Goal: Information Seeking & Learning: Understand process/instructions

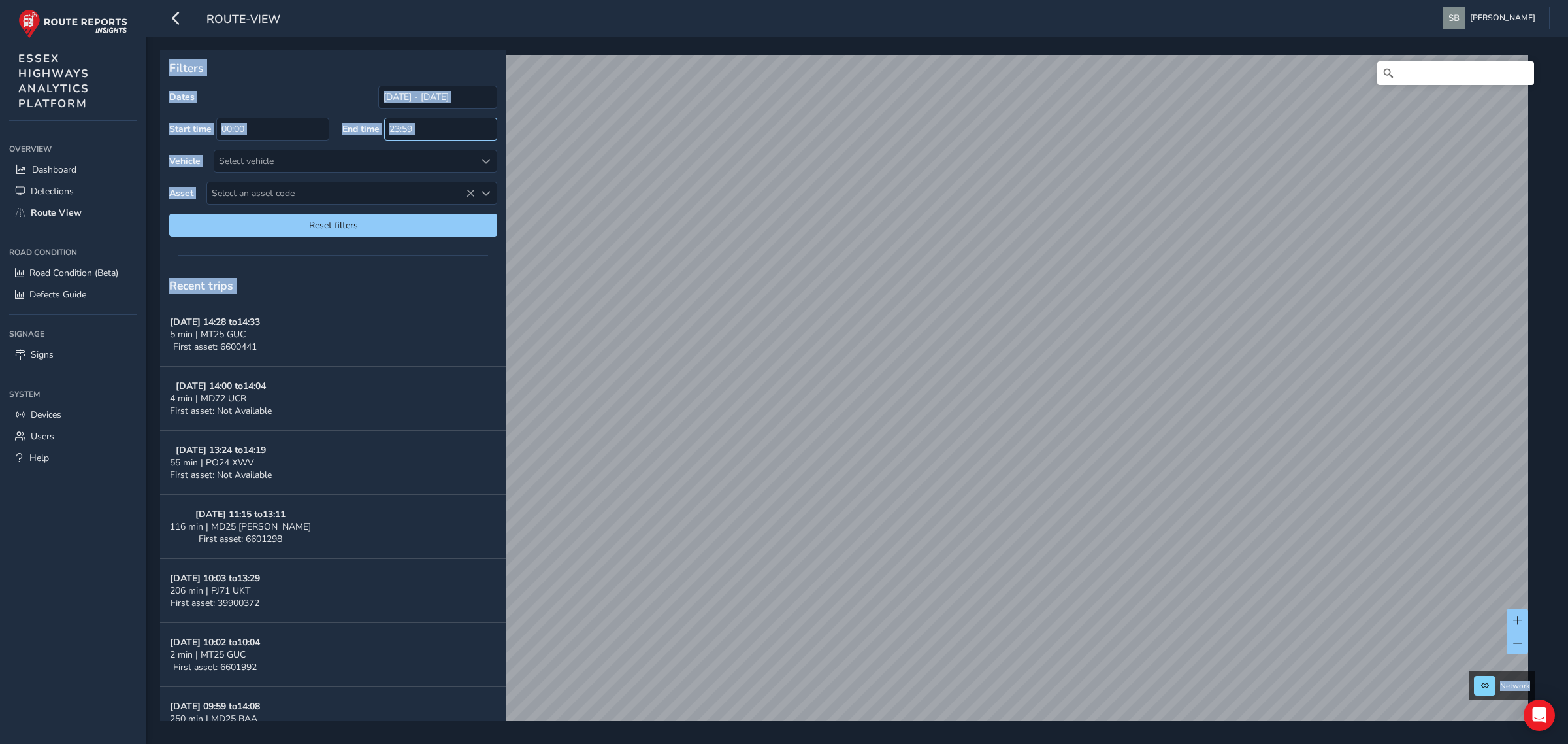
click at [432, 128] on input "23:59" at bounding box center [441, 129] width 113 height 23
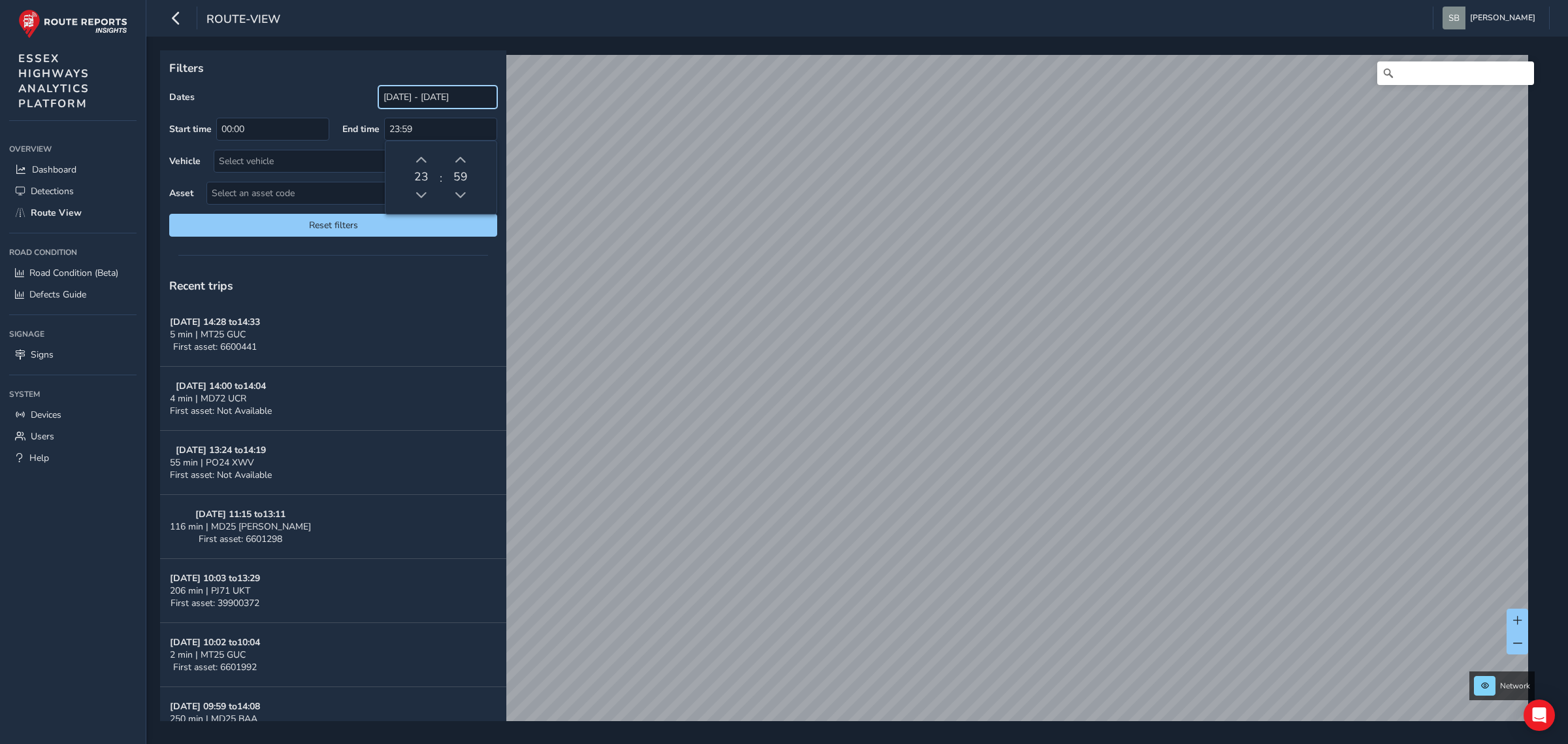
click at [419, 97] on input "[DATE] - [DATE]" at bounding box center [438, 97] width 119 height 23
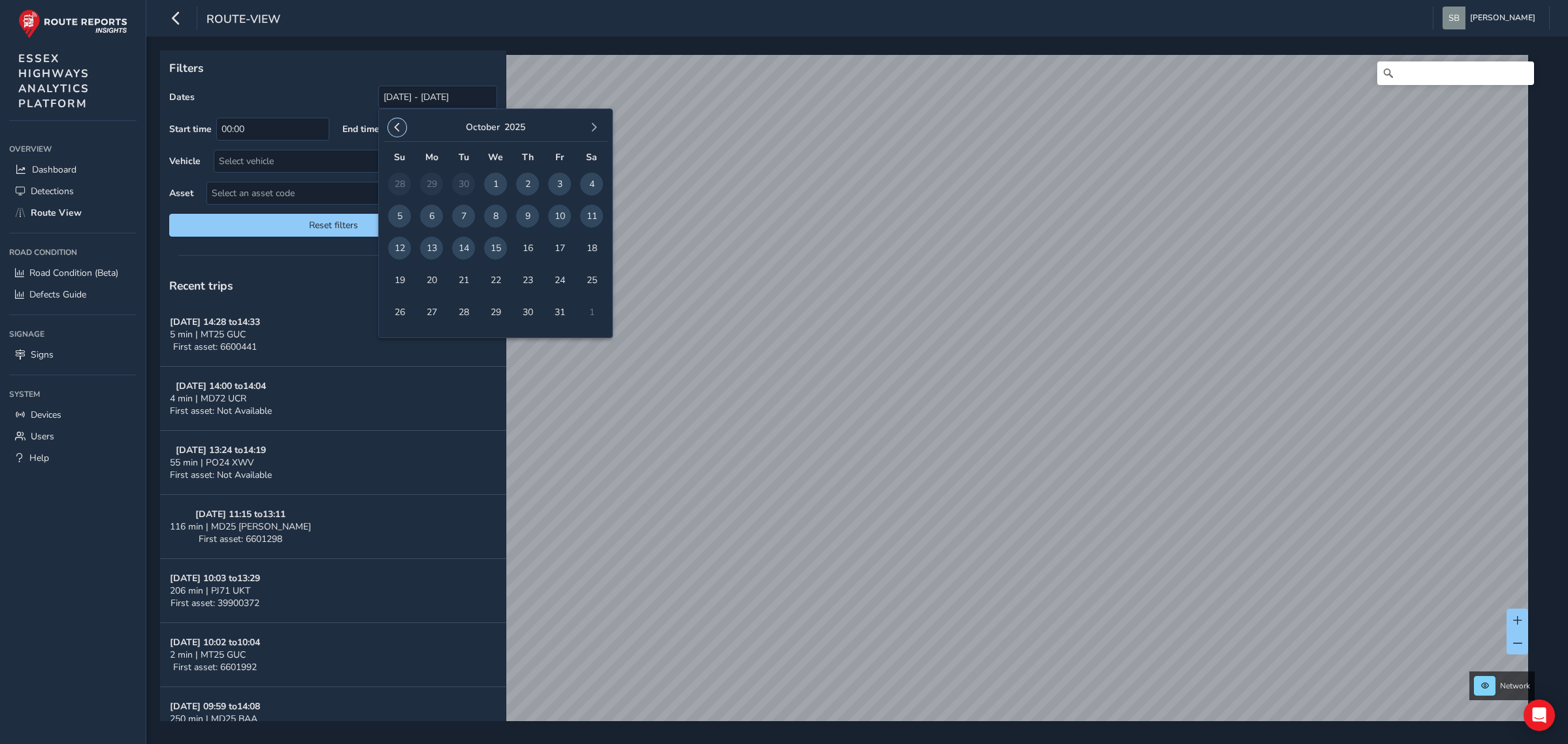
click at [400, 125] on span "button" at bounding box center [398, 128] width 9 height 9
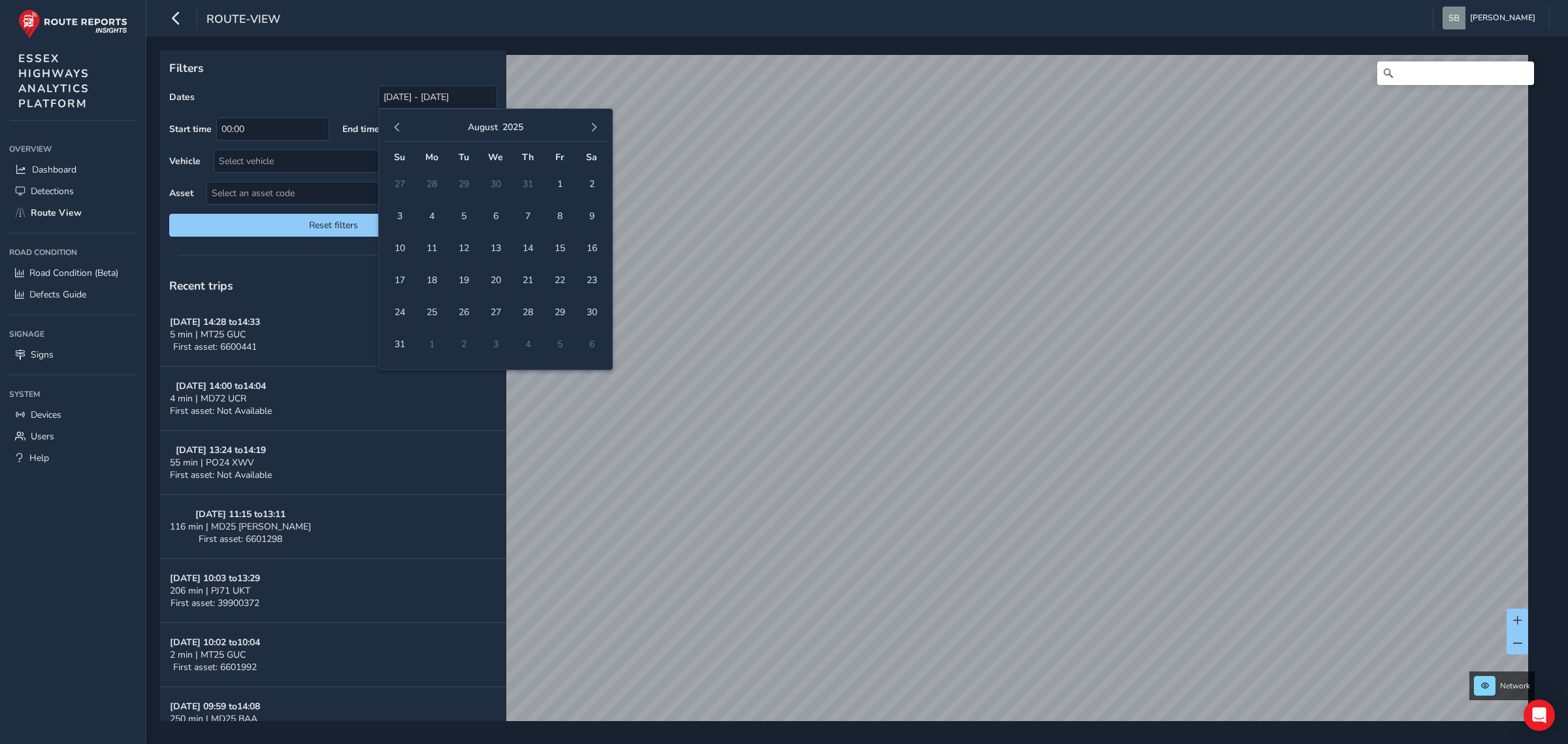
click at [400, 125] on span "button" at bounding box center [398, 128] width 9 height 9
click at [463, 179] on span "1" at bounding box center [463, 183] width 23 height 23
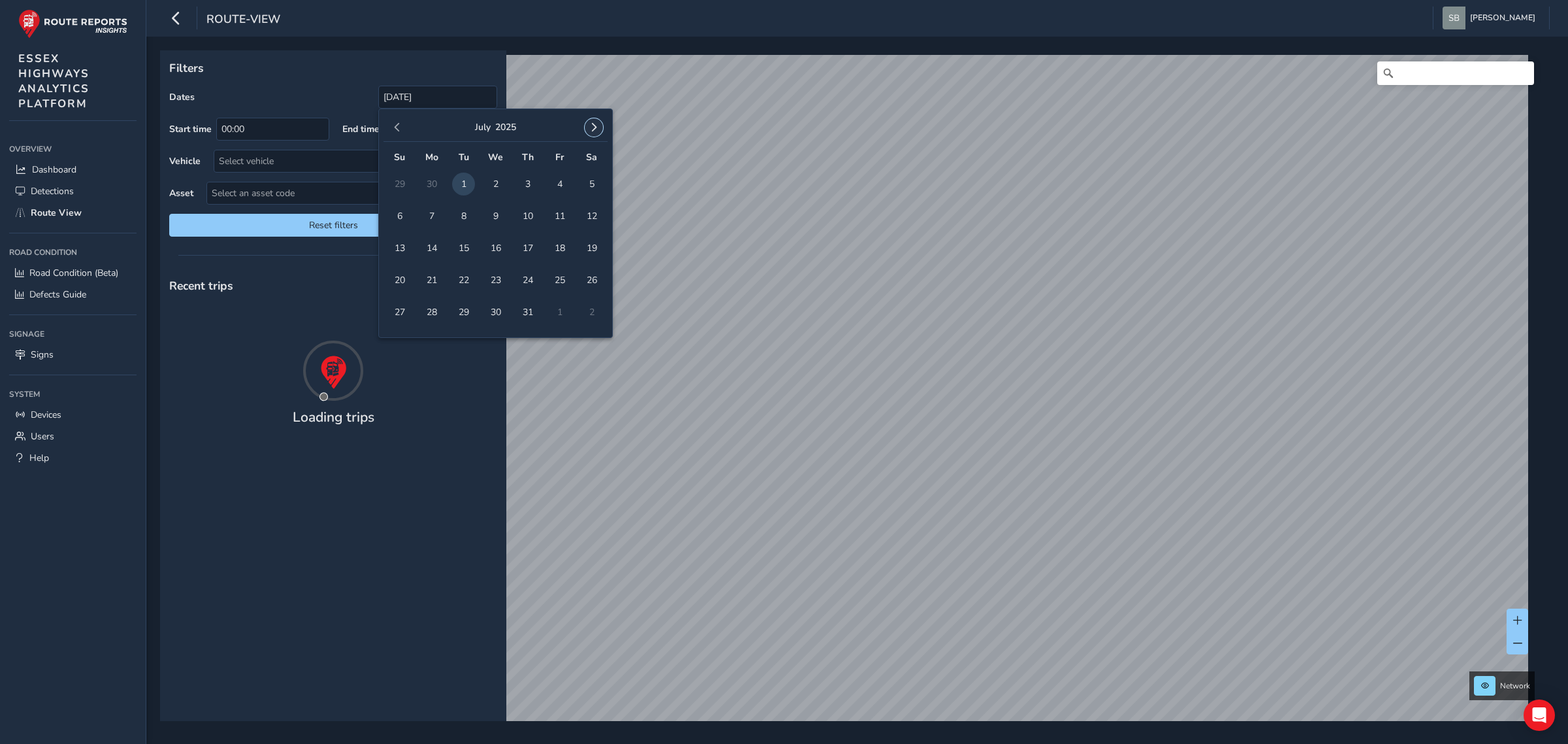
click at [596, 128] on span "button" at bounding box center [594, 128] width 9 height 9
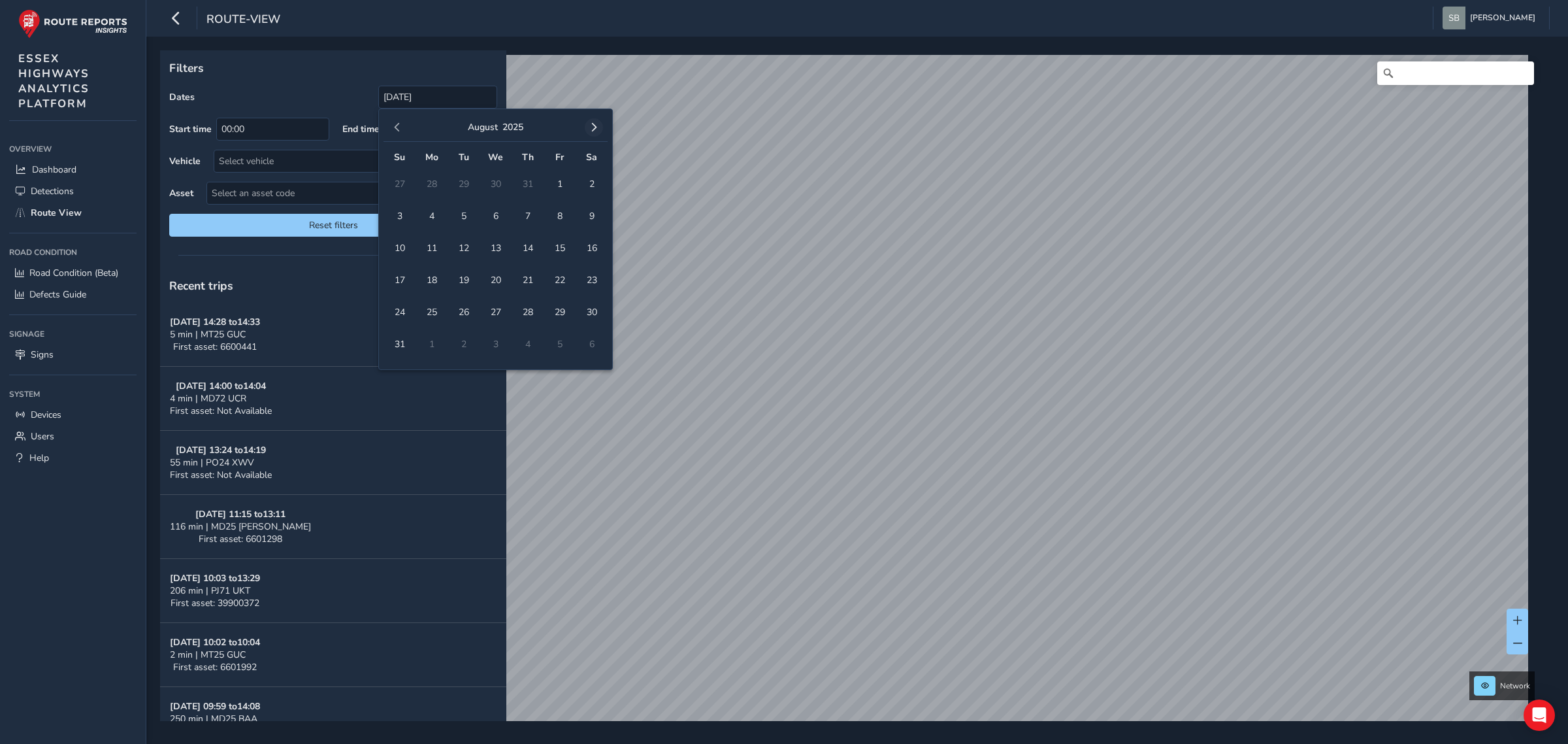
click at [595, 123] on span "button" at bounding box center [594, 128] width 9 height 9
click at [489, 248] on span "15" at bounding box center [496, 248] width 23 height 23
type input "[DATE] - [DATE]"
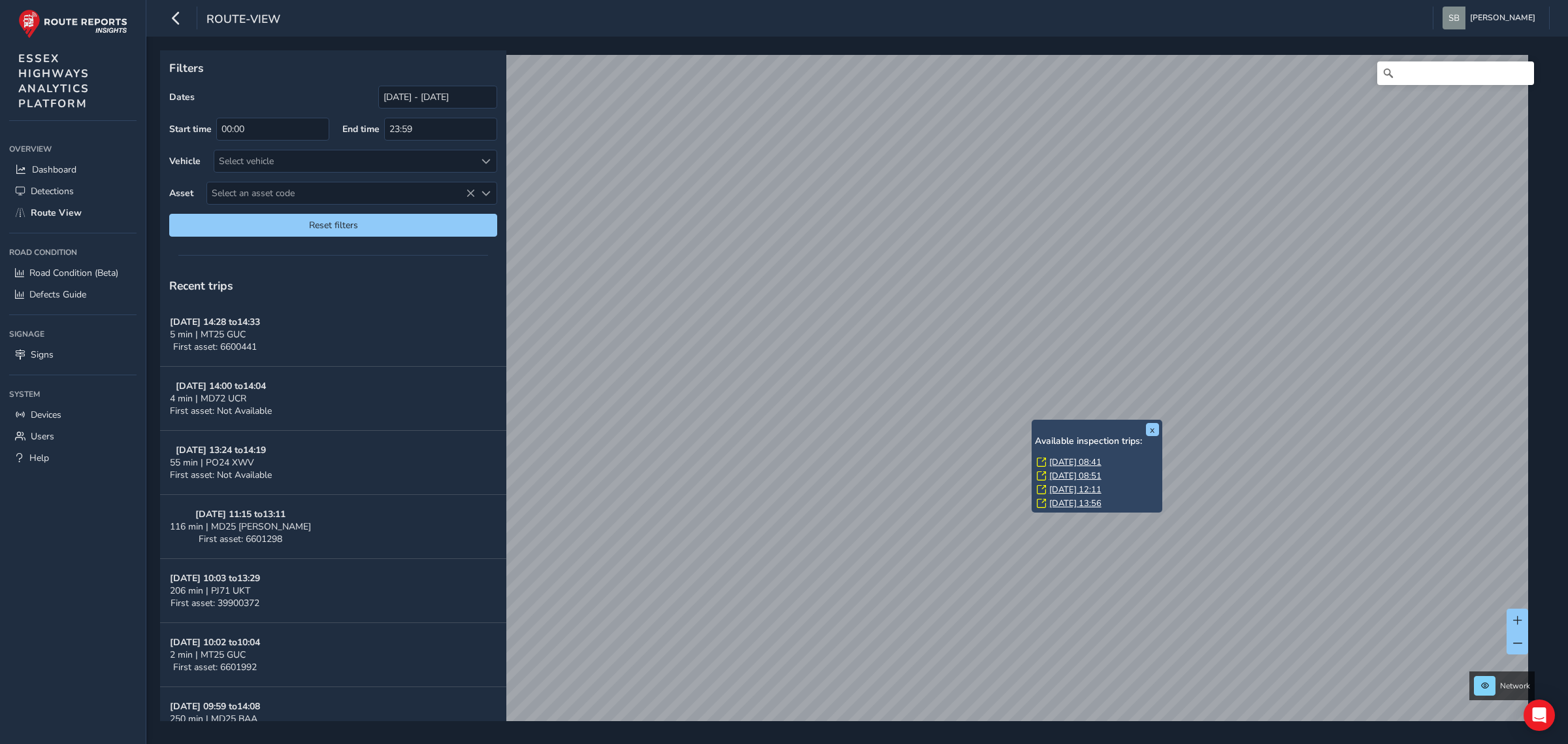
click at [1079, 461] on link "[DATE] 08:41" at bounding box center [1076, 462] width 53 height 12
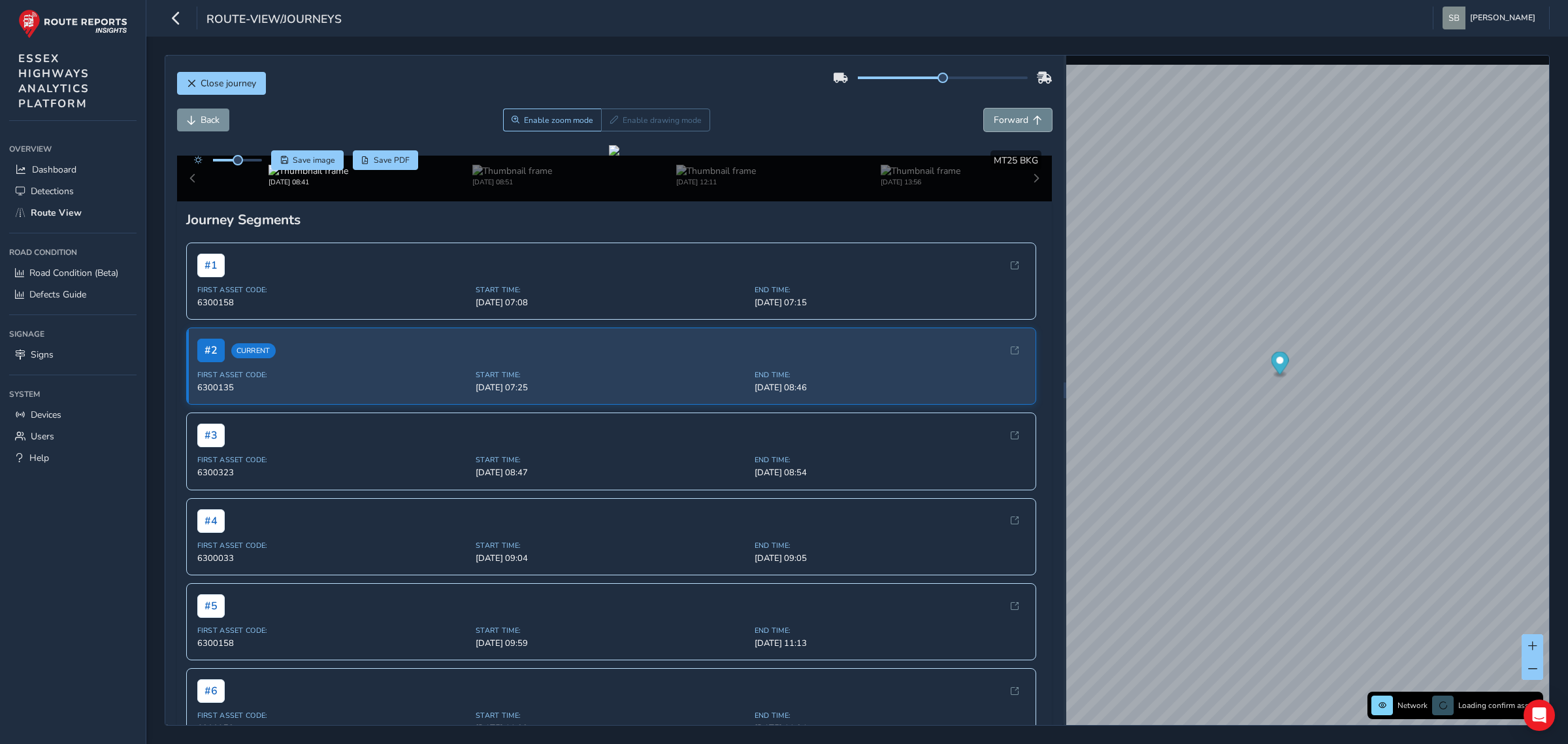
click at [1006, 110] on button "Forward" at bounding box center [1017, 120] width 68 height 23
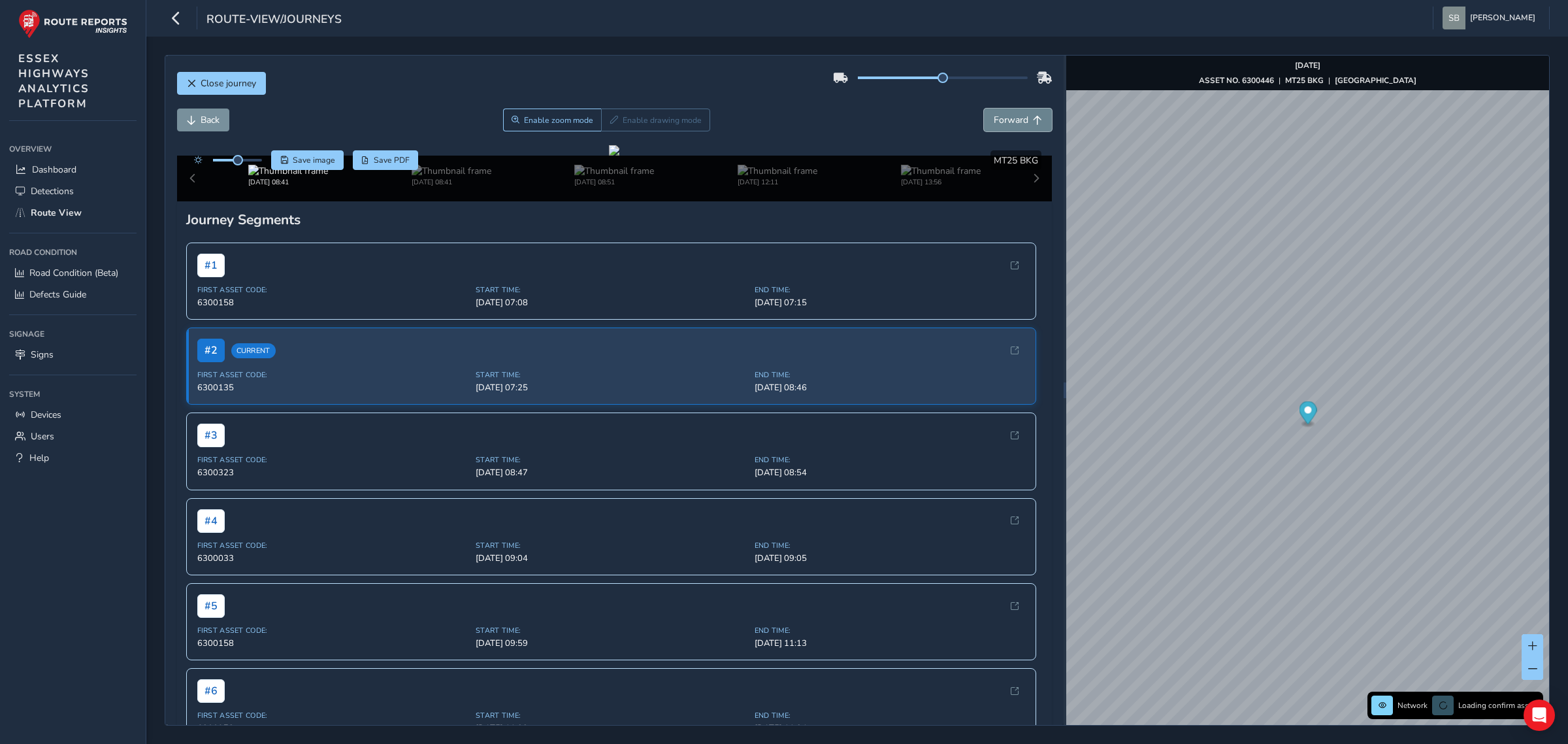
click at [1007, 112] on button "Forward" at bounding box center [1017, 120] width 68 height 23
click at [195, 129] on button "Back" at bounding box center [203, 120] width 53 height 23
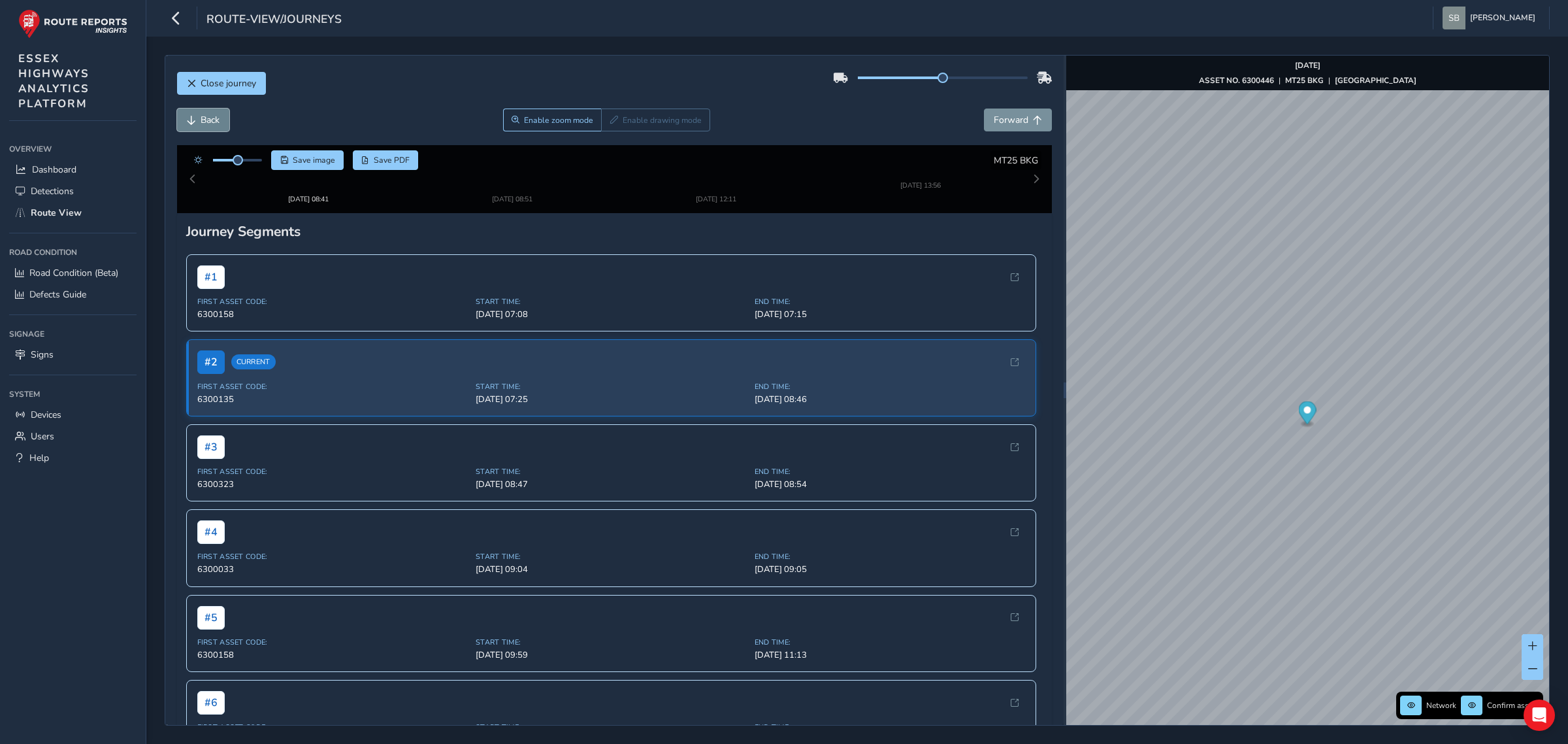
click at [196, 129] on button "Back" at bounding box center [203, 120] width 53 height 23
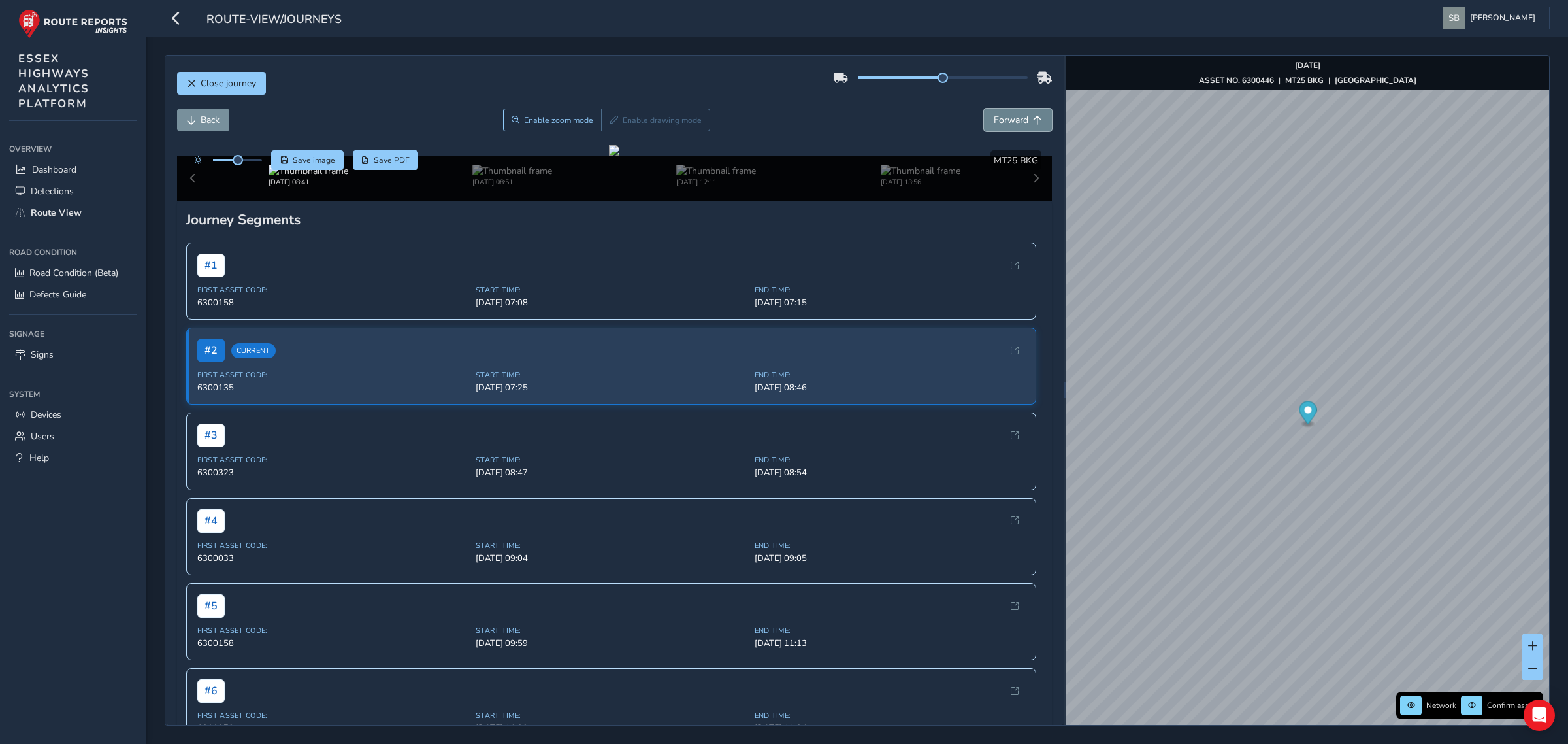
click at [1003, 128] on button "Forward" at bounding box center [1017, 120] width 68 height 23
click at [1003, 128] on button "Forward" at bounding box center [1017, 120] width 68 height 23
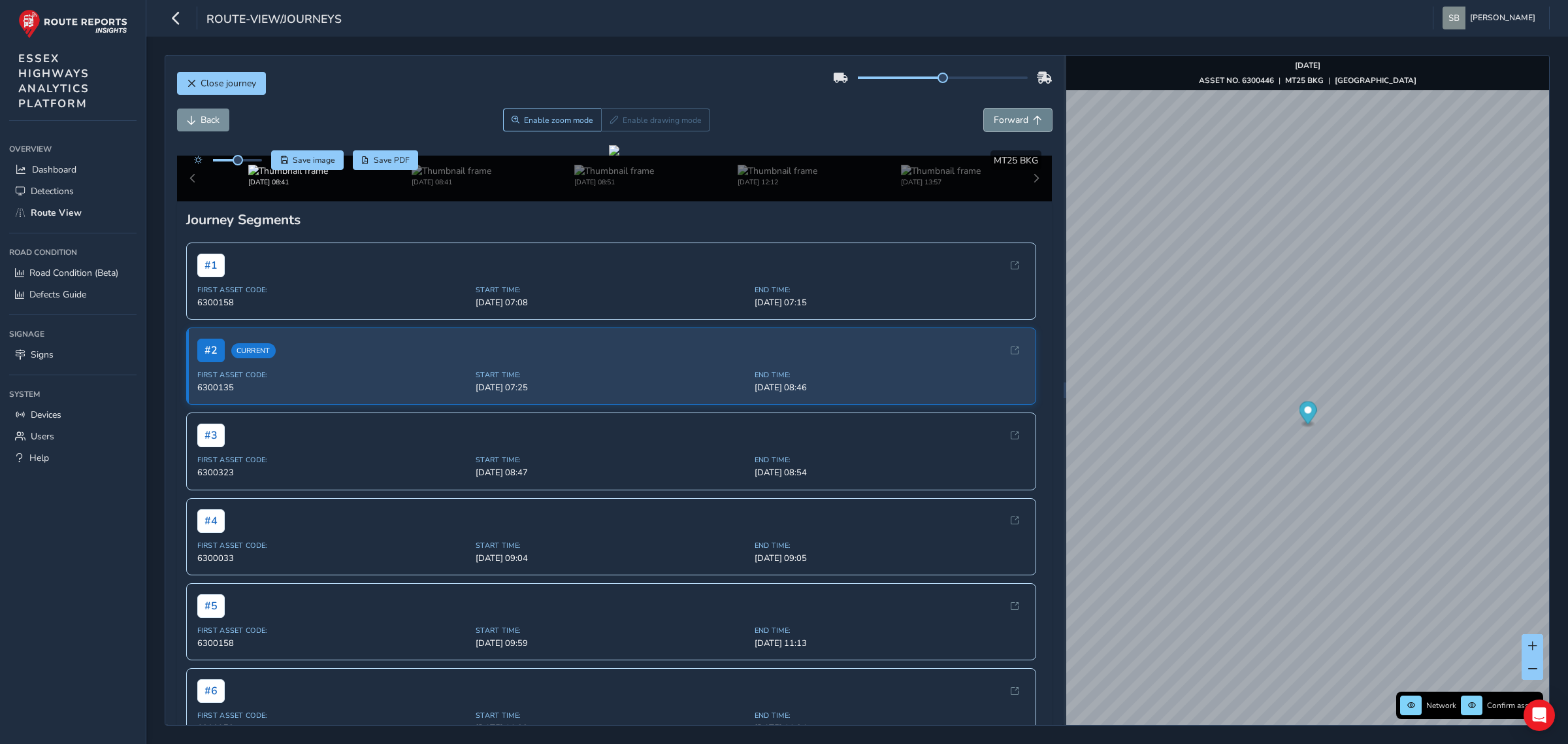
click at [1003, 128] on button "Forward" at bounding box center [1017, 120] width 68 height 23
click at [196, 126] on button "Back" at bounding box center [203, 120] width 53 height 23
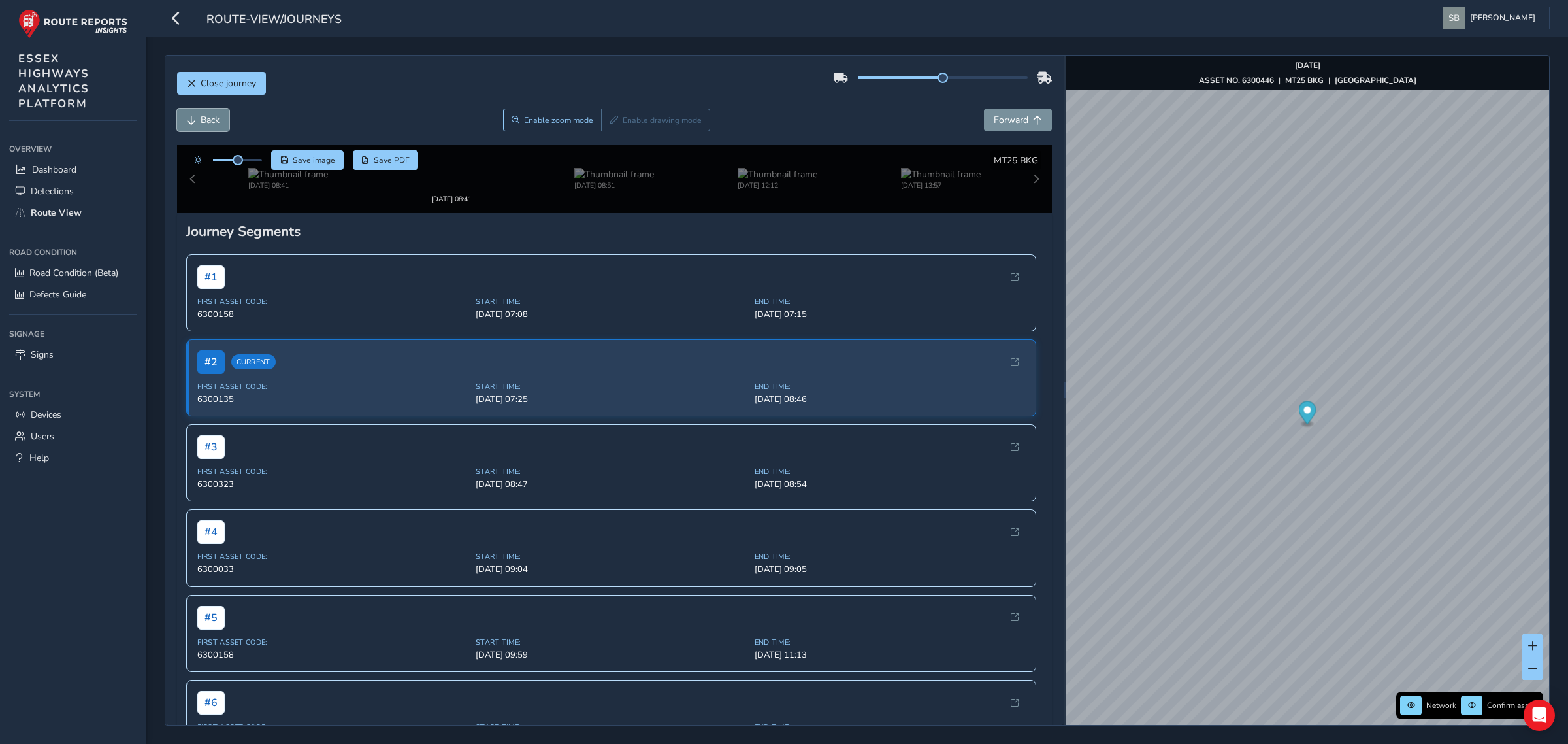
click at [196, 126] on button "Back" at bounding box center [203, 120] width 53 height 23
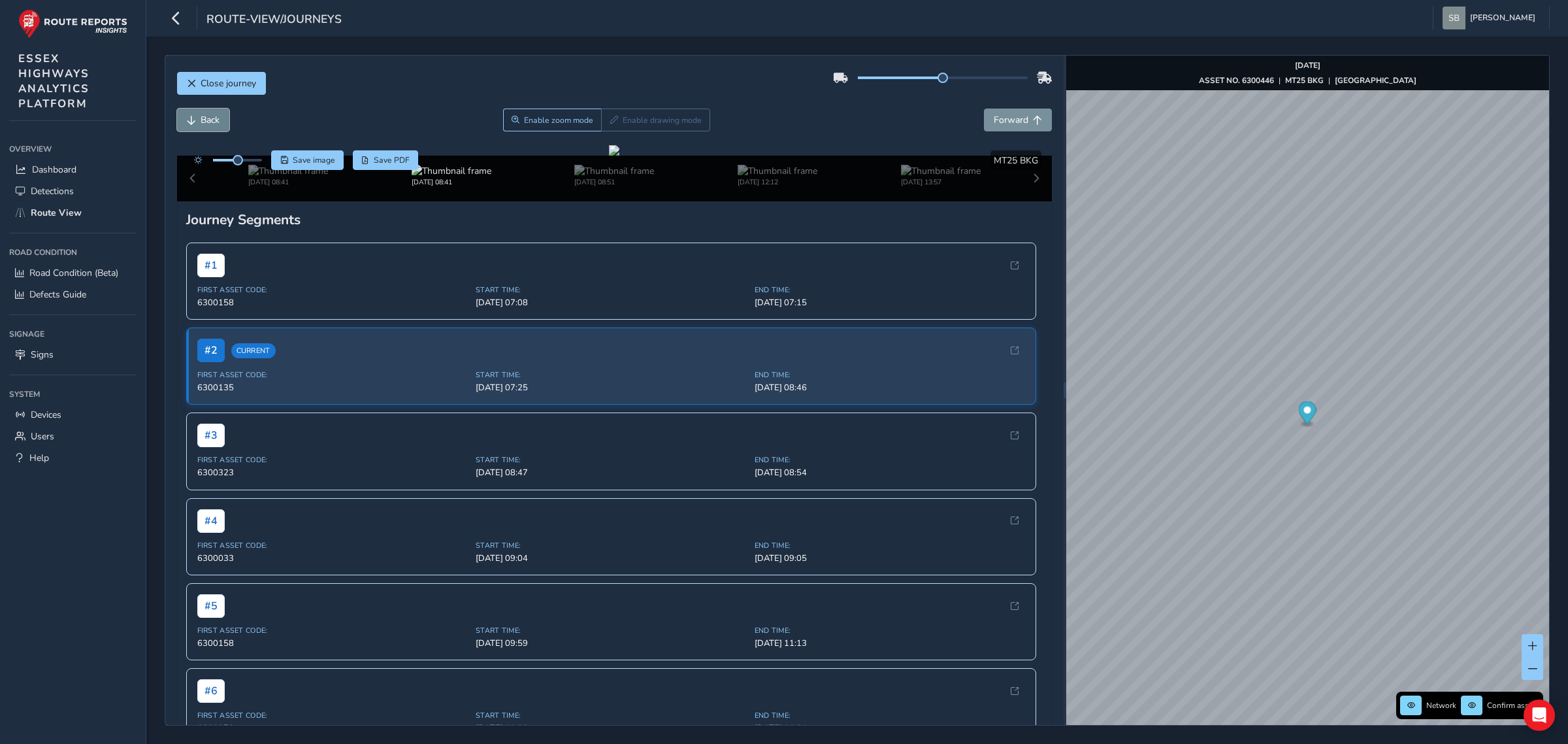
click at [196, 126] on button "Back" at bounding box center [203, 120] width 53 height 23
click at [1009, 125] on span "Forward" at bounding box center [1011, 120] width 35 height 12
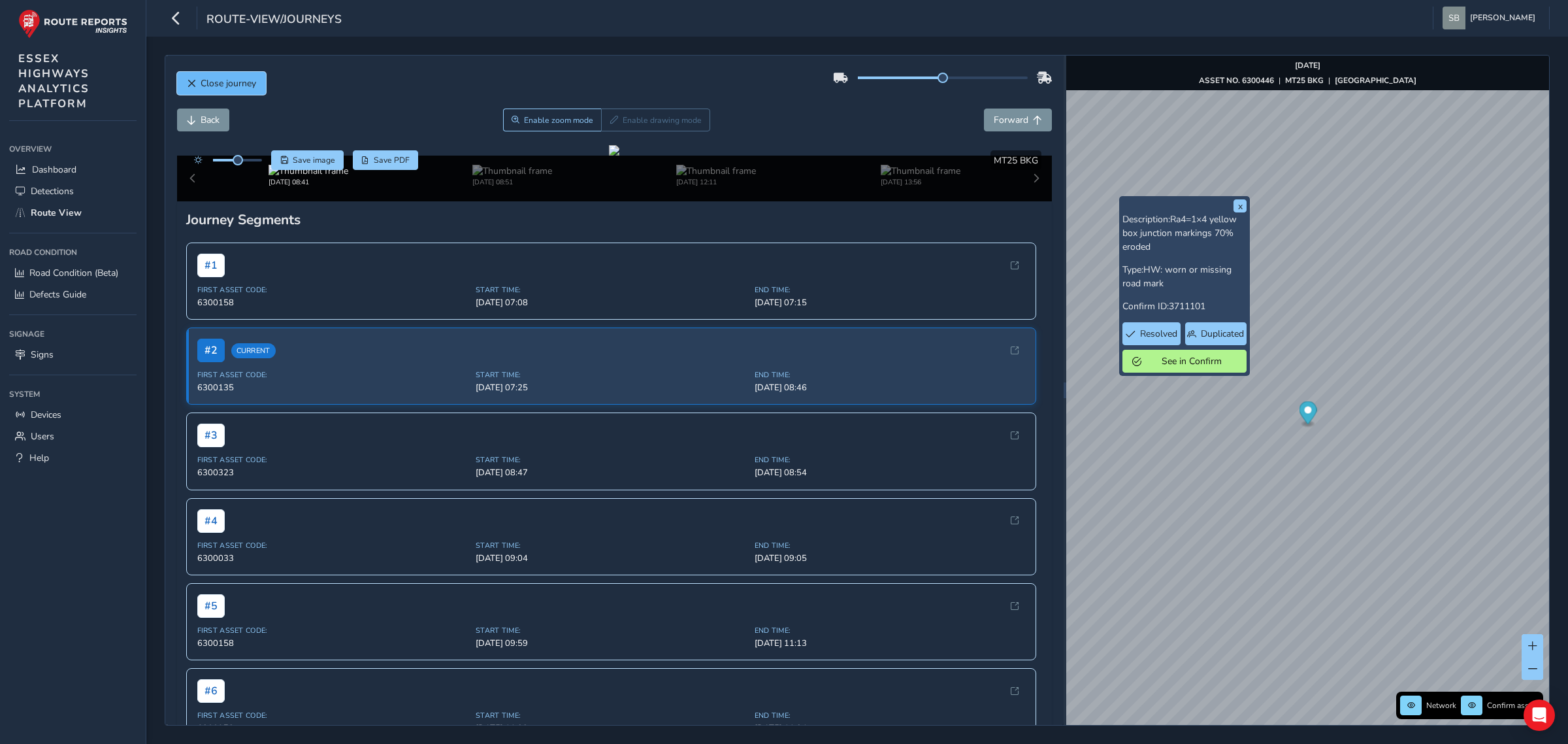
click at [252, 85] on span "Close journey" at bounding box center [228, 83] width 56 height 12
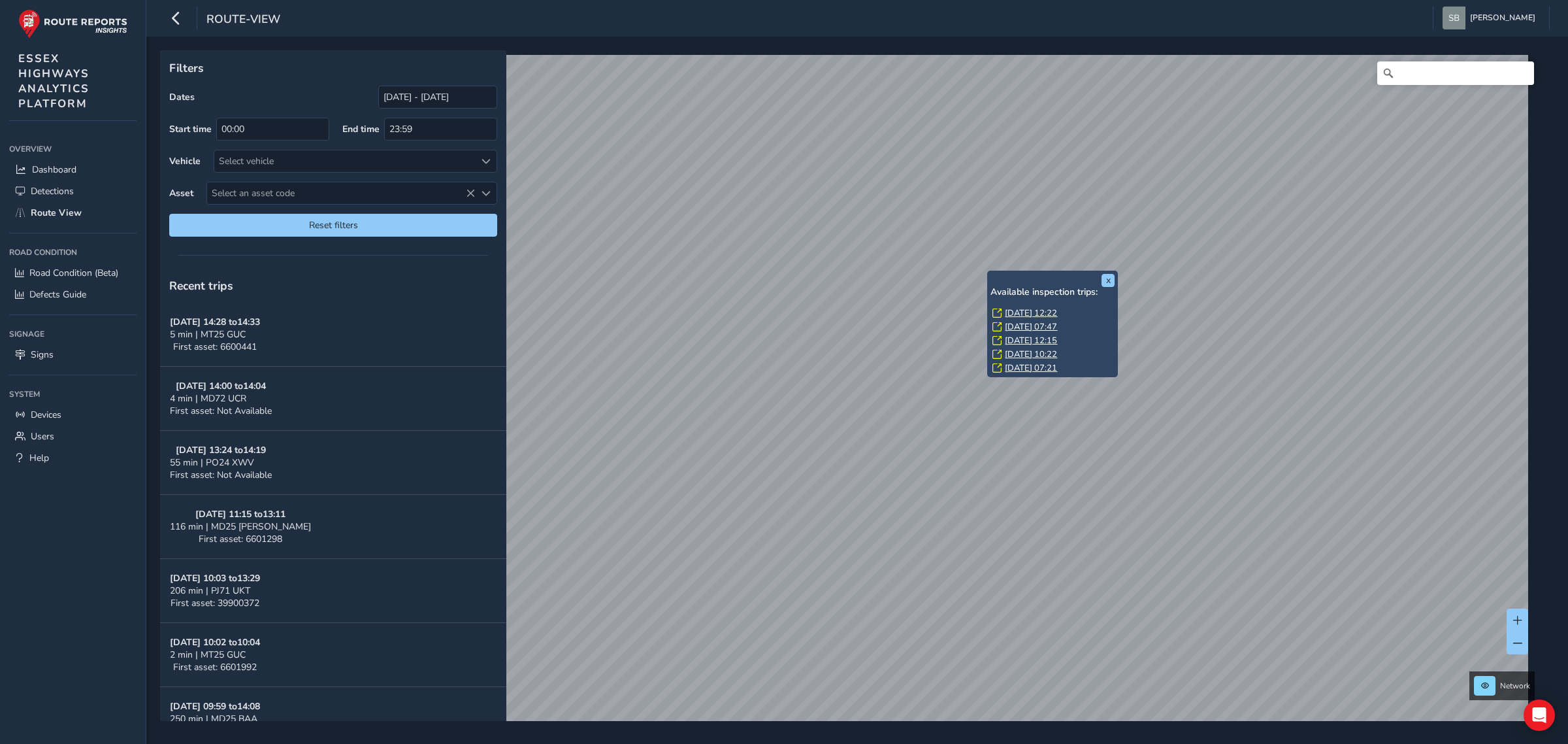
click at [987, 272] on div "x Available inspection trips: [DATE] 12:22 [DATE] 07:47 [DATE] 12:15 [DATE] 10:…" at bounding box center [1052, 324] width 131 height 106
click at [1038, 312] on link "[DATE] 12:22" at bounding box center [1031, 313] width 53 height 12
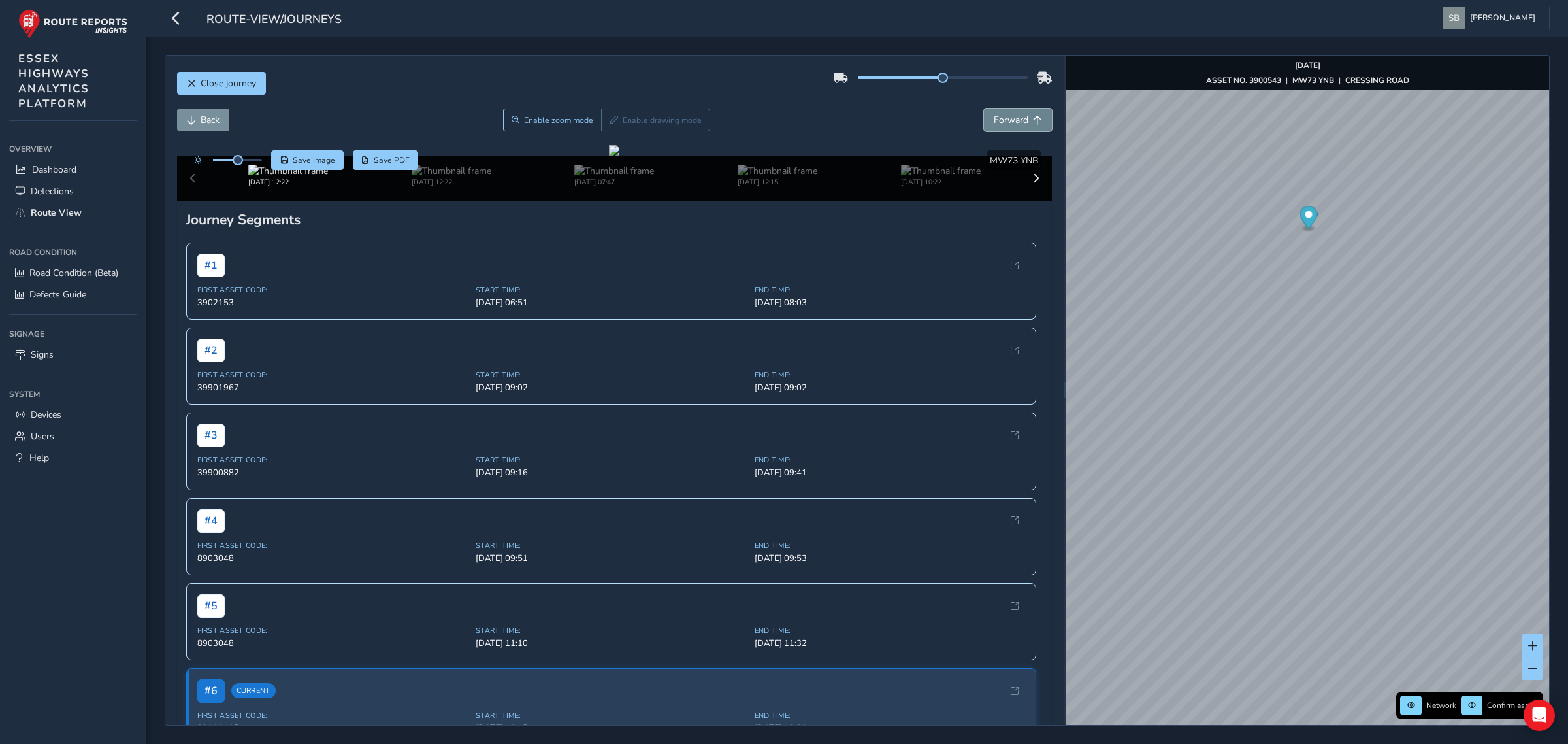
click at [994, 123] on span "Forward" at bounding box center [1011, 120] width 35 height 12
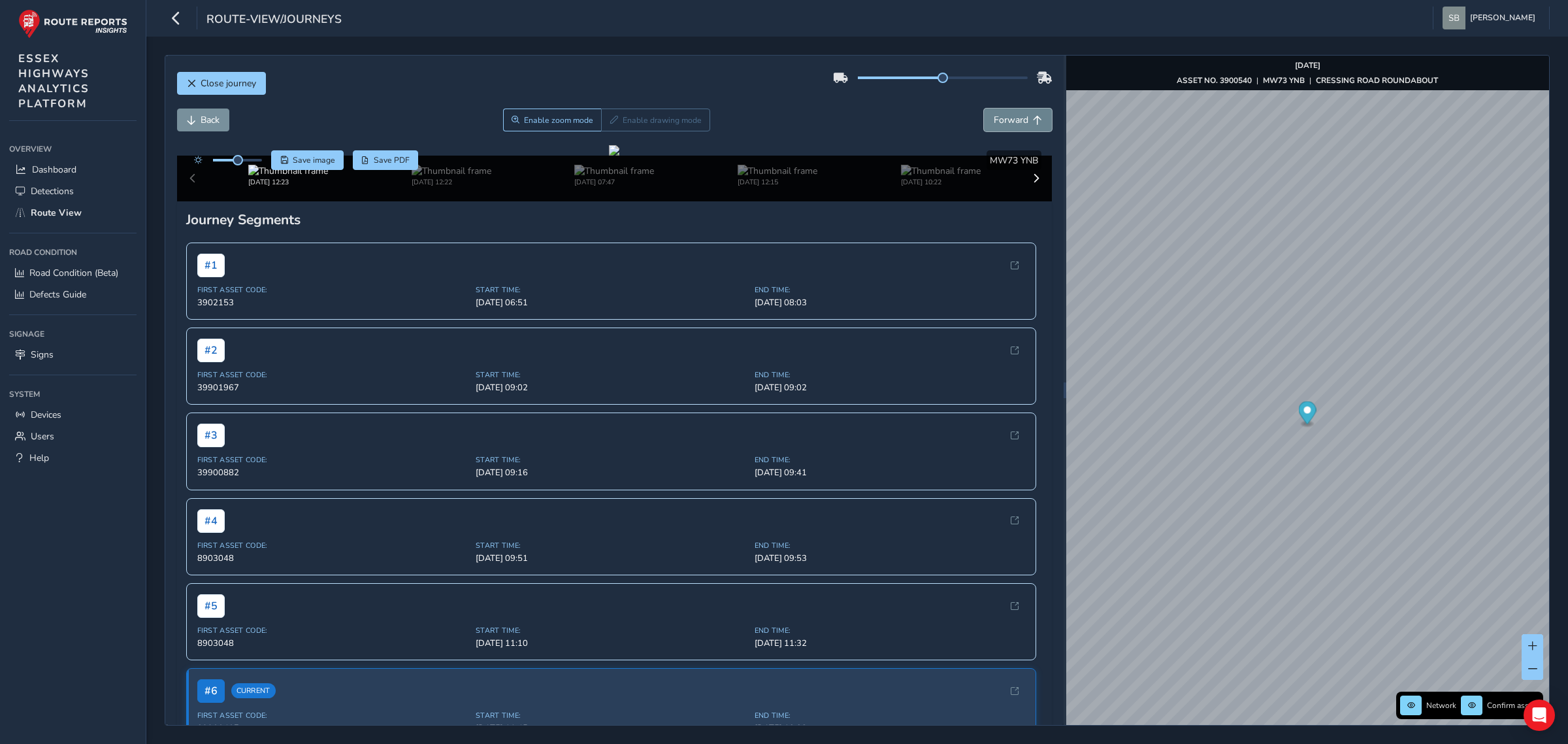
click at [994, 123] on span "Forward" at bounding box center [1011, 120] width 35 height 12
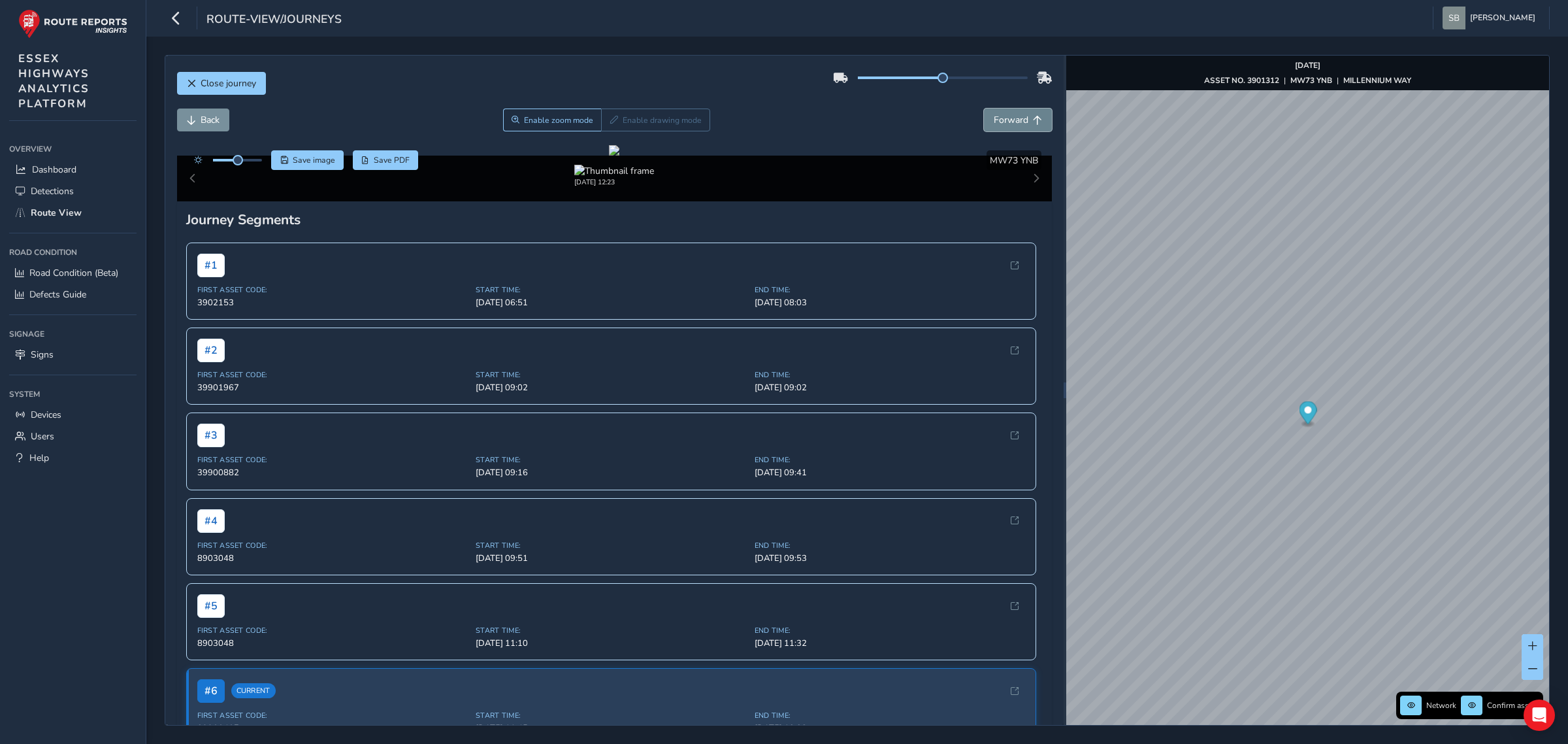
click at [994, 123] on span "Forward" at bounding box center [1011, 120] width 35 height 12
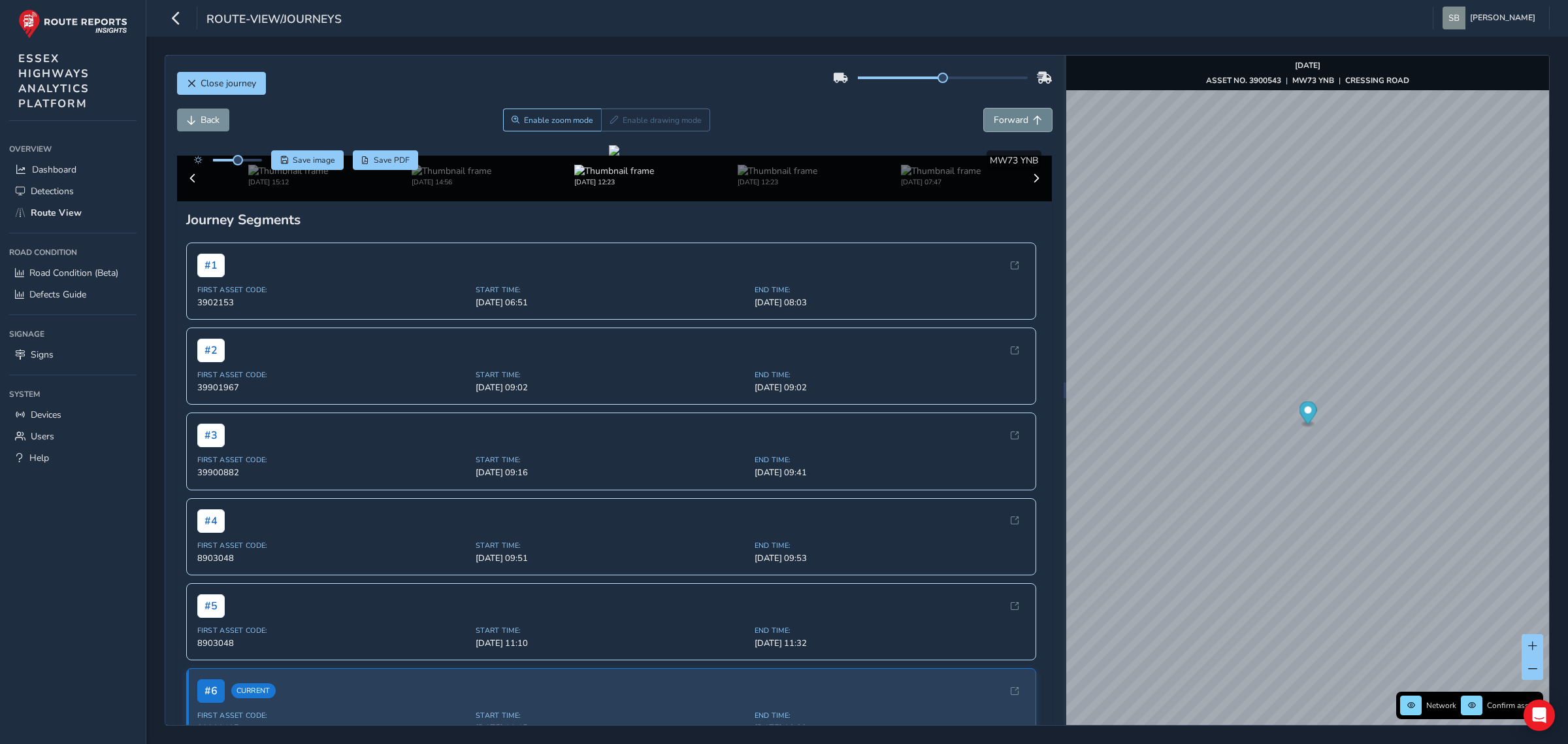
click at [994, 123] on span "Forward" at bounding box center [1011, 120] width 35 height 12
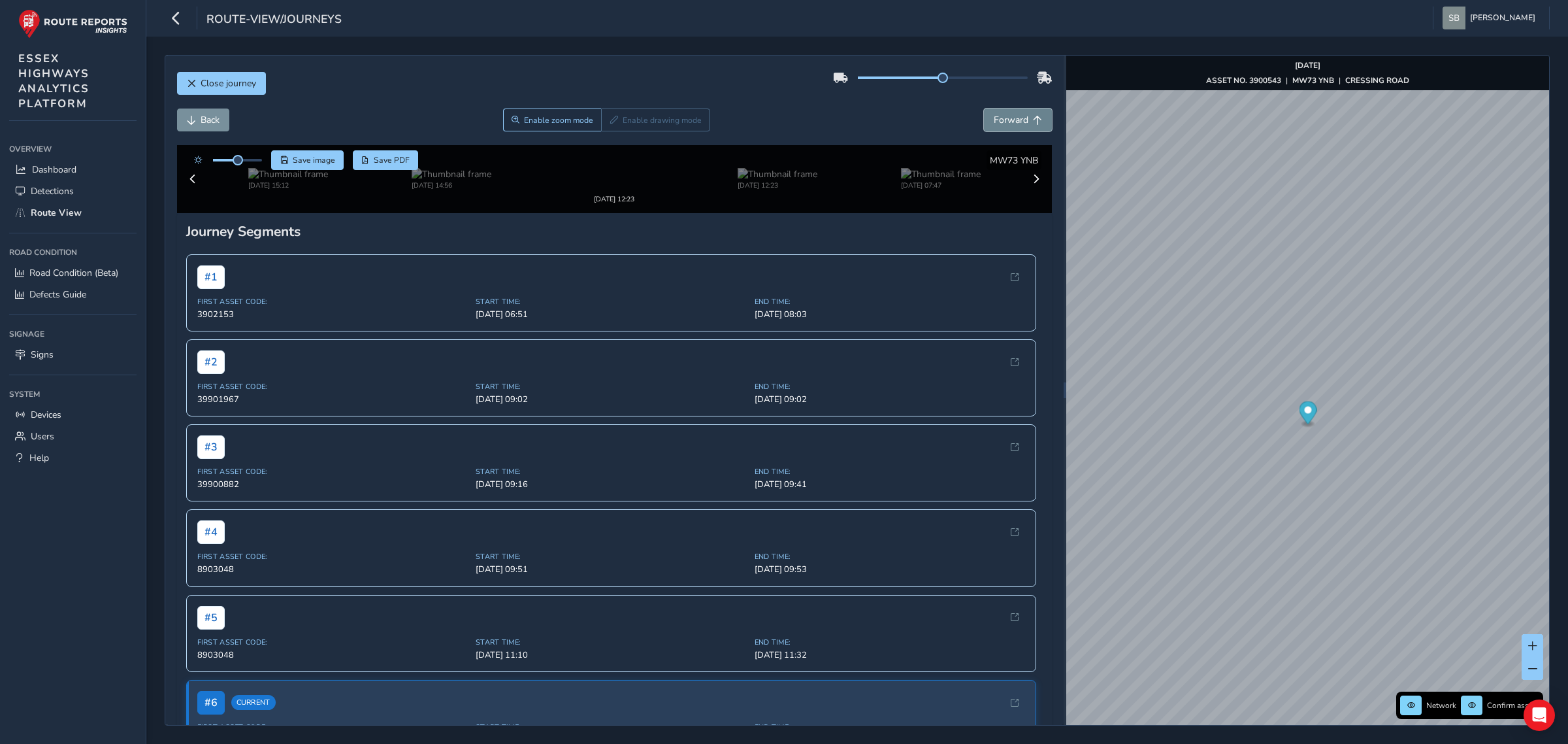
click at [994, 123] on span "Forward" at bounding box center [1011, 120] width 35 height 12
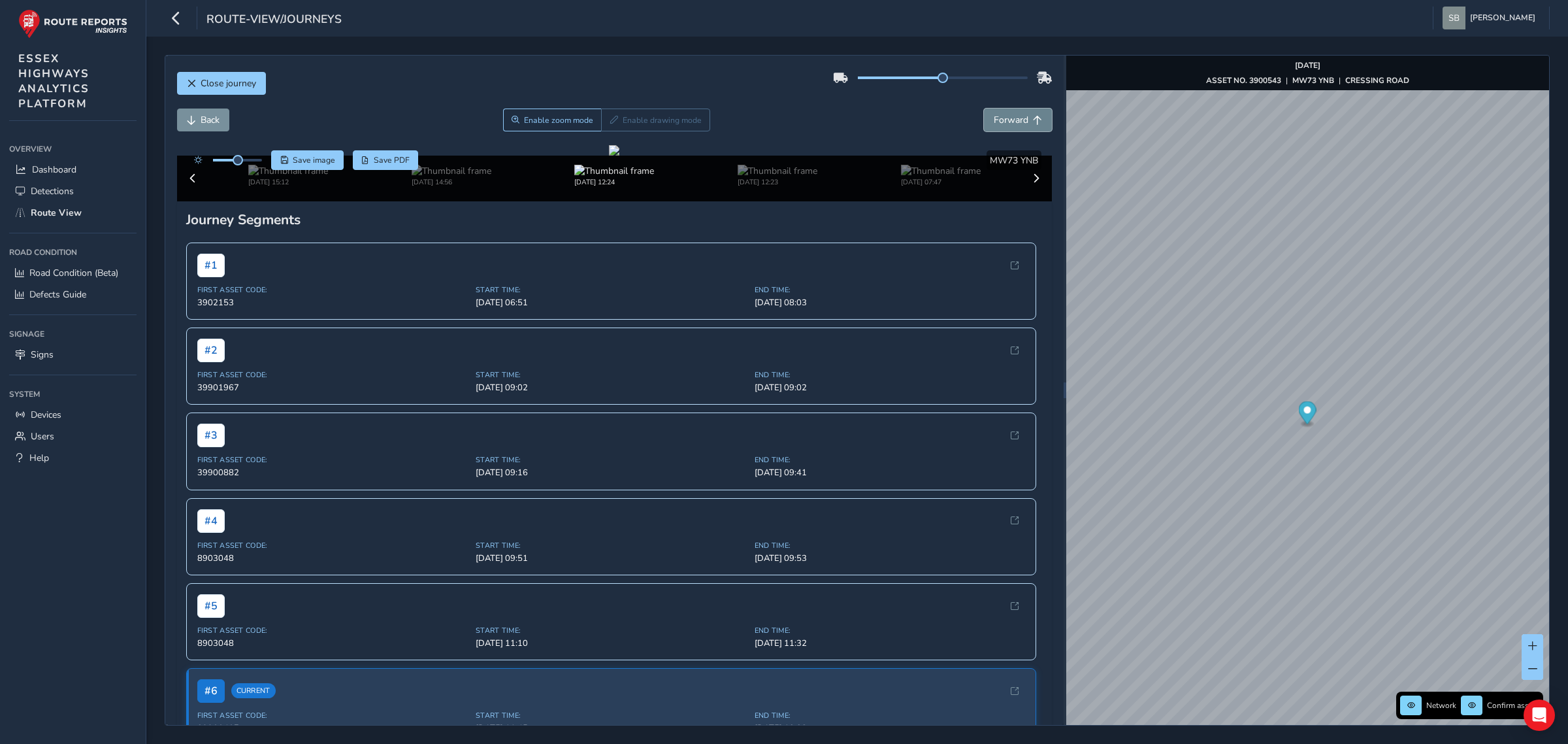
click at [994, 123] on span "Forward" at bounding box center [1011, 120] width 35 height 12
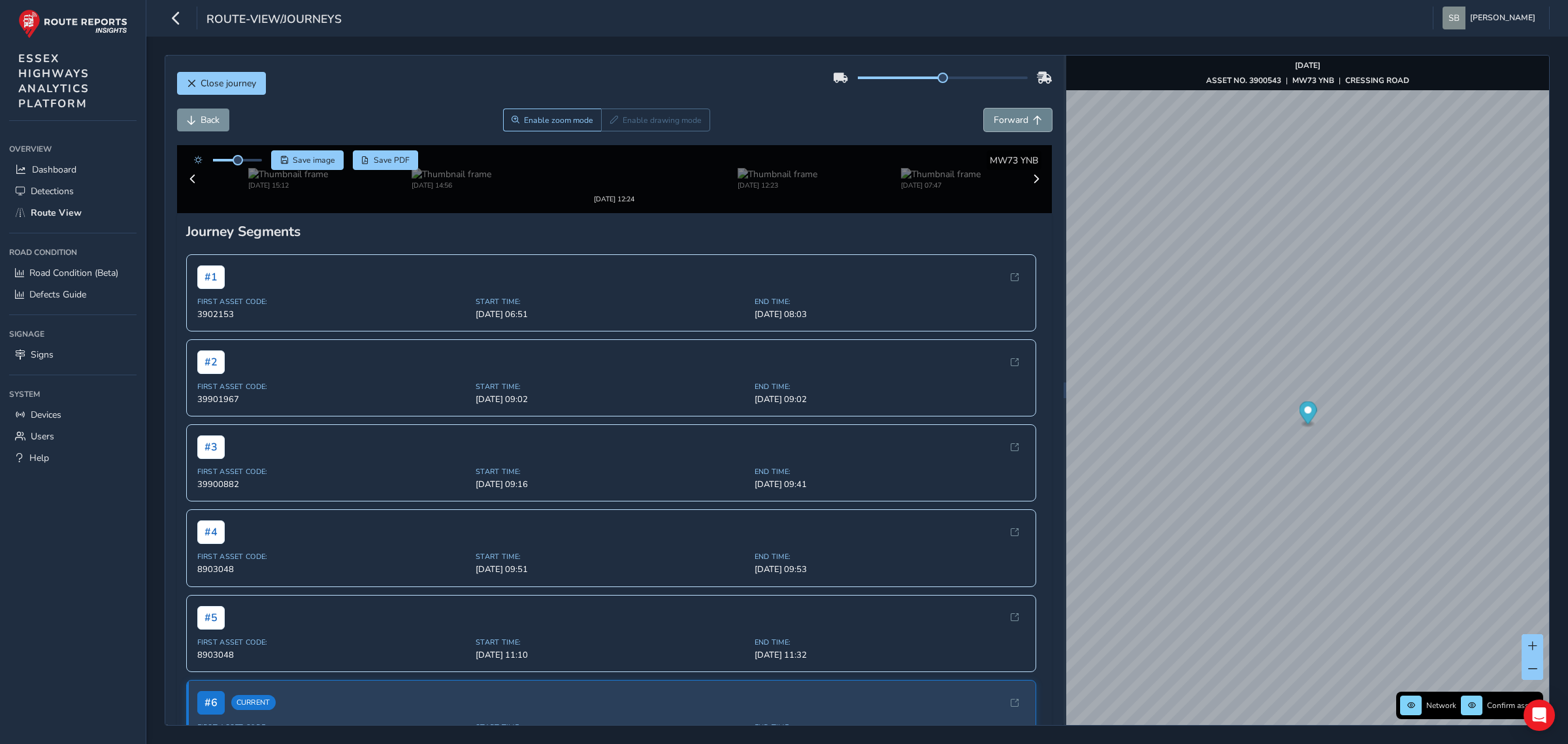
click at [994, 123] on span "Forward" at bounding box center [1011, 120] width 35 height 12
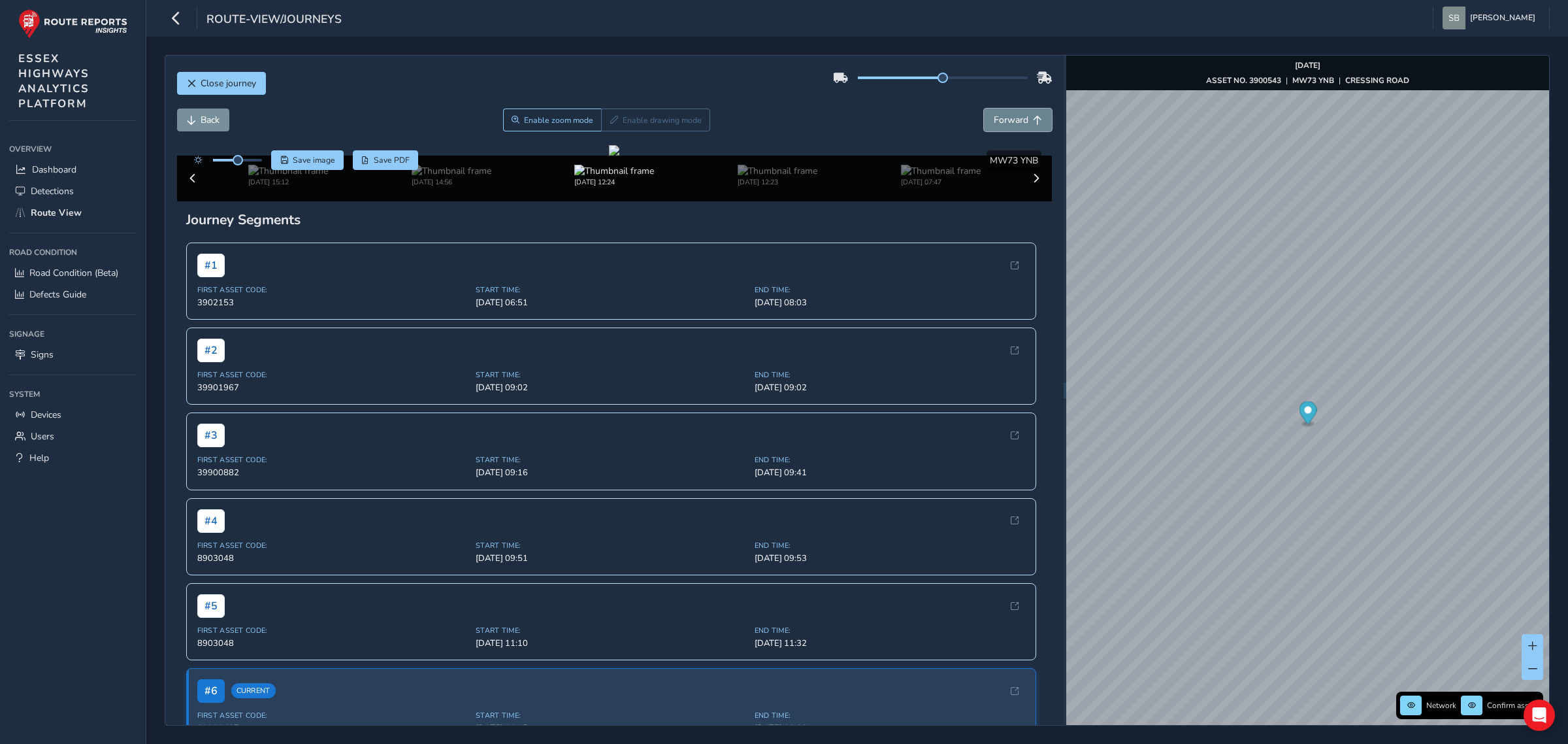
click at [994, 123] on span "Forward" at bounding box center [1011, 120] width 35 height 12
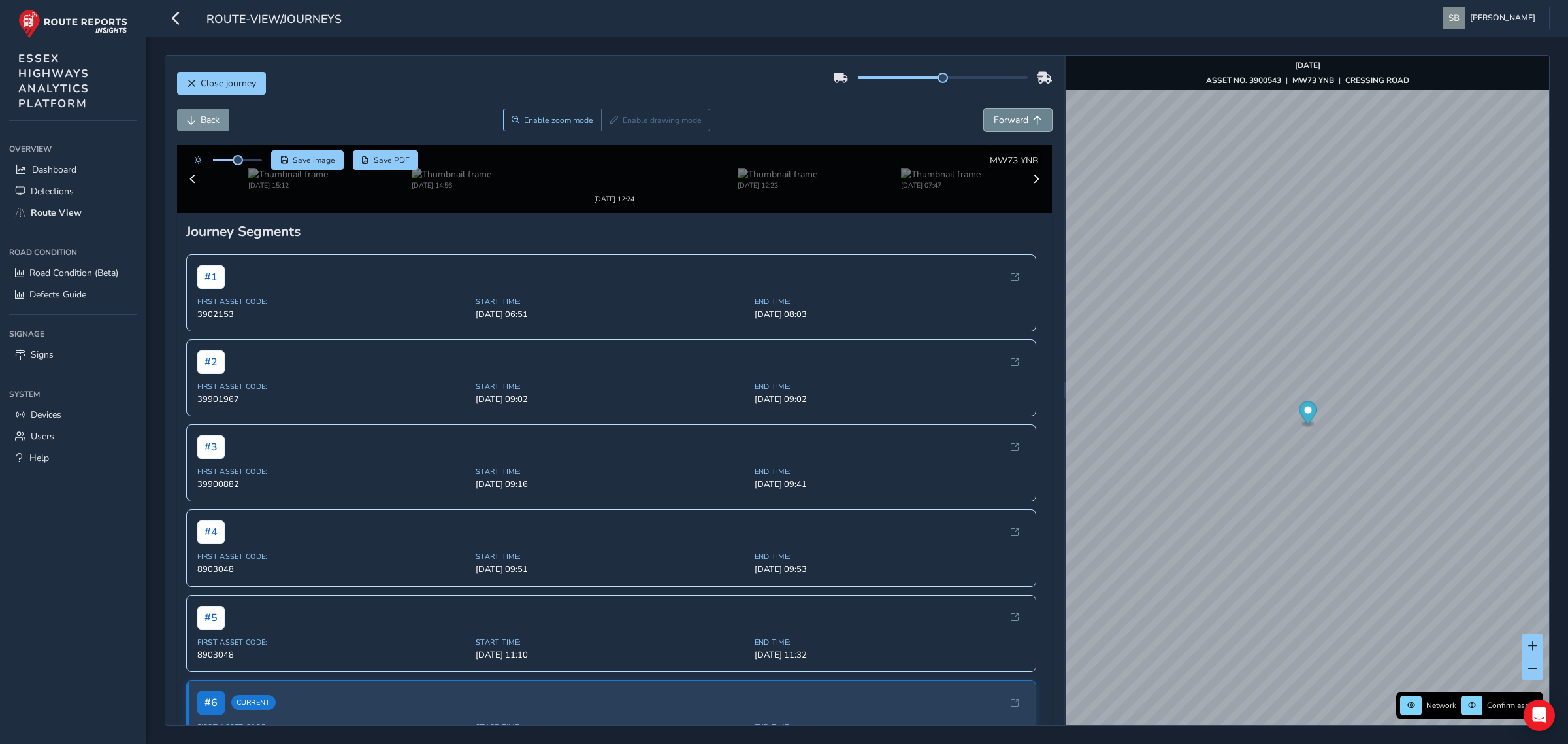
click at [994, 123] on span "Forward" at bounding box center [1011, 120] width 35 height 12
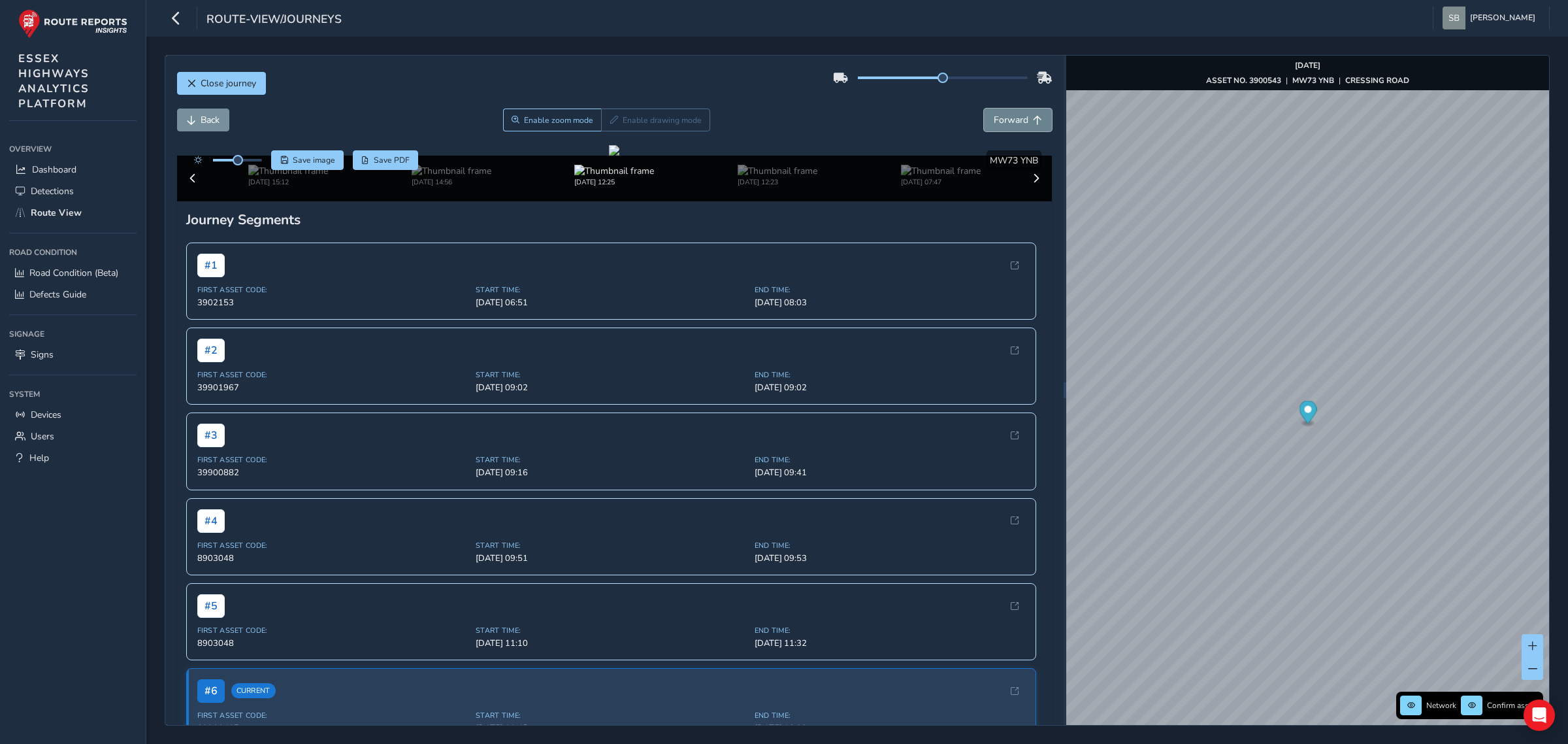
click at [994, 123] on span "Forward" at bounding box center [1011, 120] width 35 height 12
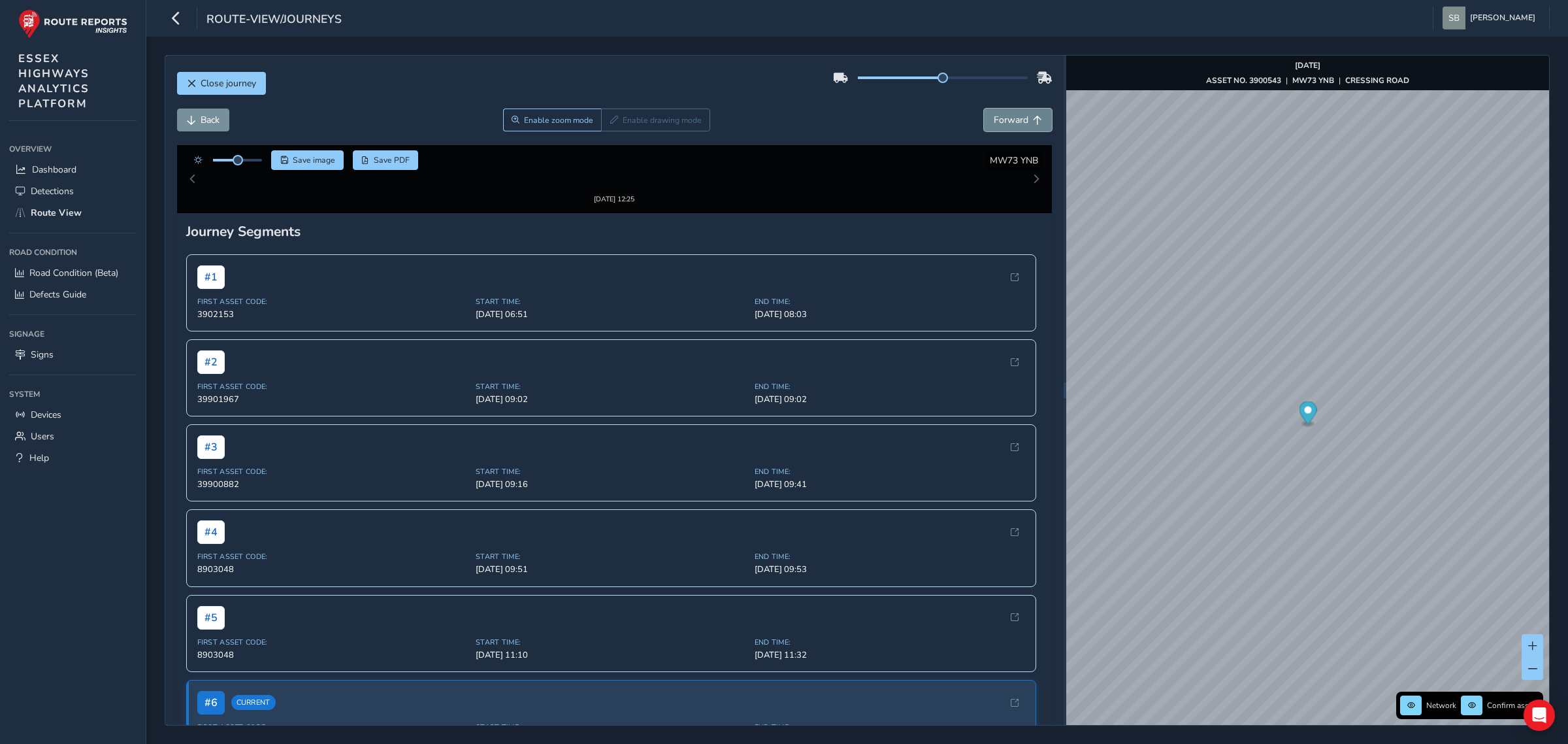
click at [994, 123] on span "Forward" at bounding box center [1011, 120] width 35 height 12
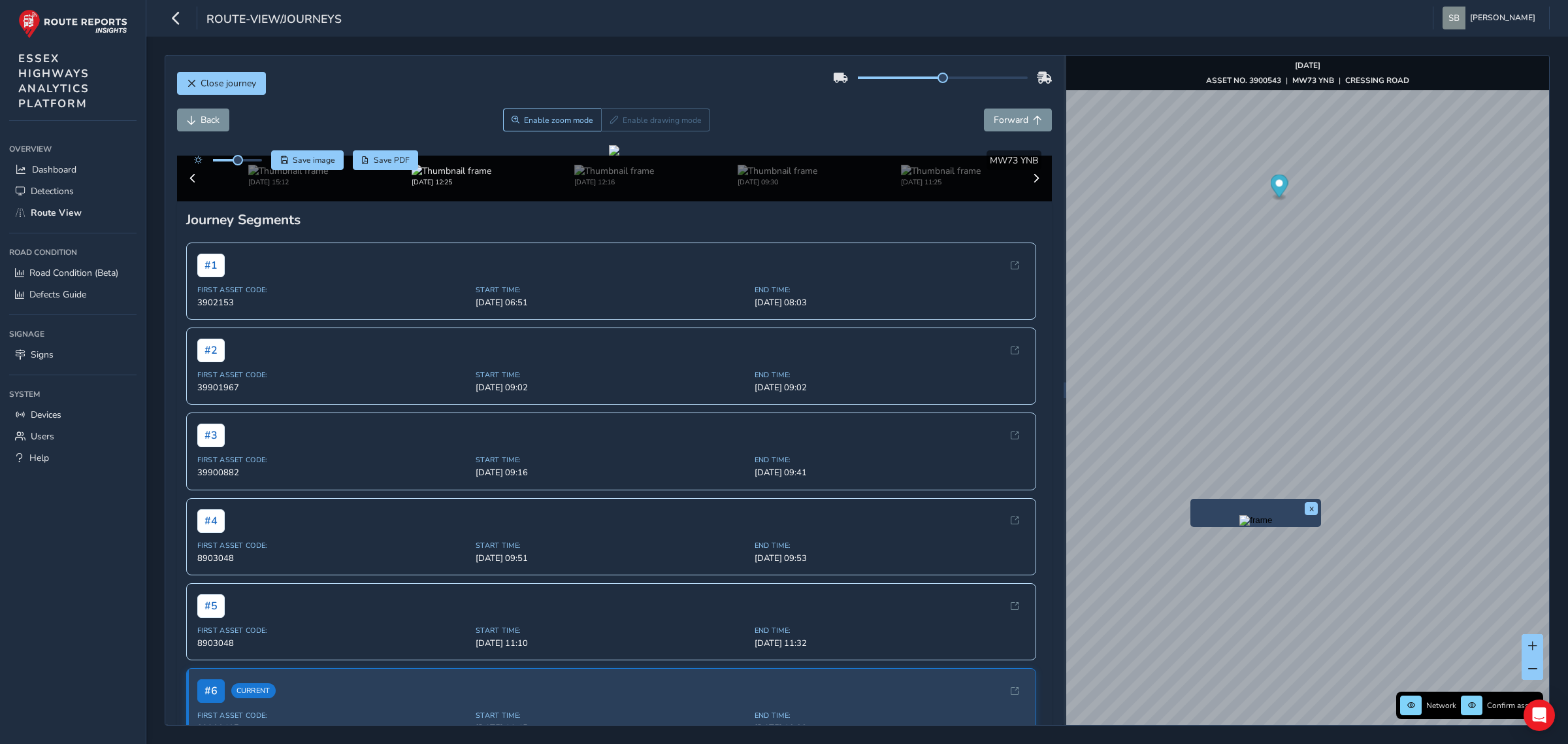
click at [1239, 525] on img "Preview frame" at bounding box center [1256, 521] width 33 height 11
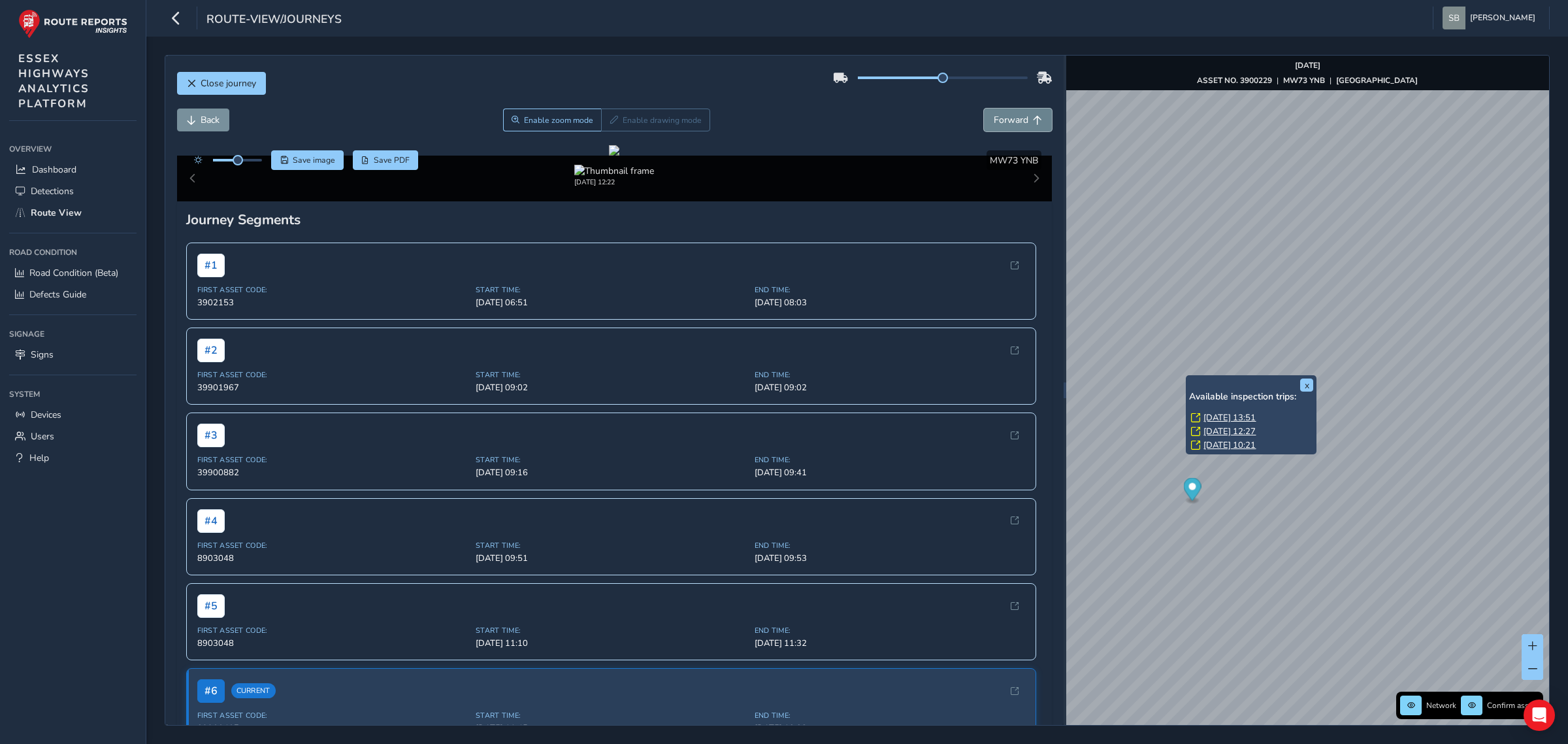
click at [1002, 116] on span "Forward" at bounding box center [1011, 120] width 35 height 12
click at [1003, 118] on span "Forward" at bounding box center [1011, 120] width 35 height 12
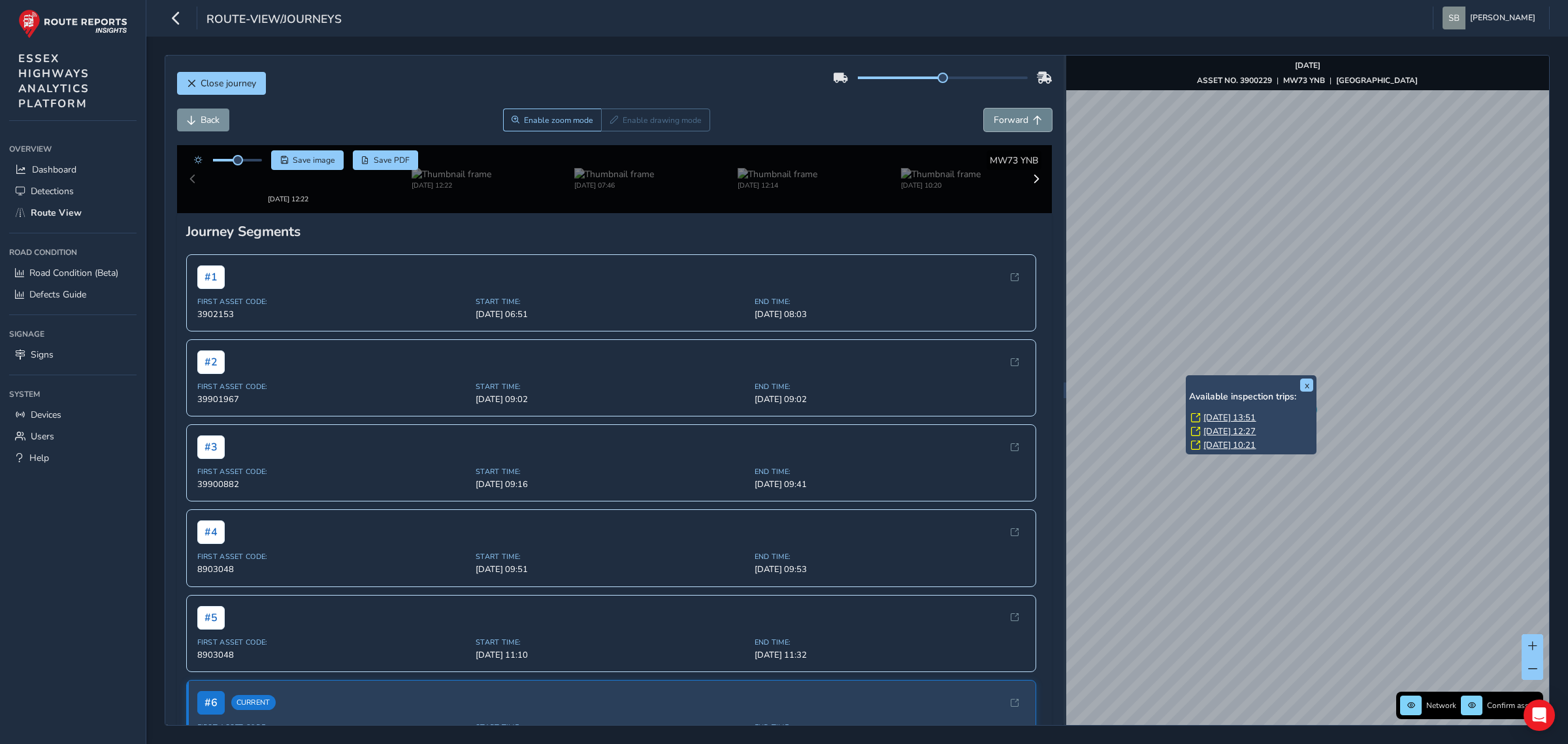
click at [1003, 118] on span "Forward" at bounding box center [1011, 120] width 35 height 12
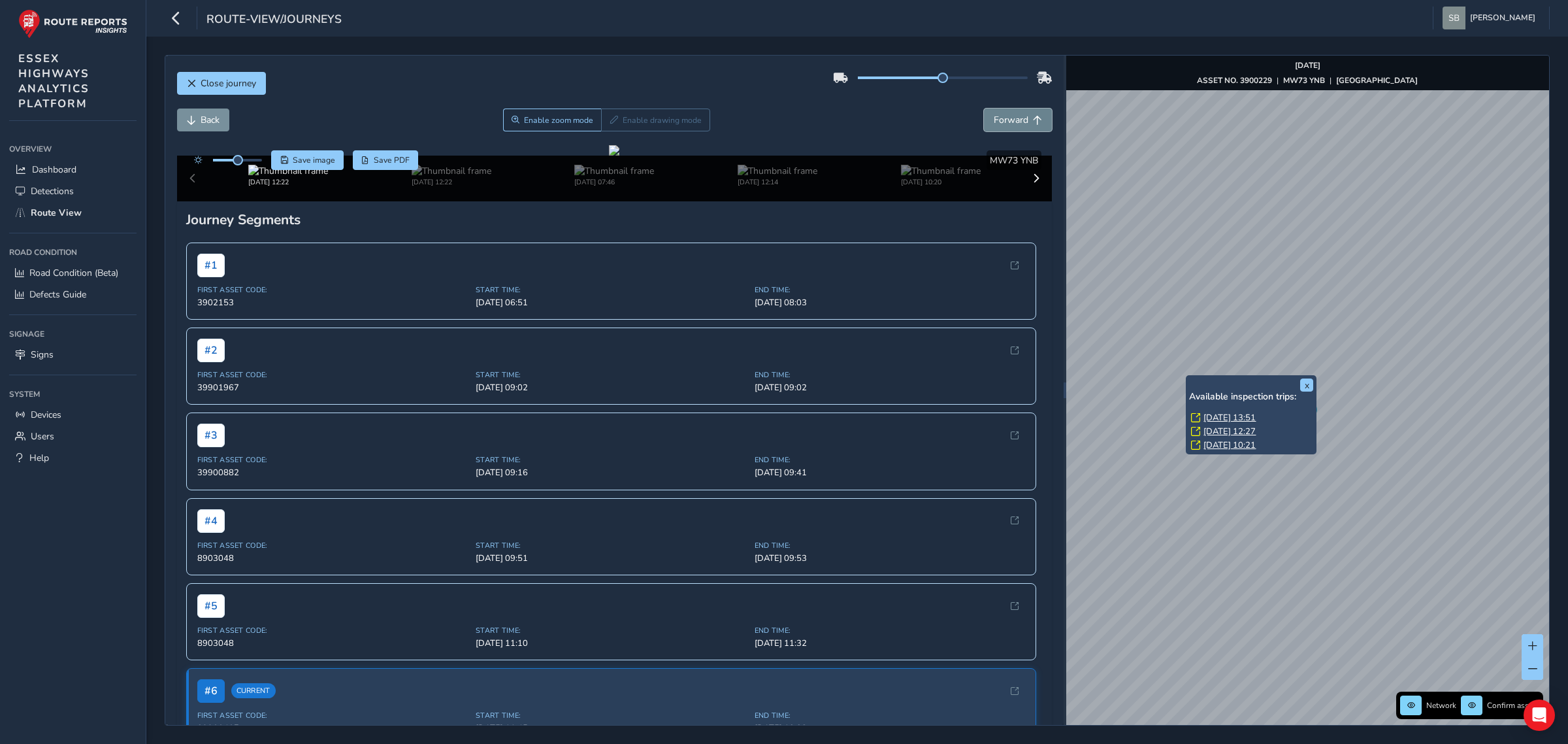
click at [1003, 118] on span "Forward" at bounding box center [1011, 120] width 35 height 12
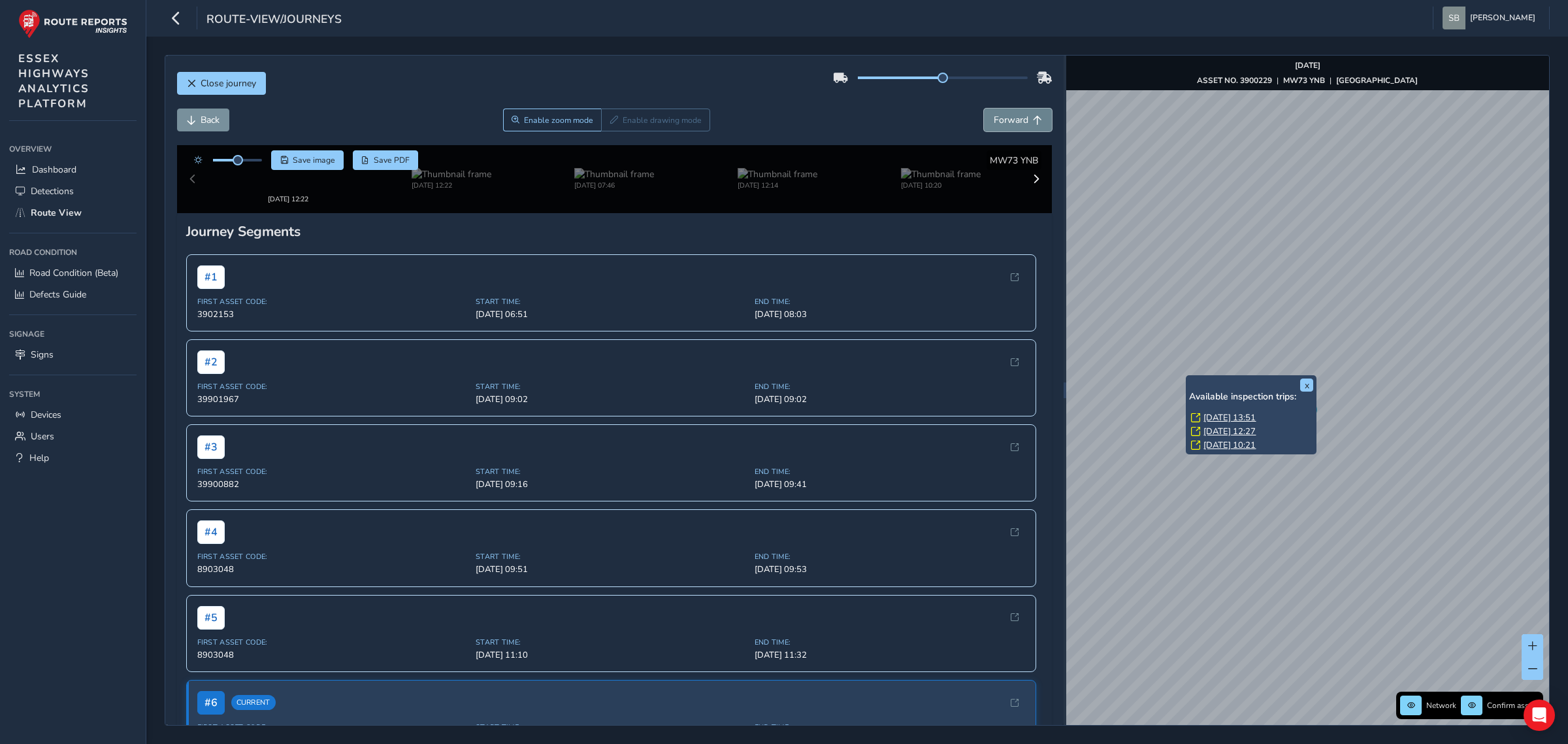
click at [1003, 118] on span "Forward" at bounding box center [1011, 120] width 35 height 12
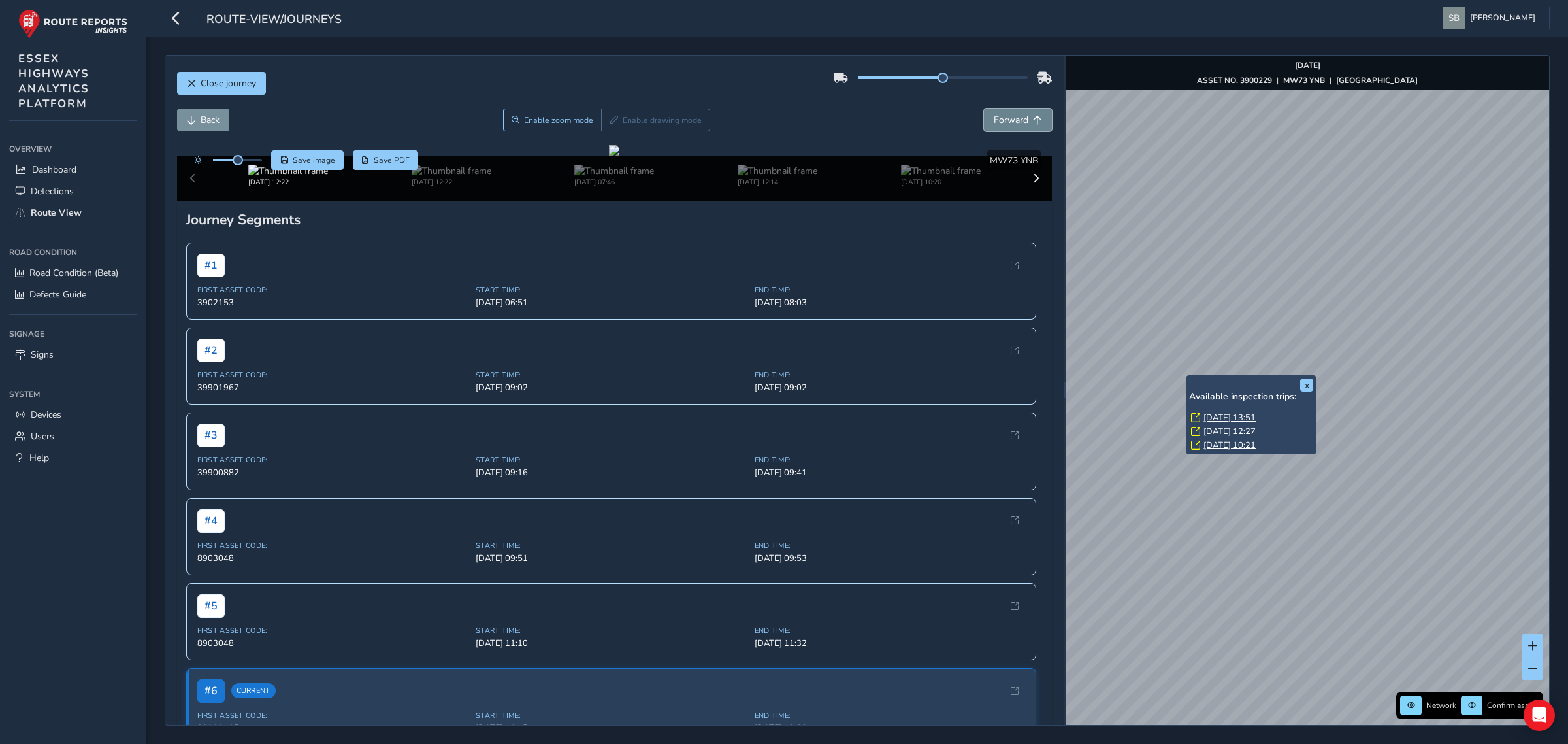
click at [1003, 118] on span "Forward" at bounding box center [1011, 120] width 35 height 12
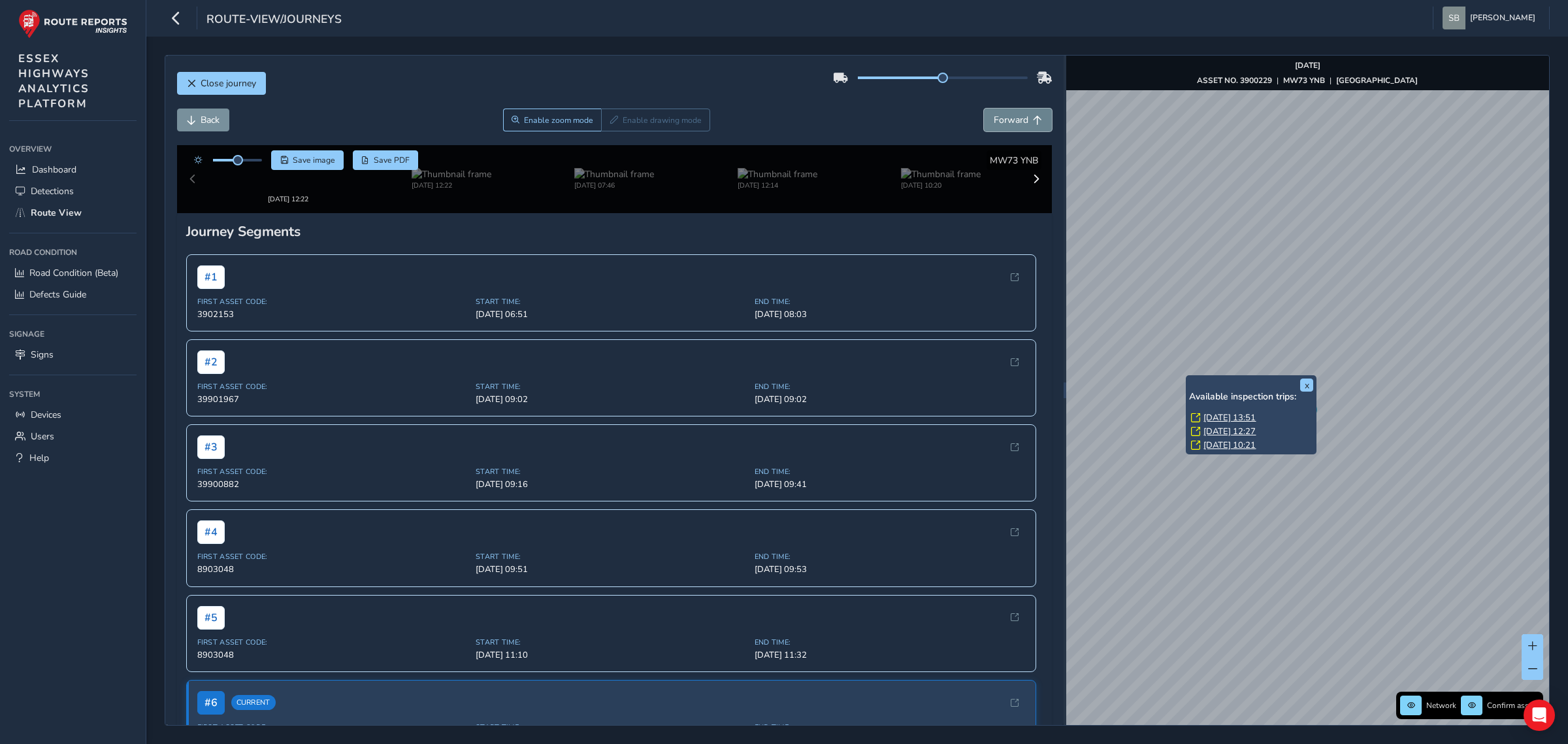
click at [1003, 118] on span "Forward" at bounding box center [1011, 120] width 35 height 12
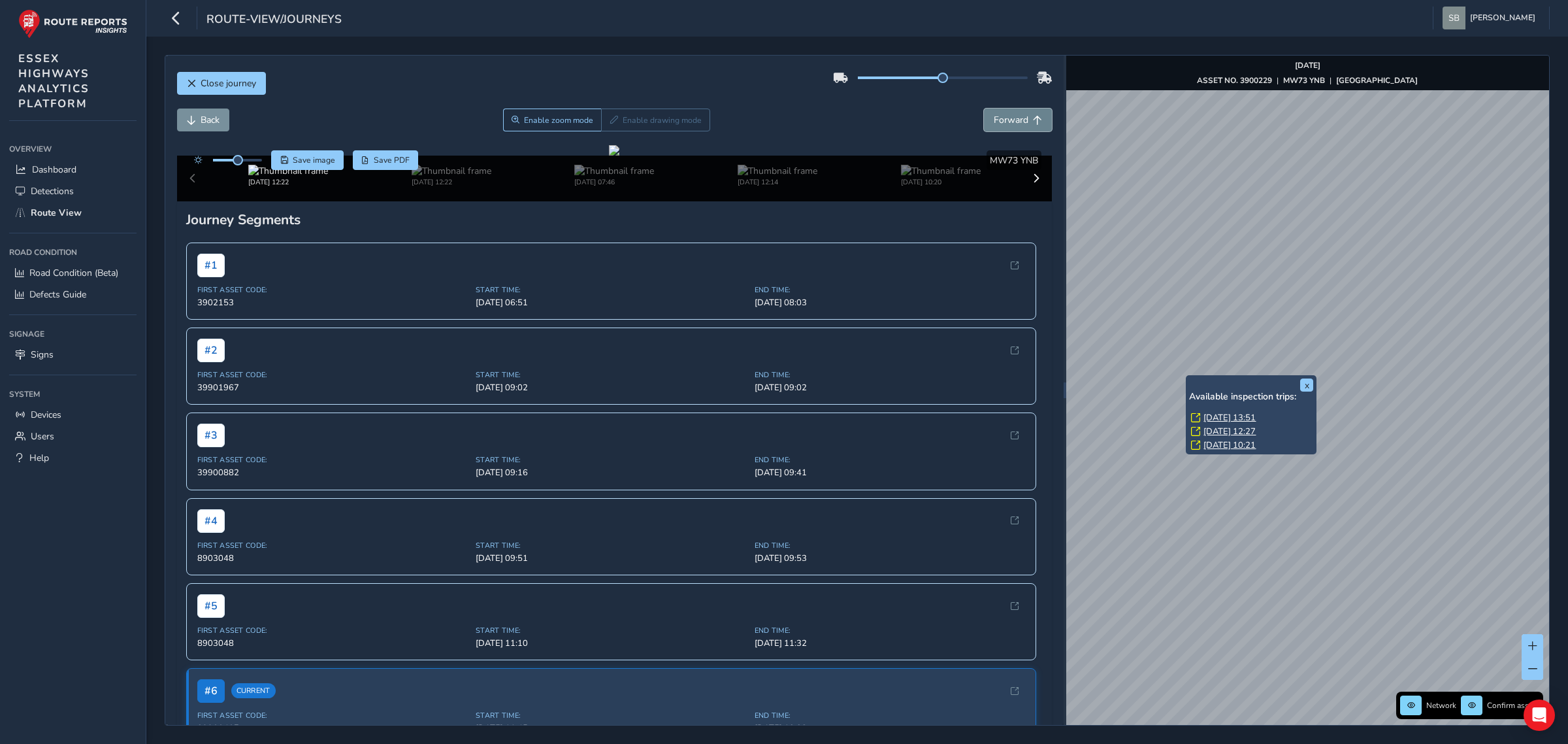
click at [1003, 118] on span "Forward" at bounding box center [1011, 120] width 35 height 12
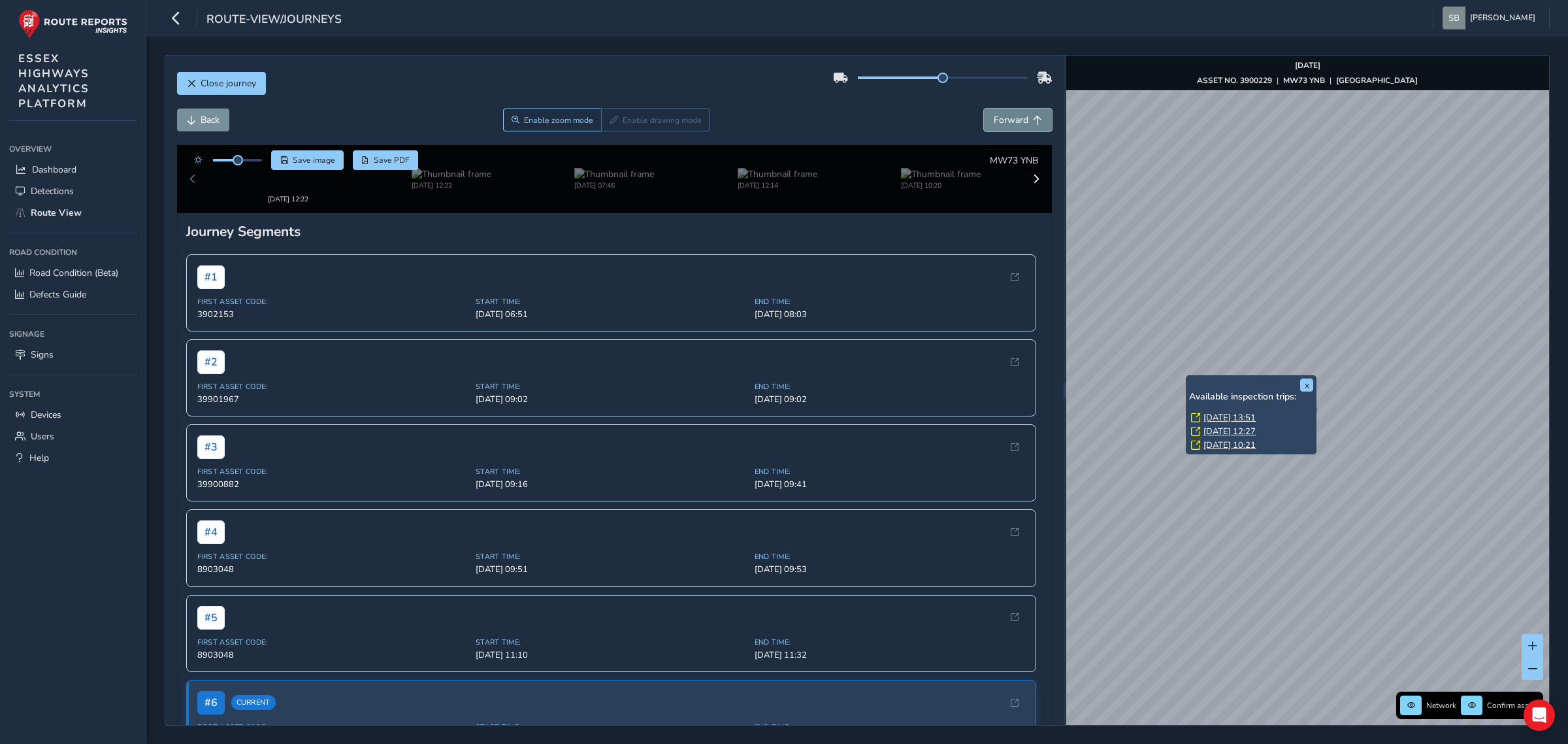
click at [1003, 118] on span "Forward" at bounding box center [1011, 120] width 35 height 12
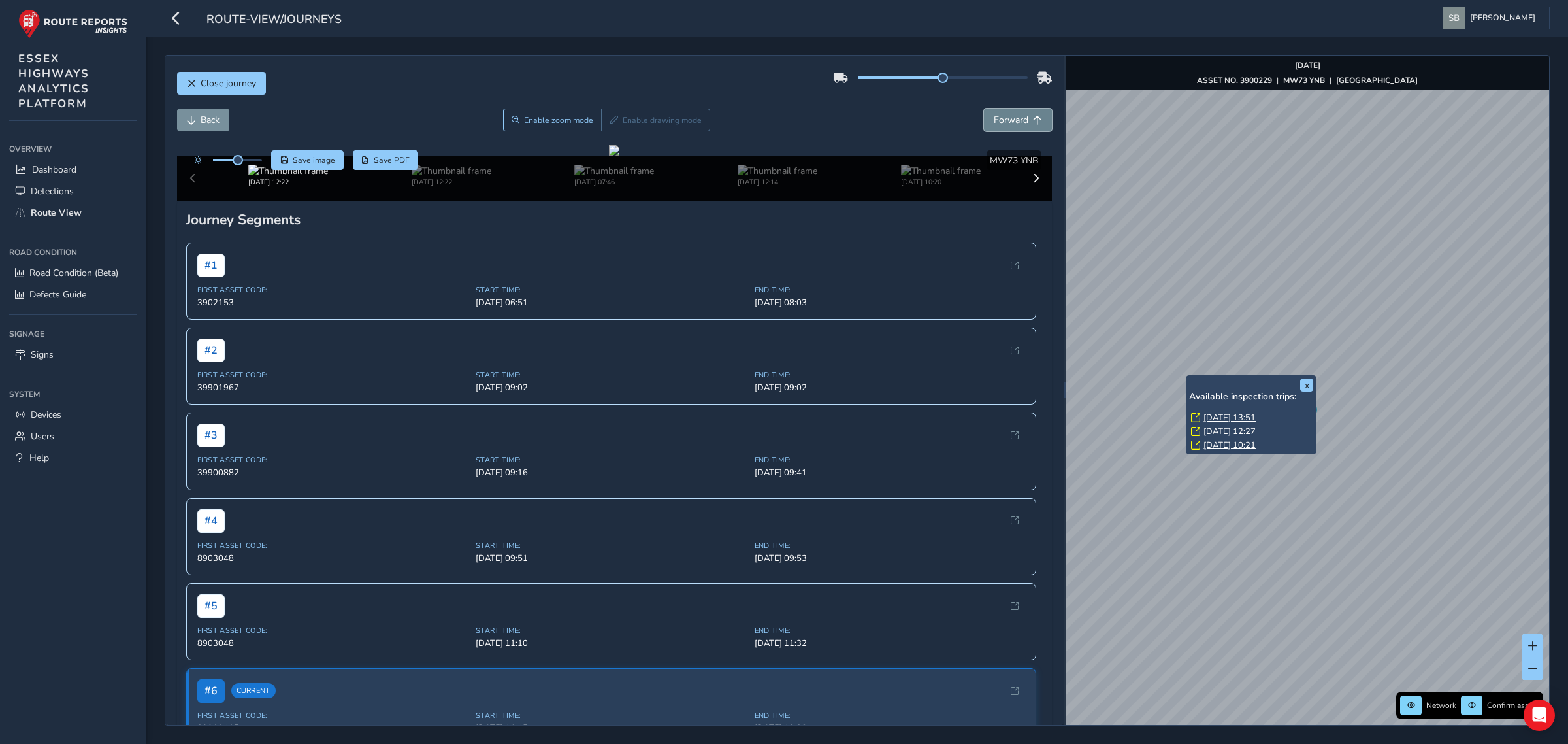
click at [1003, 118] on span "Forward" at bounding box center [1011, 120] width 35 height 12
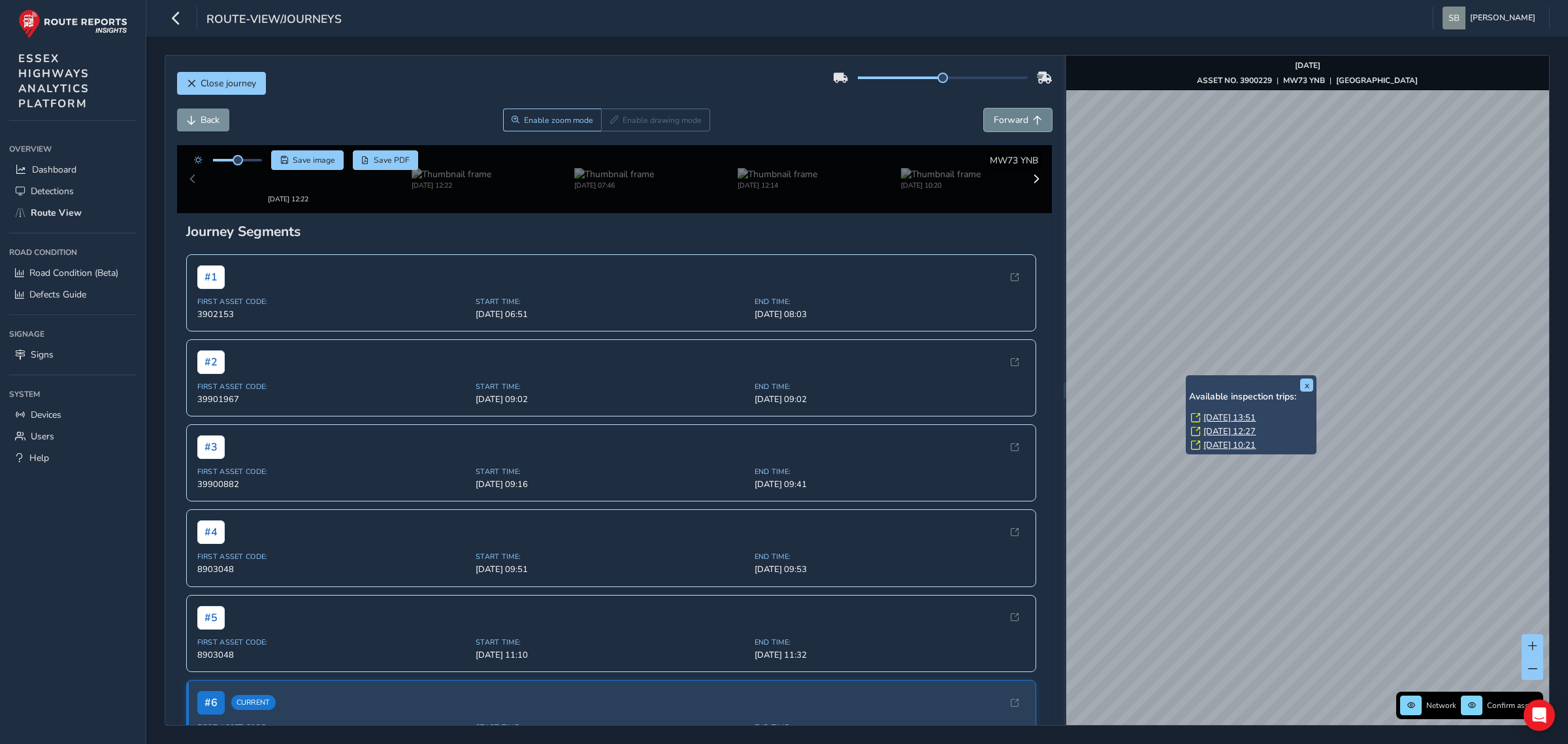
click at [1003, 118] on span "Forward" at bounding box center [1011, 120] width 35 height 12
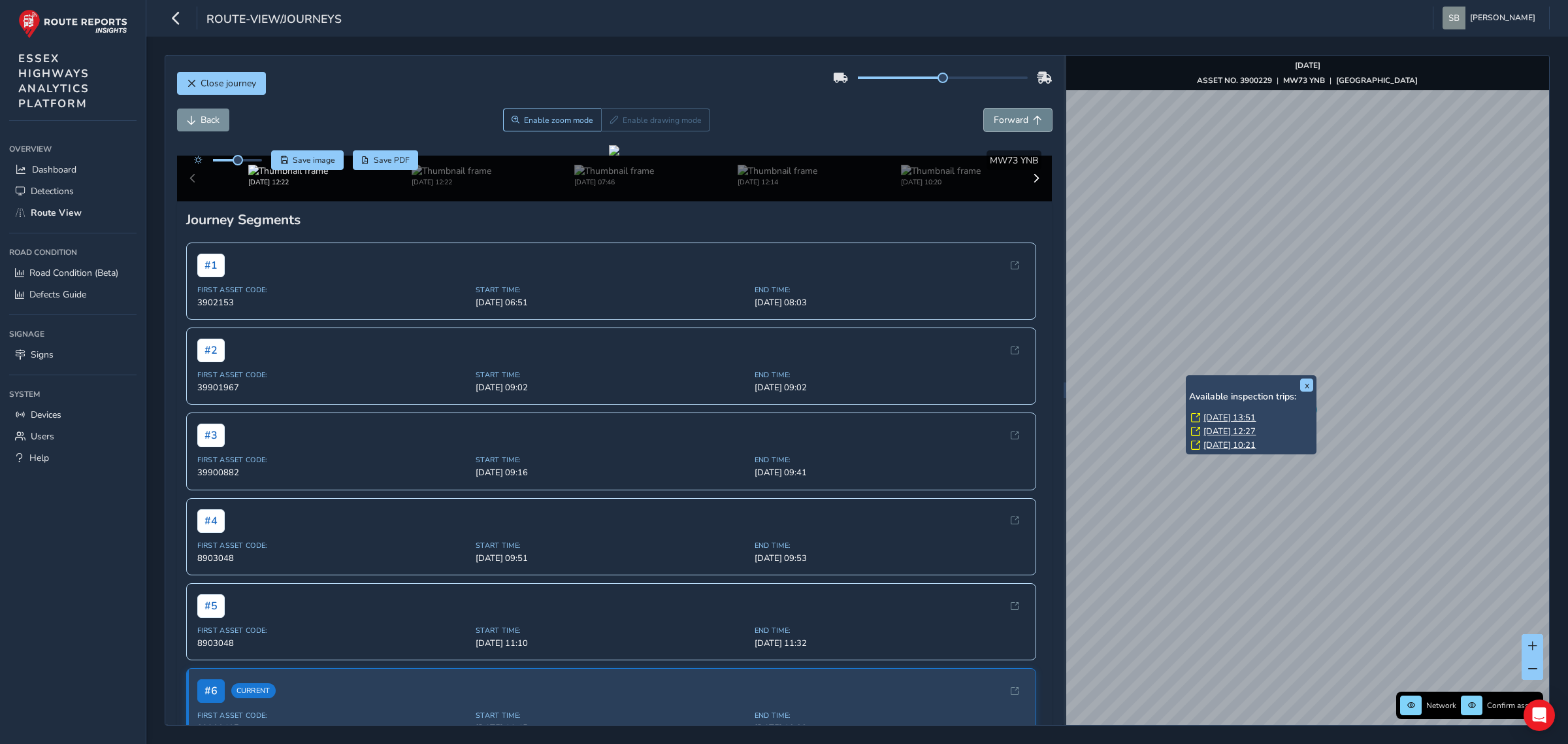
click at [1003, 118] on span "Forward" at bounding box center [1011, 120] width 35 height 12
click at [1004, 118] on span "Forward" at bounding box center [1011, 120] width 35 height 12
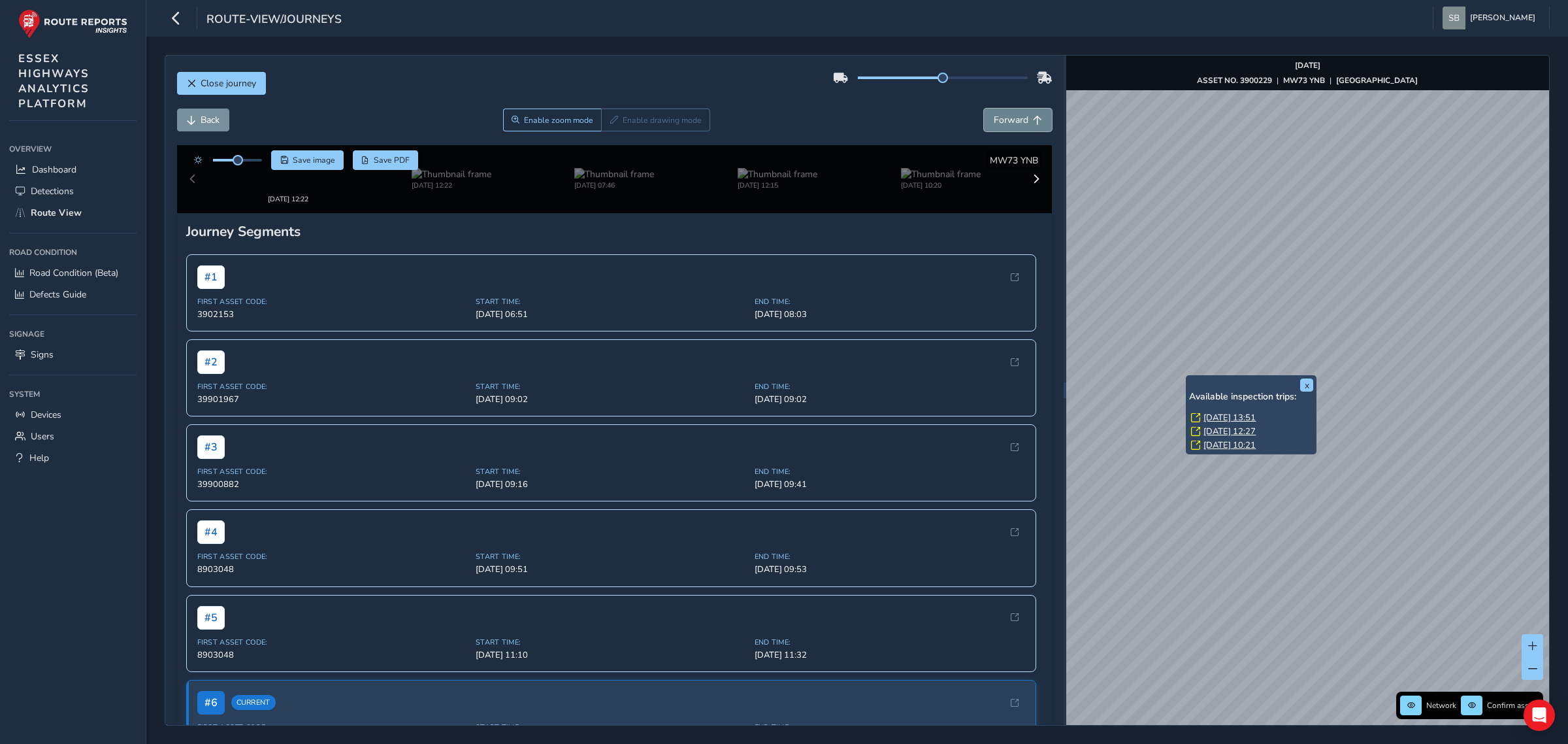
click at [1004, 118] on span "Forward" at bounding box center [1011, 120] width 35 height 12
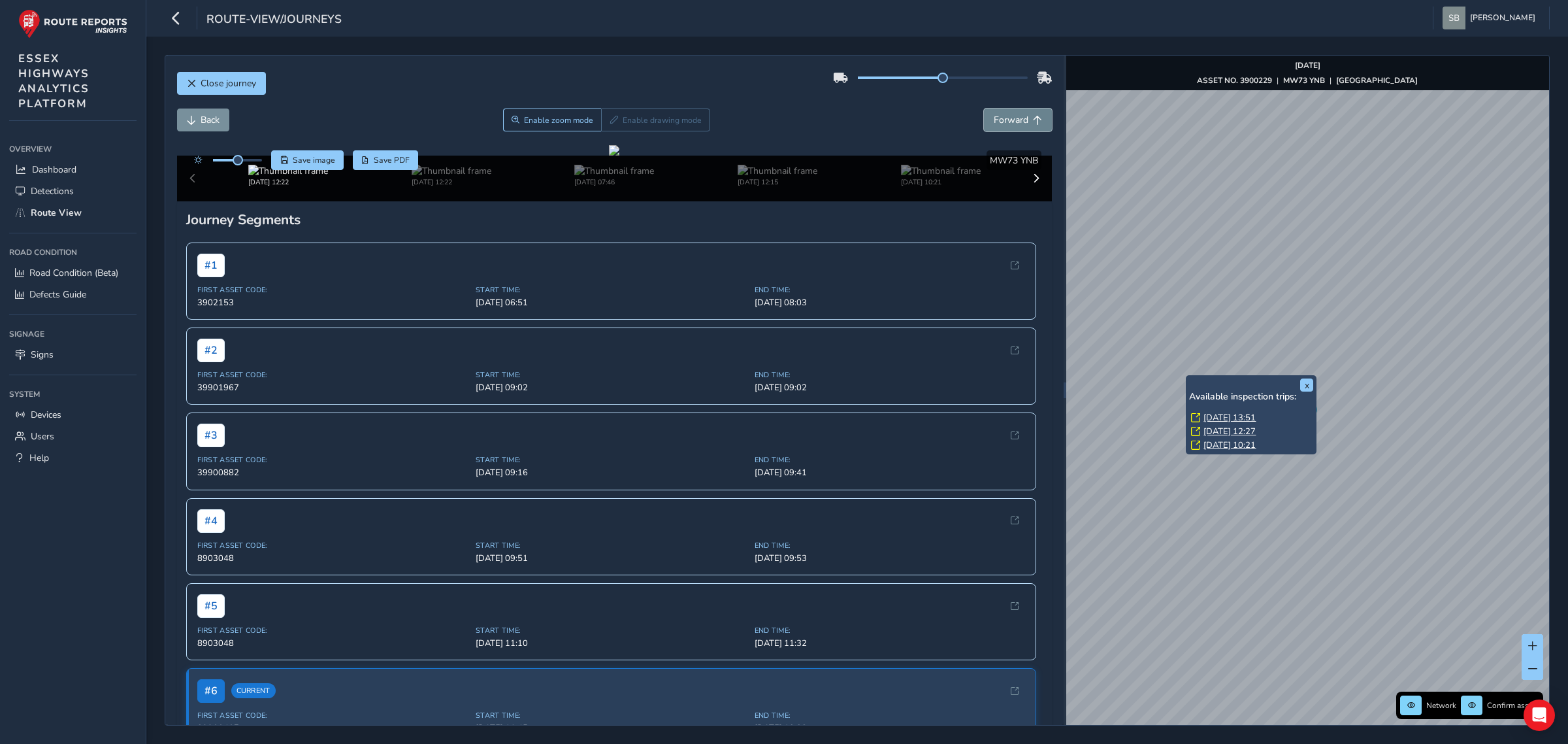
click at [1004, 118] on span "Forward" at bounding box center [1011, 120] width 35 height 12
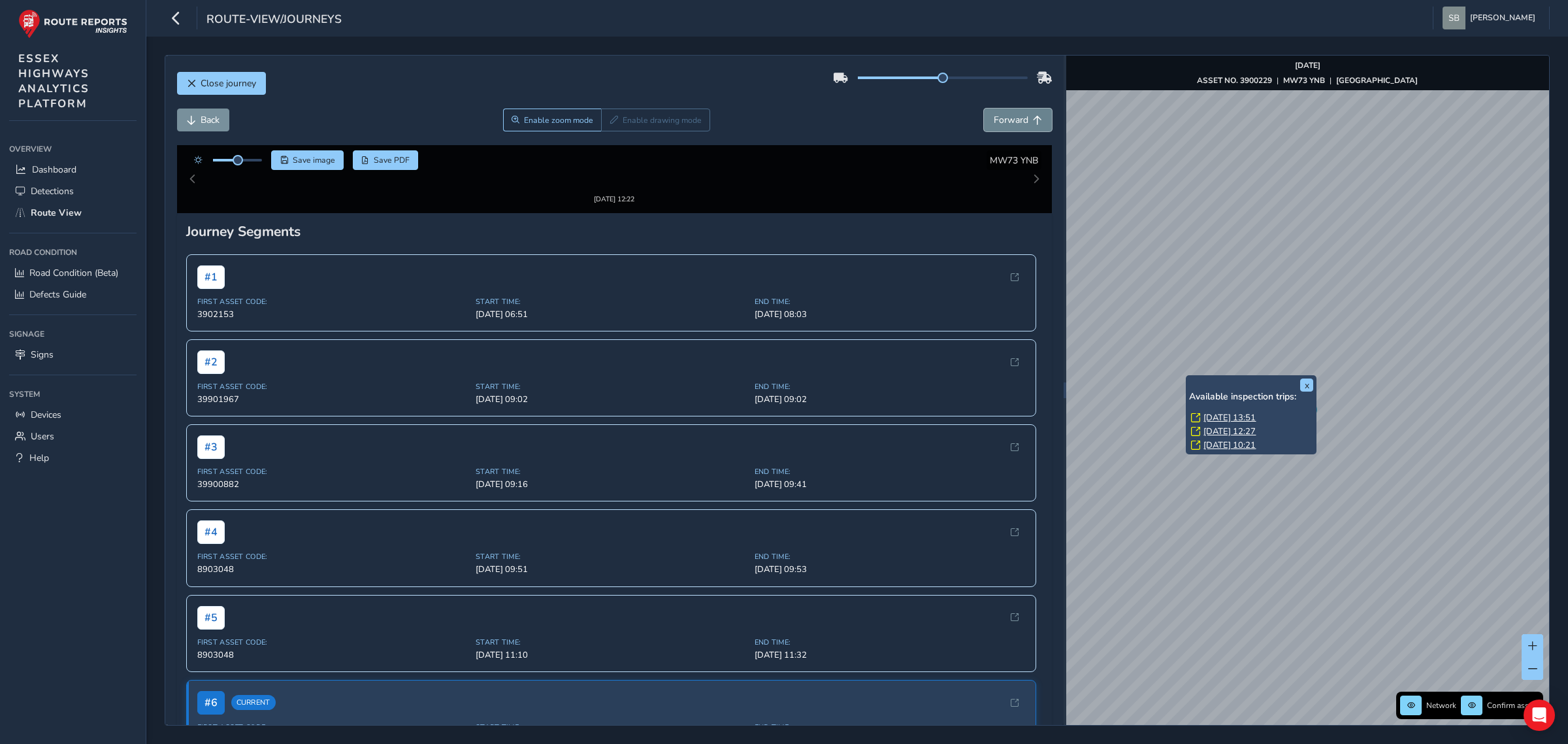
click at [1004, 118] on span "Forward" at bounding box center [1011, 120] width 35 height 12
click at [1004, 116] on span "Forward" at bounding box center [1011, 120] width 35 height 12
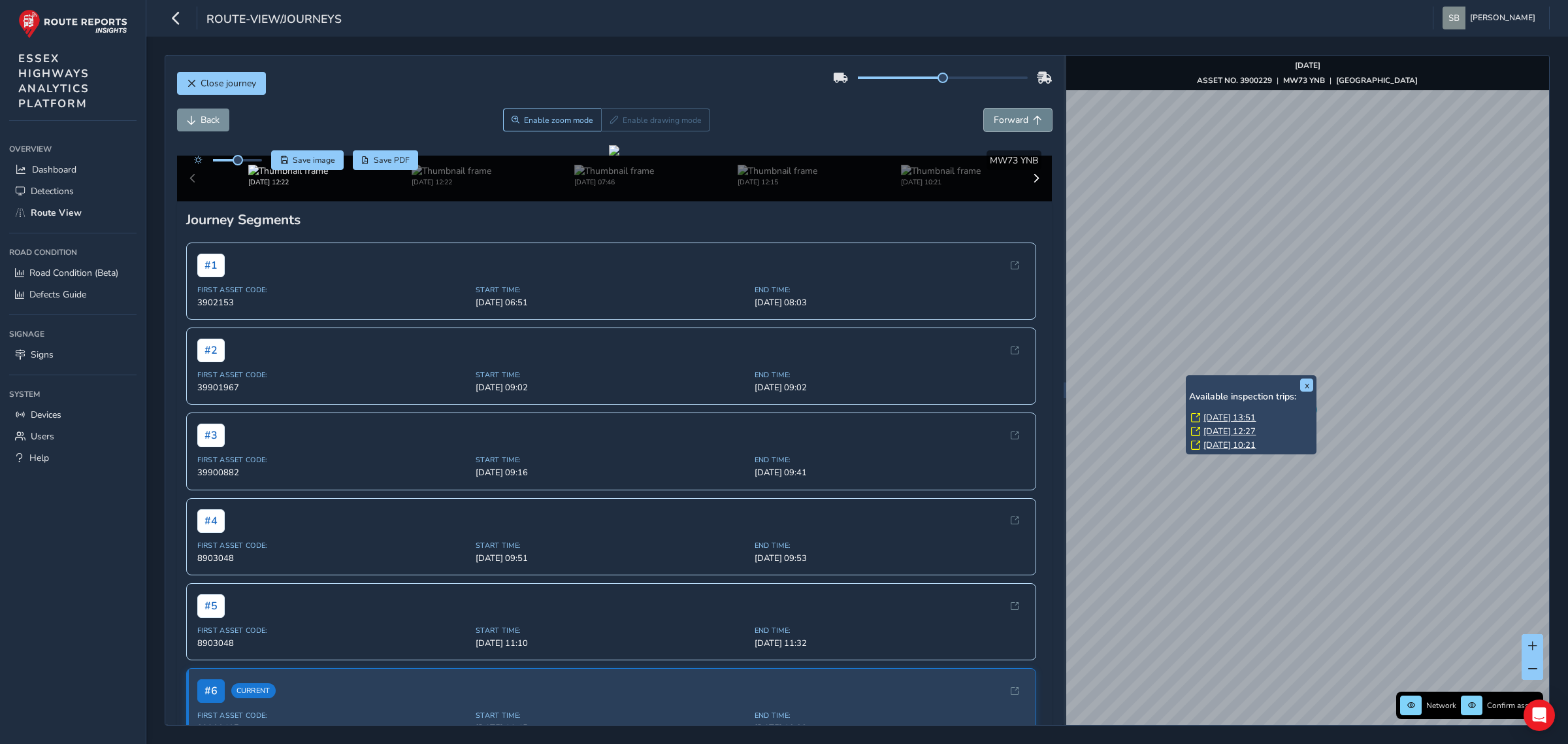
click at [1004, 116] on span "Forward" at bounding box center [1011, 120] width 35 height 12
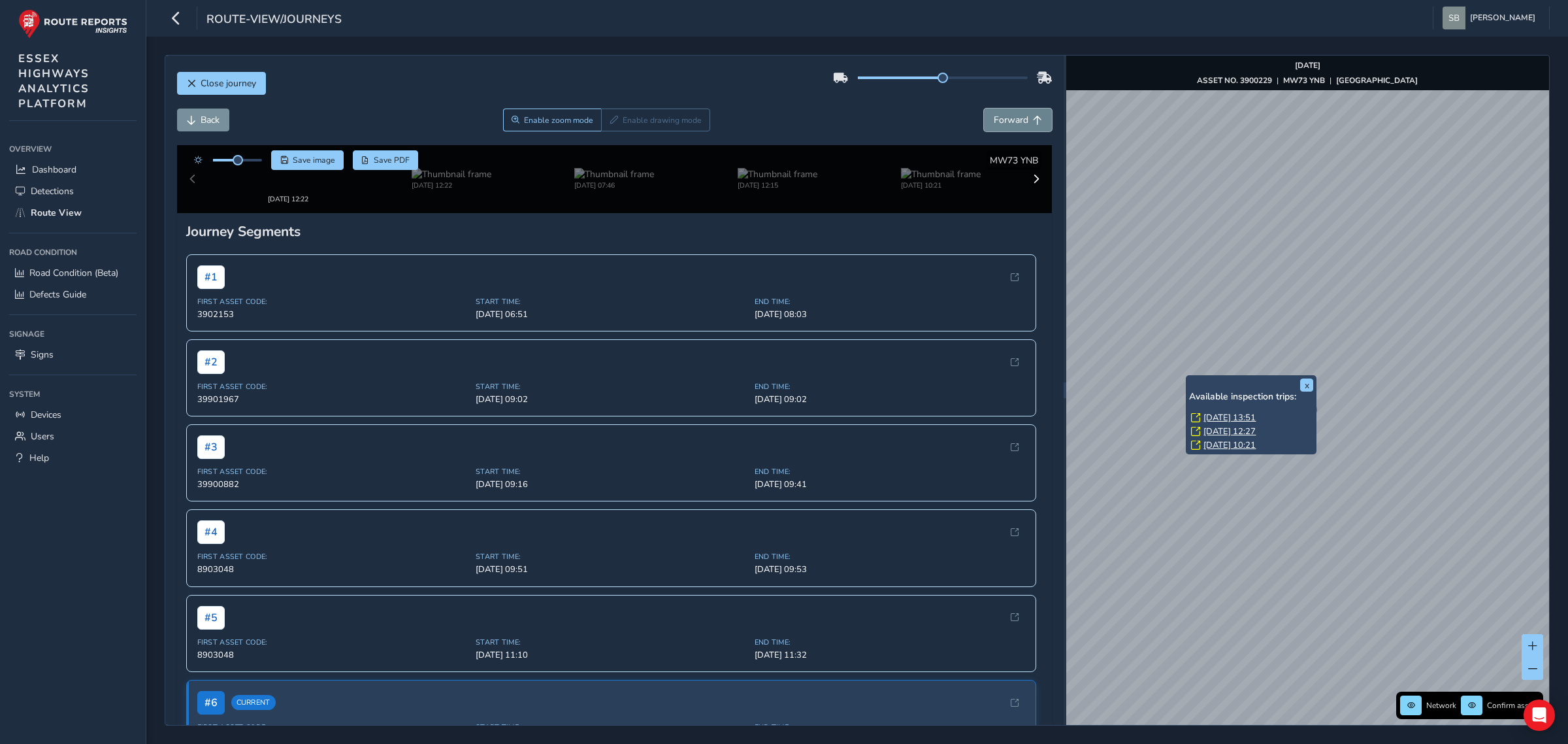
click at [1004, 116] on span "Forward" at bounding box center [1011, 120] width 35 height 12
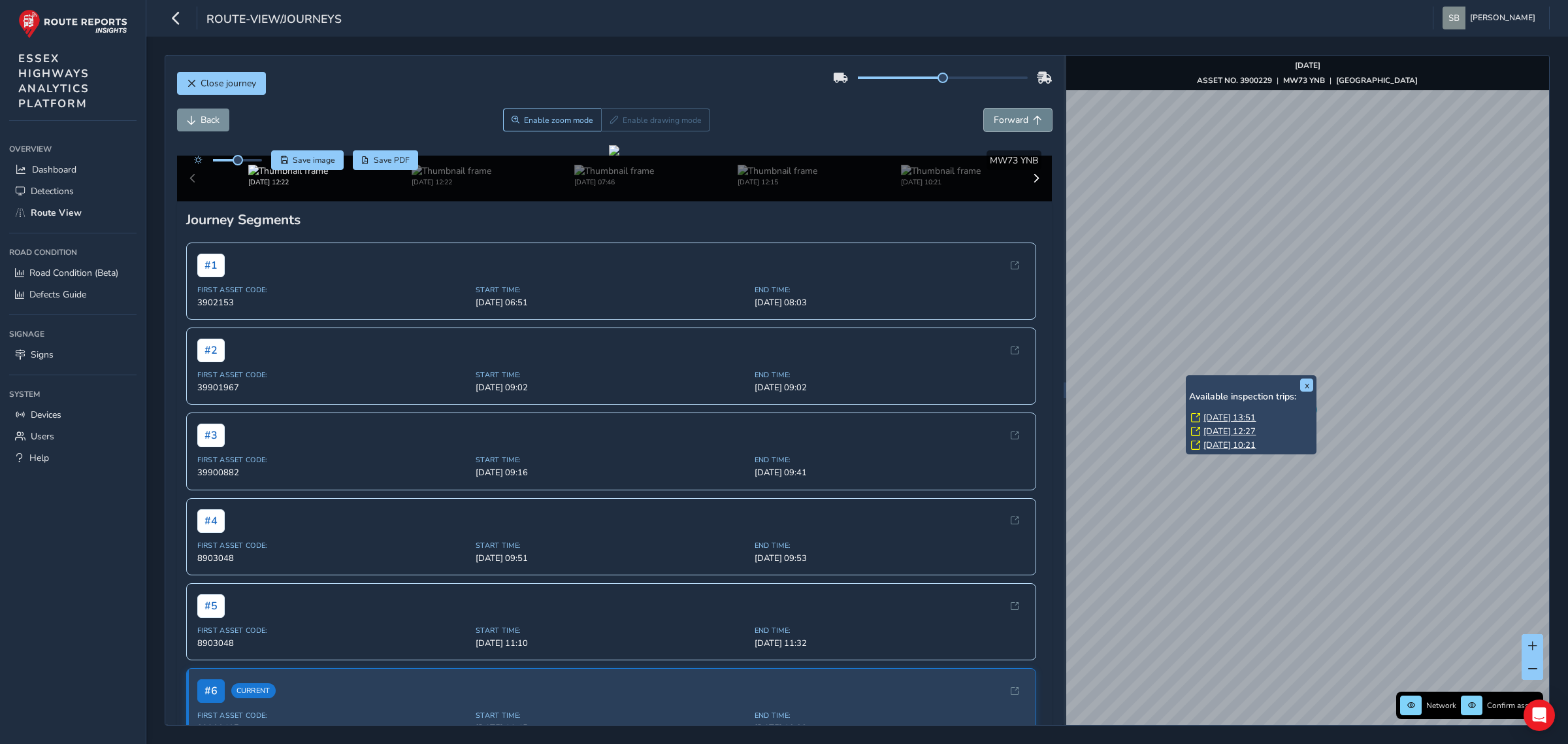
click at [1004, 116] on span "Forward" at bounding box center [1011, 120] width 35 height 12
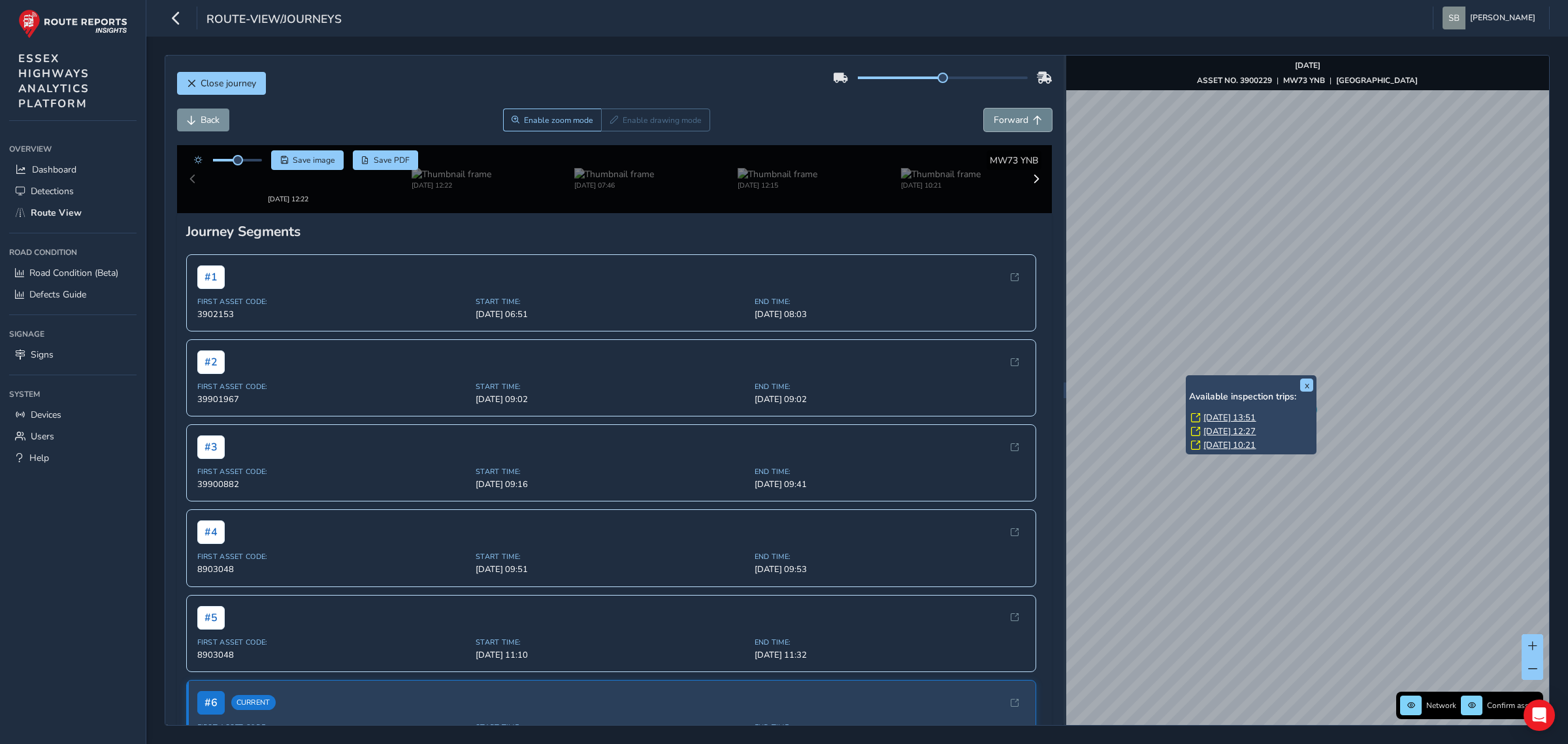
click at [1004, 116] on span "Forward" at bounding box center [1011, 120] width 35 height 12
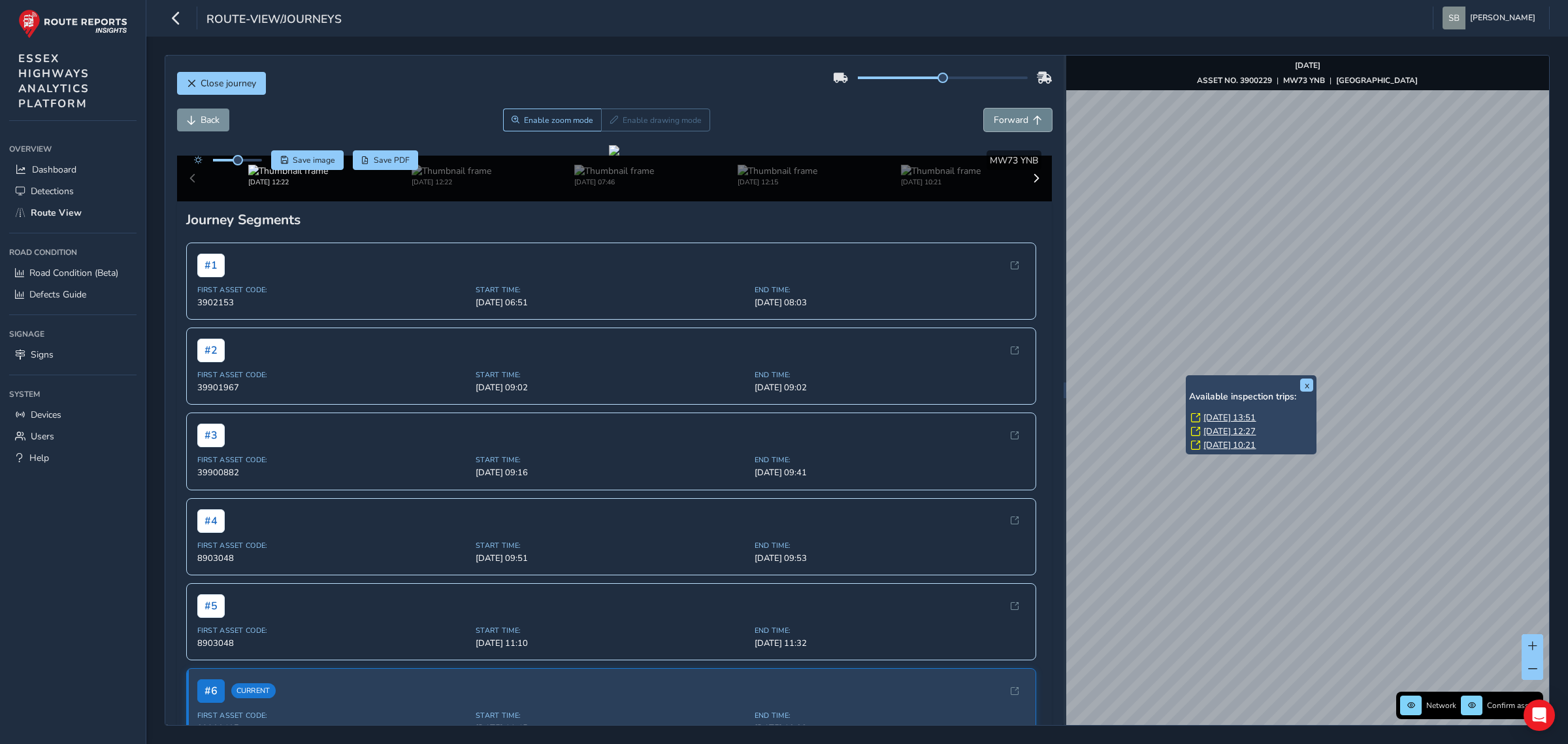
click at [1004, 116] on span "Forward" at bounding box center [1011, 120] width 35 height 12
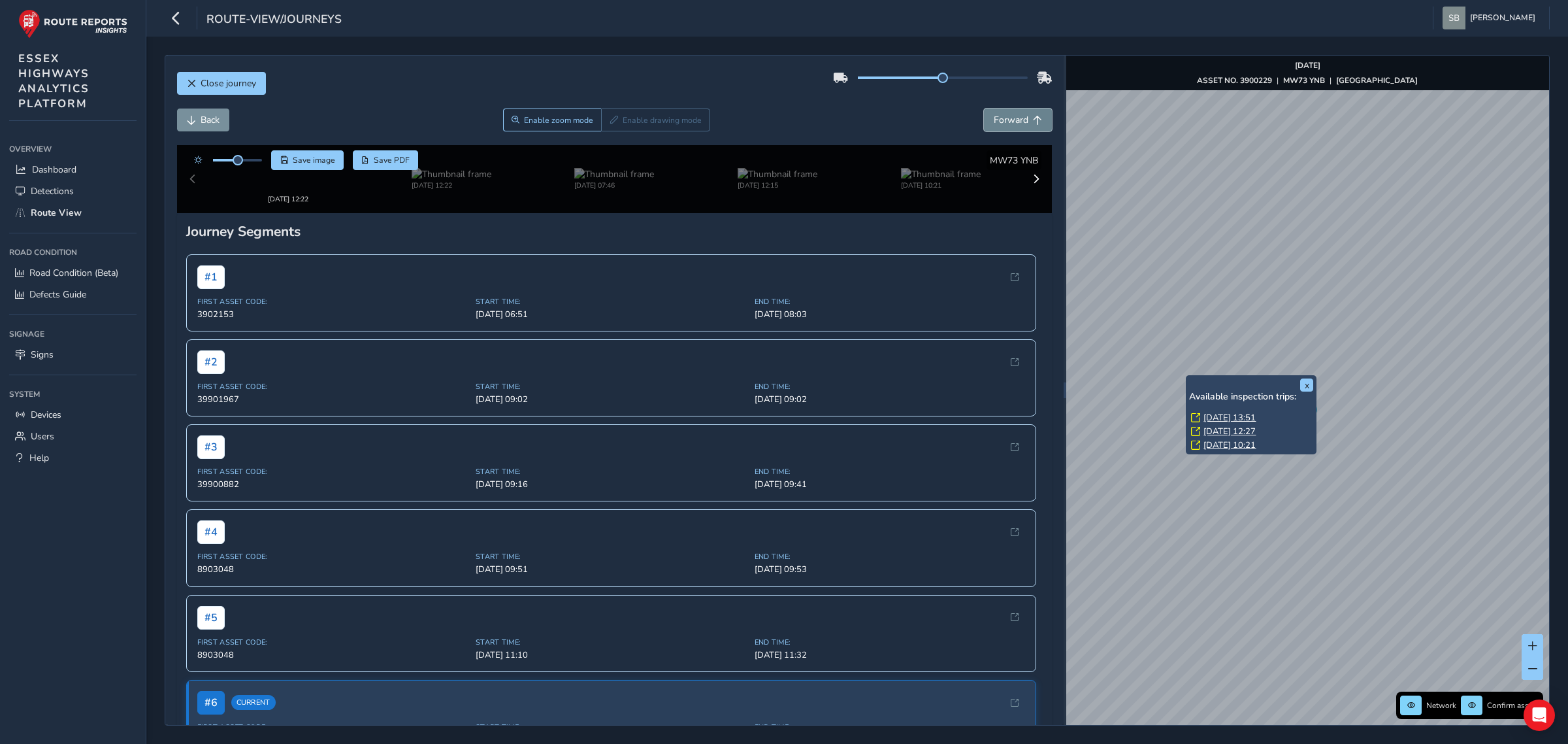
click at [1004, 116] on span "Forward" at bounding box center [1011, 120] width 35 height 12
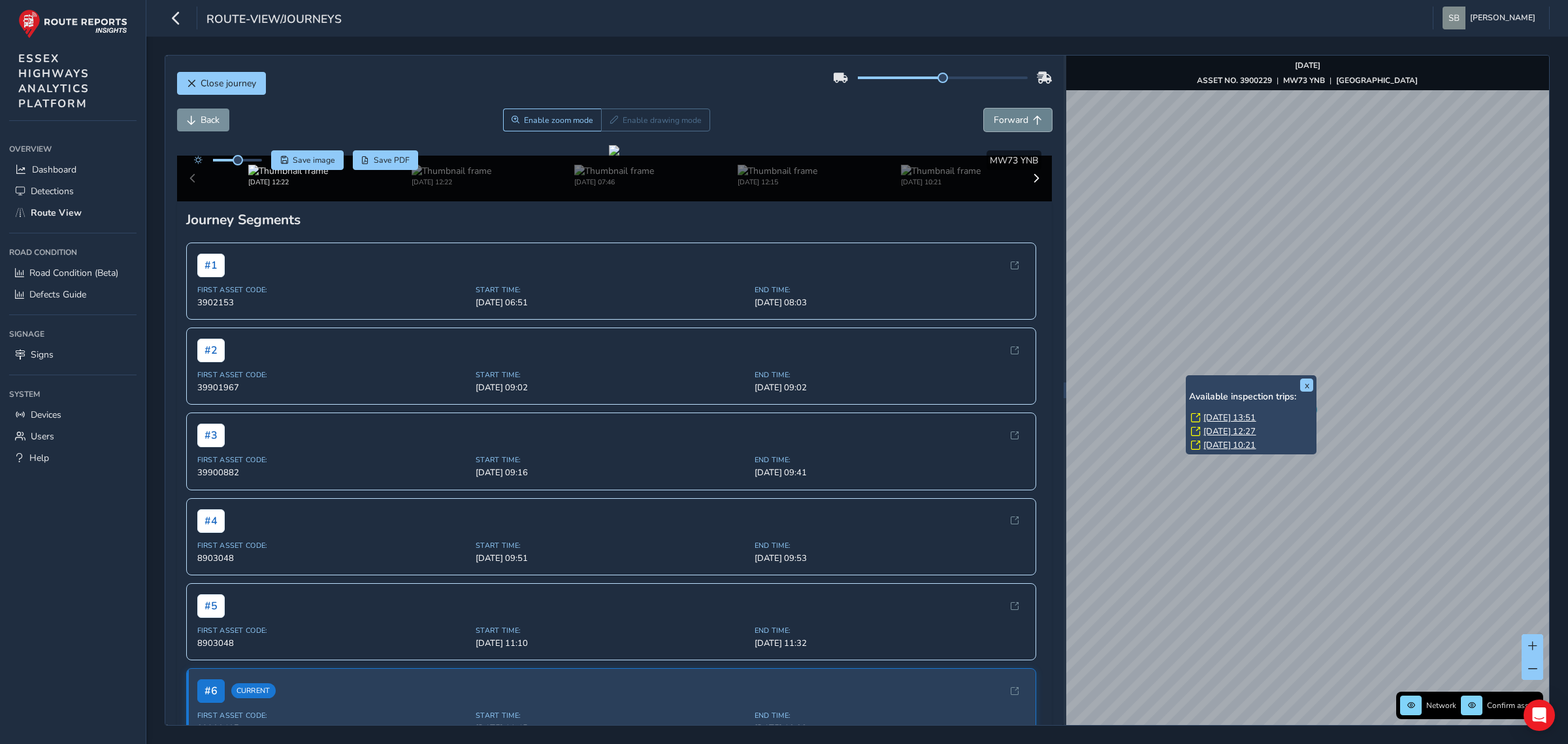
click at [1004, 116] on span "Forward" at bounding box center [1011, 120] width 35 height 12
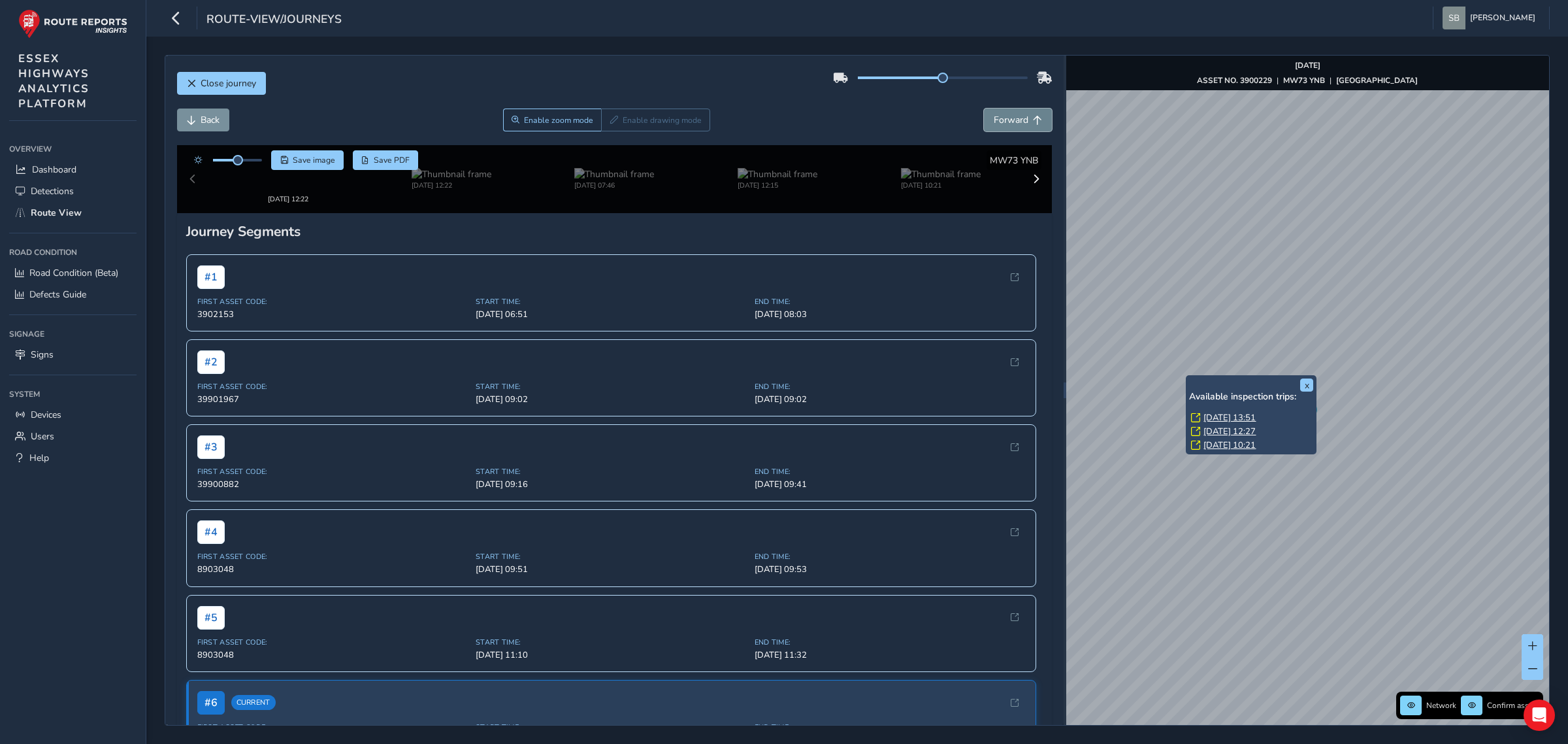
click at [1004, 116] on span "Forward" at bounding box center [1011, 120] width 35 height 12
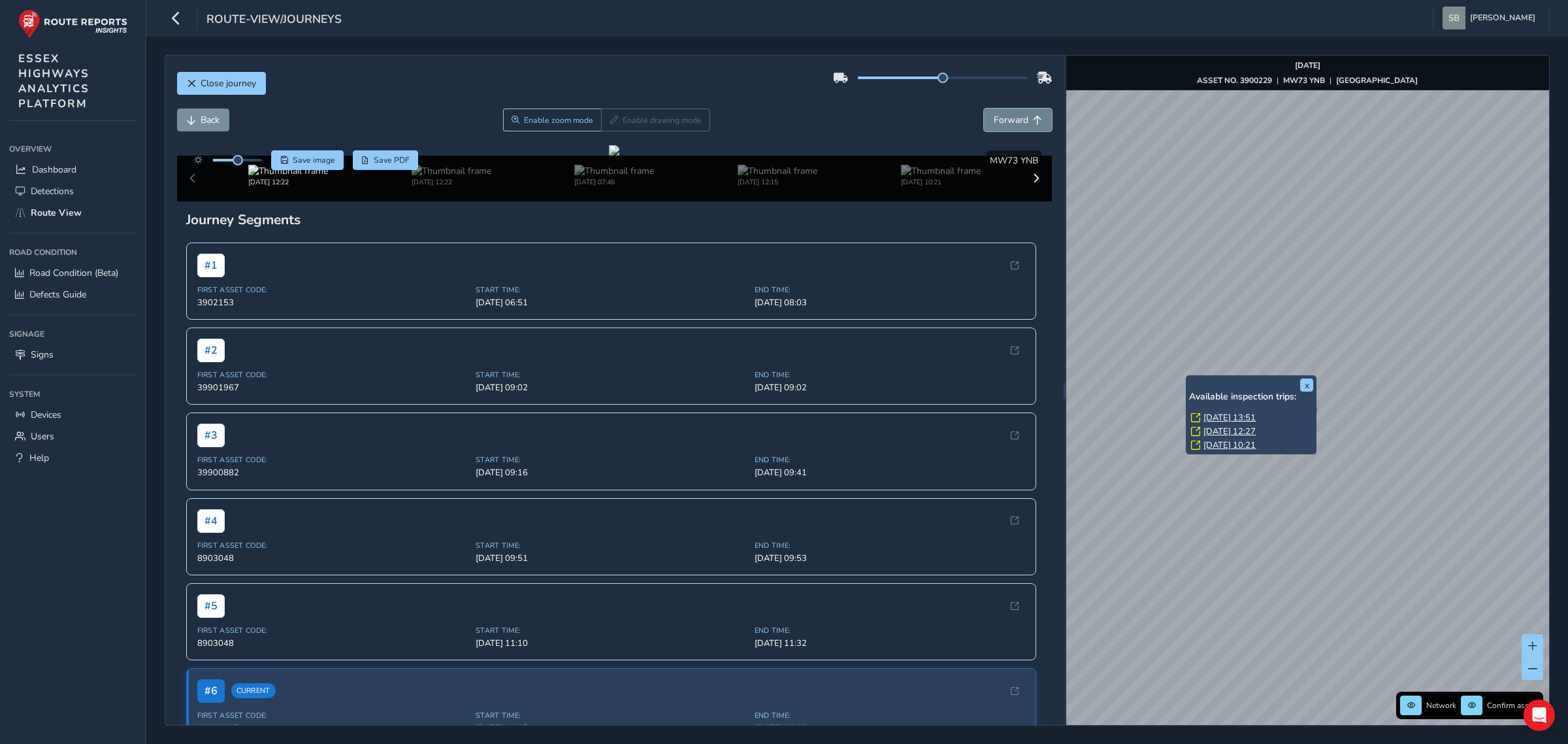
click at [1004, 116] on span "Forward" at bounding box center [1011, 120] width 35 height 12
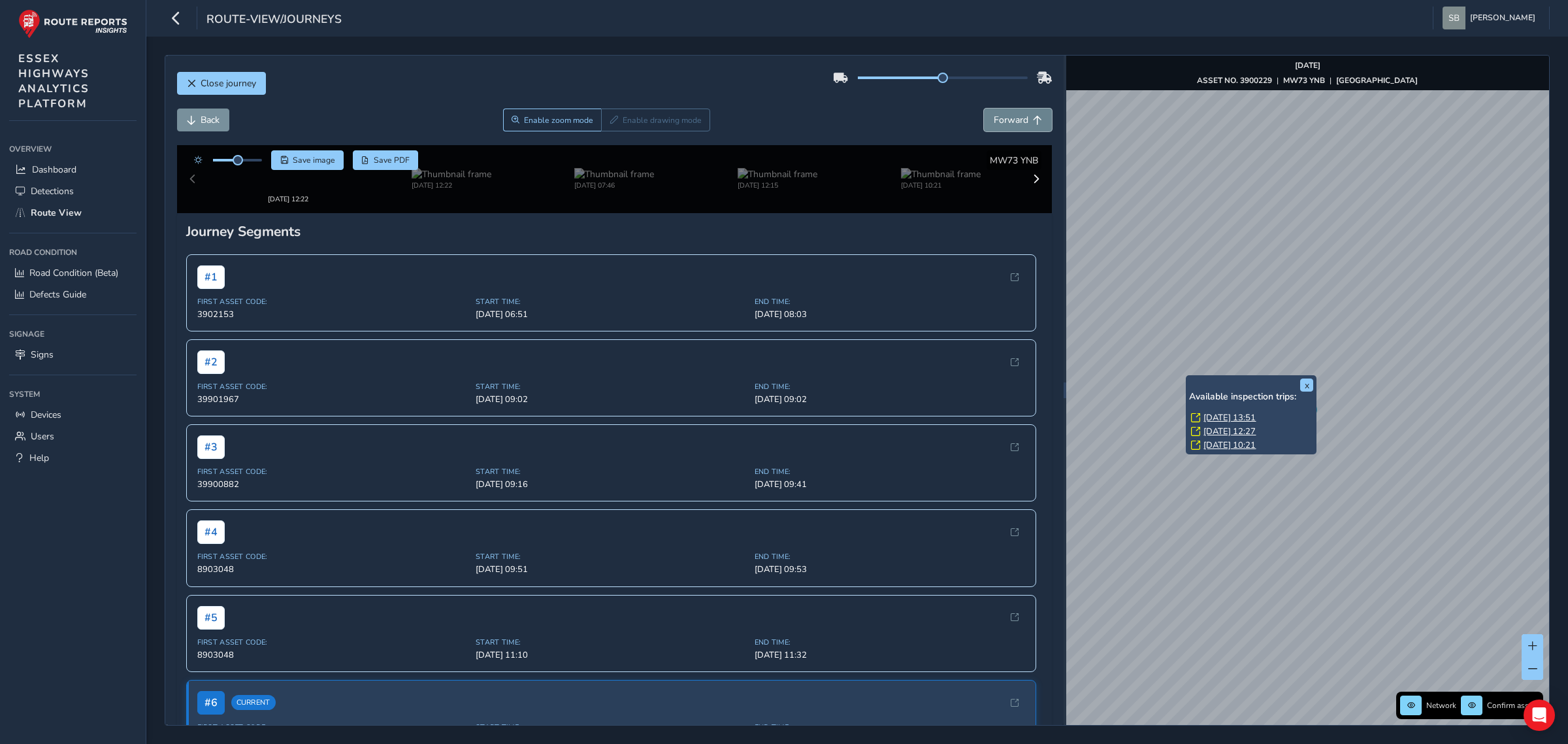
click at [1004, 116] on span "Forward" at bounding box center [1011, 120] width 35 height 12
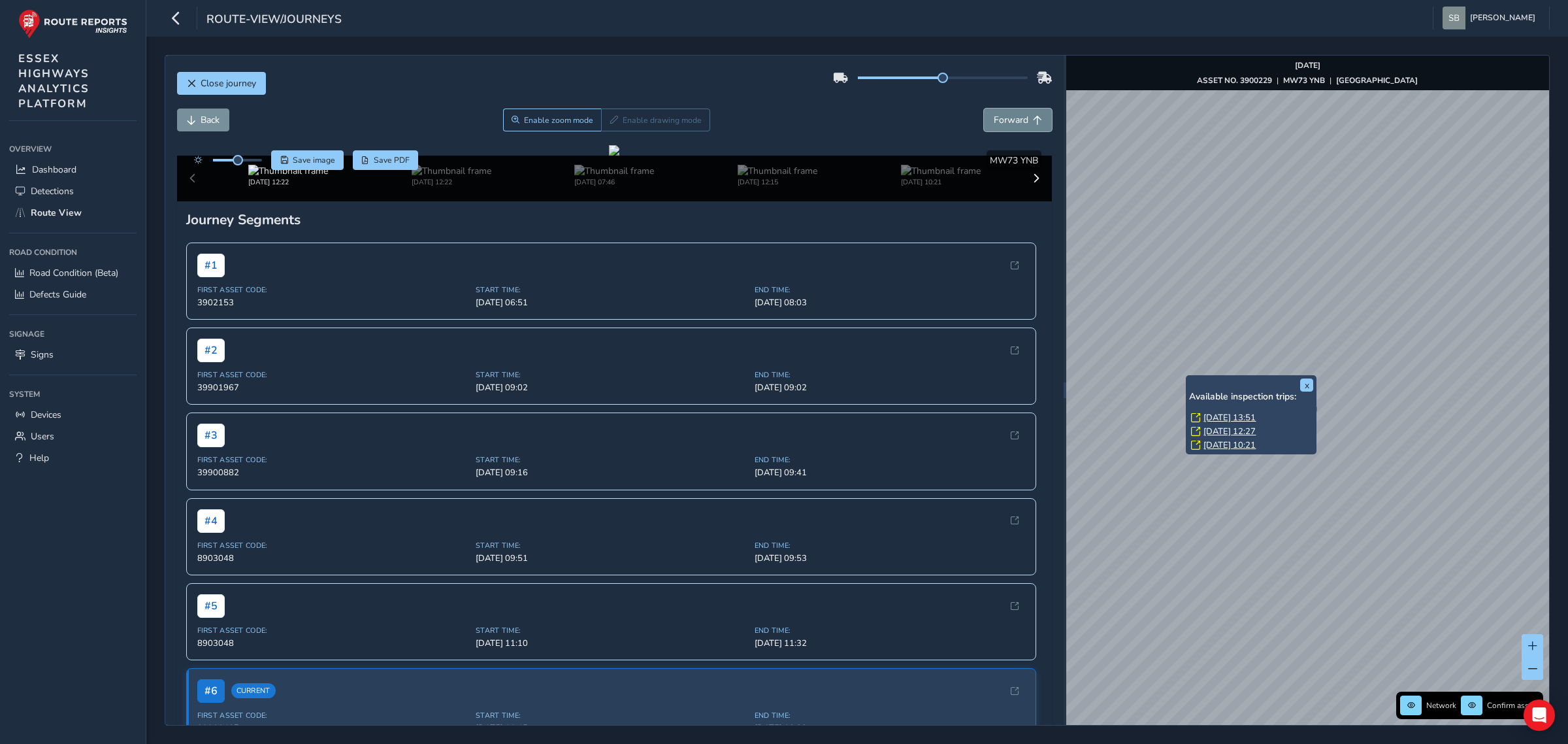
click at [1004, 116] on span "Forward" at bounding box center [1011, 120] width 35 height 12
click at [210, 120] on span "Back" at bounding box center [210, 120] width 19 height 12
click at [210, 121] on span "Back" at bounding box center [210, 120] width 19 height 12
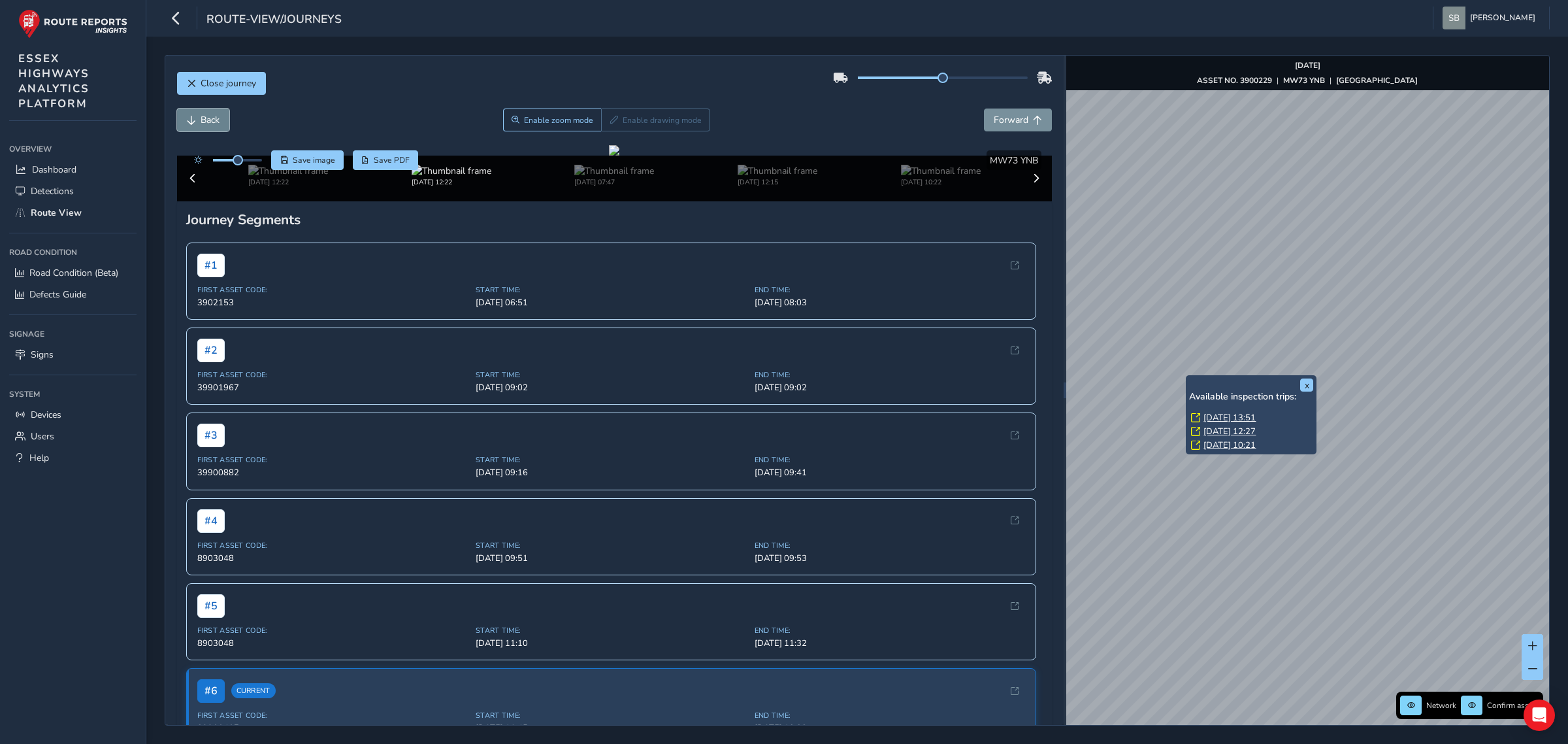
click at [210, 121] on span "Back" at bounding box center [210, 120] width 19 height 12
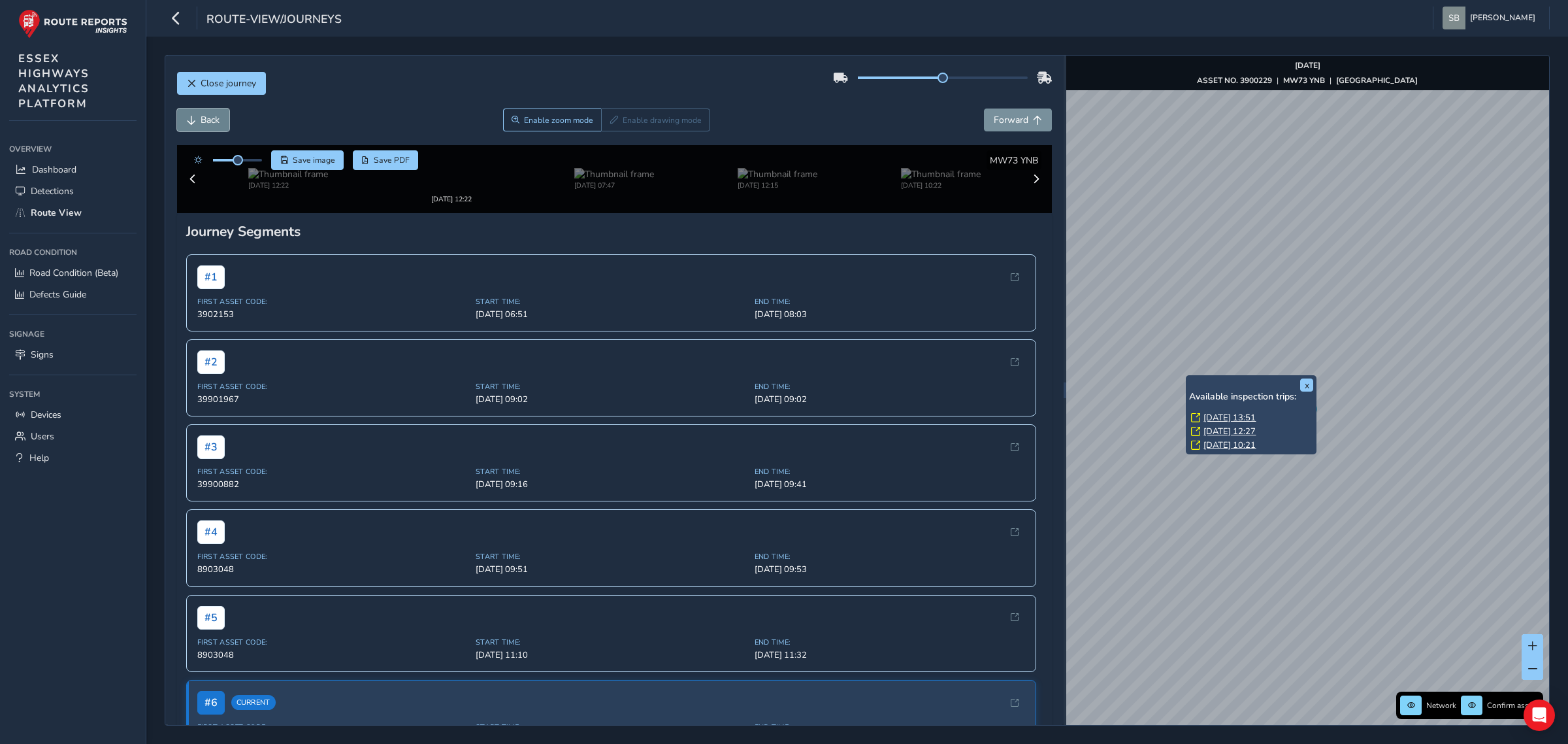
click at [210, 121] on span "Back" at bounding box center [210, 120] width 19 height 12
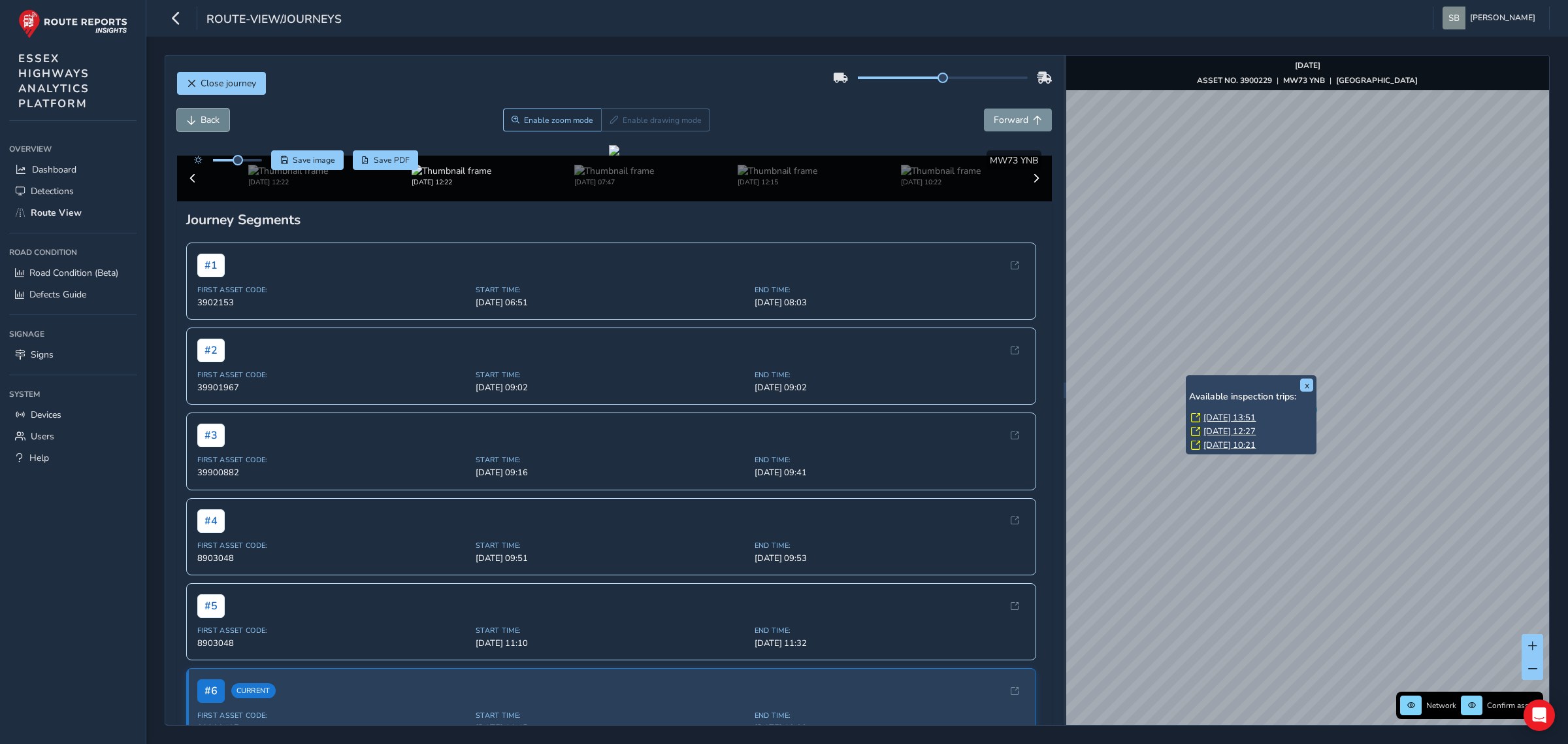
click at [210, 121] on span "Back" at bounding box center [210, 120] width 19 height 12
click at [210, 120] on span "Back" at bounding box center [210, 120] width 19 height 12
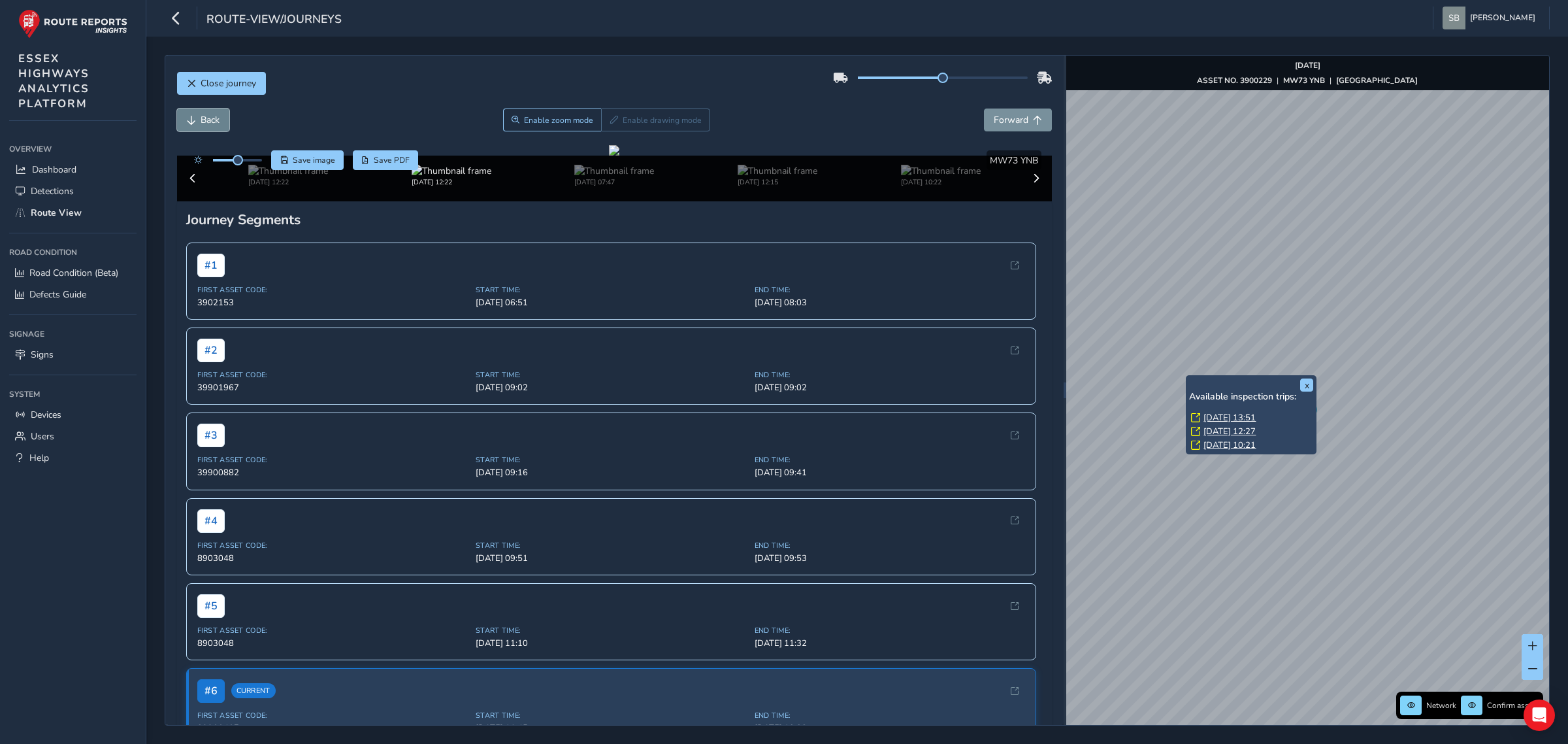
click at [210, 119] on span "Back" at bounding box center [210, 120] width 19 height 12
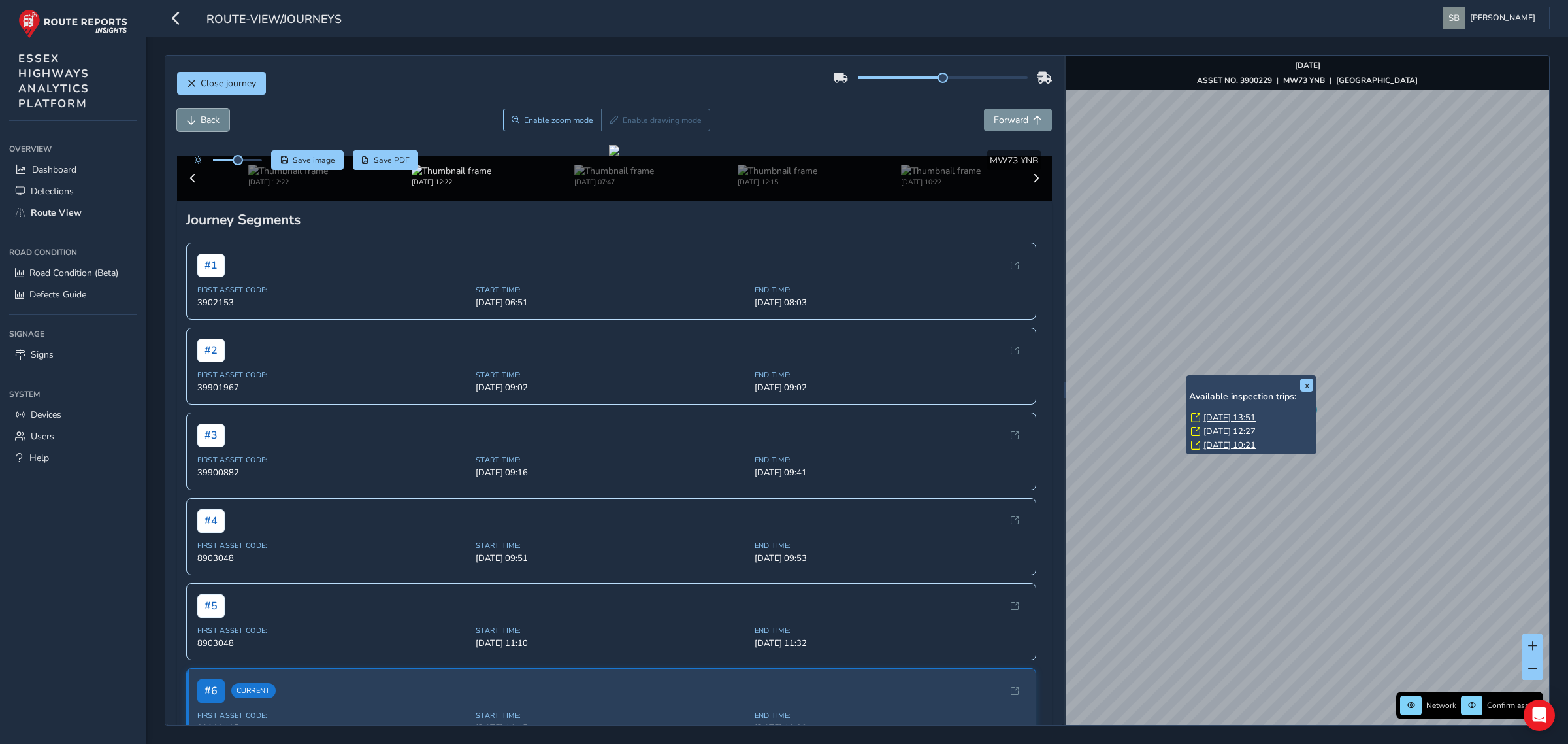
click at [210, 119] on span "Back" at bounding box center [210, 120] width 19 height 12
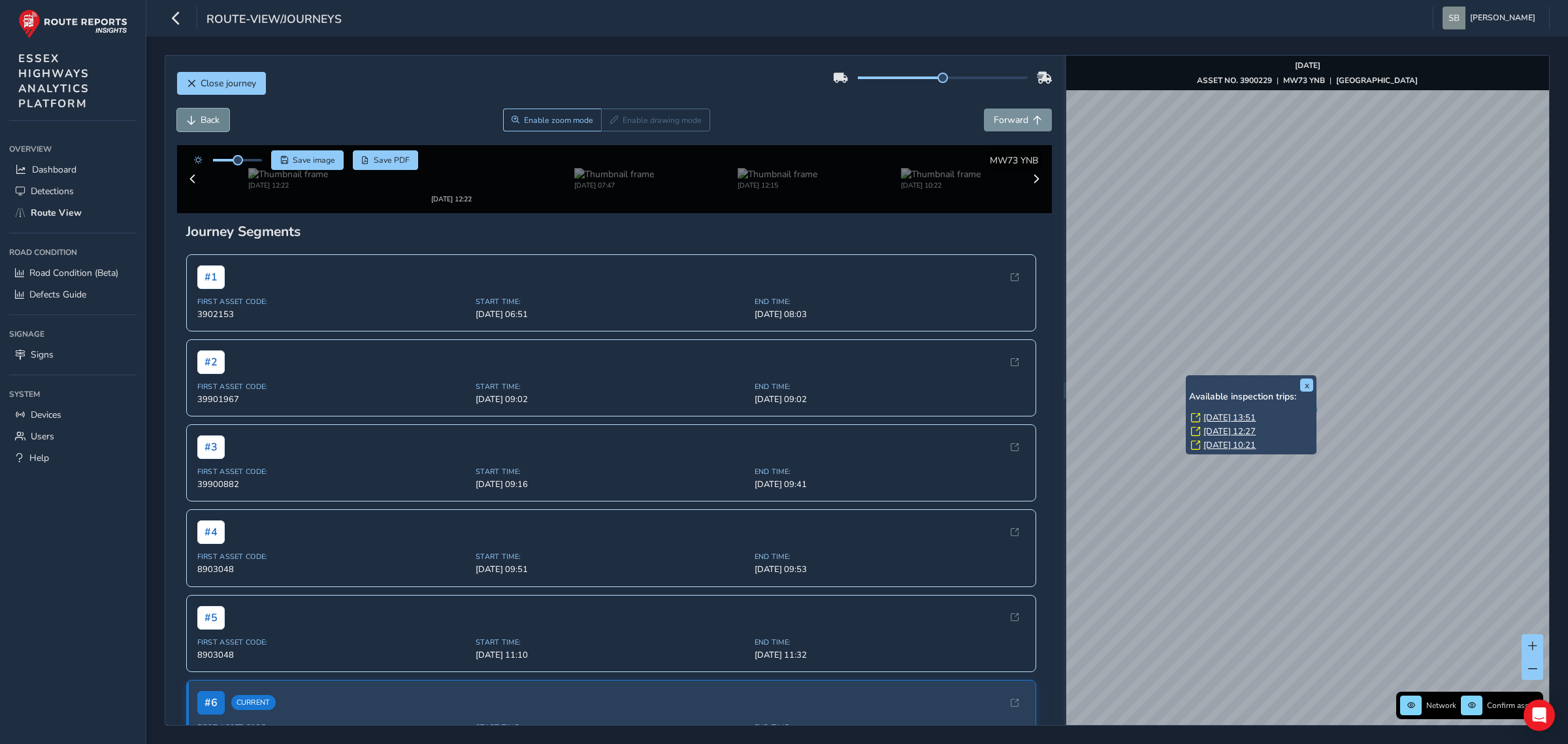
click at [210, 119] on span "Back" at bounding box center [210, 120] width 19 height 12
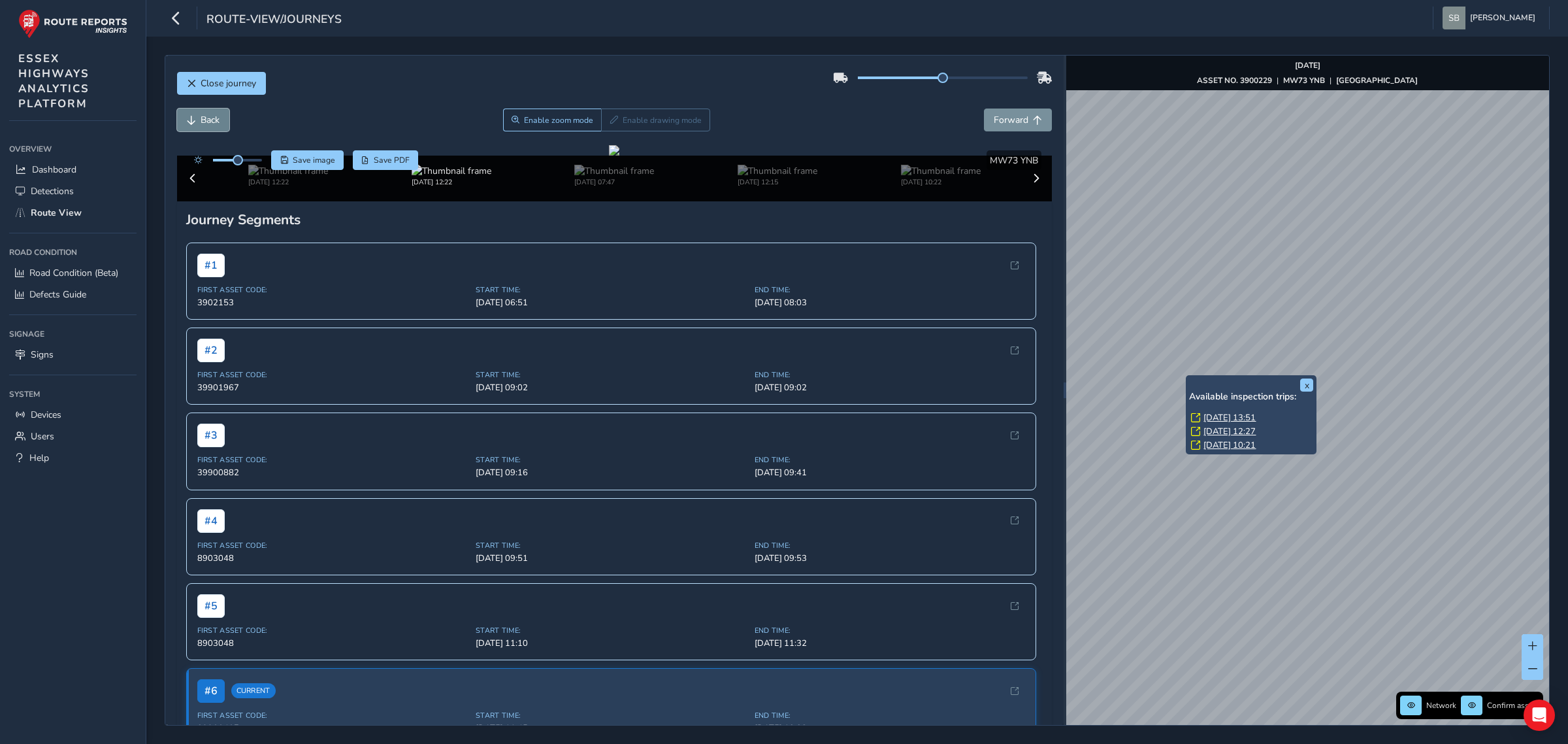
click at [210, 119] on span "Back" at bounding box center [210, 120] width 19 height 12
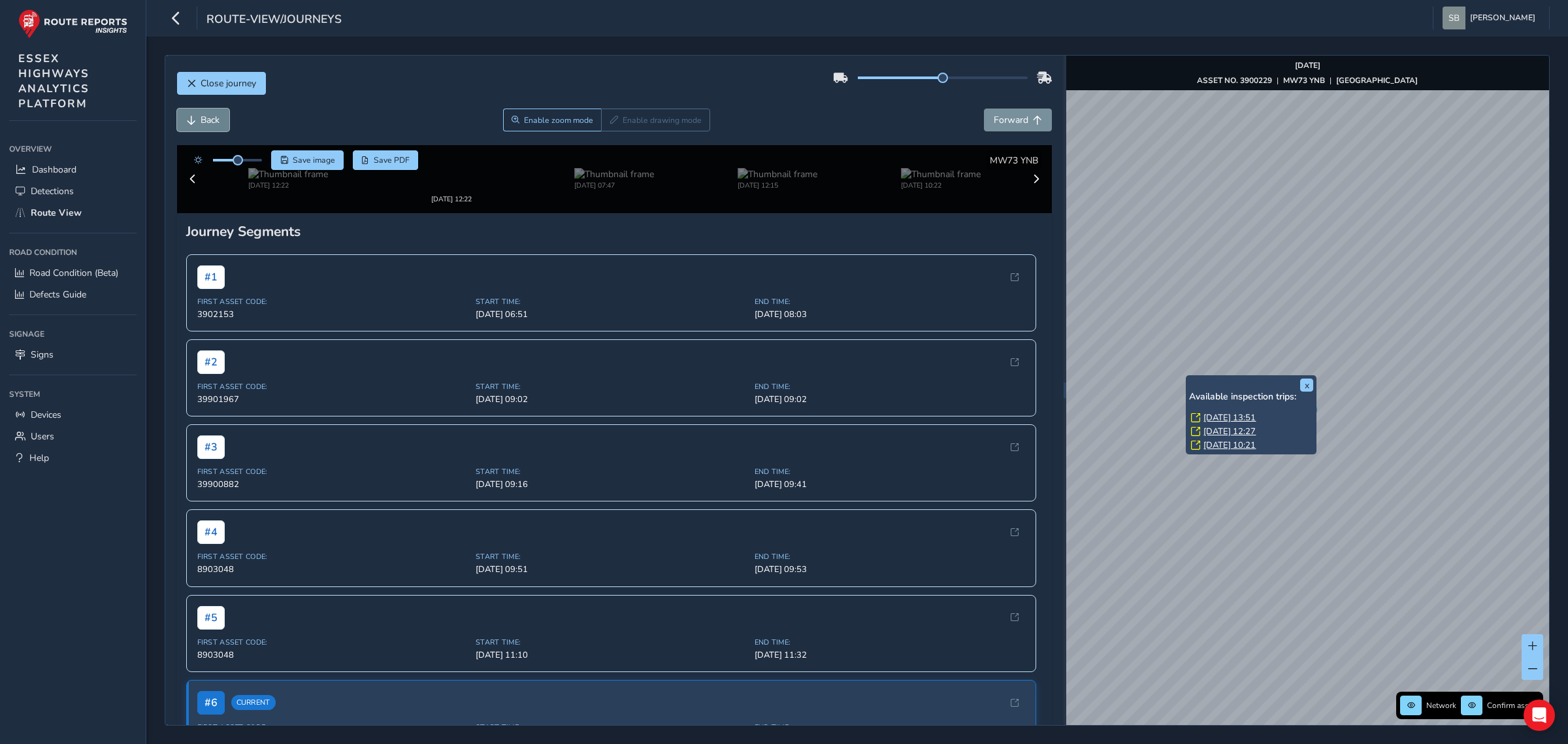
click at [210, 119] on span "Back" at bounding box center [210, 120] width 19 height 12
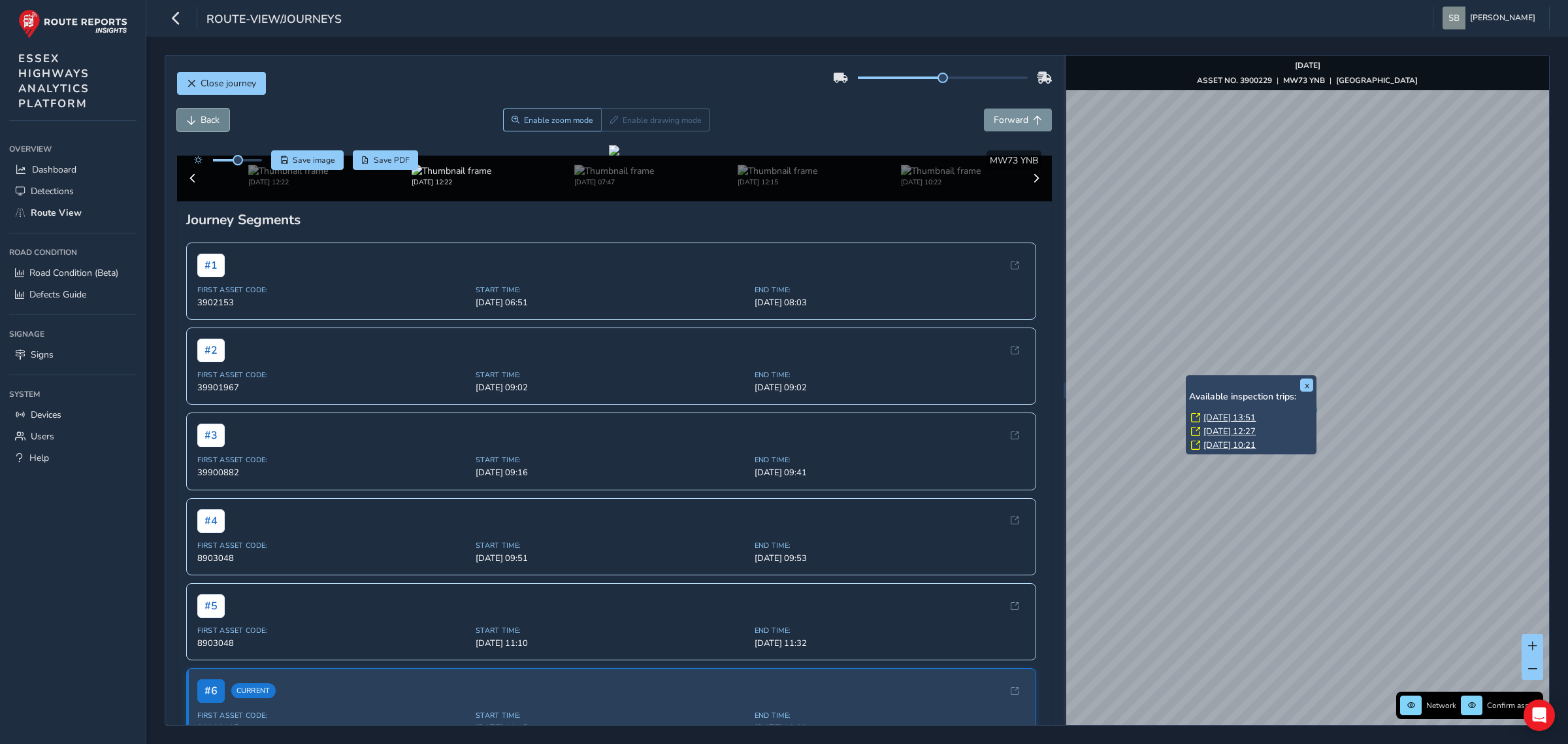
click at [210, 119] on span "Back" at bounding box center [210, 120] width 19 height 12
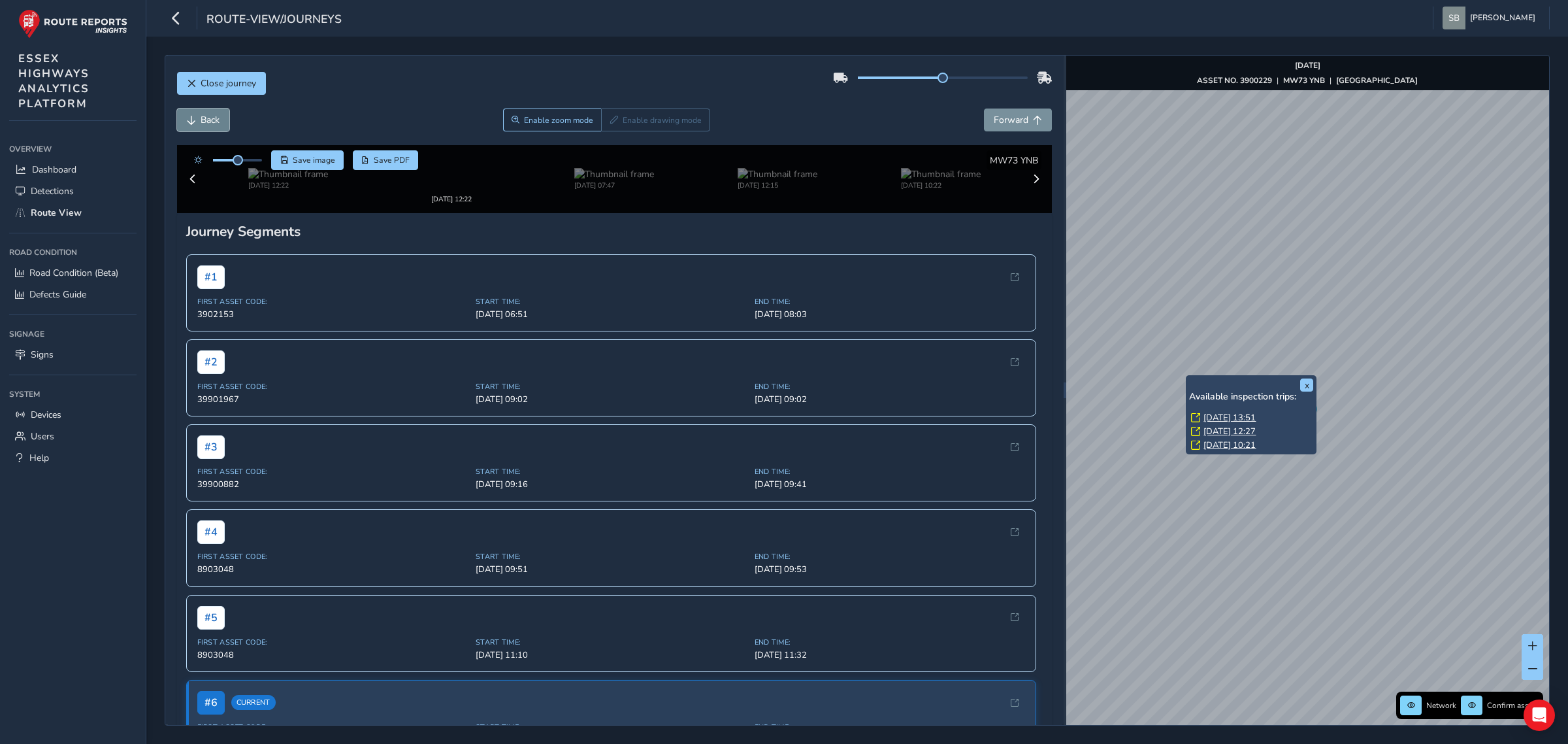
click at [210, 119] on span "Back" at bounding box center [210, 120] width 19 height 12
click at [210, 119] on span "Back" at bounding box center [210, 120] width 19 height 12
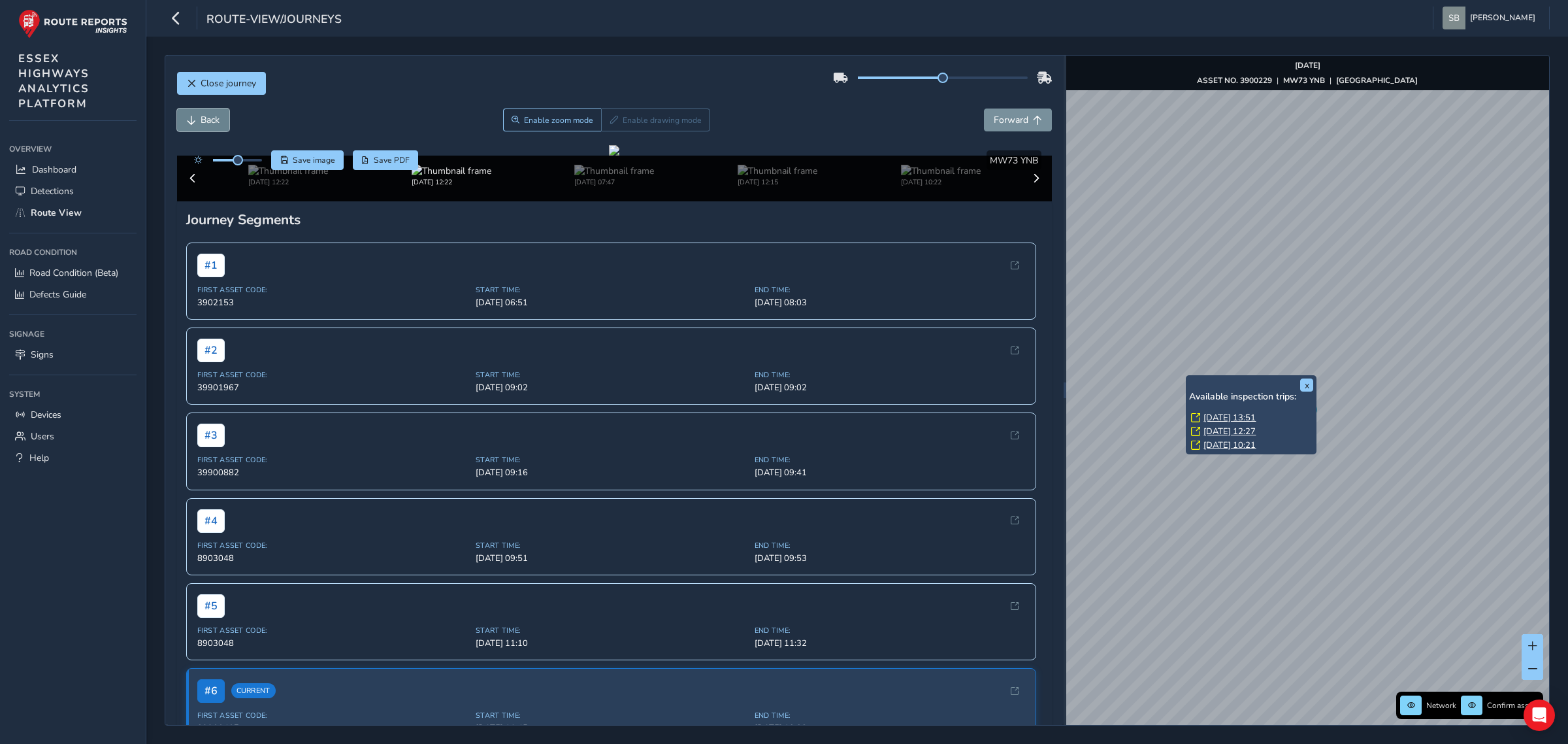
click at [210, 119] on span "Back" at bounding box center [210, 120] width 19 height 12
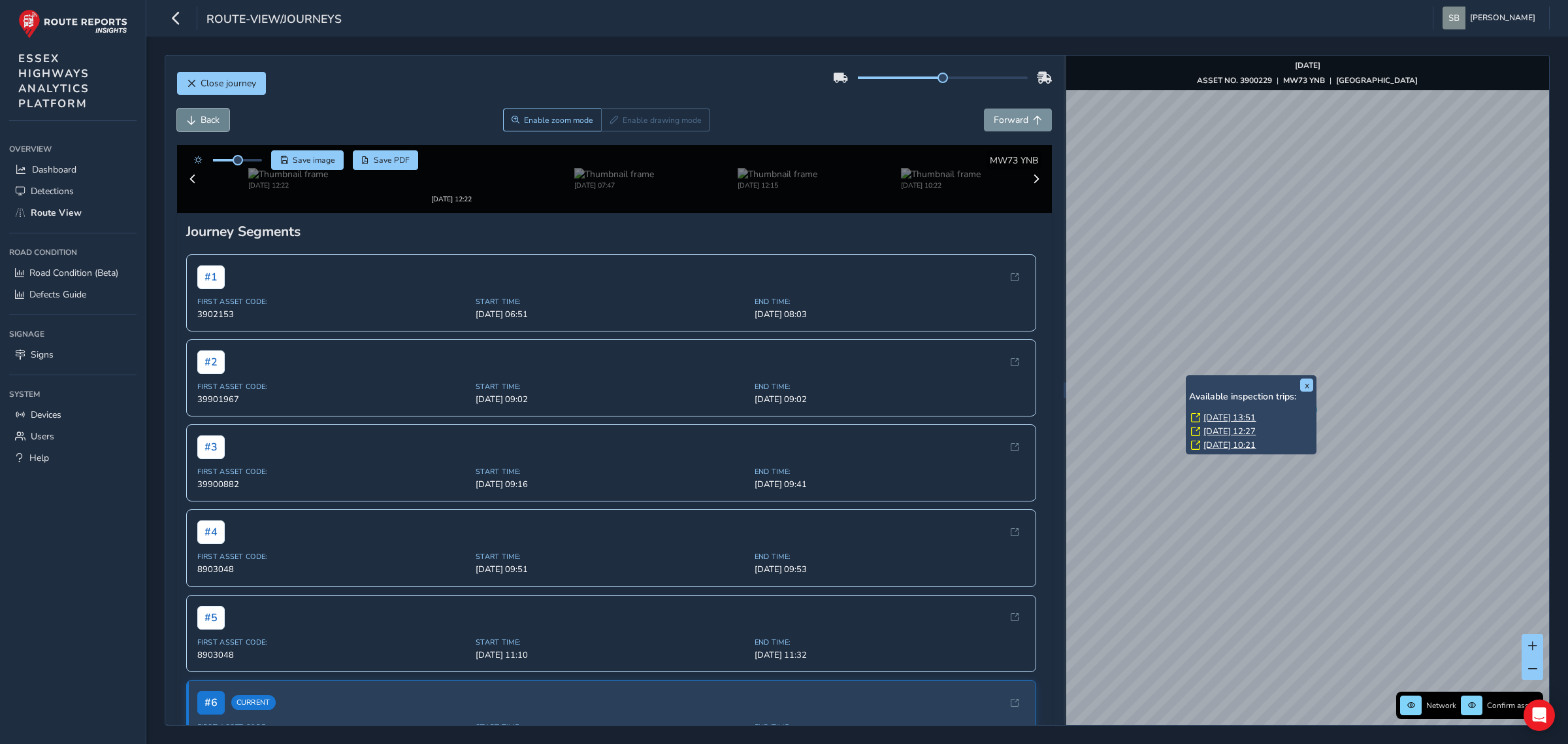
click at [210, 119] on span "Back" at bounding box center [210, 120] width 19 height 12
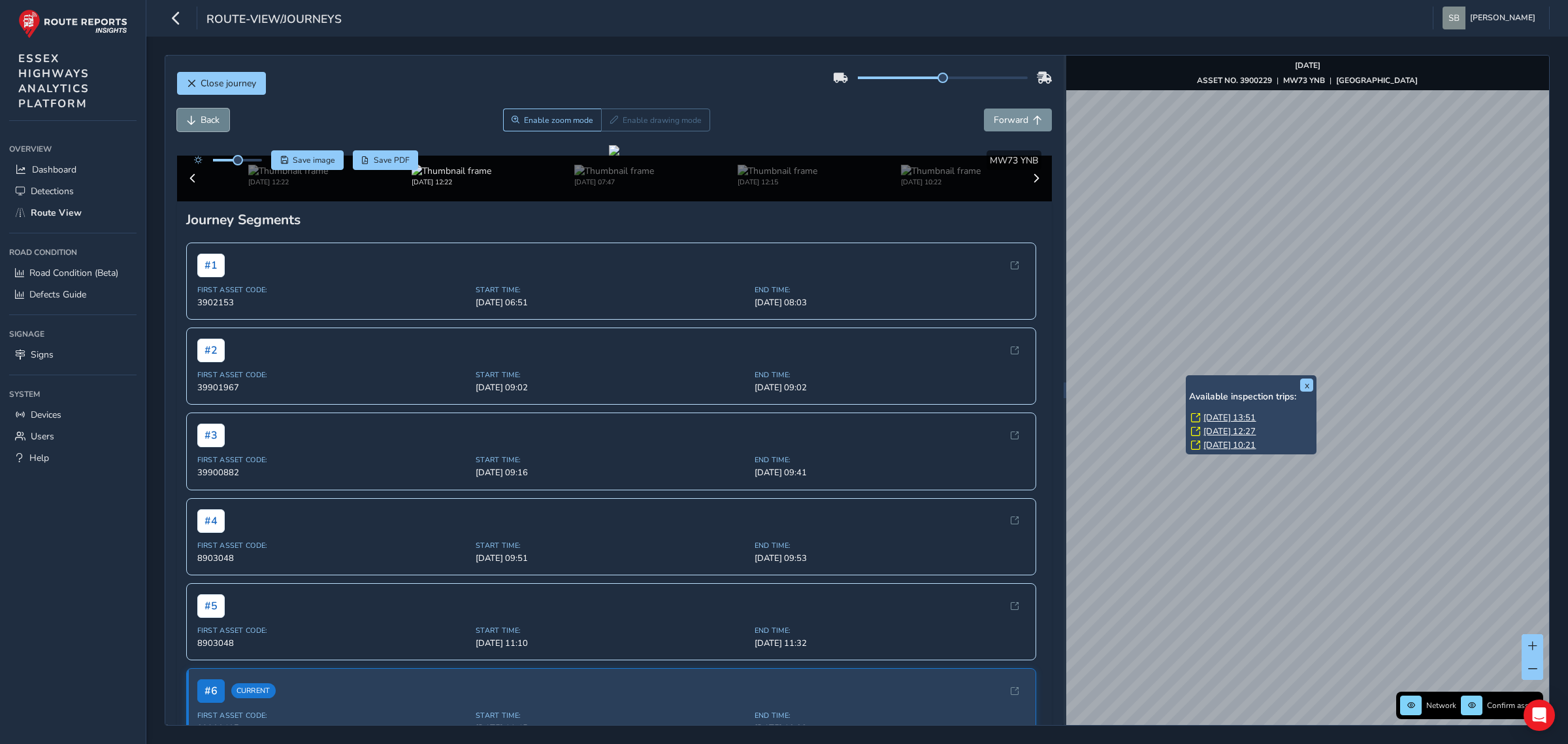
click at [210, 119] on span "Back" at bounding box center [210, 120] width 19 height 12
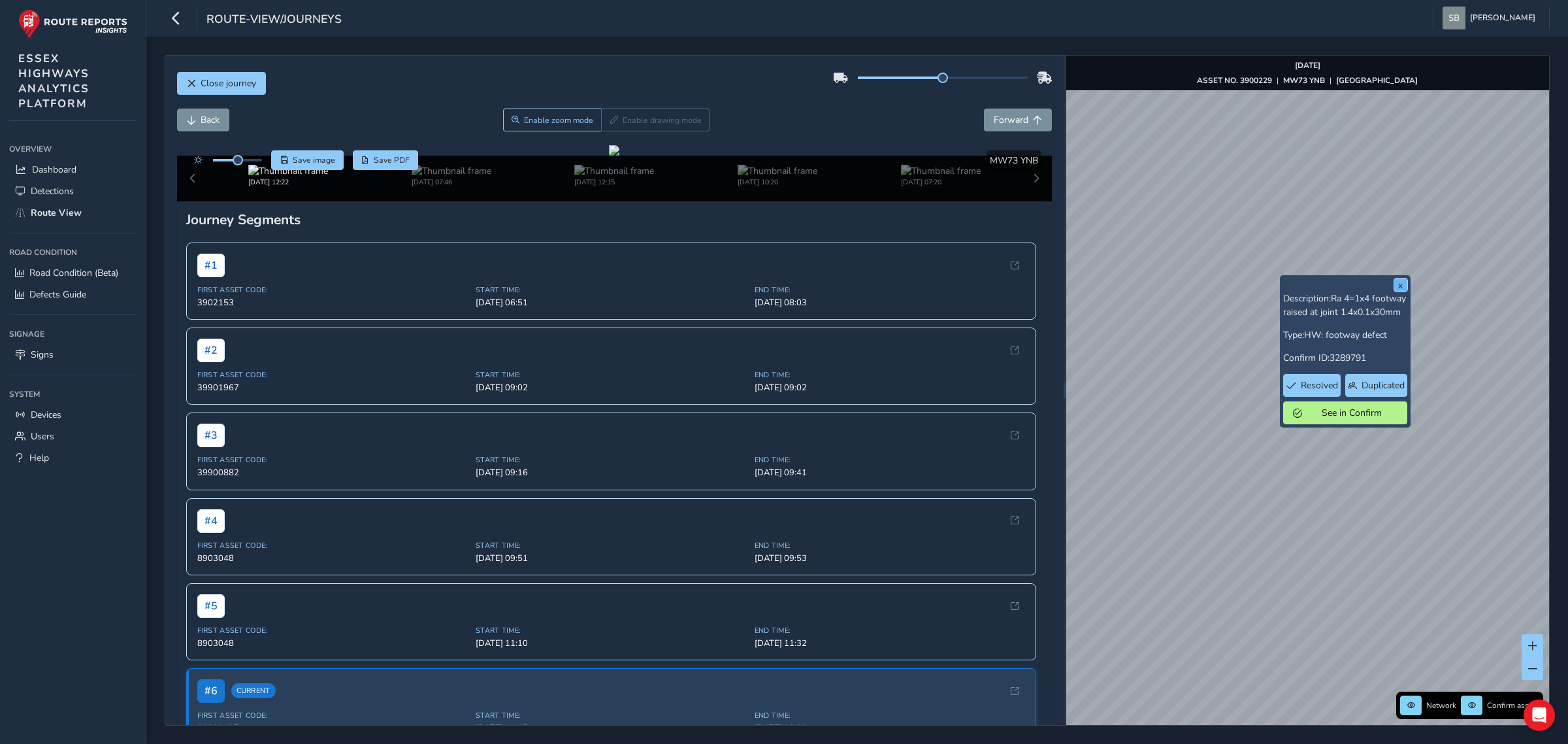
click at [1400, 285] on button "x" at bounding box center [1401, 285] width 13 height 13
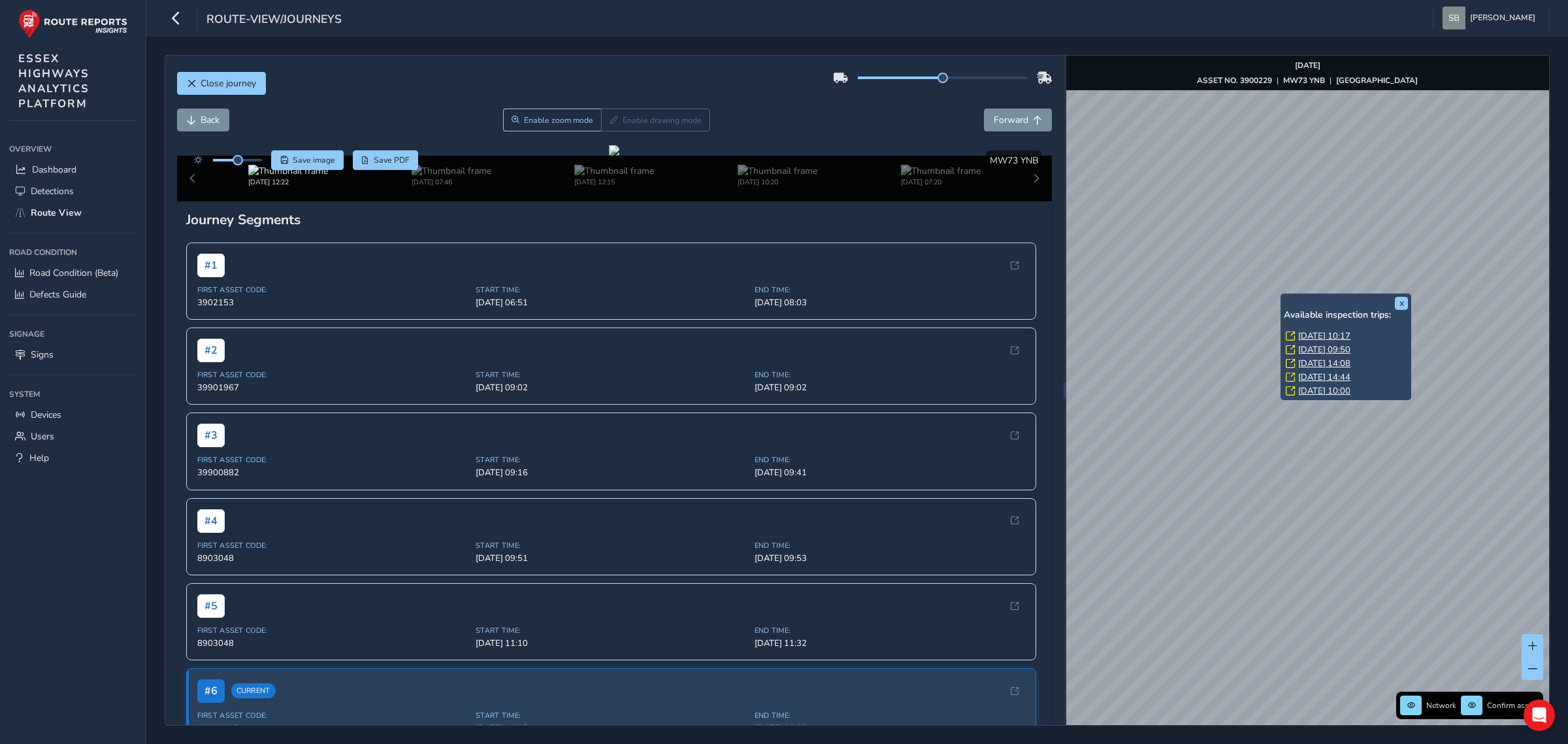
click at [1283, 294] on div "x Available inspection trips: [DATE] 10:17 [DATE] 09:50 [DATE] 14:08 [DATE] 14:…" at bounding box center [1346, 346] width 131 height 106
click at [1348, 335] on link "[DATE] 10:17" at bounding box center [1325, 336] width 53 height 12
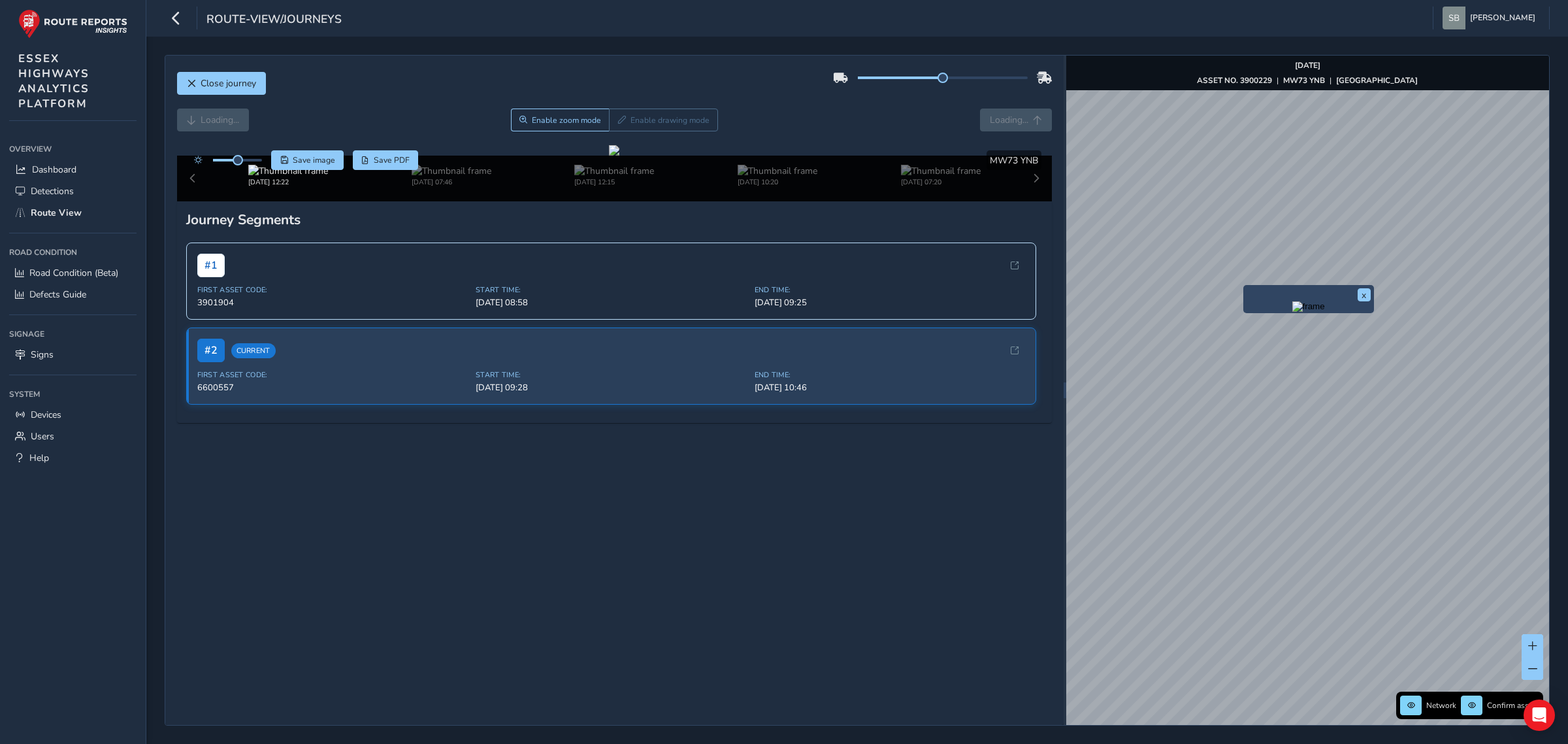
click at [1325, 312] on img "Preview frame" at bounding box center [1309, 306] width 33 height 11
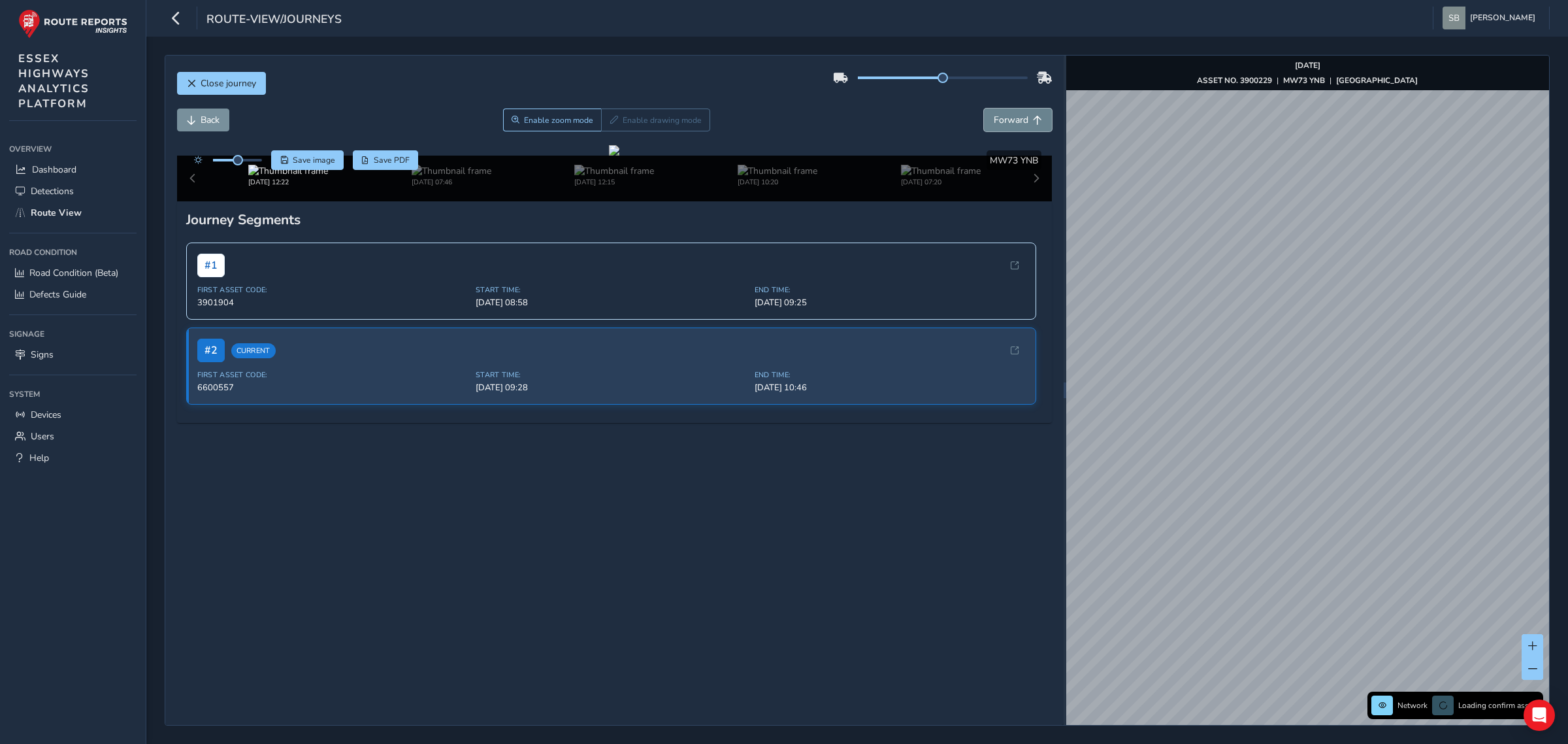
click at [1003, 125] on span "Forward" at bounding box center [1011, 120] width 35 height 12
click at [1017, 118] on button "Forward" at bounding box center [1017, 120] width 68 height 23
click at [1016, 118] on span "Forward" at bounding box center [1011, 120] width 35 height 12
click at [229, 83] on span "Close journey" at bounding box center [228, 83] width 56 height 12
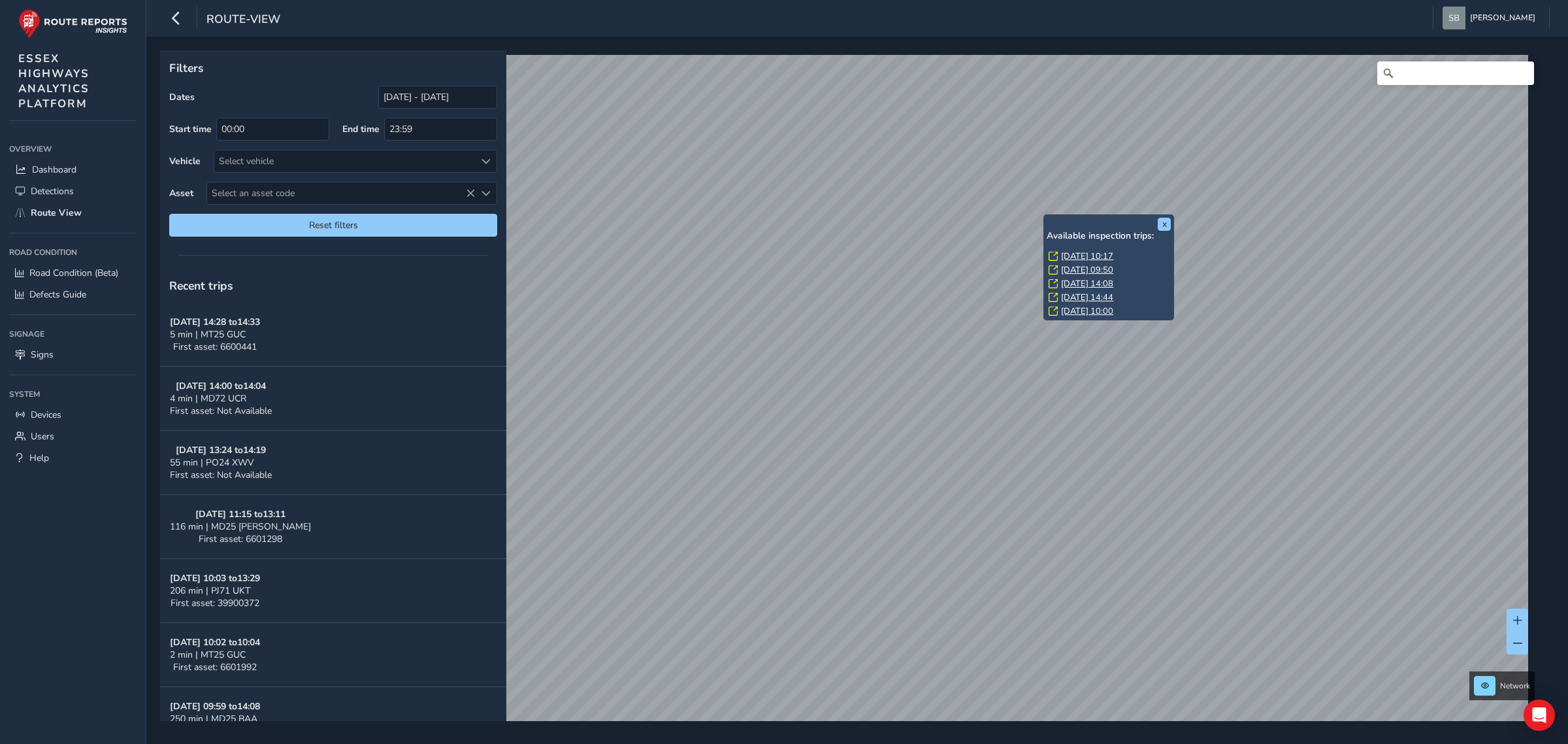
click at [1101, 255] on link "[DATE] 10:17" at bounding box center [1088, 256] width 53 height 12
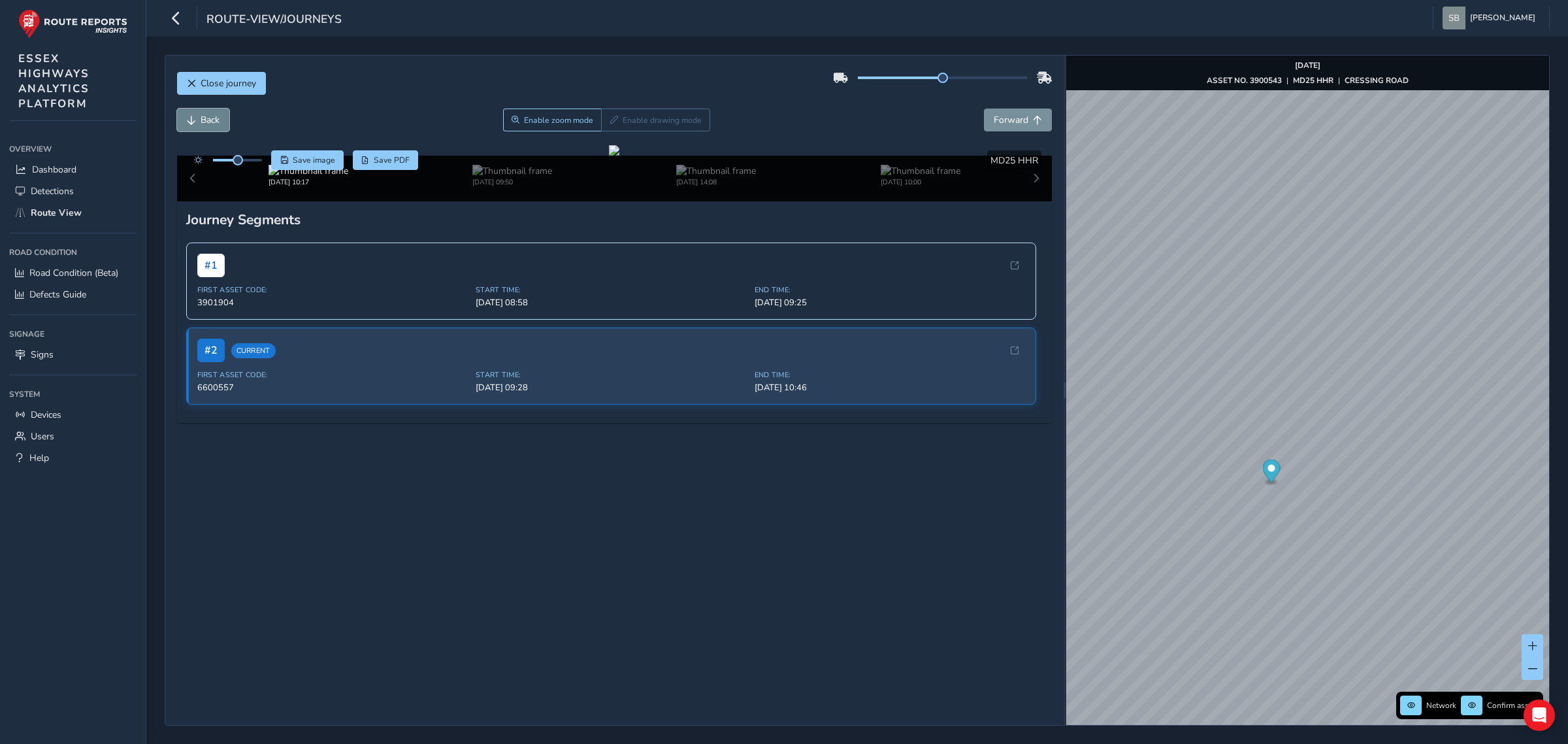
click at [209, 126] on span "Back" at bounding box center [210, 120] width 19 height 12
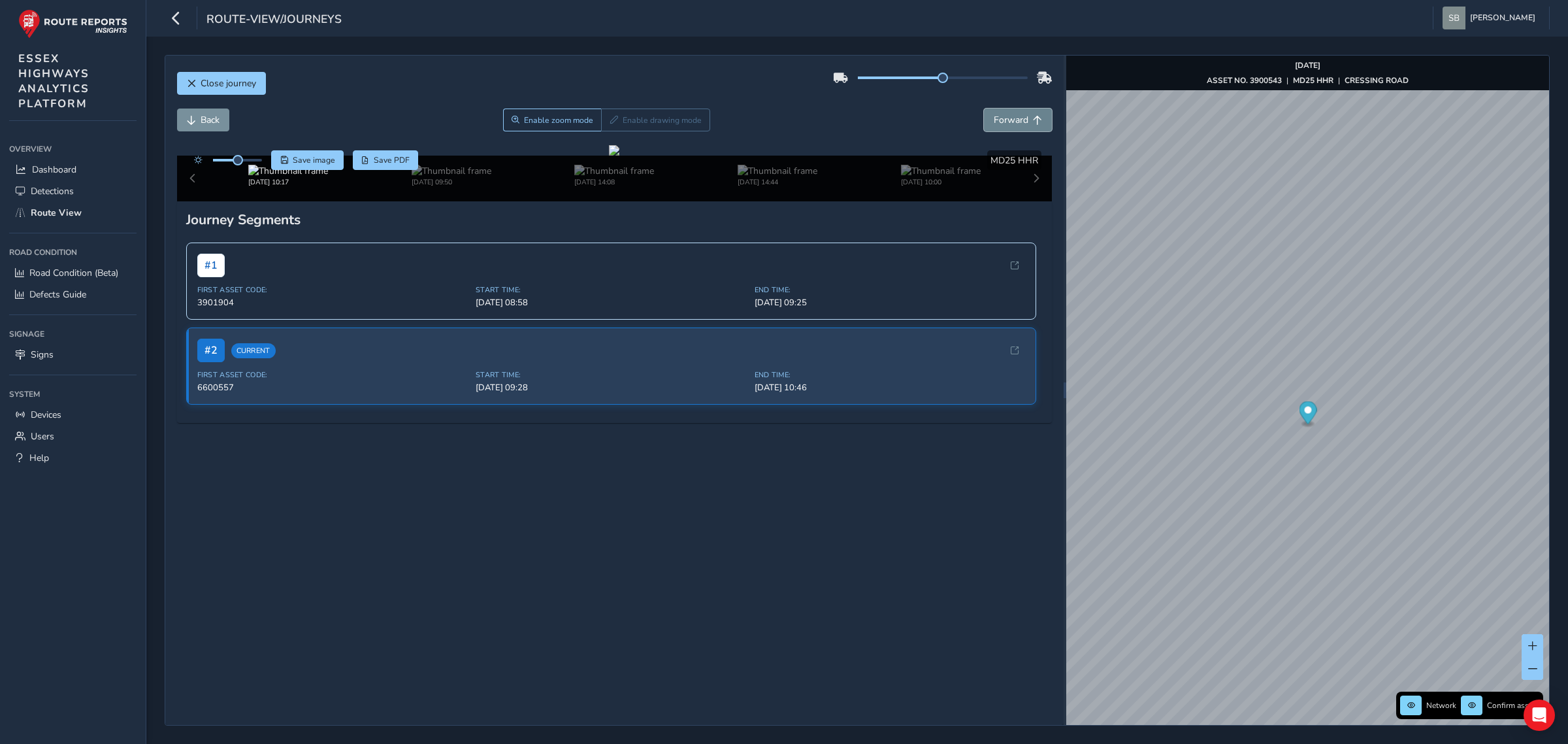
click at [1015, 121] on span "Forward" at bounding box center [1011, 120] width 35 height 12
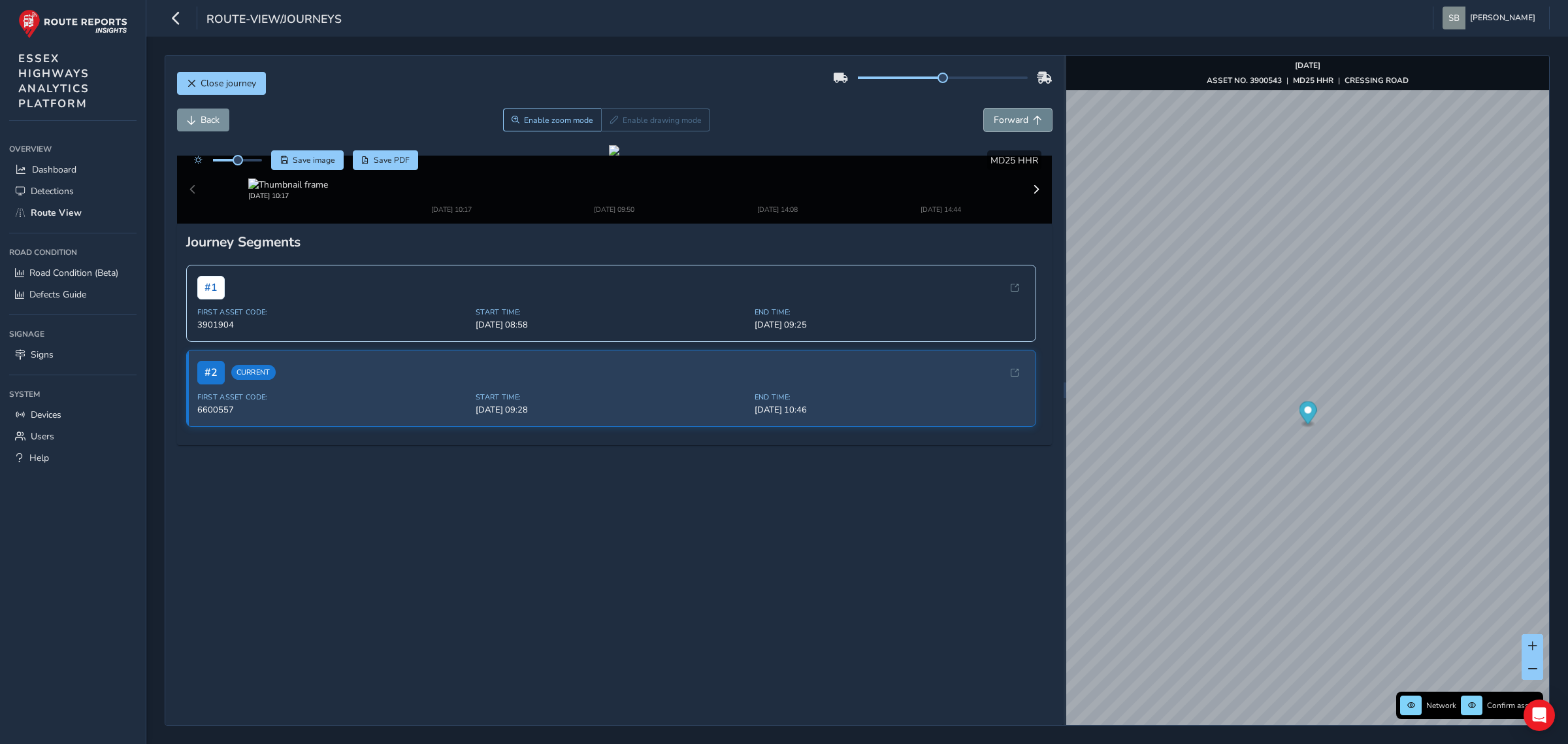
click at [1015, 121] on span "Forward" at bounding box center [1011, 120] width 35 height 12
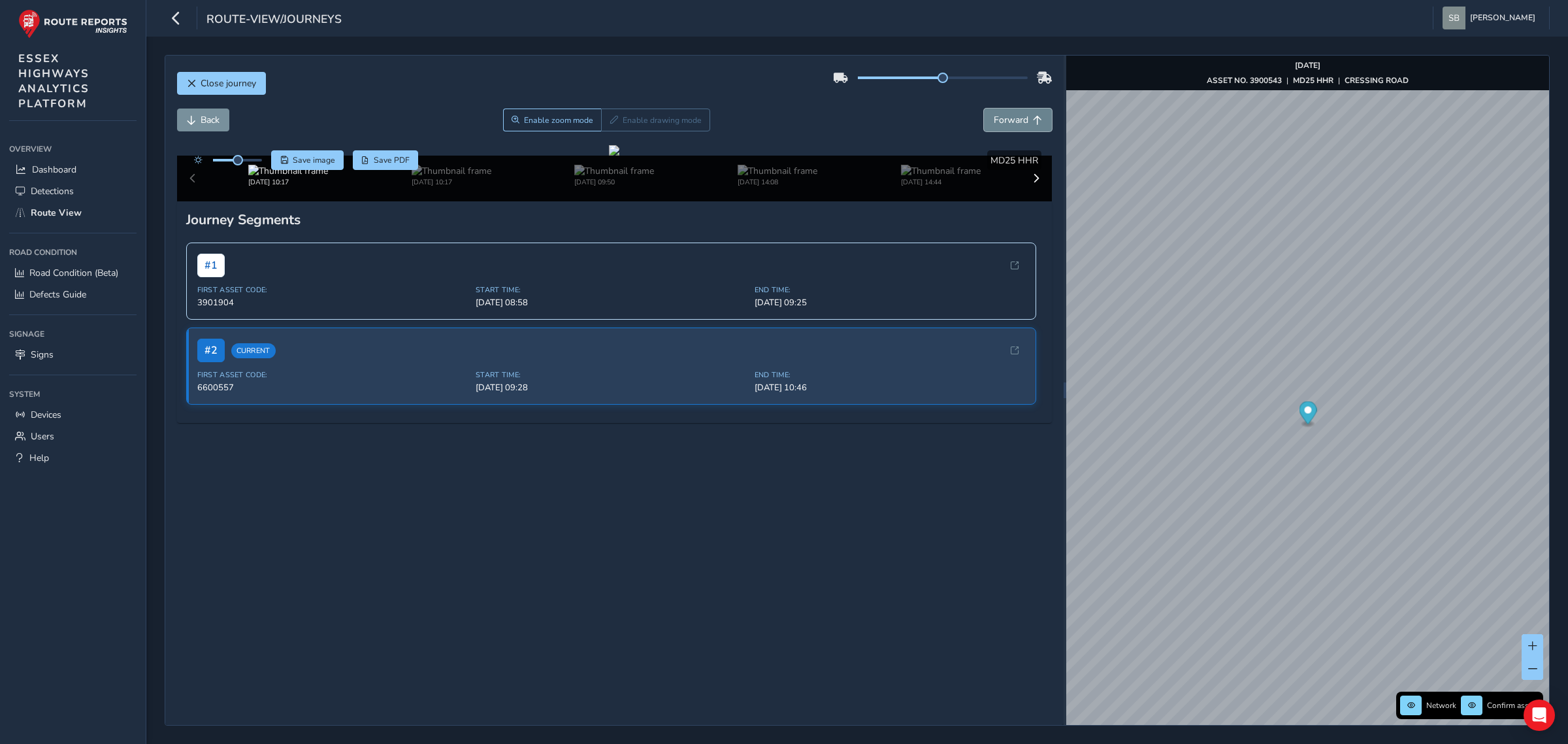
click at [1014, 121] on span "Forward" at bounding box center [1011, 120] width 35 height 12
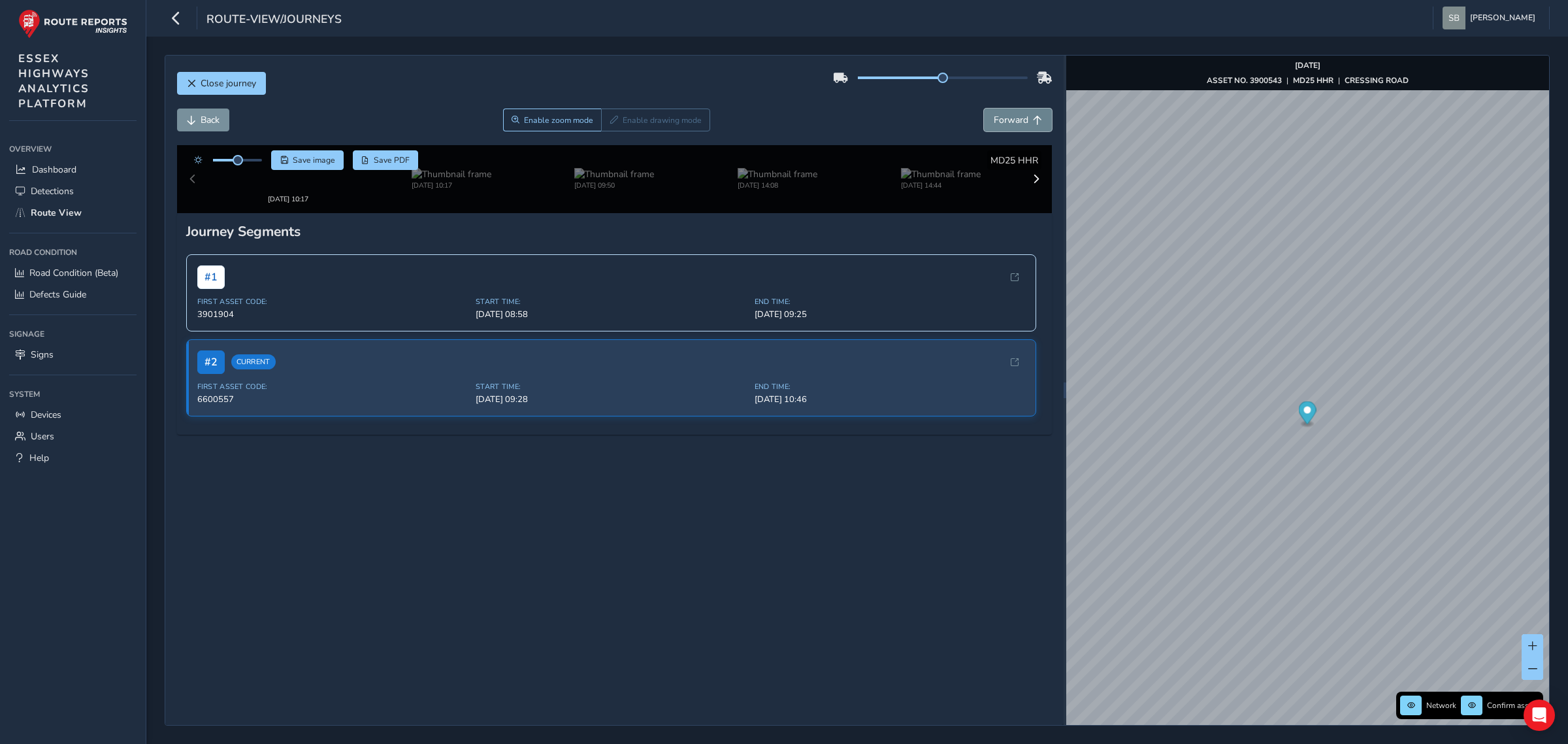
click at [1014, 121] on span "Forward" at bounding box center [1011, 120] width 35 height 12
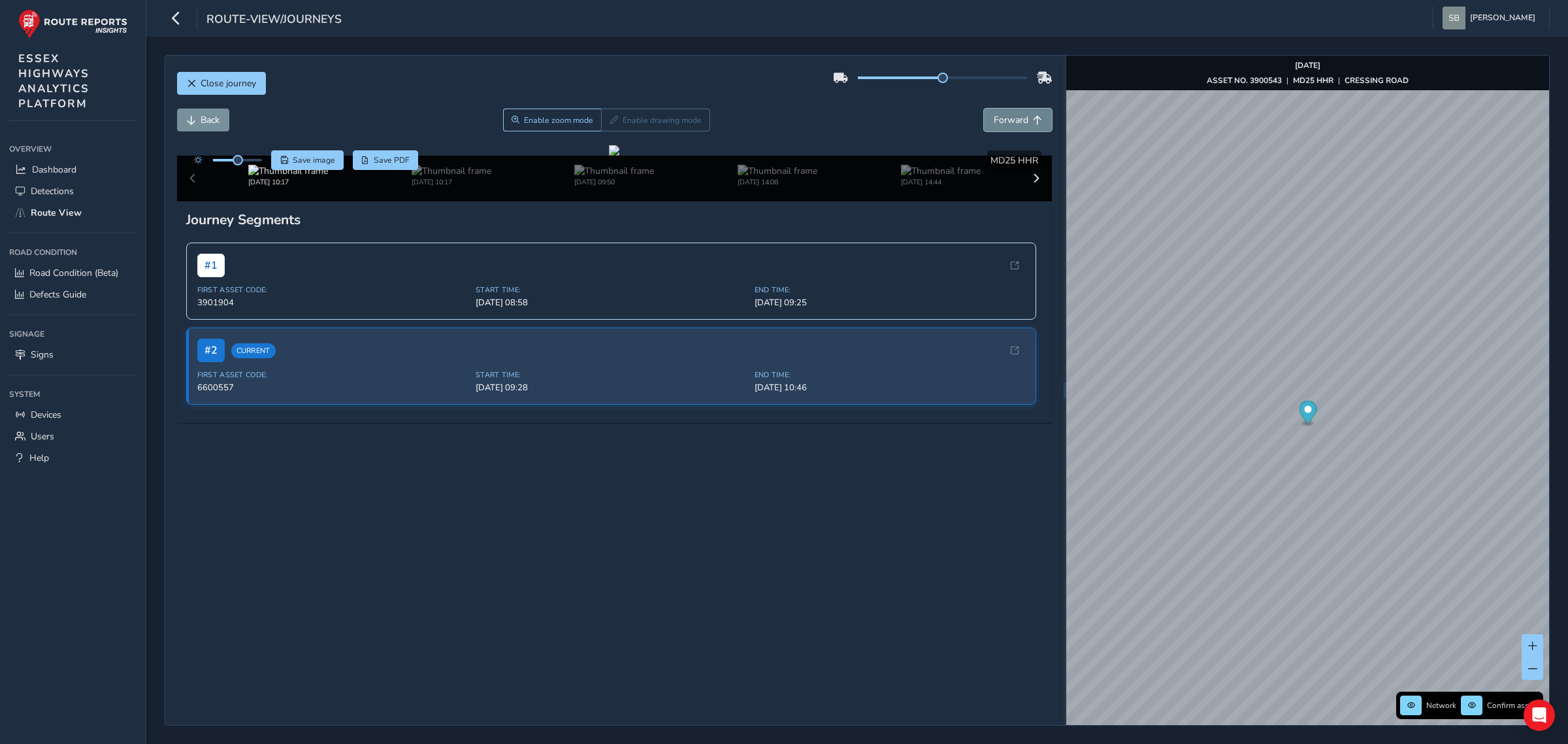
click at [1014, 121] on span "Forward" at bounding box center [1011, 120] width 35 height 12
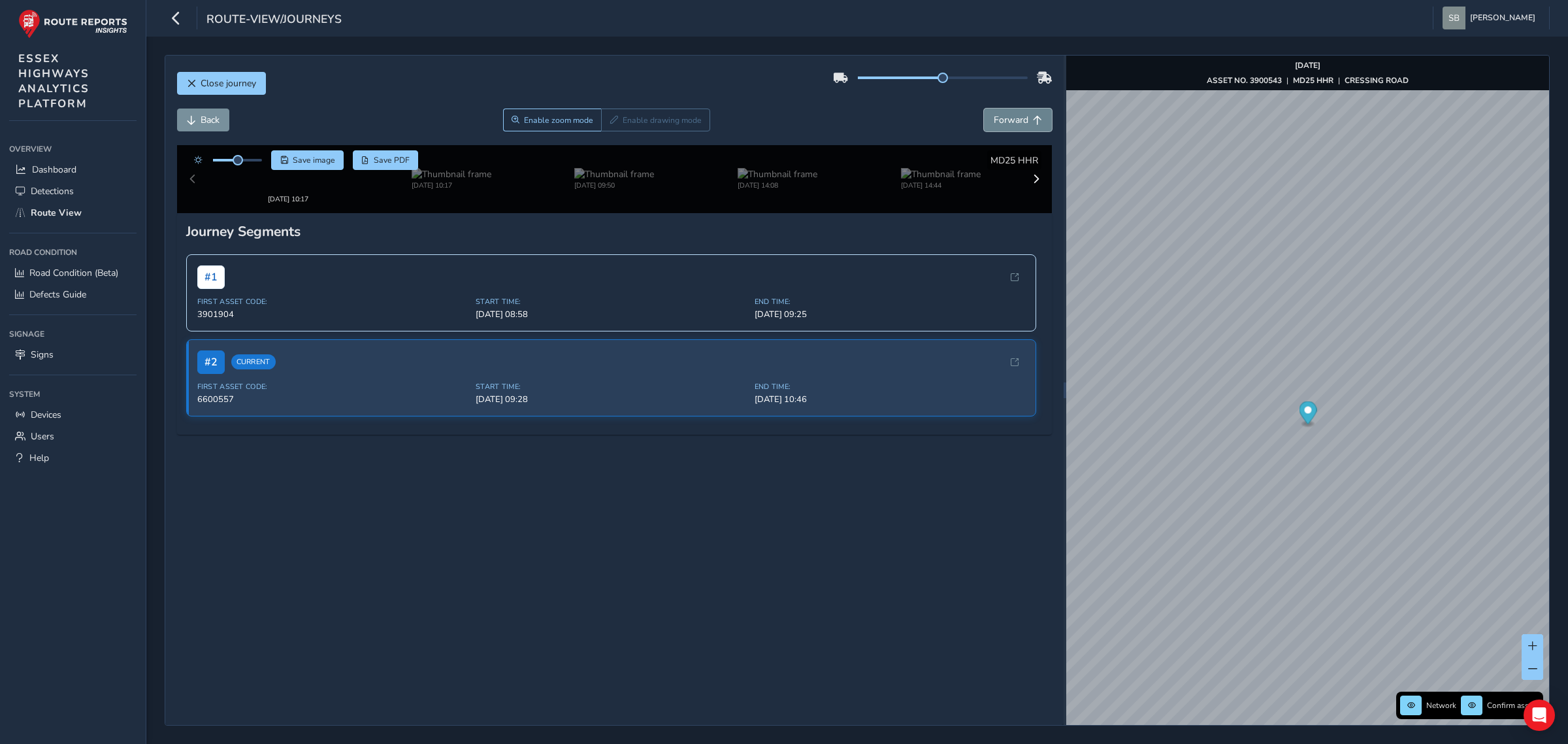
click at [1014, 121] on span "Forward" at bounding box center [1011, 120] width 35 height 12
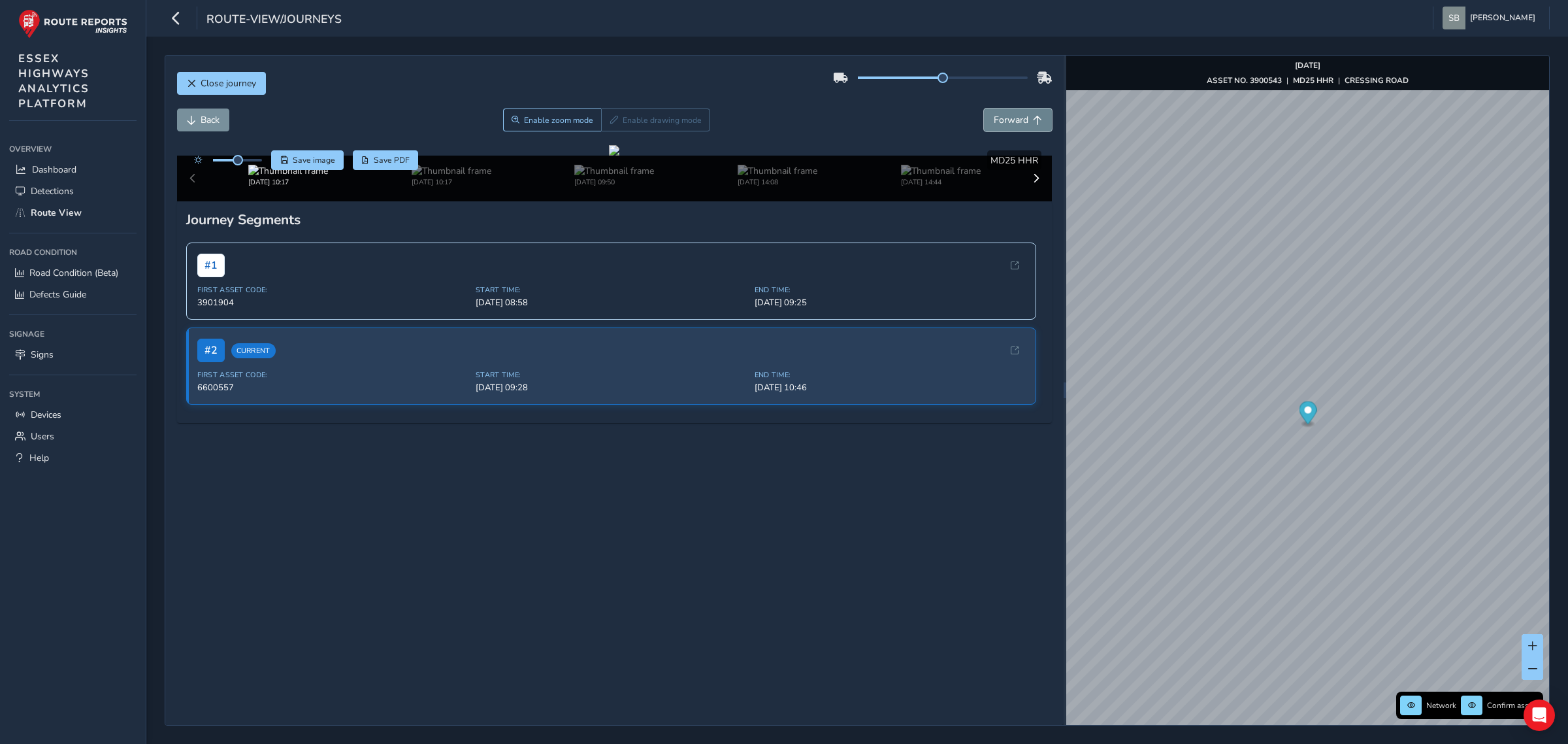
click at [1014, 121] on span "Forward" at bounding box center [1011, 120] width 35 height 12
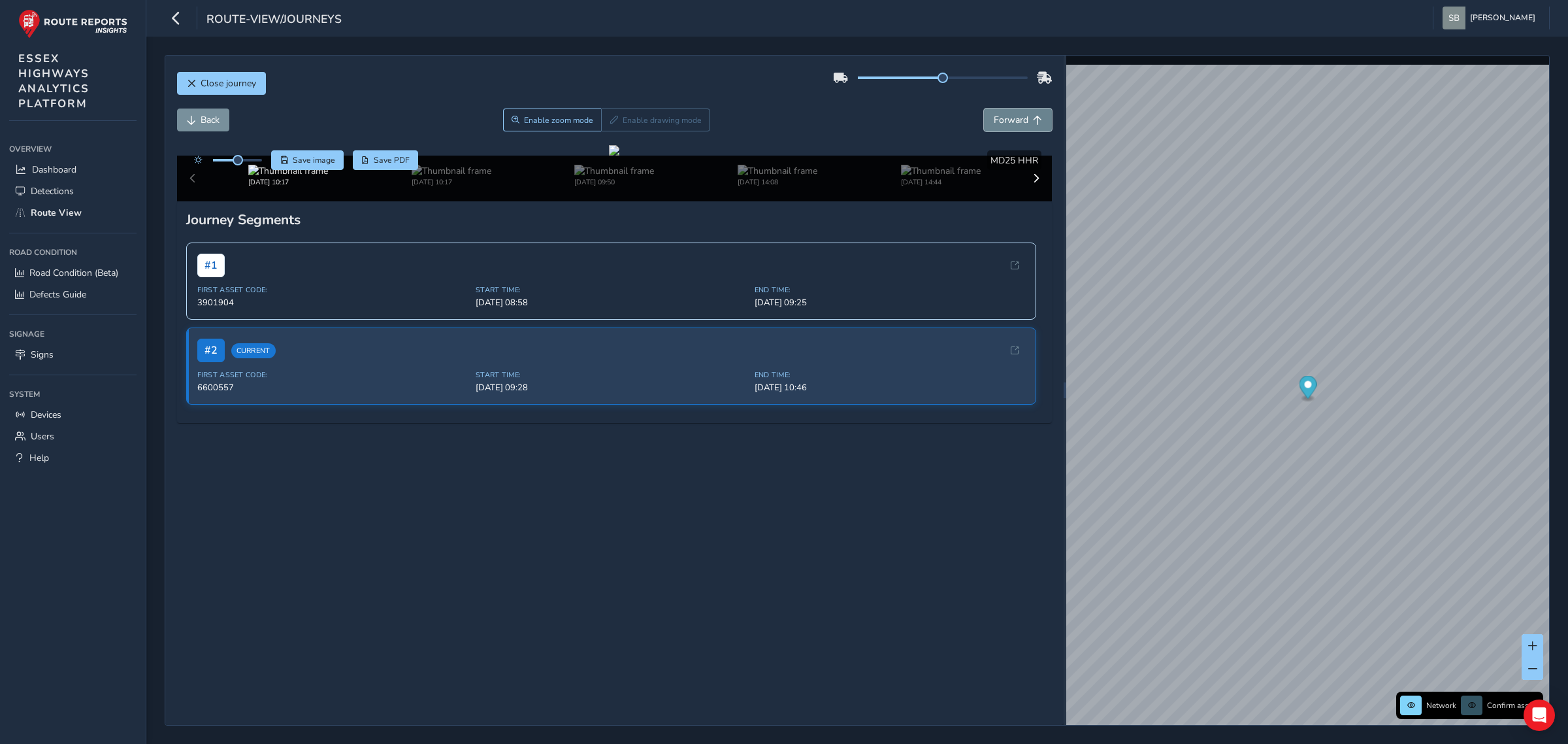
click at [1014, 121] on span "Forward" at bounding box center [1011, 120] width 35 height 12
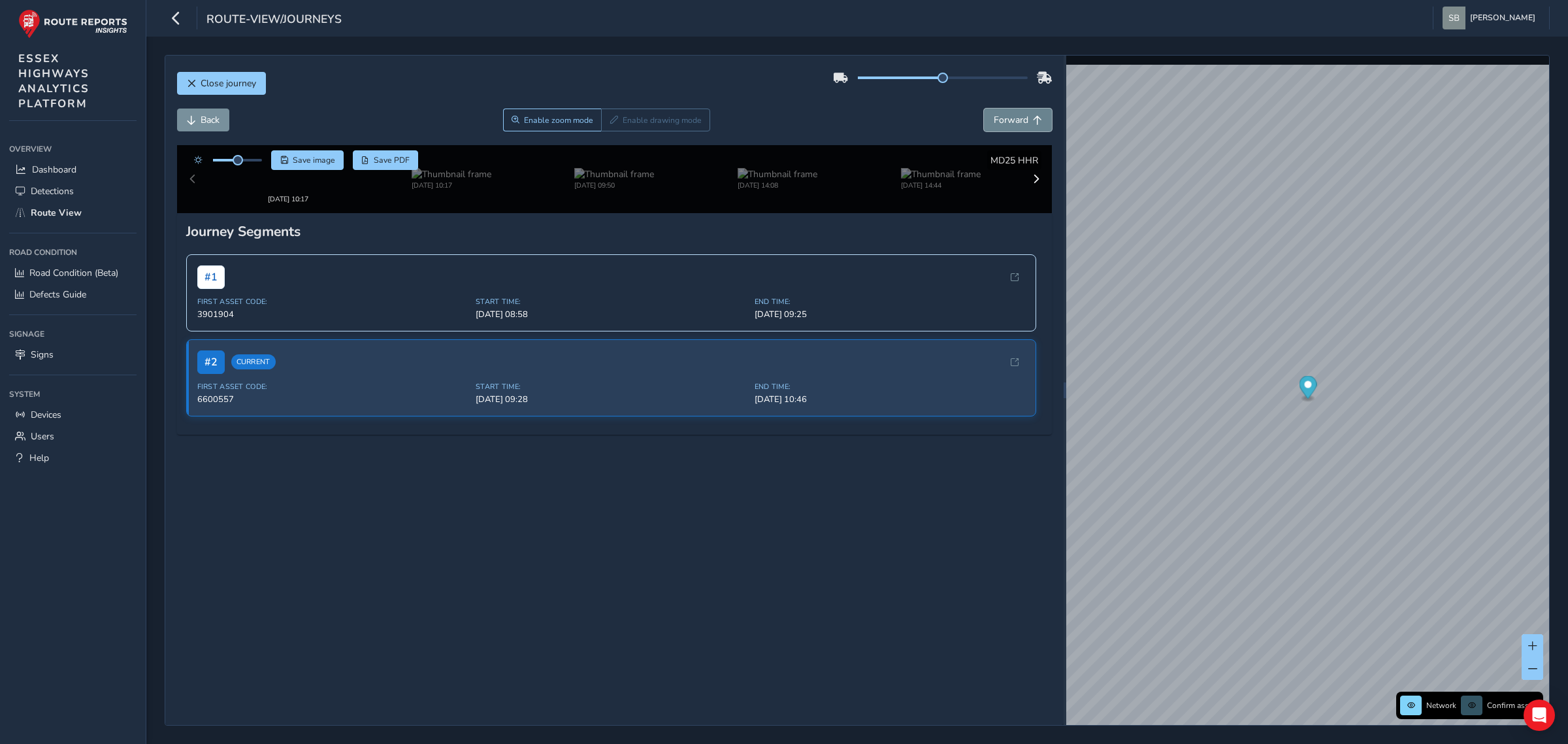
click at [1014, 121] on span "Forward" at bounding box center [1011, 120] width 35 height 12
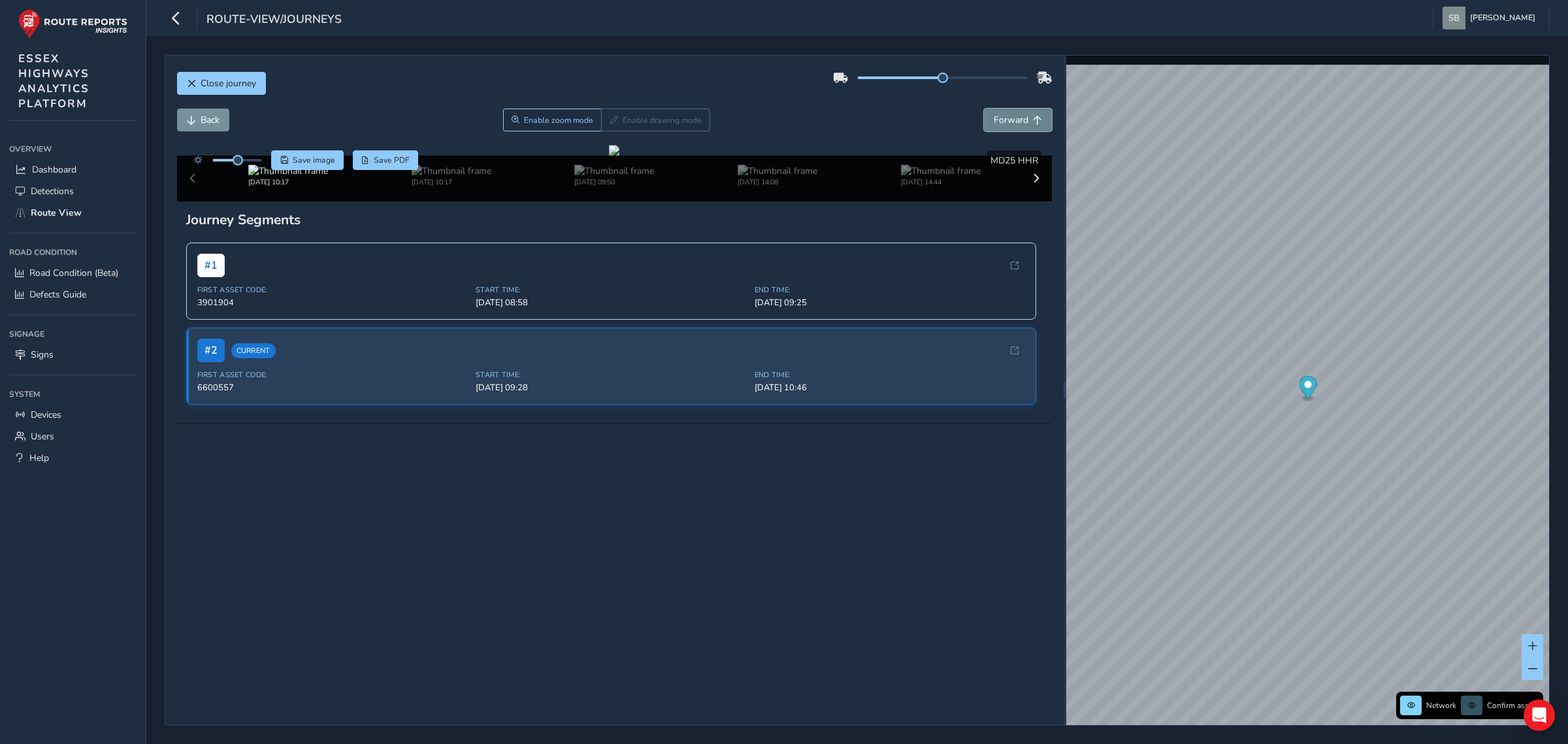
click at [1014, 121] on span "Forward" at bounding box center [1011, 120] width 35 height 12
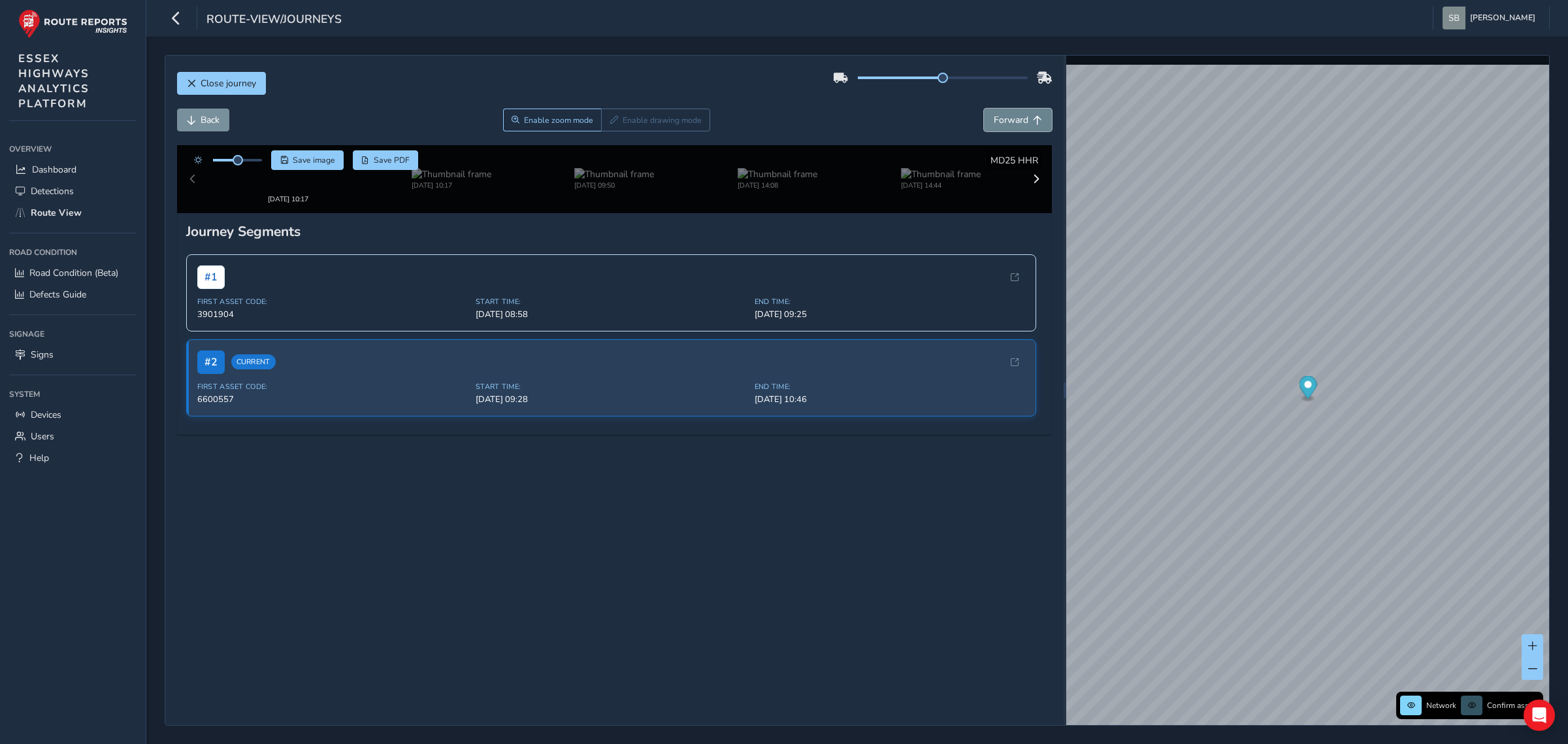
click at [1014, 121] on span "Forward" at bounding box center [1011, 120] width 35 height 12
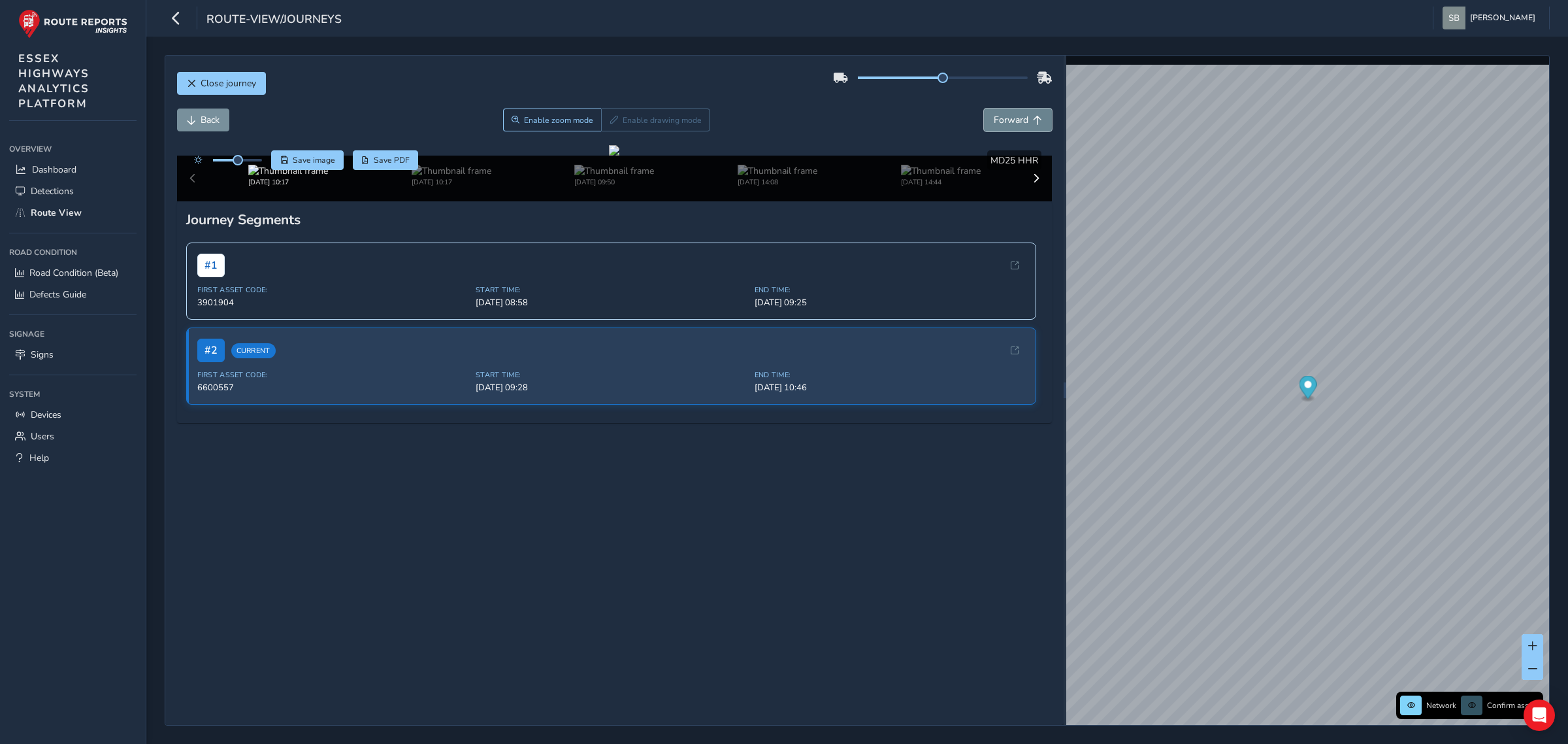
click at [1014, 121] on span "Forward" at bounding box center [1011, 120] width 35 height 12
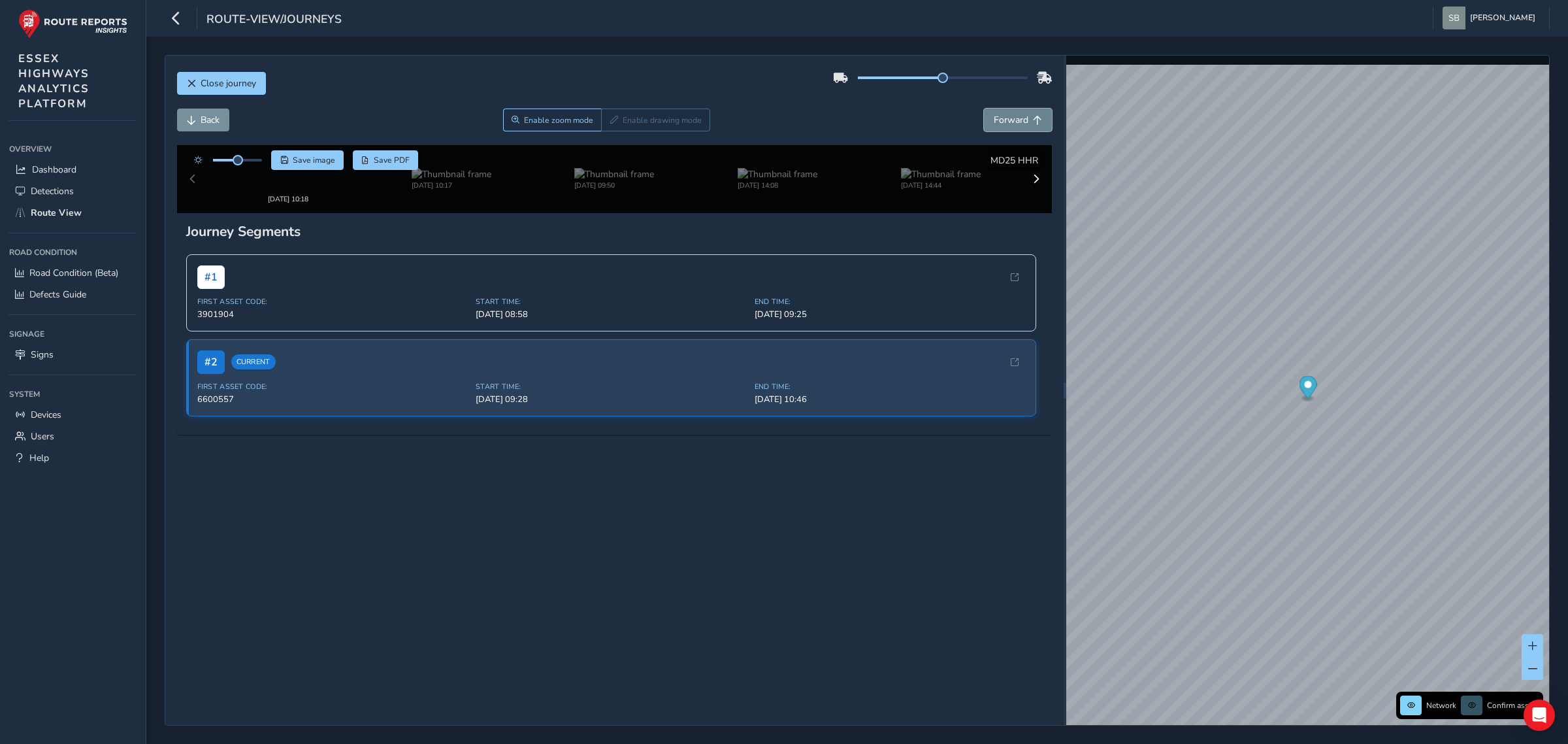
click at [1014, 121] on span "Forward" at bounding box center [1011, 120] width 35 height 12
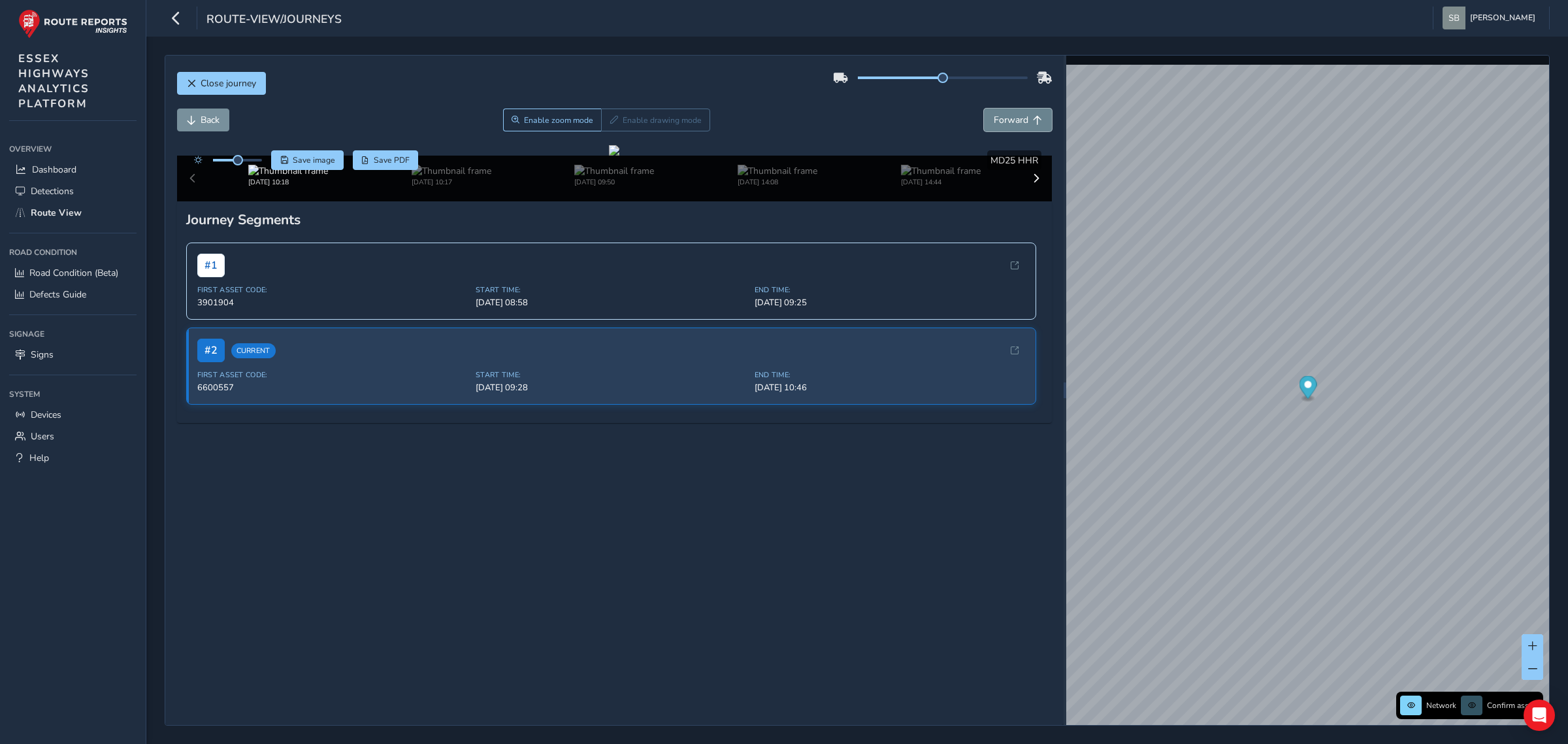
click at [1014, 121] on span "Forward" at bounding box center [1011, 120] width 35 height 12
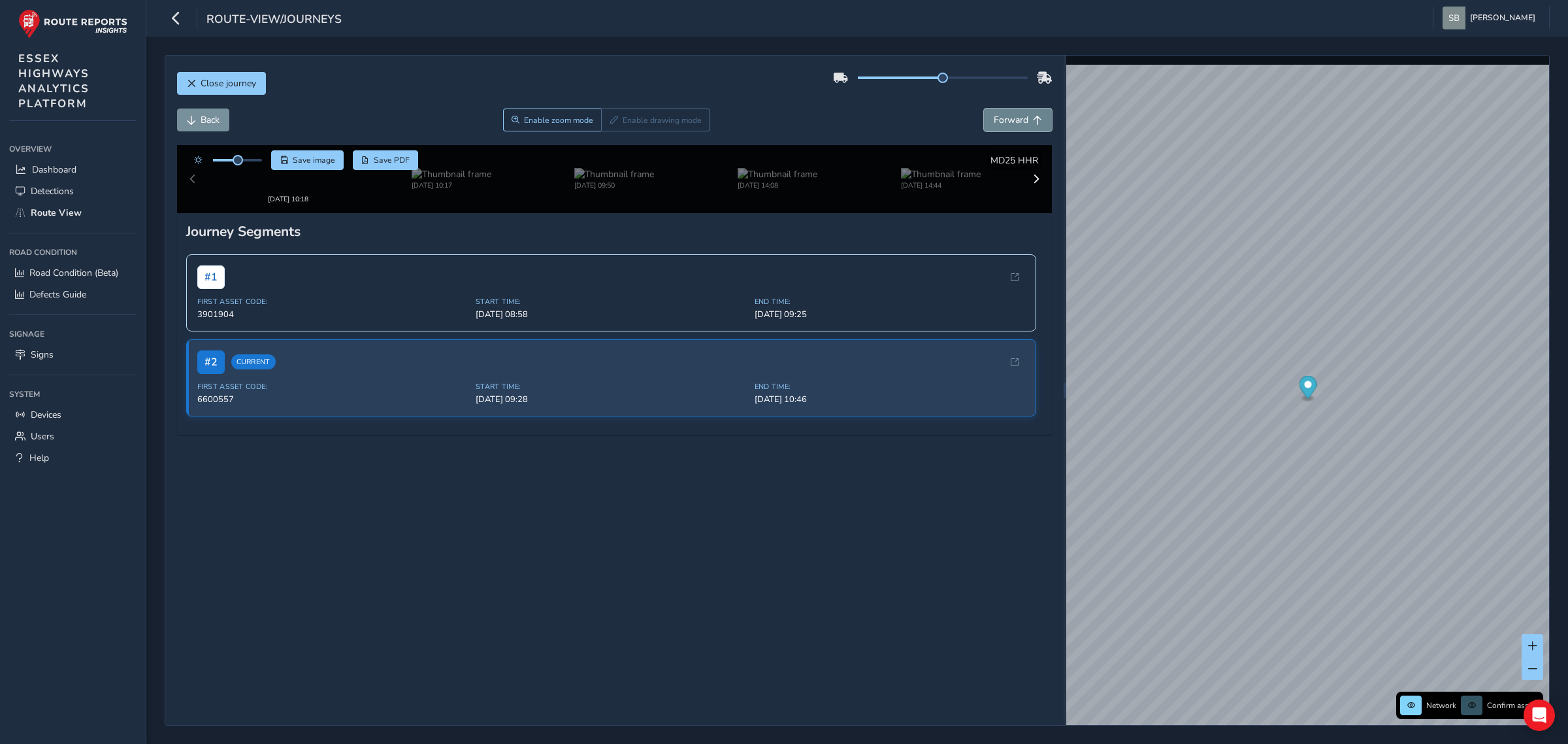
click at [1014, 121] on span "Forward" at bounding box center [1011, 120] width 35 height 12
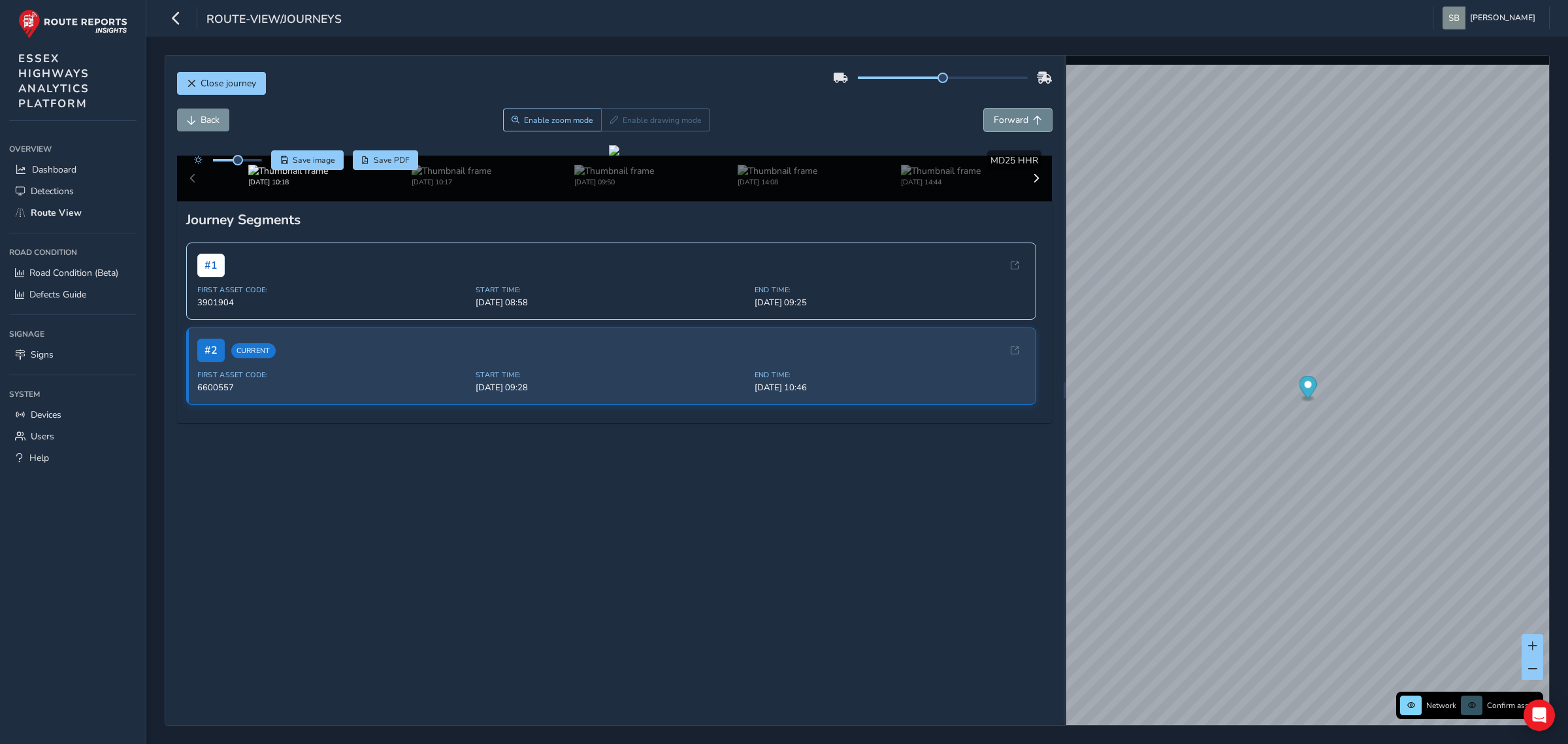
click at [1014, 121] on span "Forward" at bounding box center [1011, 120] width 35 height 12
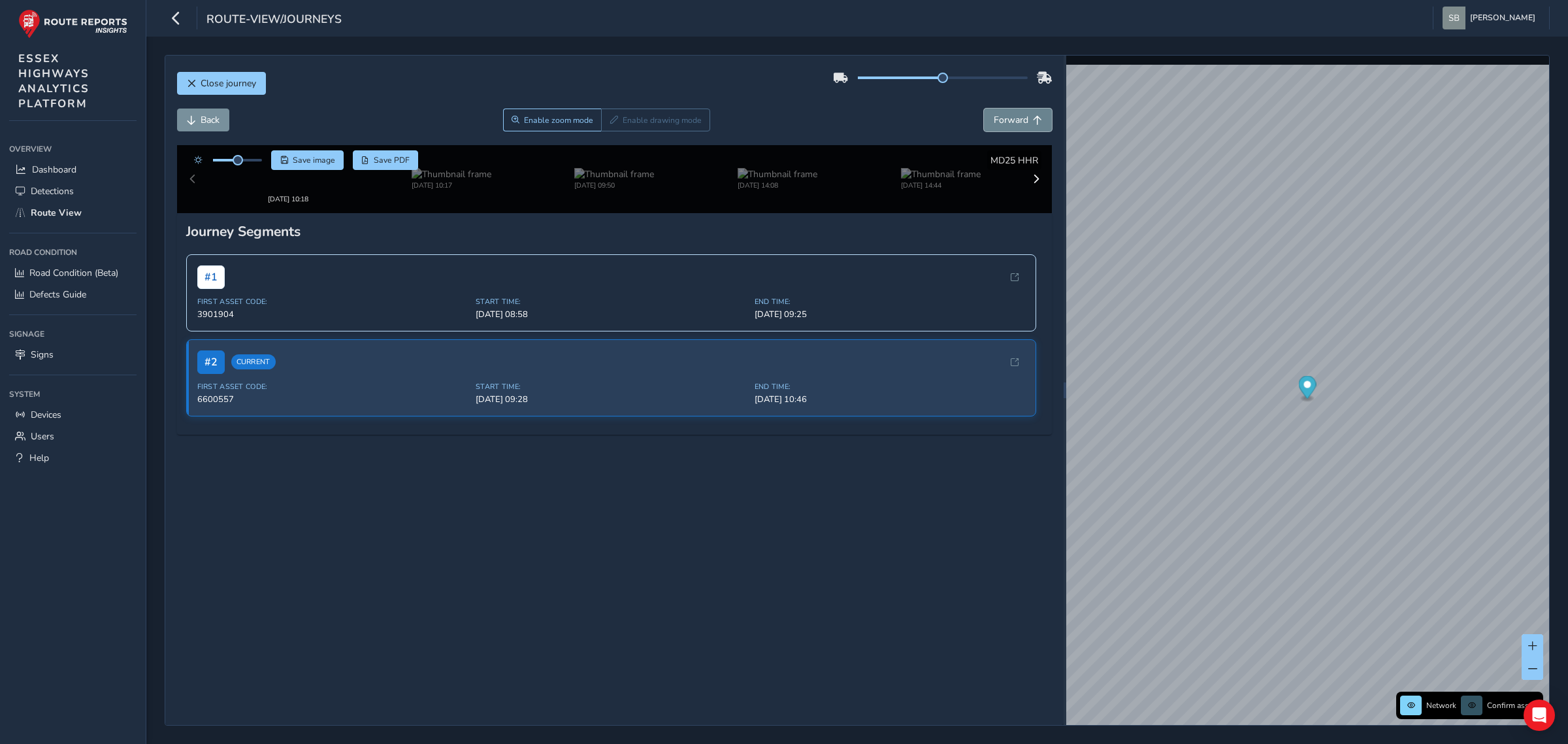
click at [1014, 121] on span "Forward" at bounding box center [1011, 120] width 35 height 12
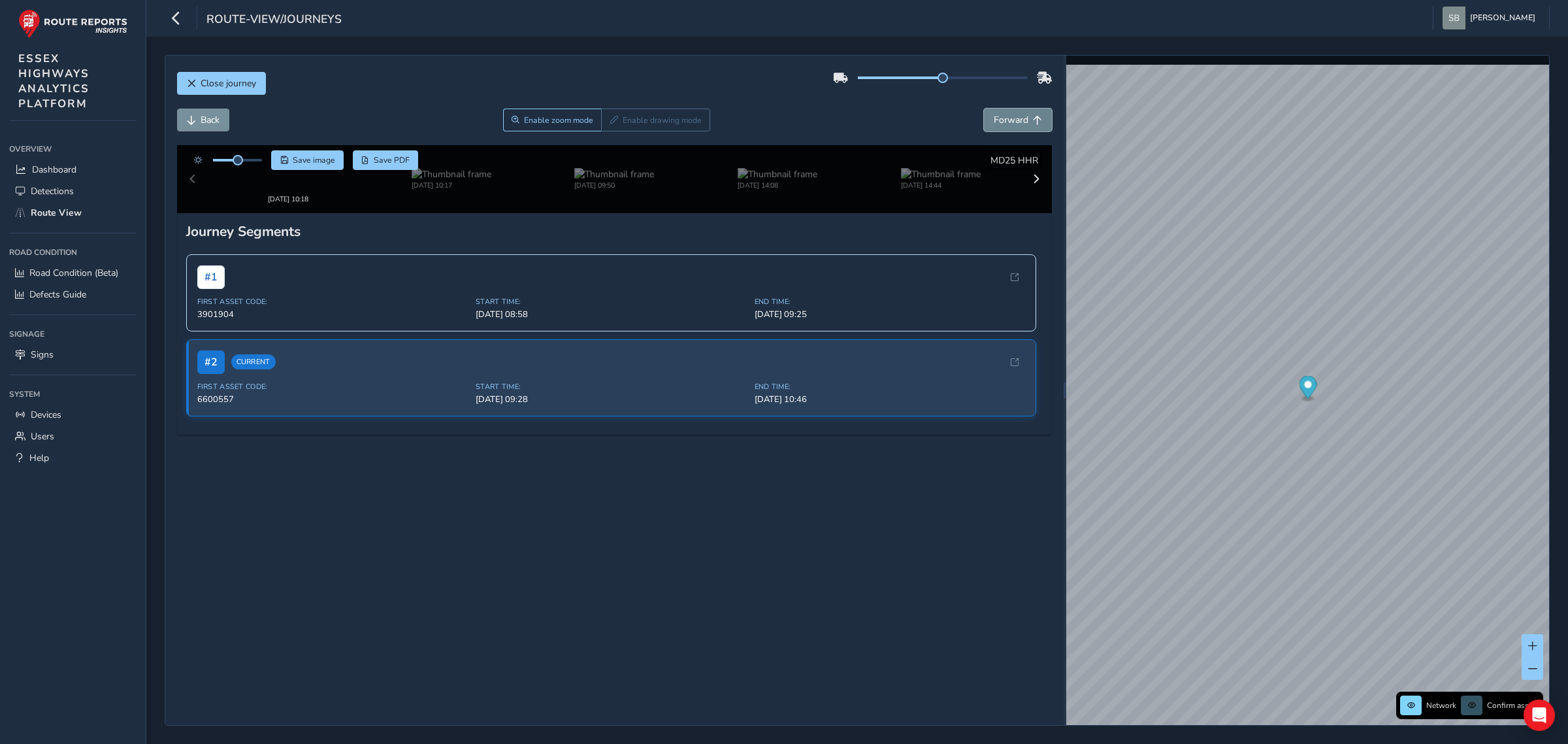
click at [1014, 121] on span "Forward" at bounding box center [1011, 120] width 35 height 12
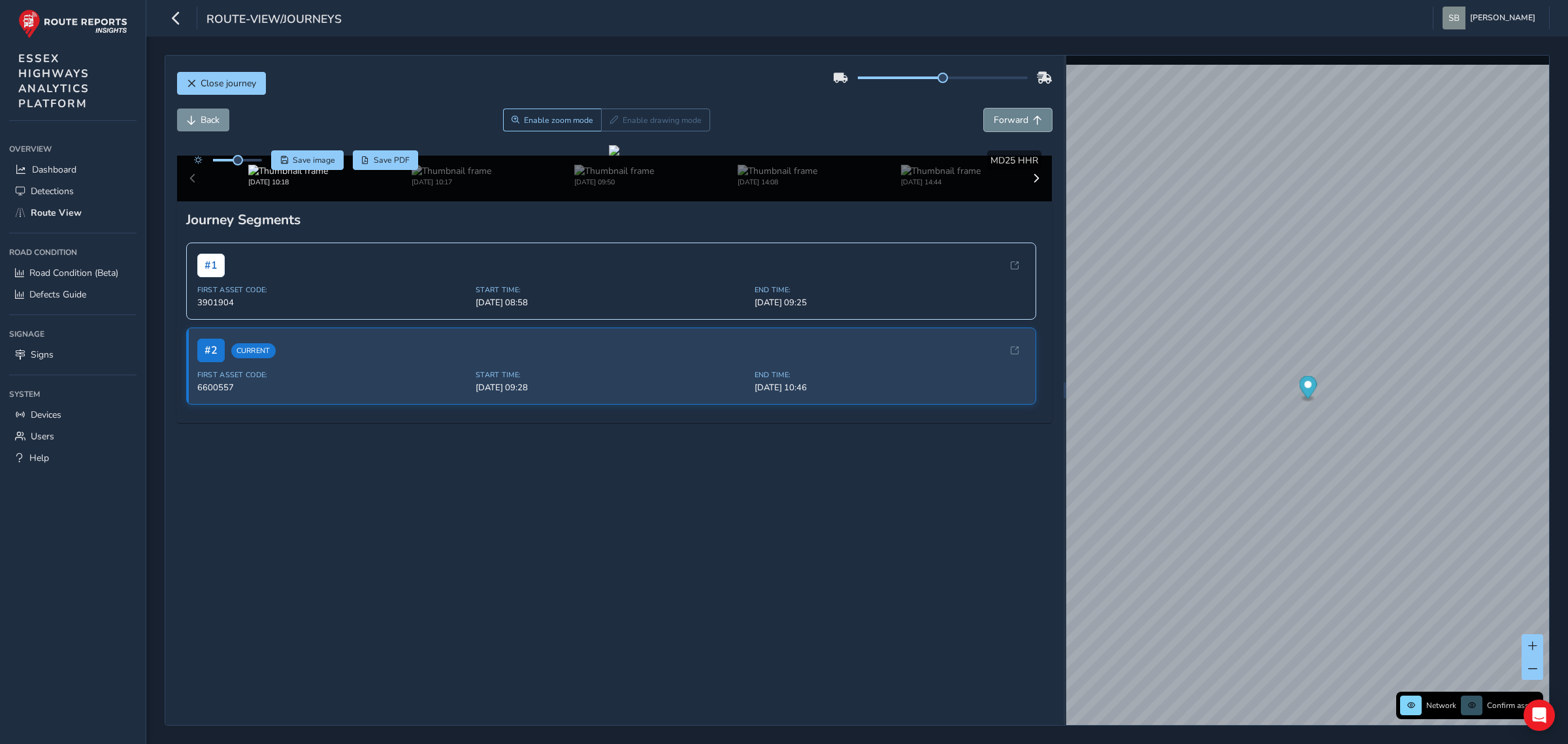
click at [1014, 121] on span "Forward" at bounding box center [1011, 120] width 35 height 12
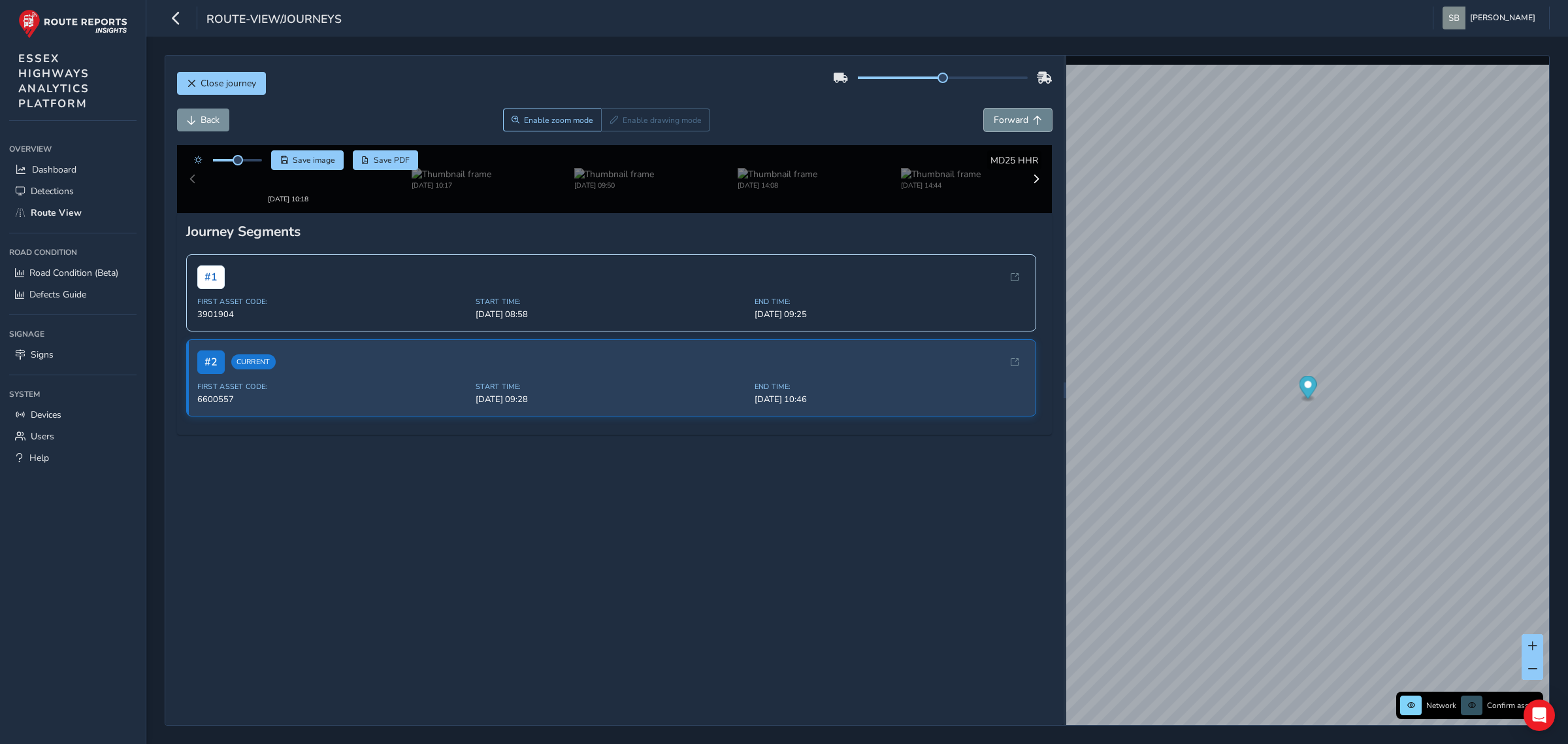
click at [1014, 121] on span "Forward" at bounding box center [1011, 120] width 35 height 12
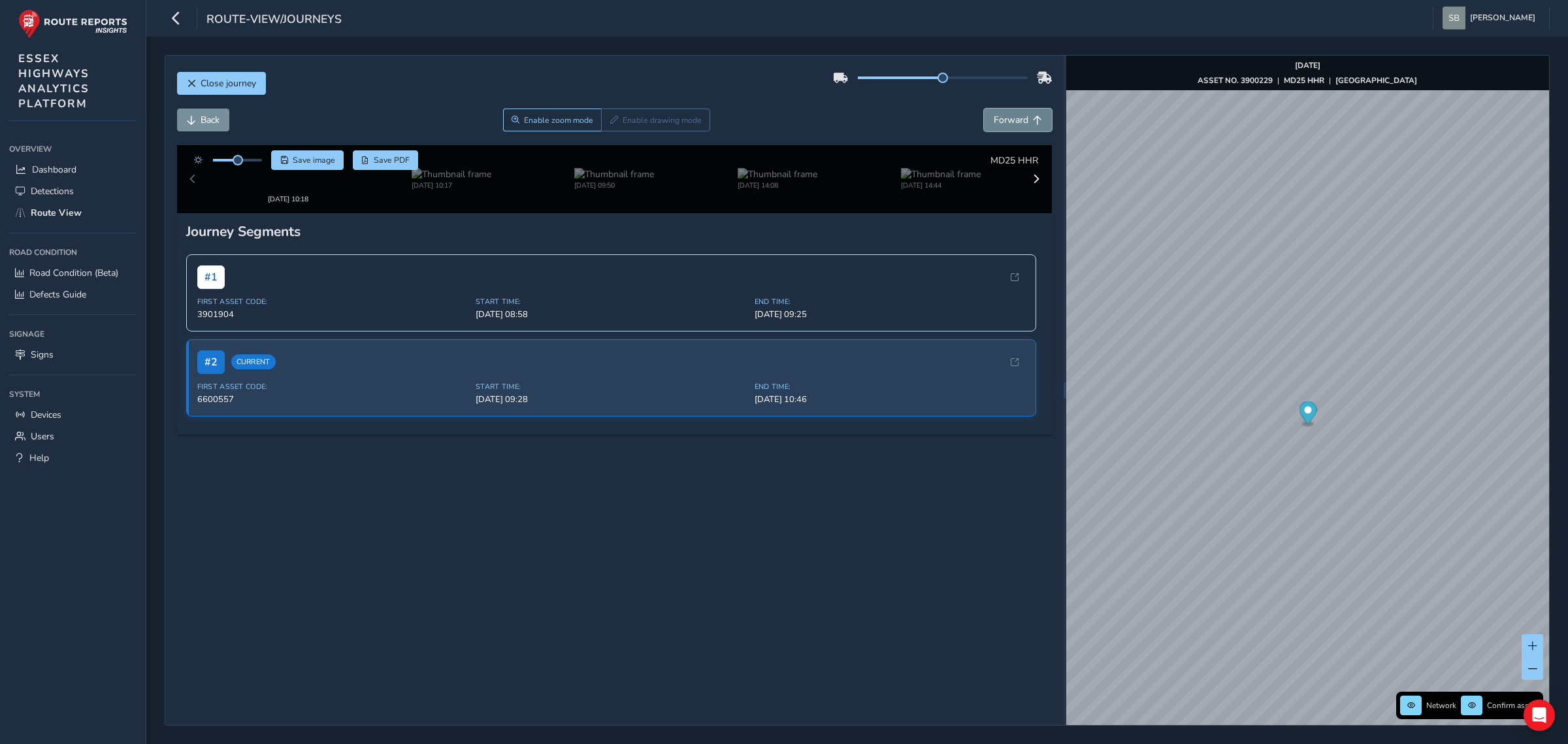
click at [1014, 121] on span "Forward" at bounding box center [1011, 120] width 35 height 12
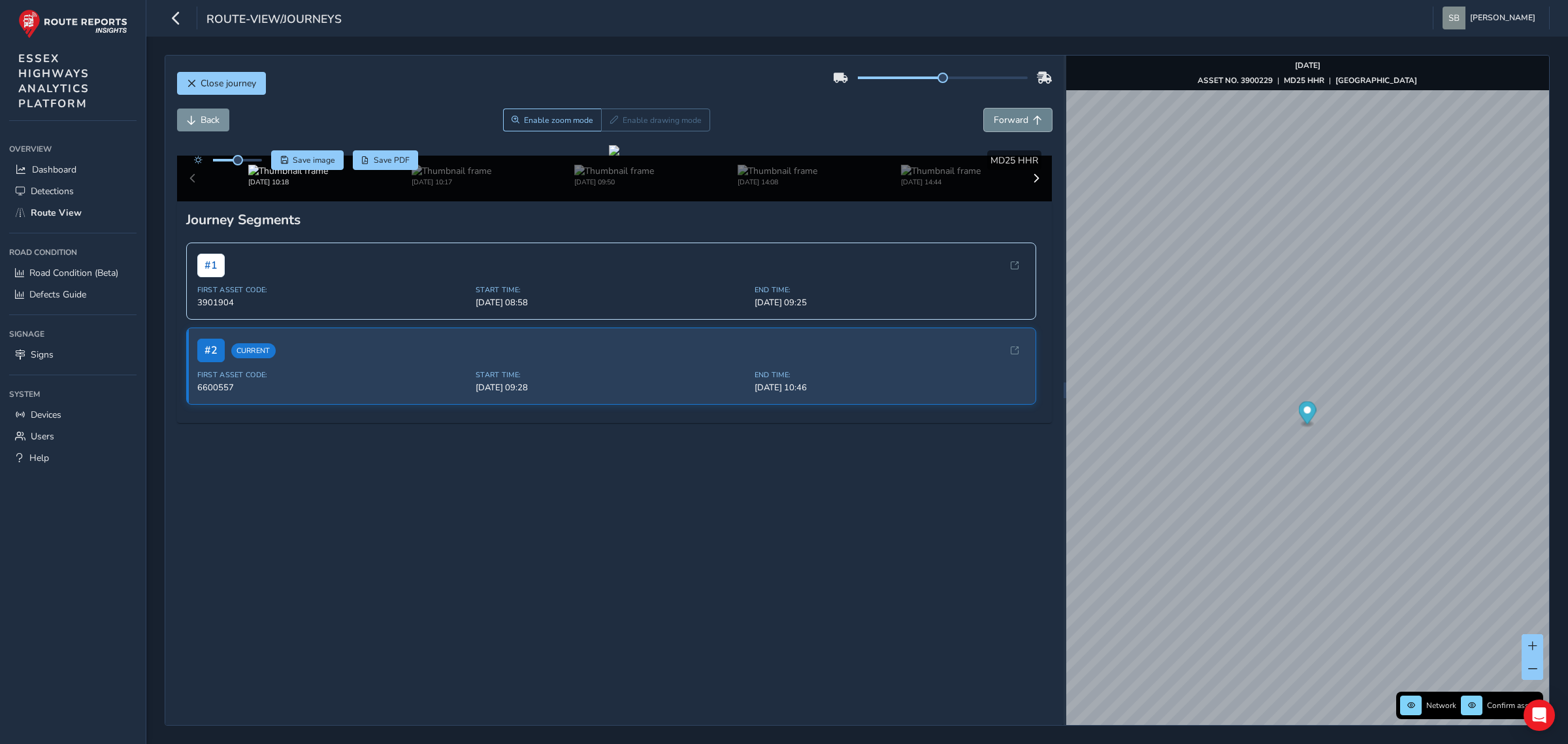
click at [1014, 121] on span "Forward" at bounding box center [1011, 120] width 35 height 12
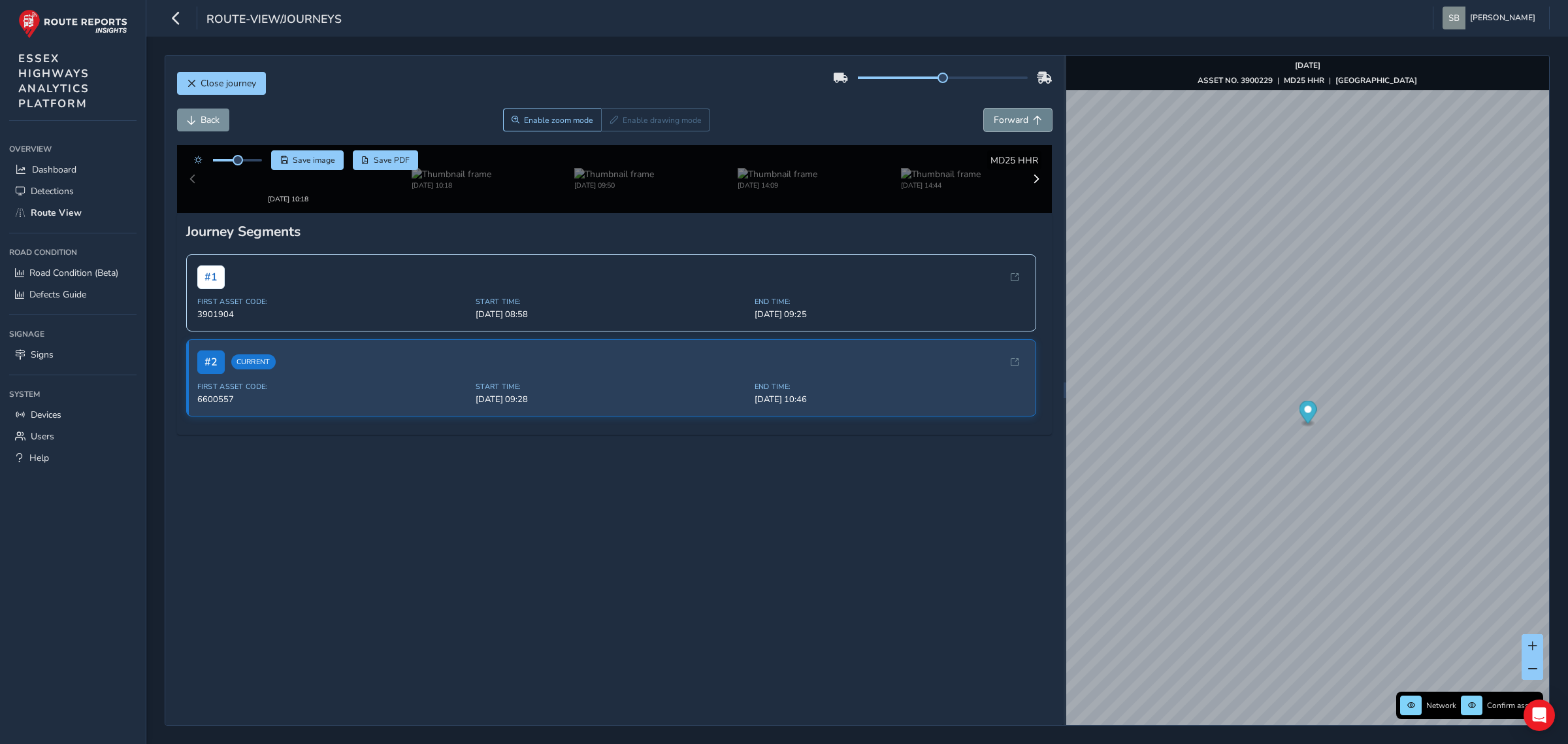
click at [1014, 121] on span "Forward" at bounding box center [1011, 120] width 35 height 12
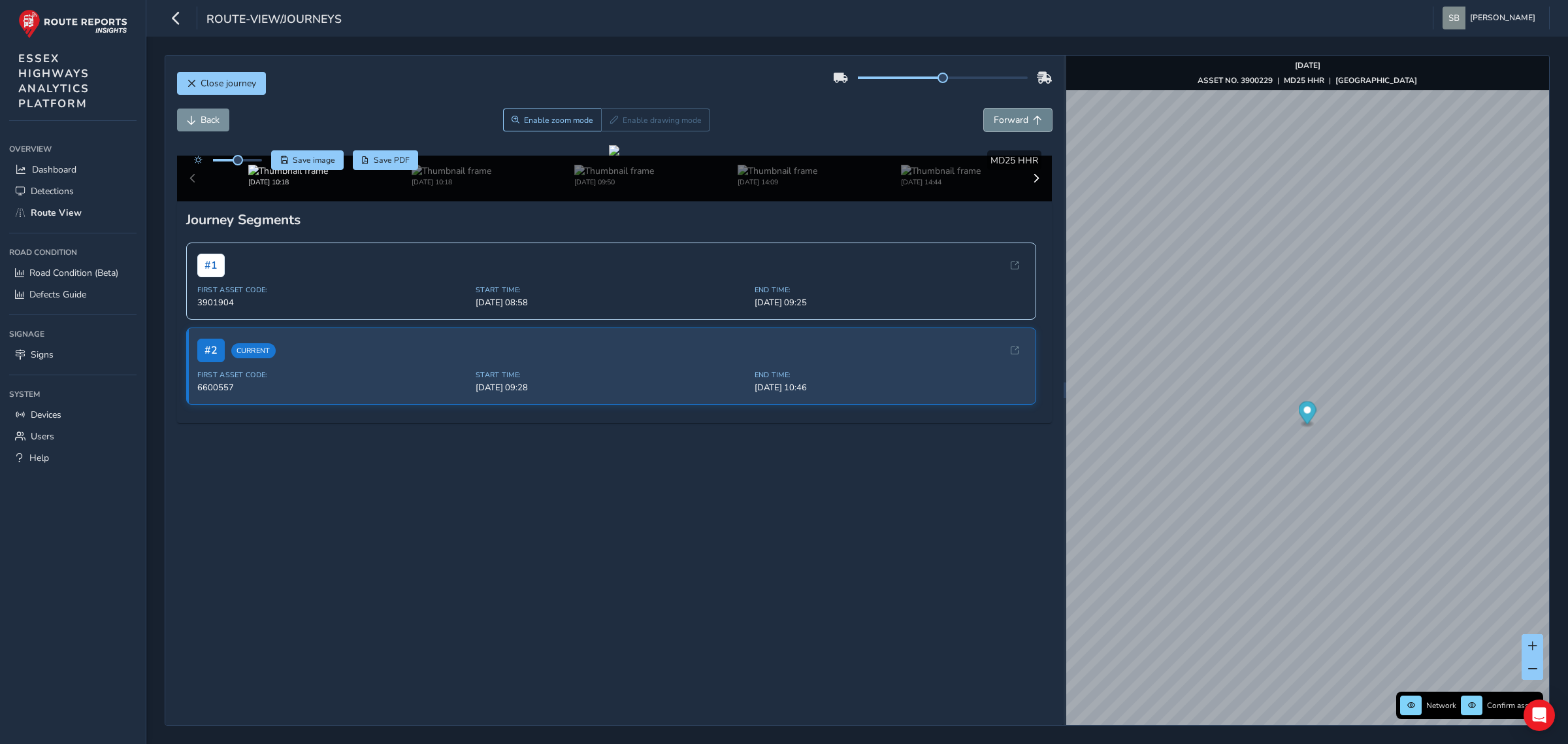
click at [1014, 121] on span "Forward" at bounding box center [1011, 120] width 35 height 12
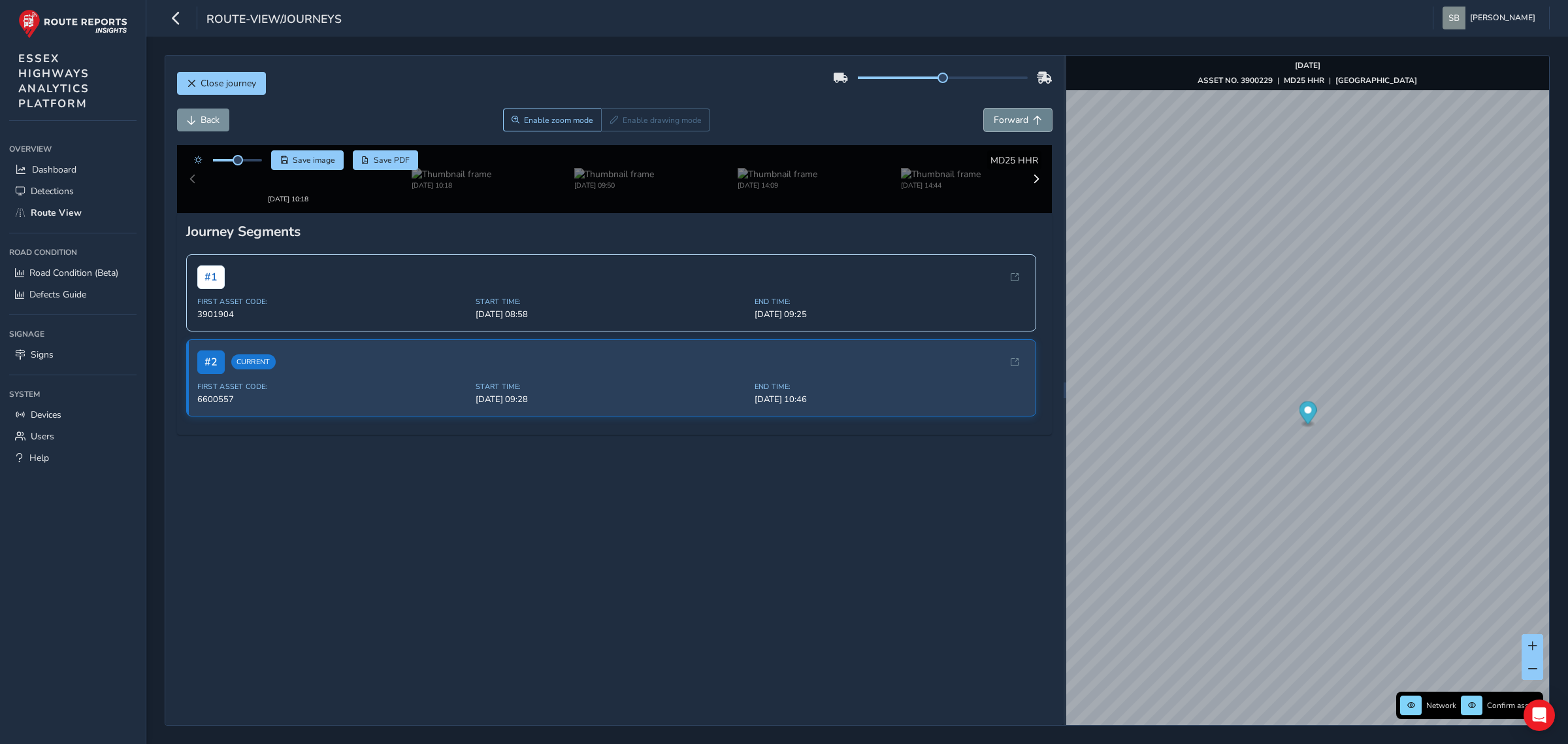
click at [1014, 121] on span "Forward" at bounding box center [1011, 120] width 35 height 12
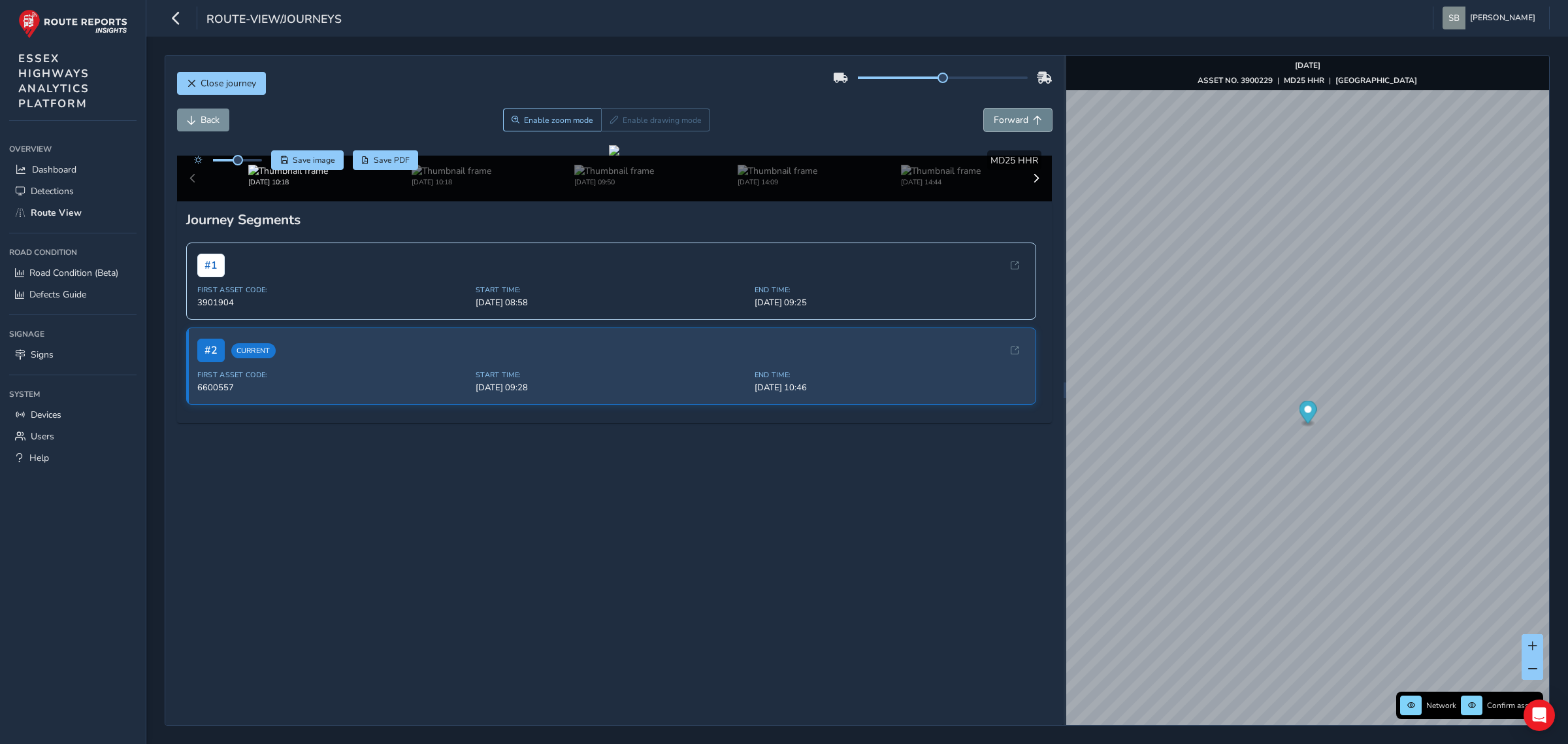
click at [1014, 121] on span "Forward" at bounding box center [1011, 120] width 35 height 12
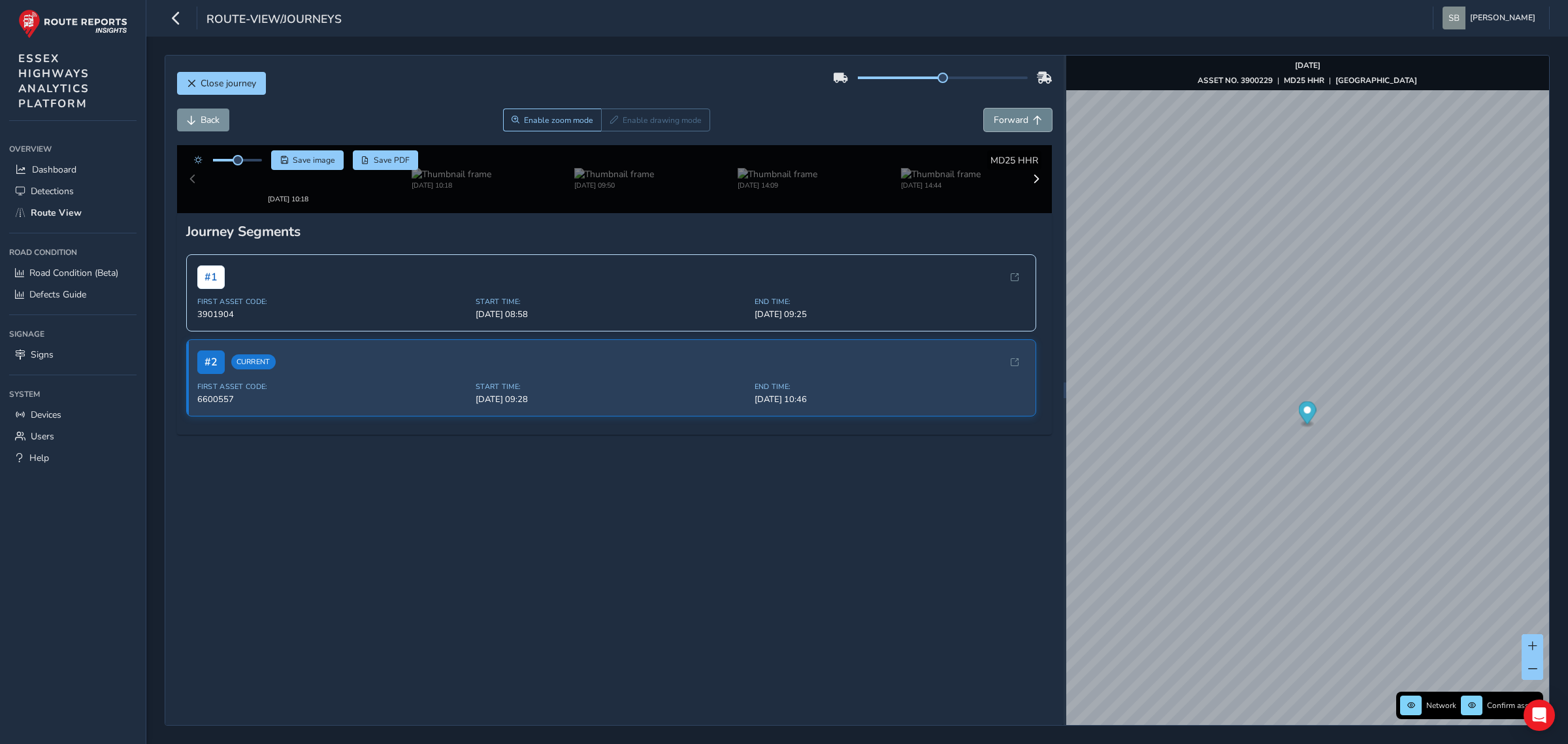
click at [1014, 121] on span "Forward" at bounding box center [1011, 120] width 35 height 12
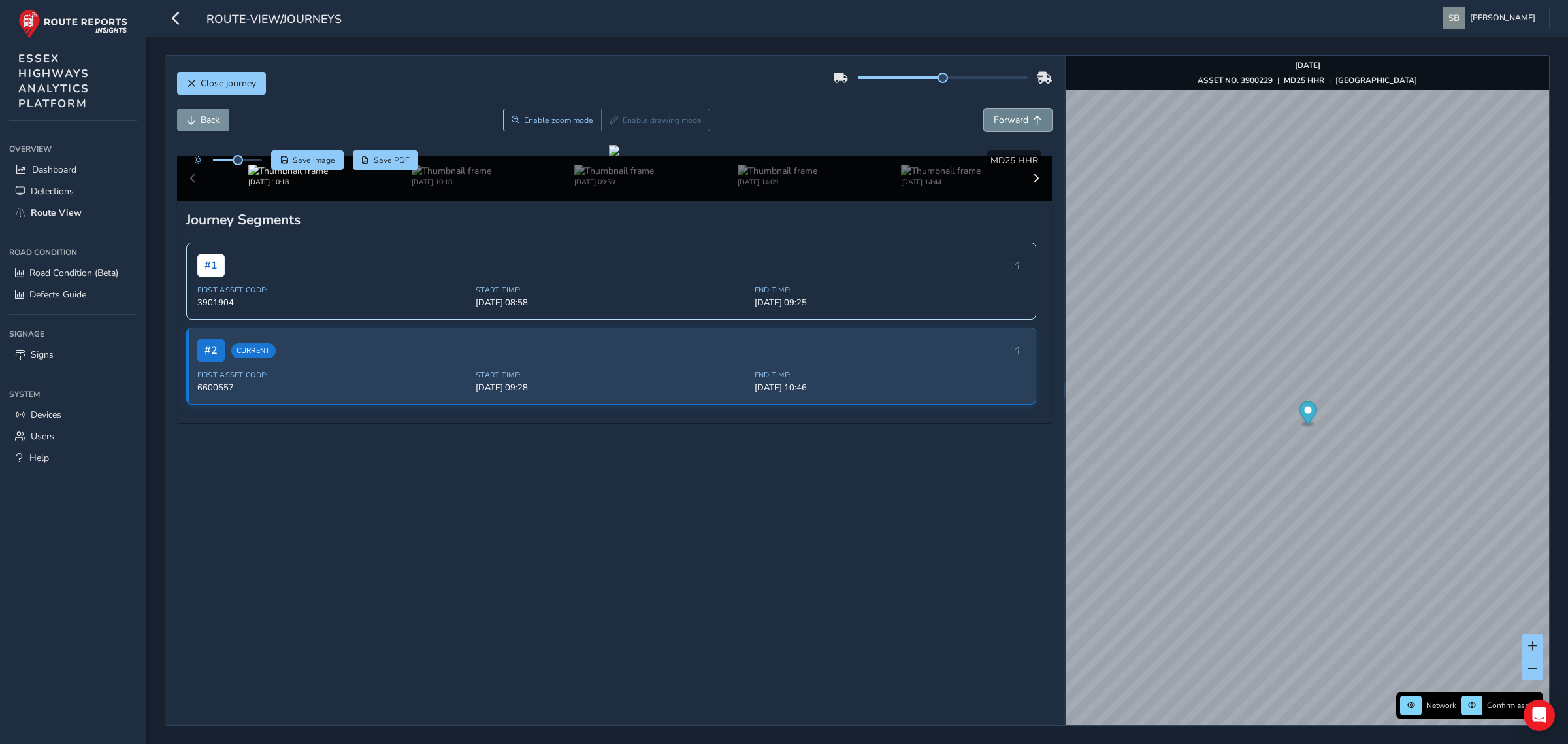
click at [1014, 121] on span "Forward" at bounding box center [1011, 120] width 35 height 12
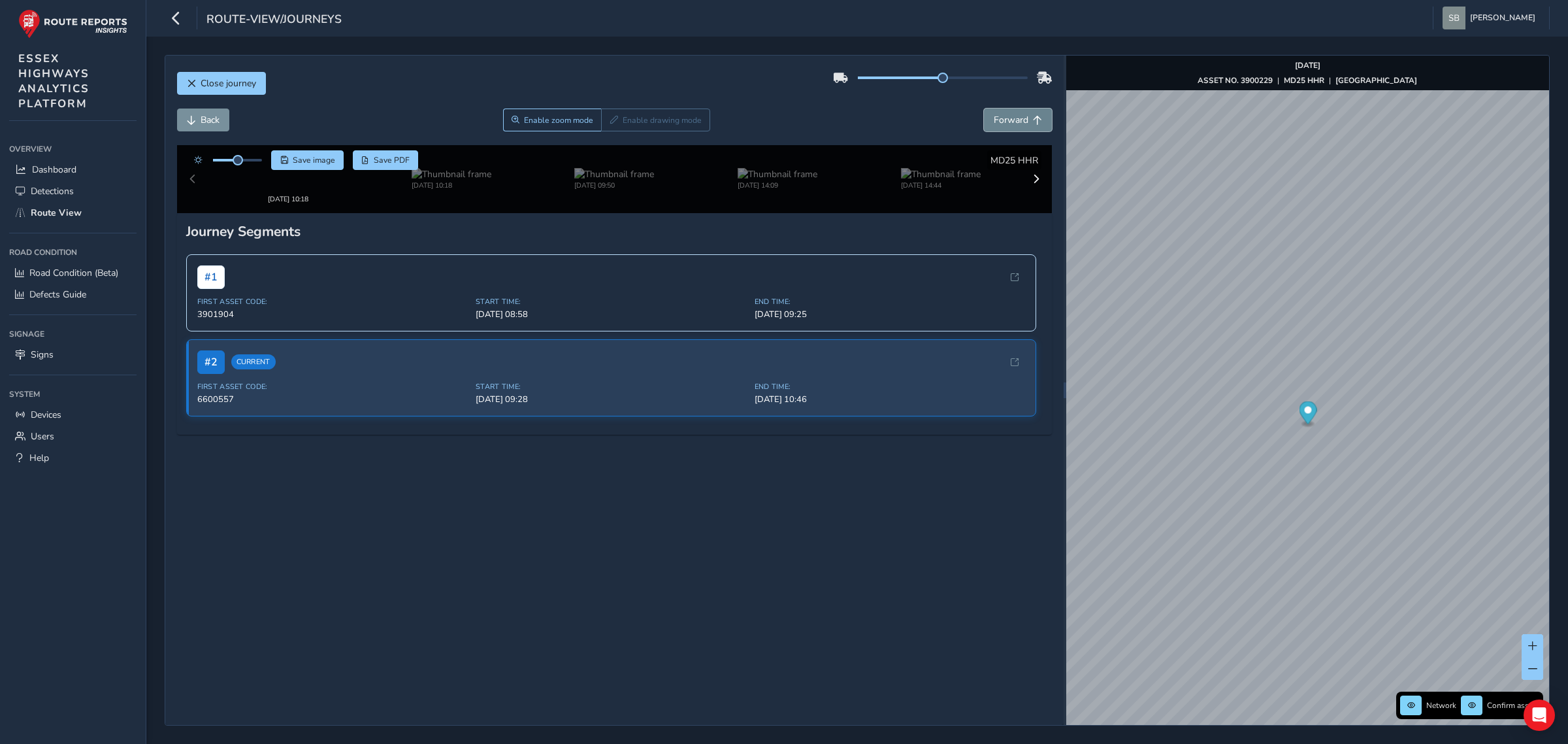
click at [1014, 121] on span "Forward" at bounding box center [1011, 120] width 35 height 12
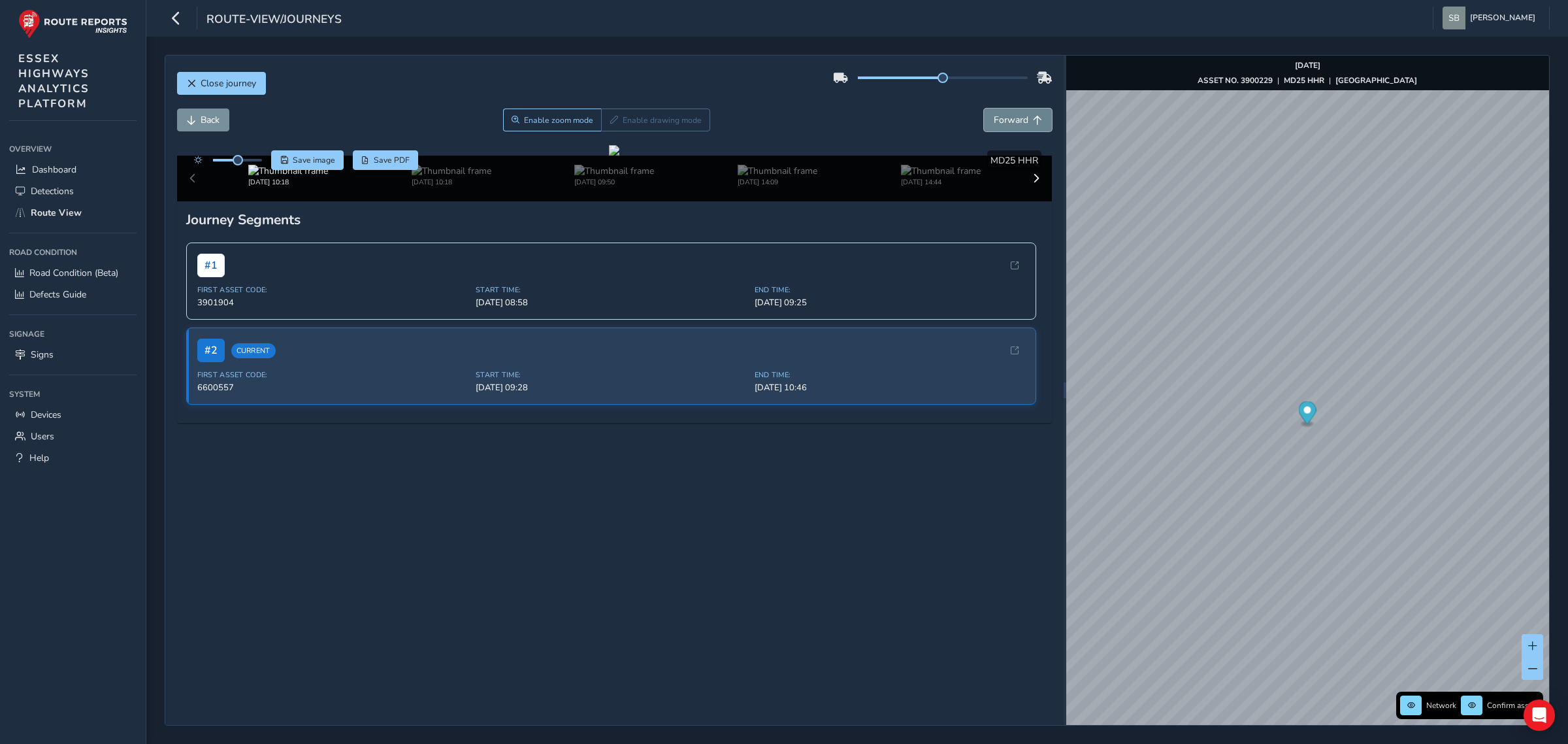
click at [1014, 121] on span "Forward" at bounding box center [1011, 120] width 35 height 12
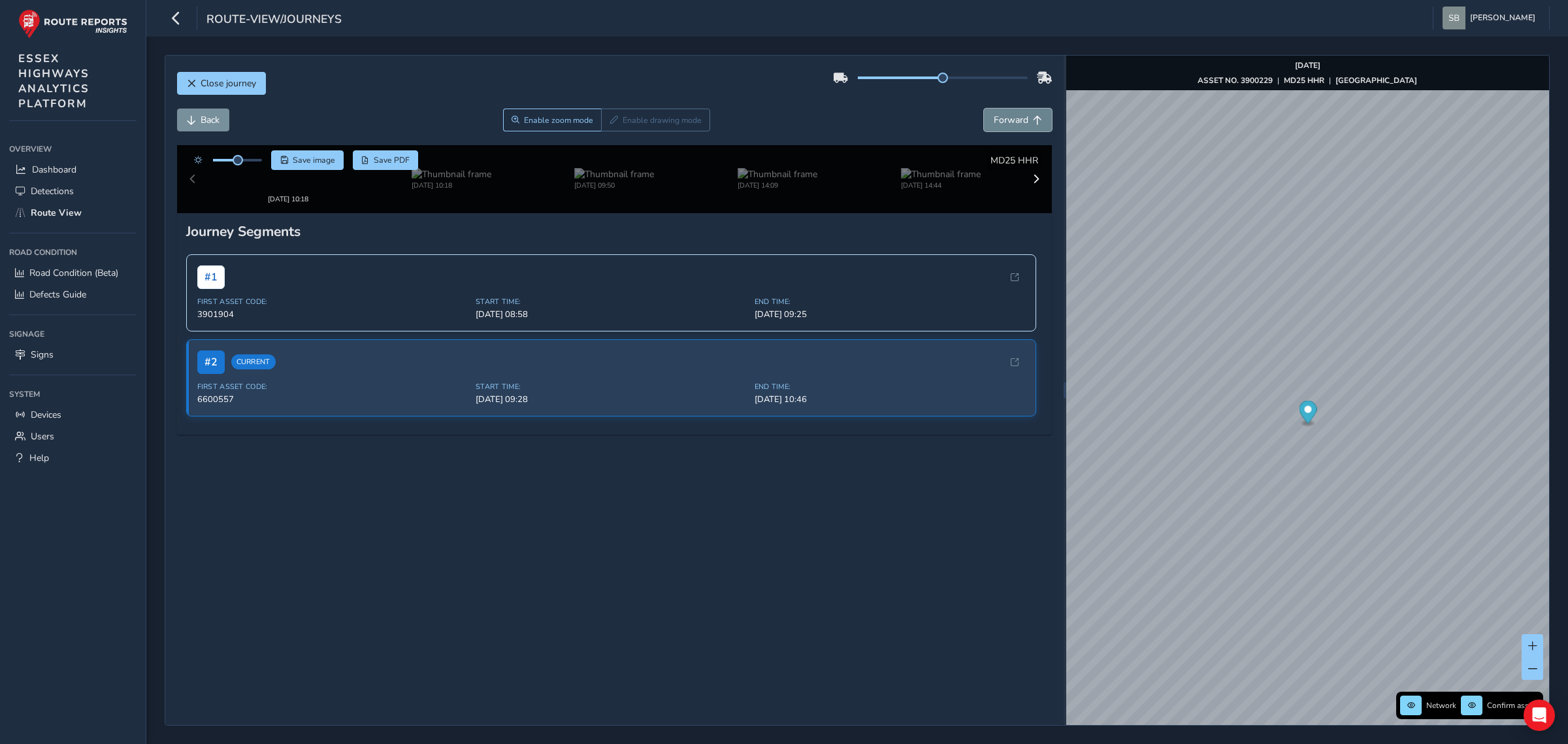
click at [1014, 121] on span "Forward" at bounding box center [1011, 120] width 35 height 12
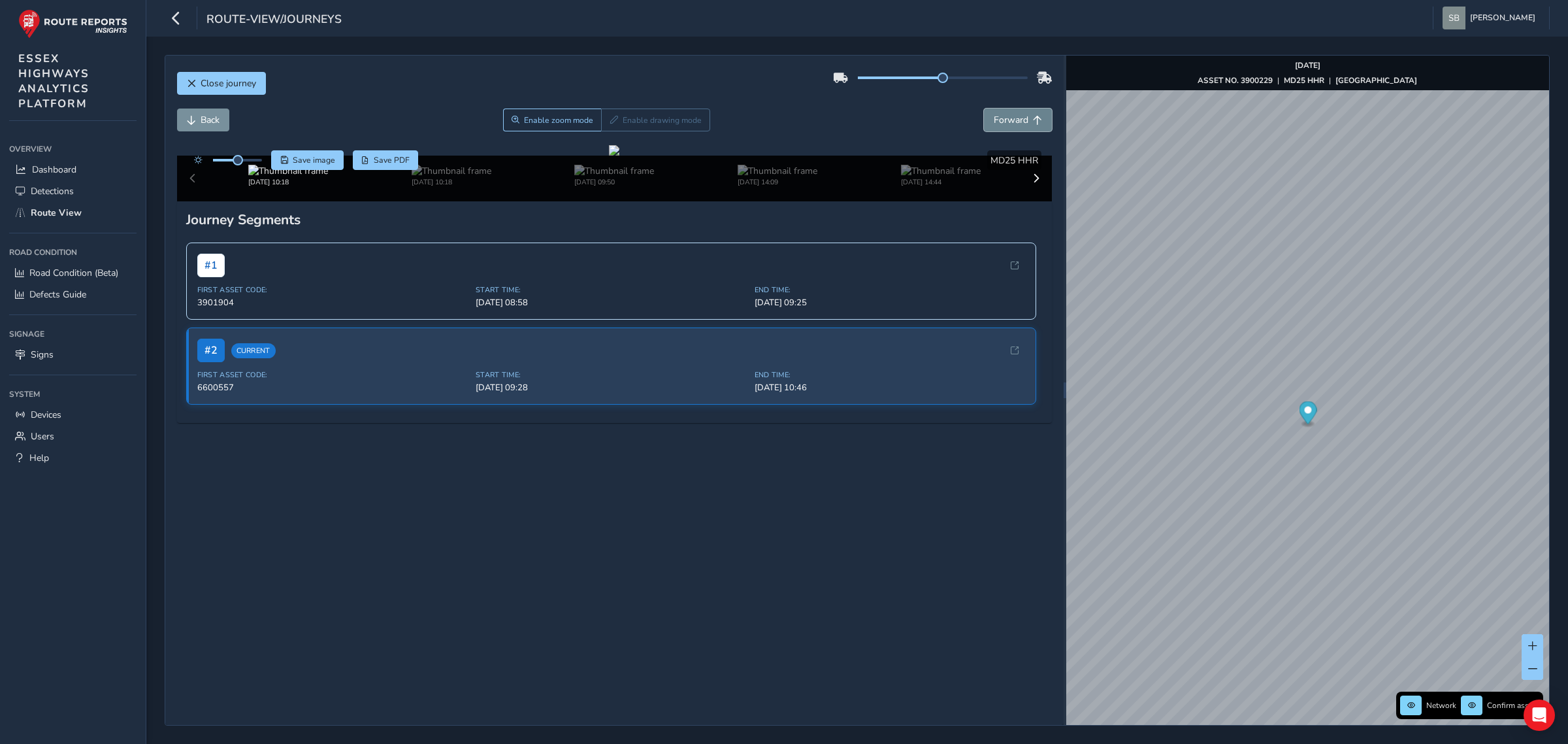
click at [1014, 121] on span "Forward" at bounding box center [1011, 120] width 35 height 12
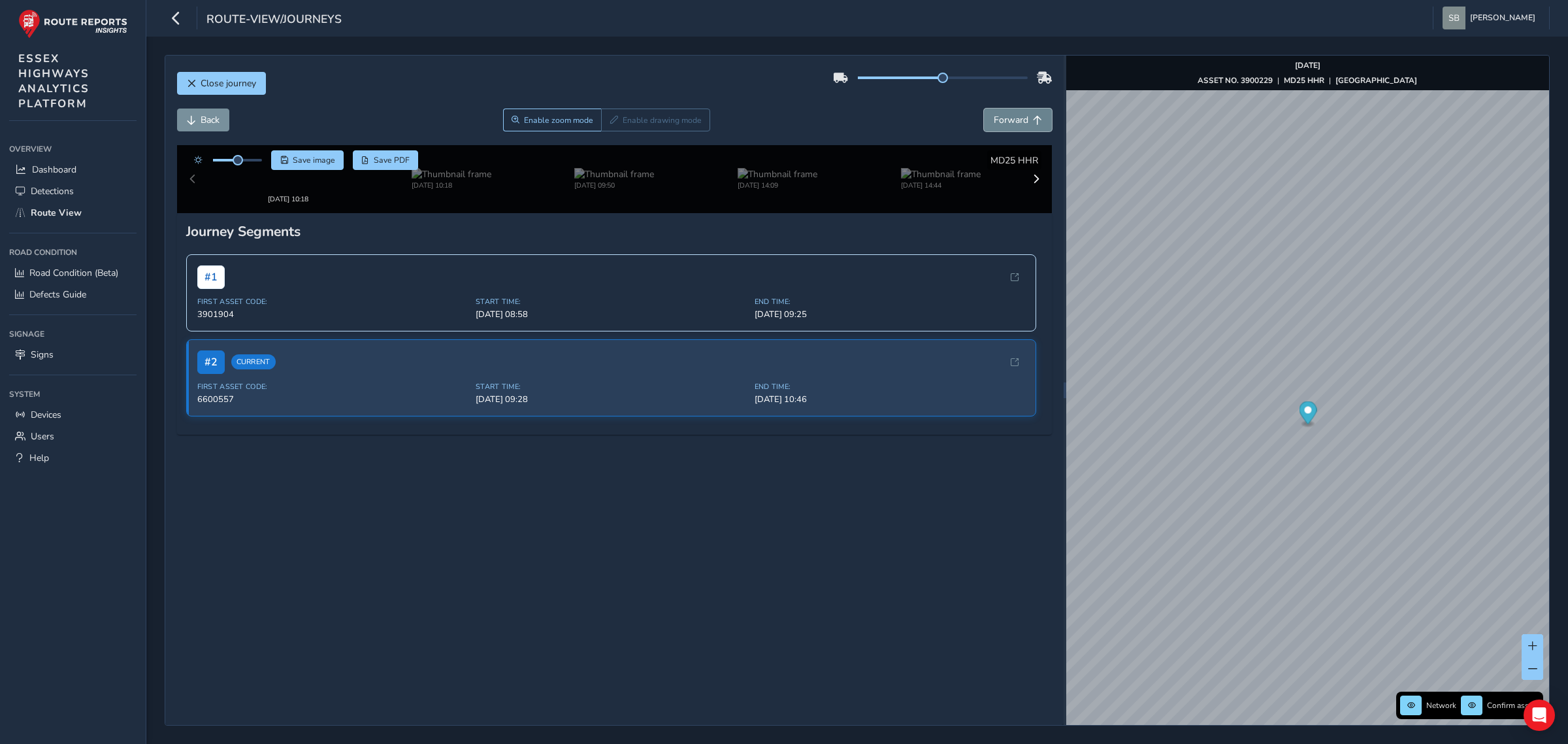
click at [1014, 121] on span "Forward" at bounding box center [1011, 120] width 35 height 12
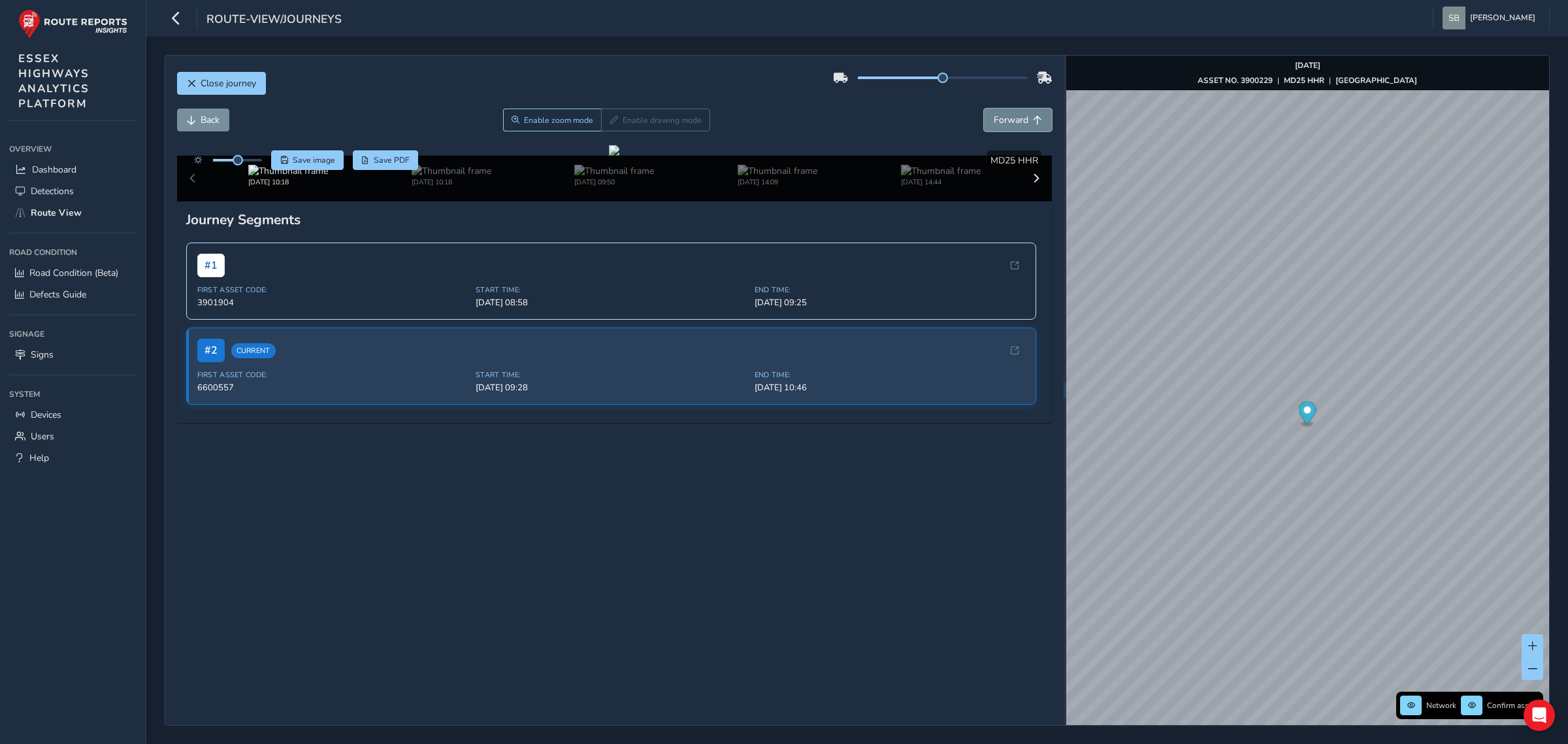
click at [1014, 121] on span "Forward" at bounding box center [1011, 120] width 35 height 12
click at [218, 124] on span "Back" at bounding box center [210, 120] width 19 height 12
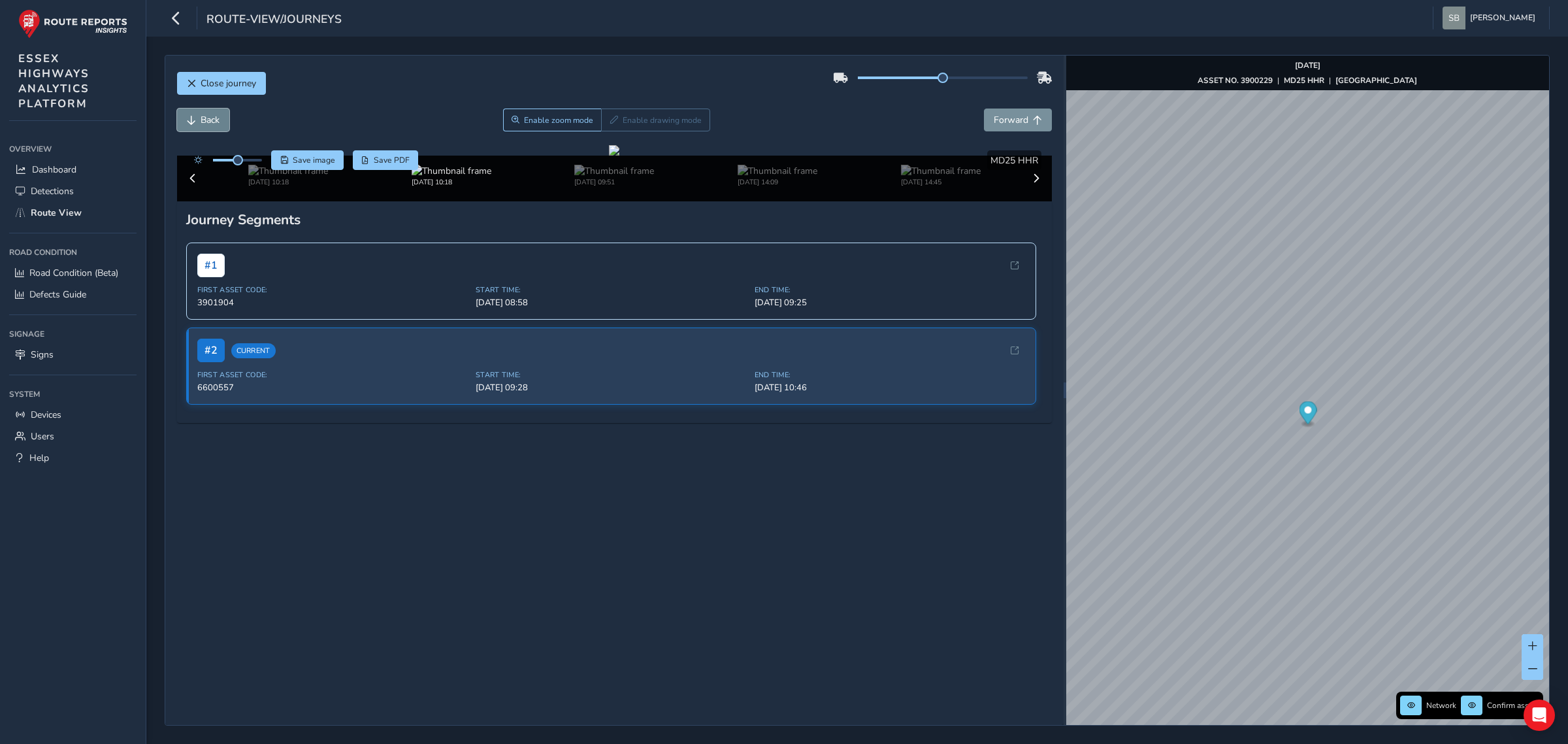
click at [218, 124] on span "Back" at bounding box center [210, 120] width 19 height 12
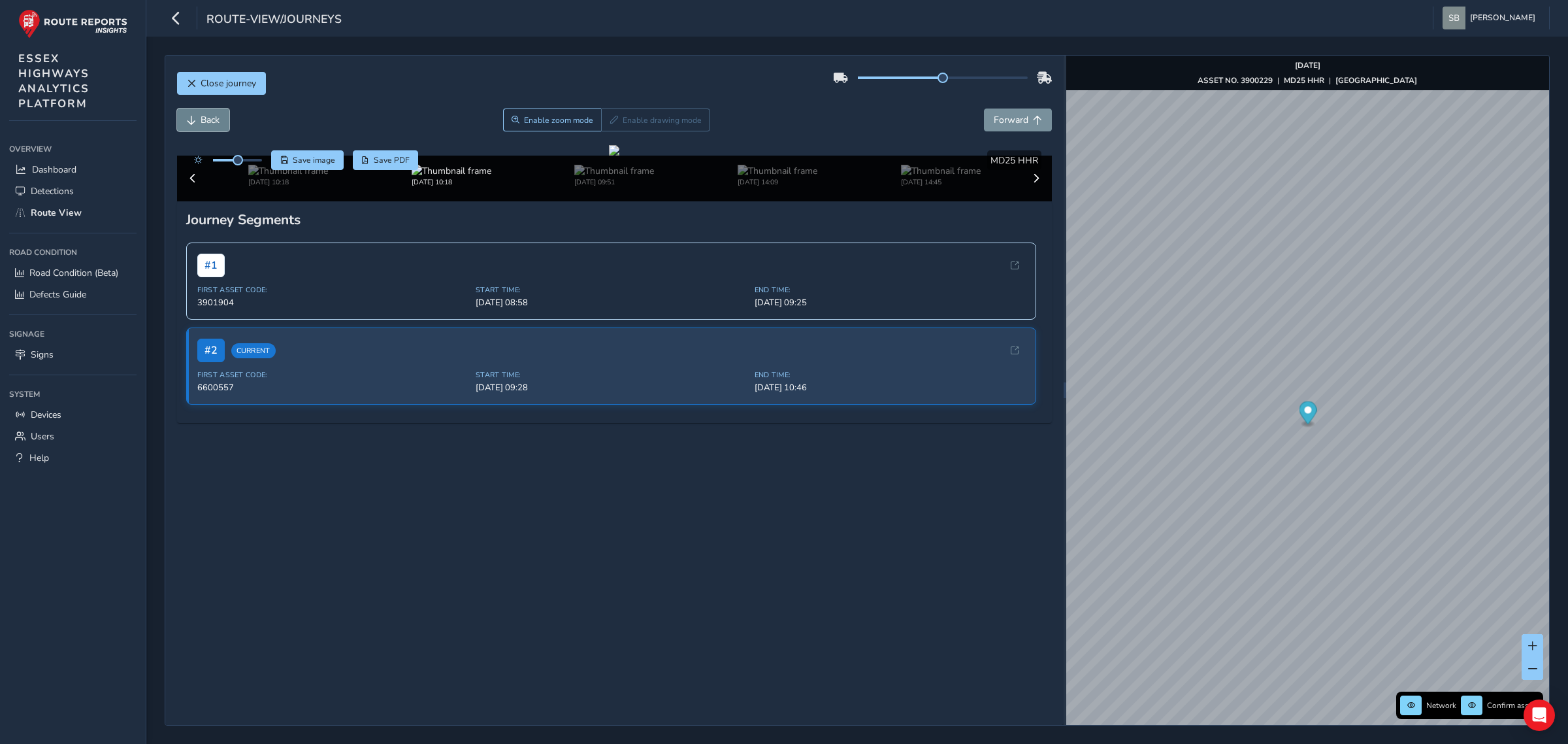
click at [218, 124] on span "Back" at bounding box center [210, 120] width 19 height 12
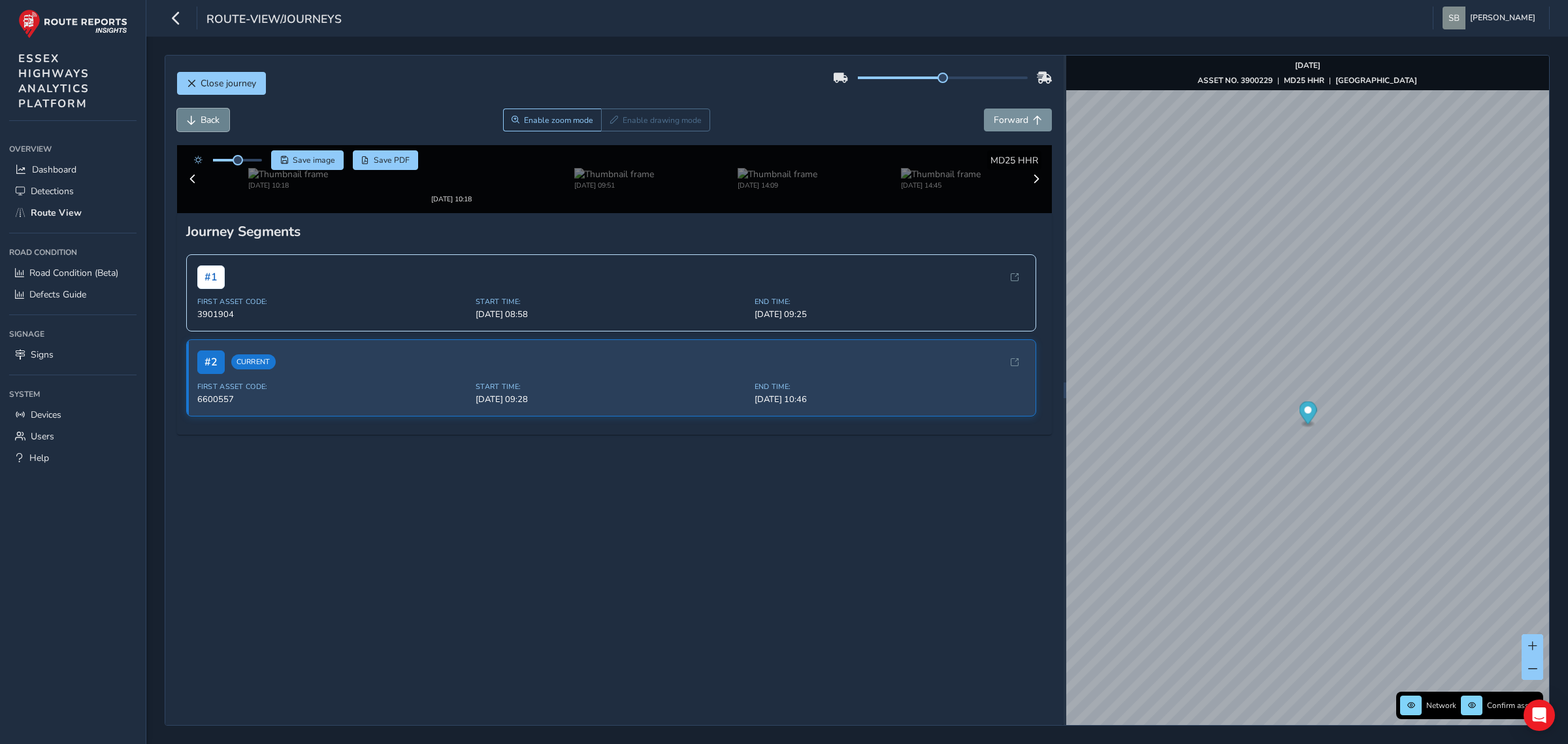
click at [218, 124] on span "Back" at bounding box center [210, 120] width 19 height 12
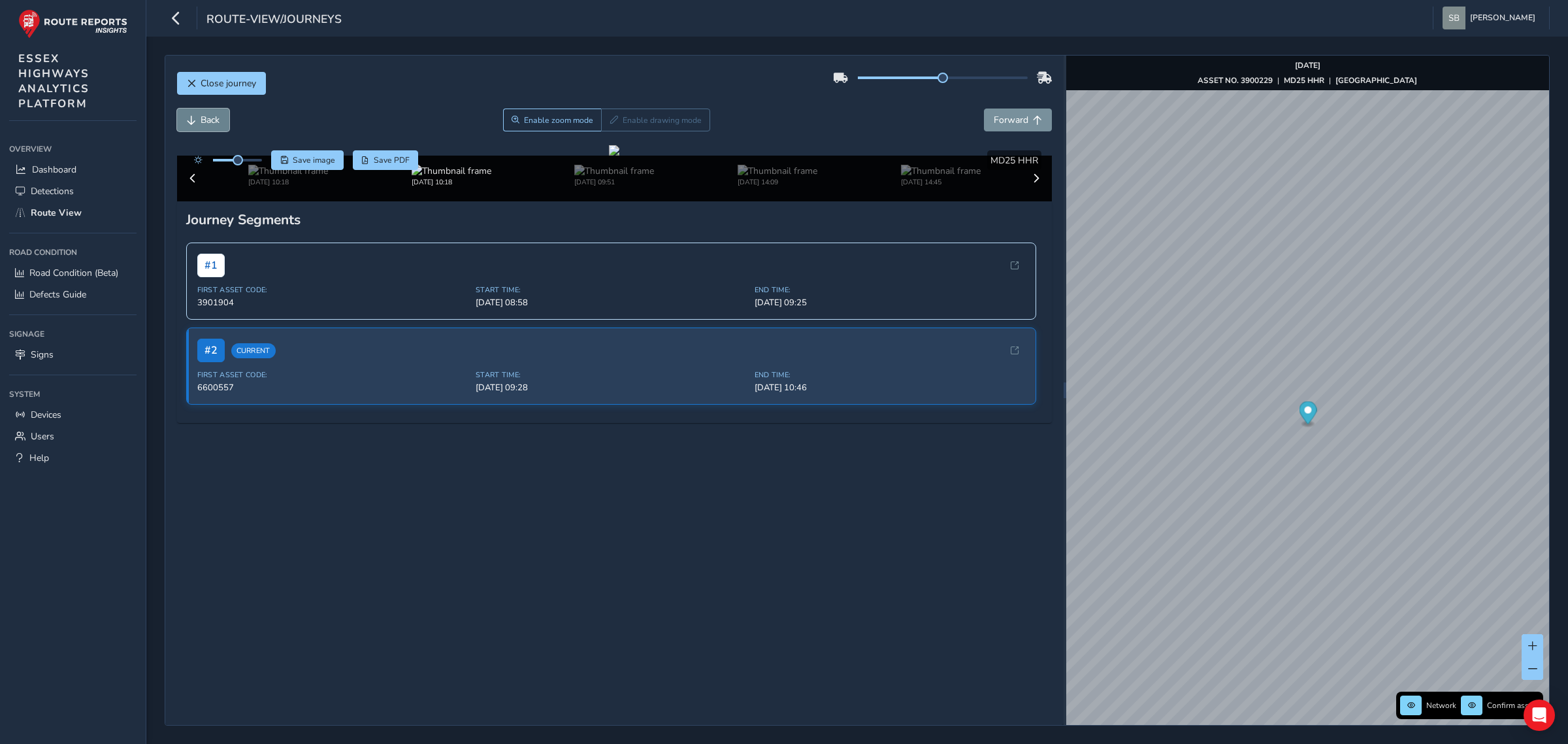
click at [218, 124] on span "Back" at bounding box center [210, 120] width 19 height 12
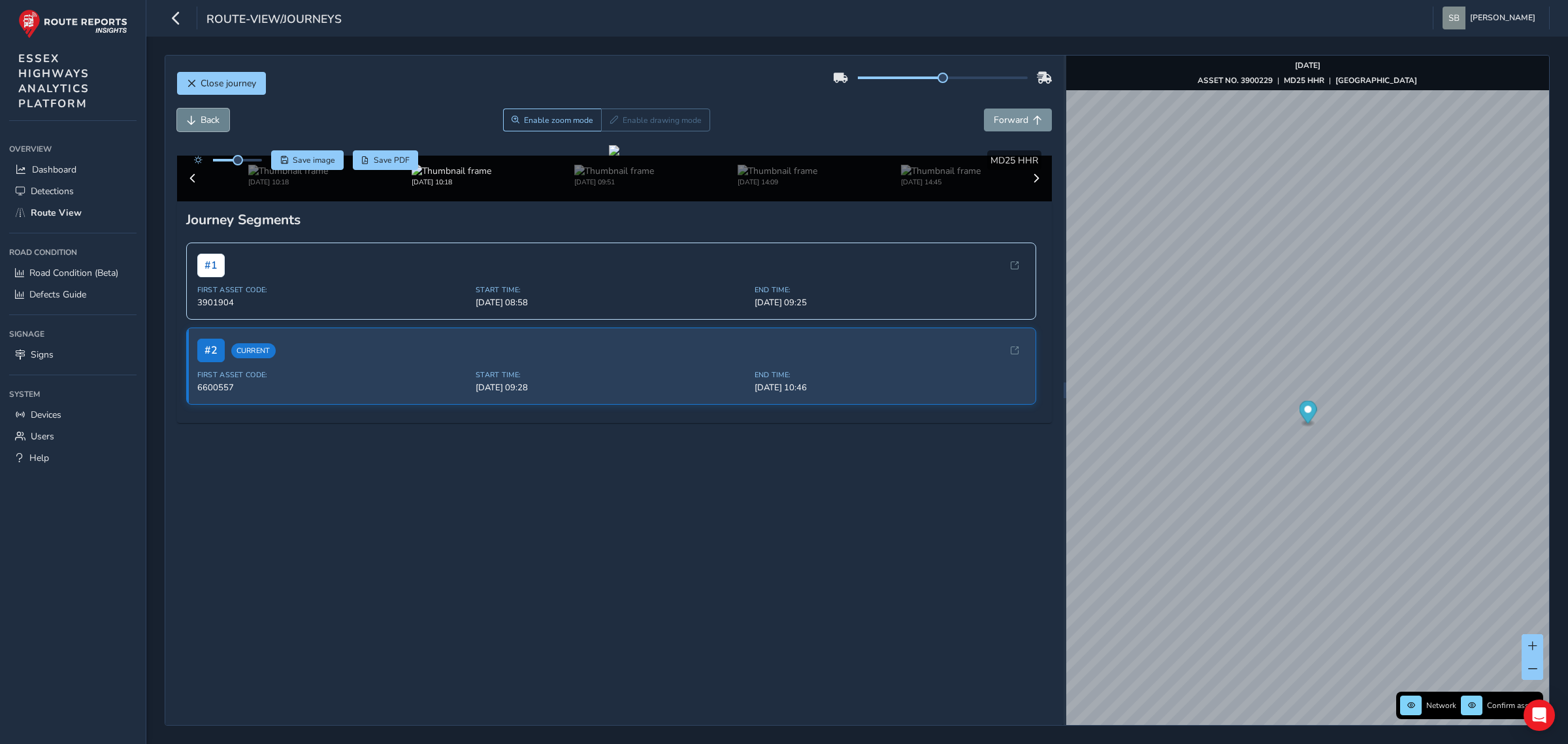
click at [218, 124] on span "Back" at bounding box center [210, 120] width 19 height 12
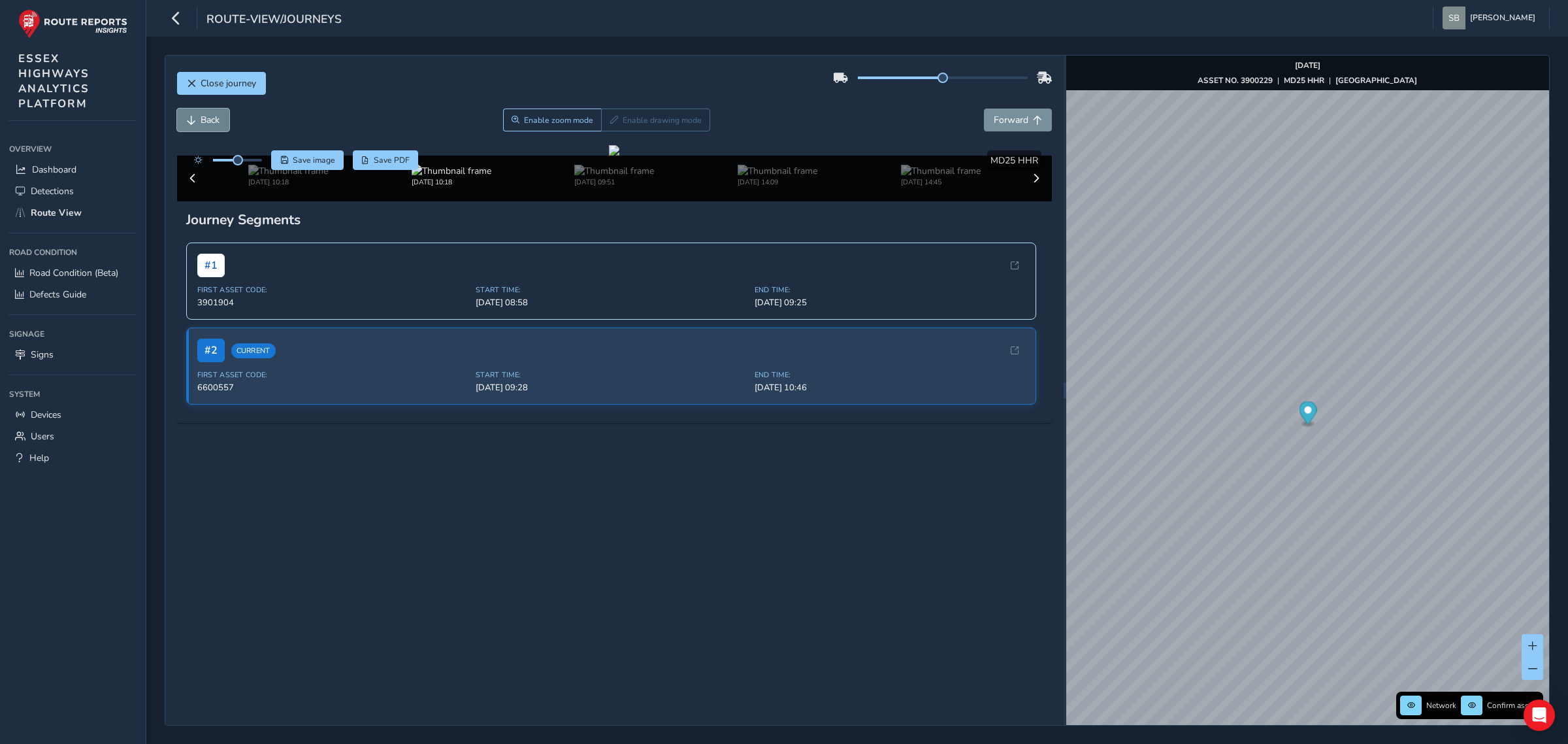
click at [218, 124] on span "Back" at bounding box center [210, 120] width 19 height 12
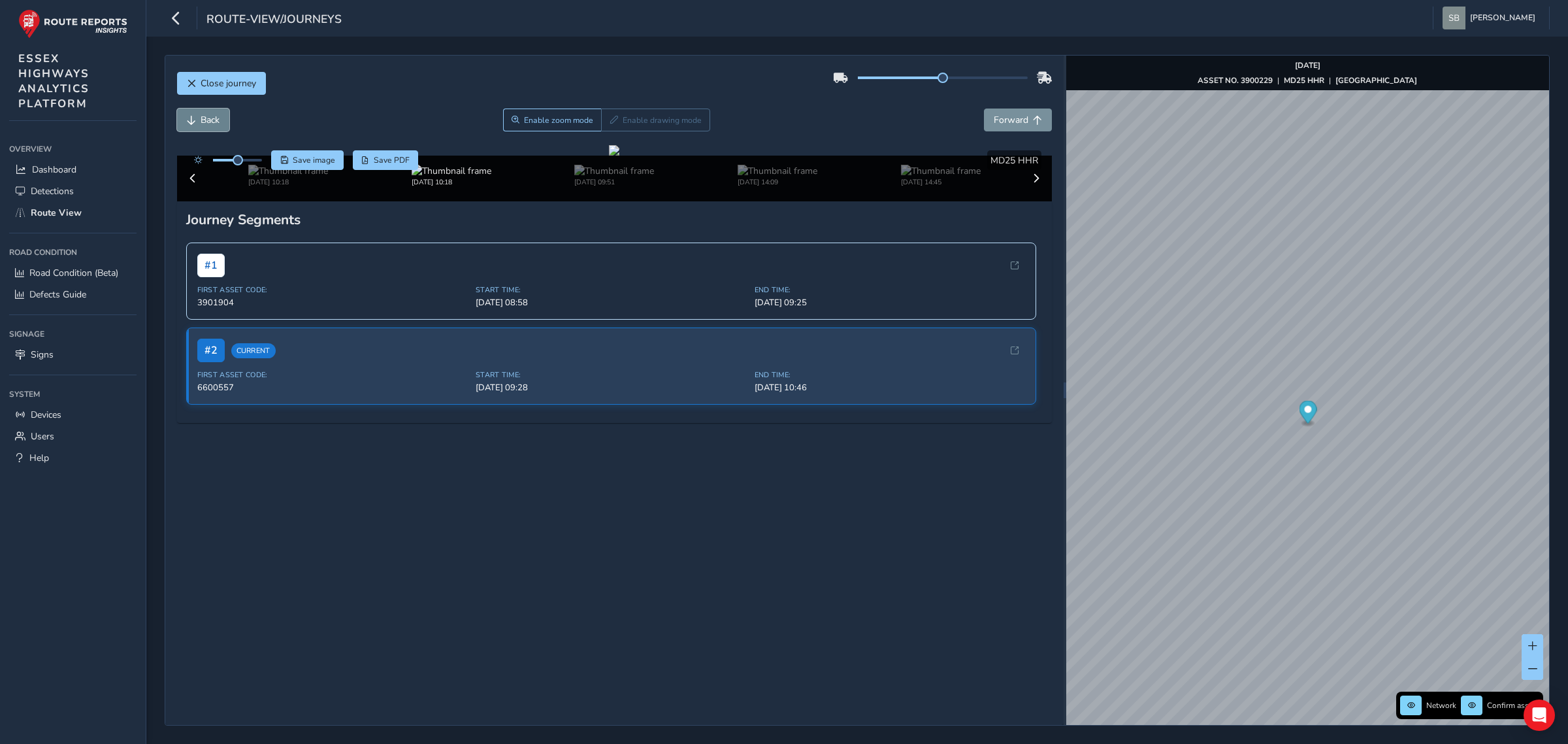
click at [218, 124] on span "Back" at bounding box center [210, 120] width 19 height 12
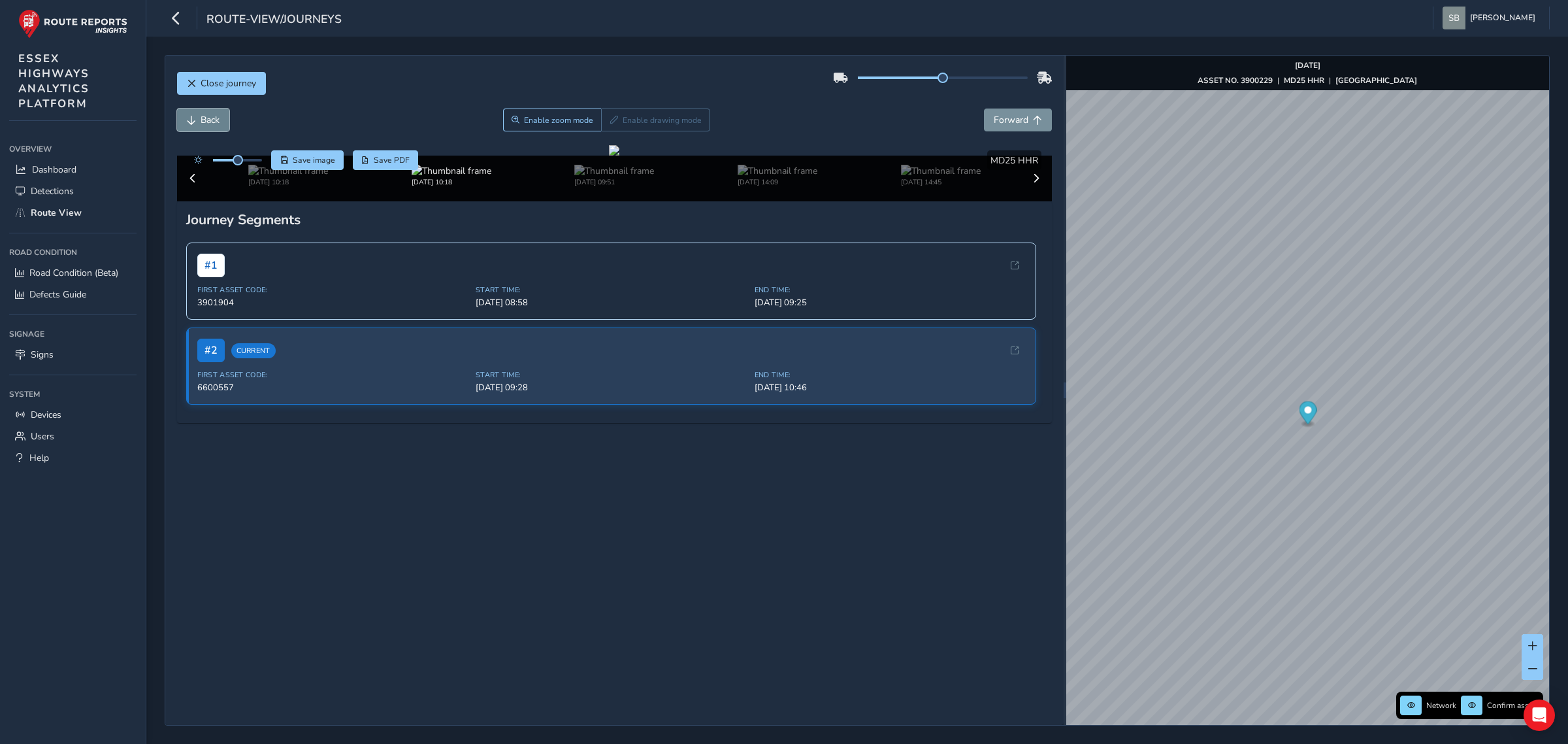
click at [218, 124] on span "Back" at bounding box center [210, 120] width 19 height 12
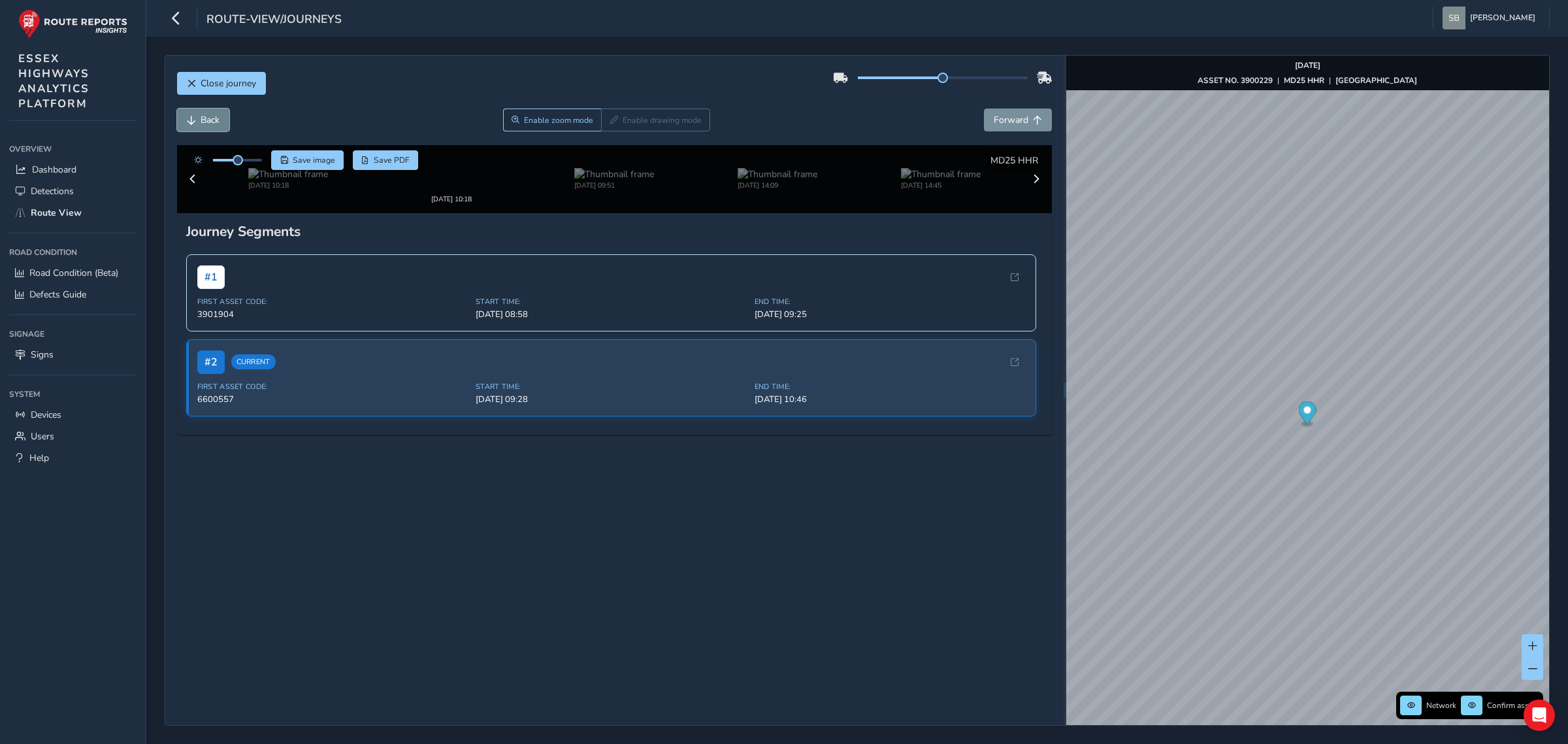
click at [218, 124] on span "Back" at bounding box center [210, 120] width 19 height 12
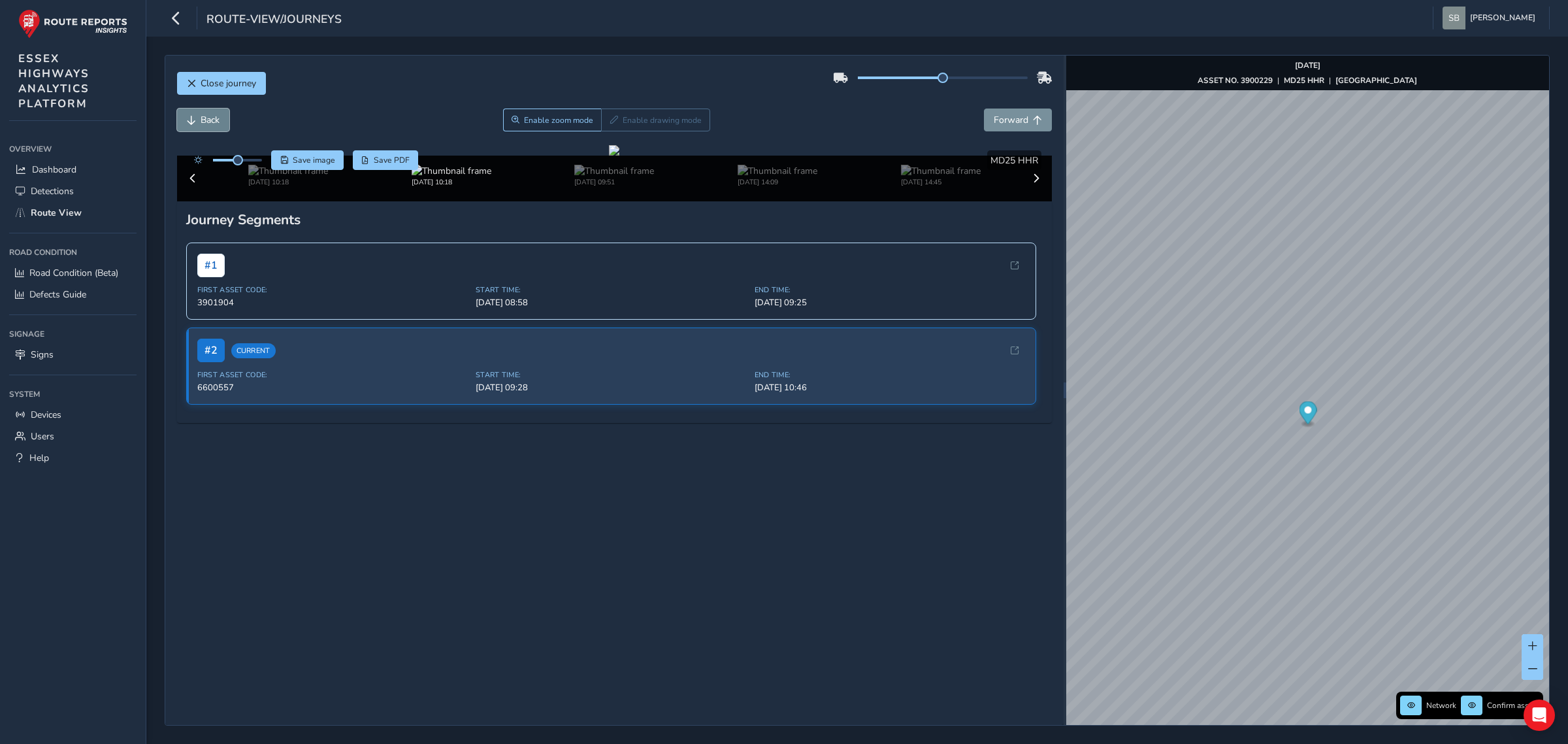
click at [218, 124] on span "Back" at bounding box center [210, 120] width 19 height 12
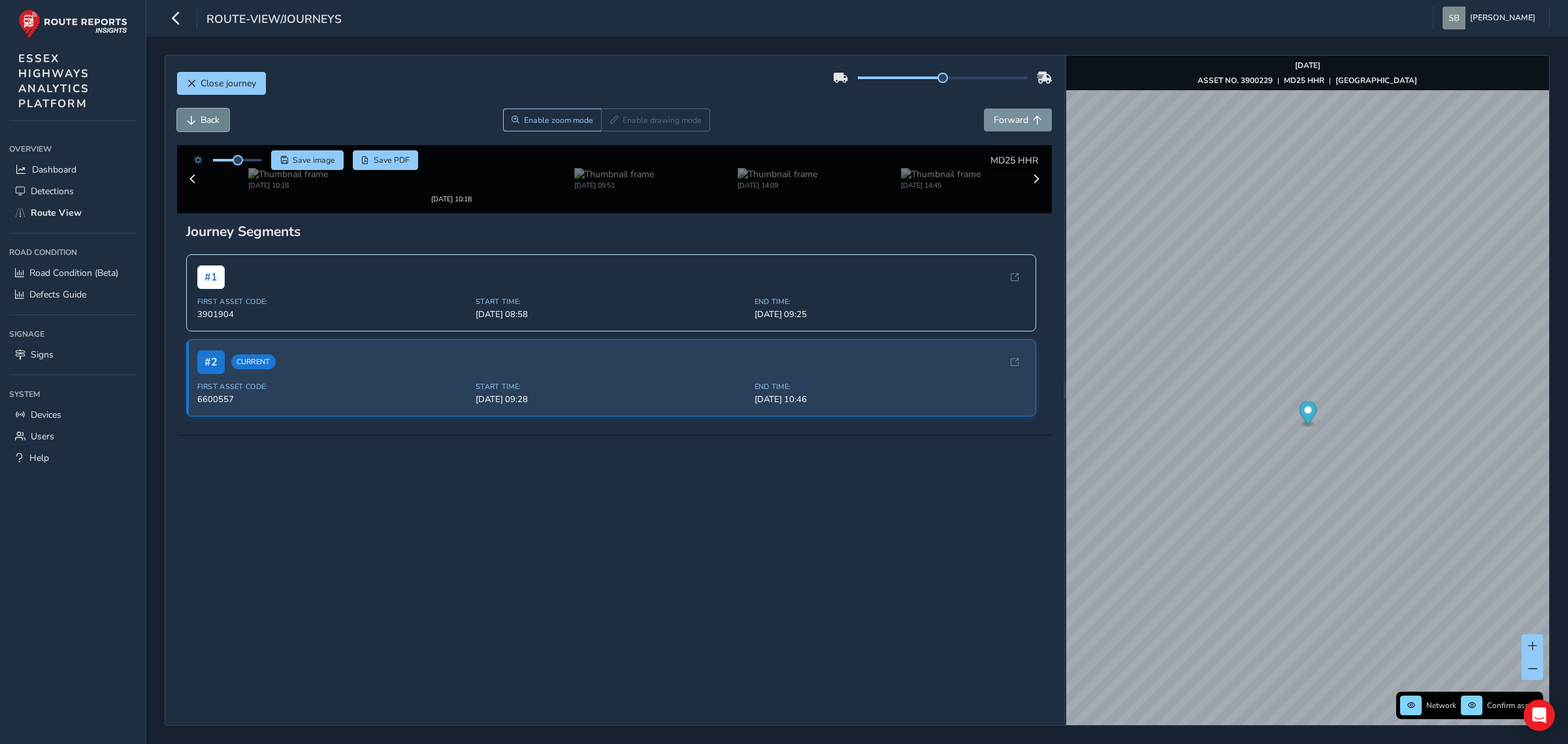
click at [218, 124] on span "Back" at bounding box center [210, 120] width 19 height 12
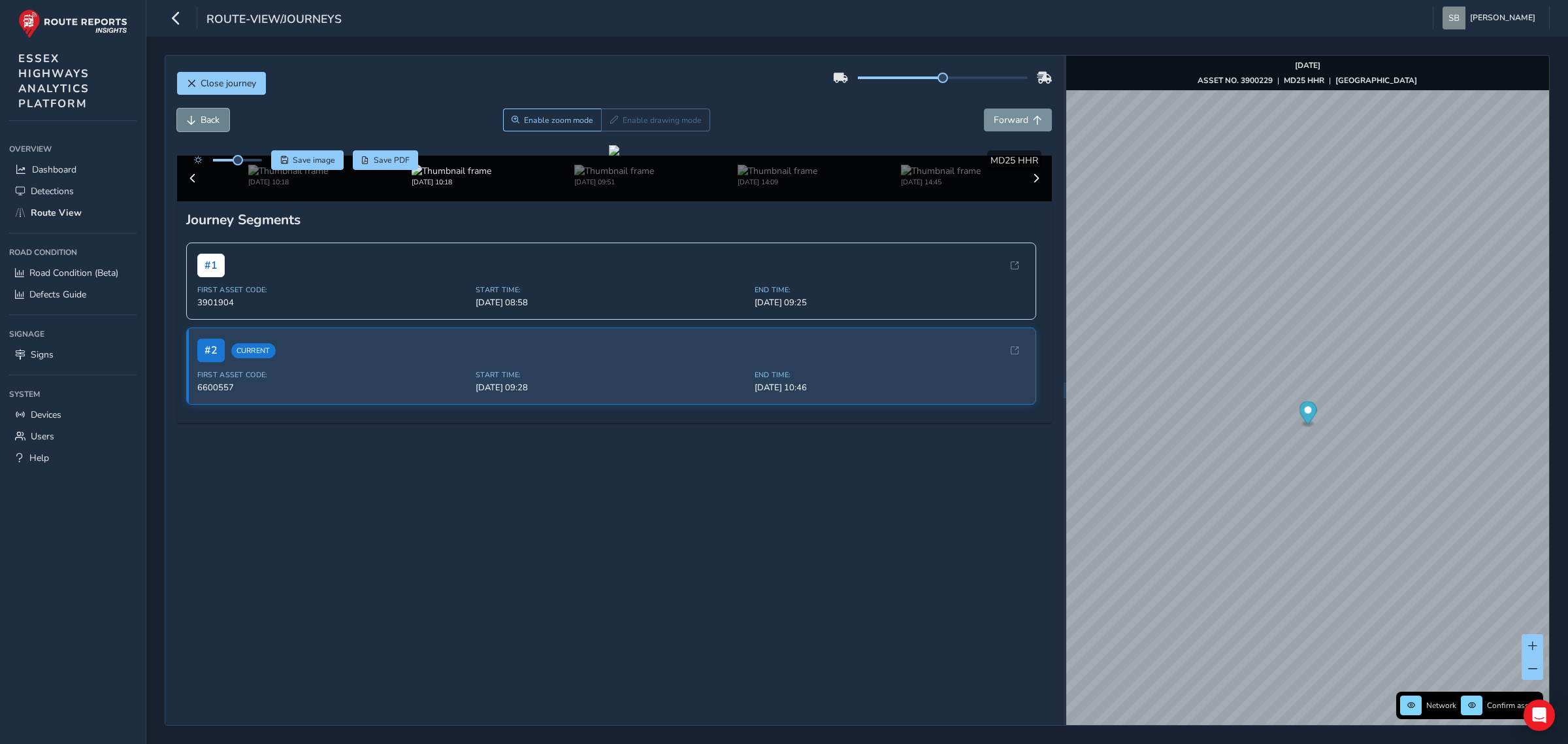
click at [218, 124] on span "Back" at bounding box center [210, 120] width 19 height 12
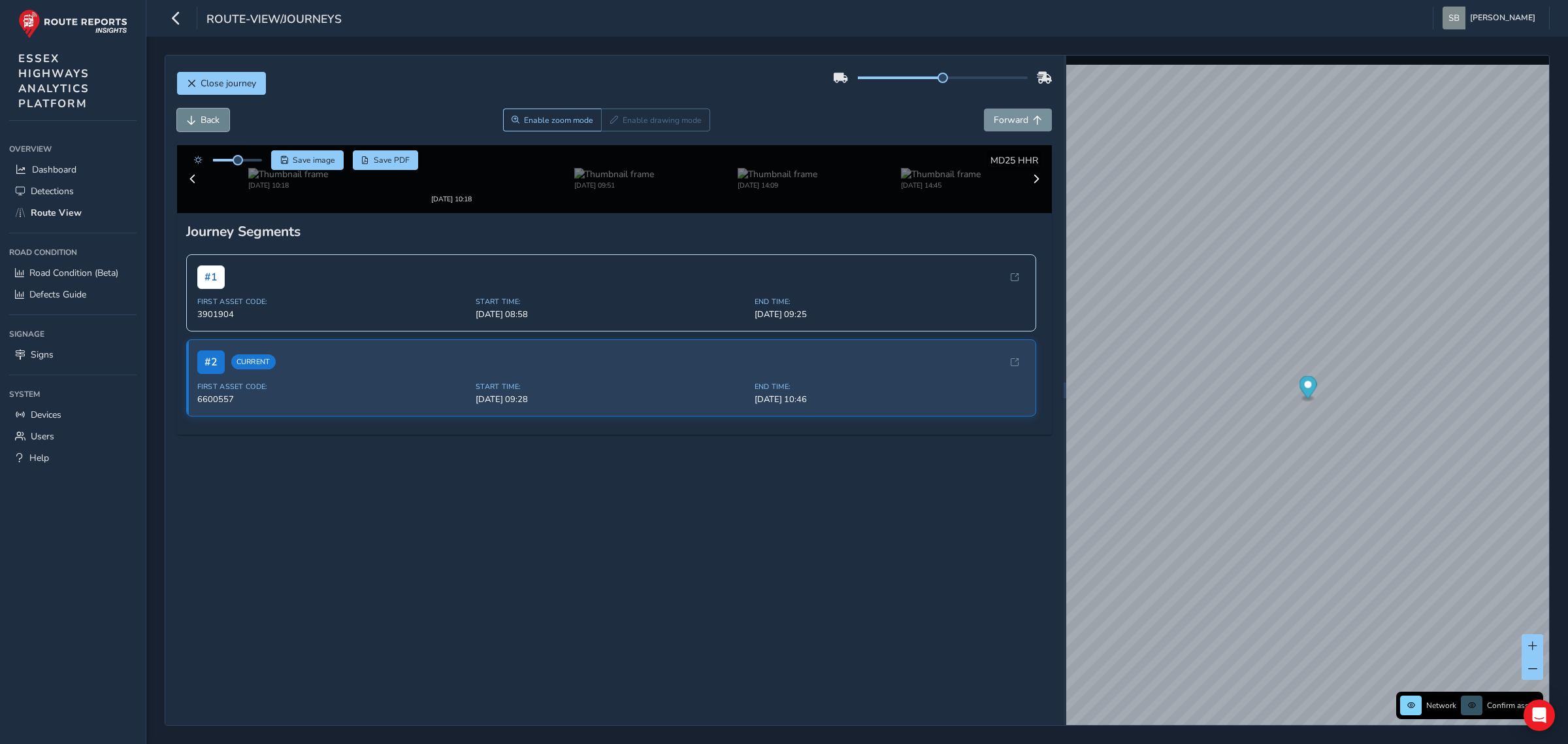
click at [218, 124] on span "Back" at bounding box center [210, 120] width 19 height 12
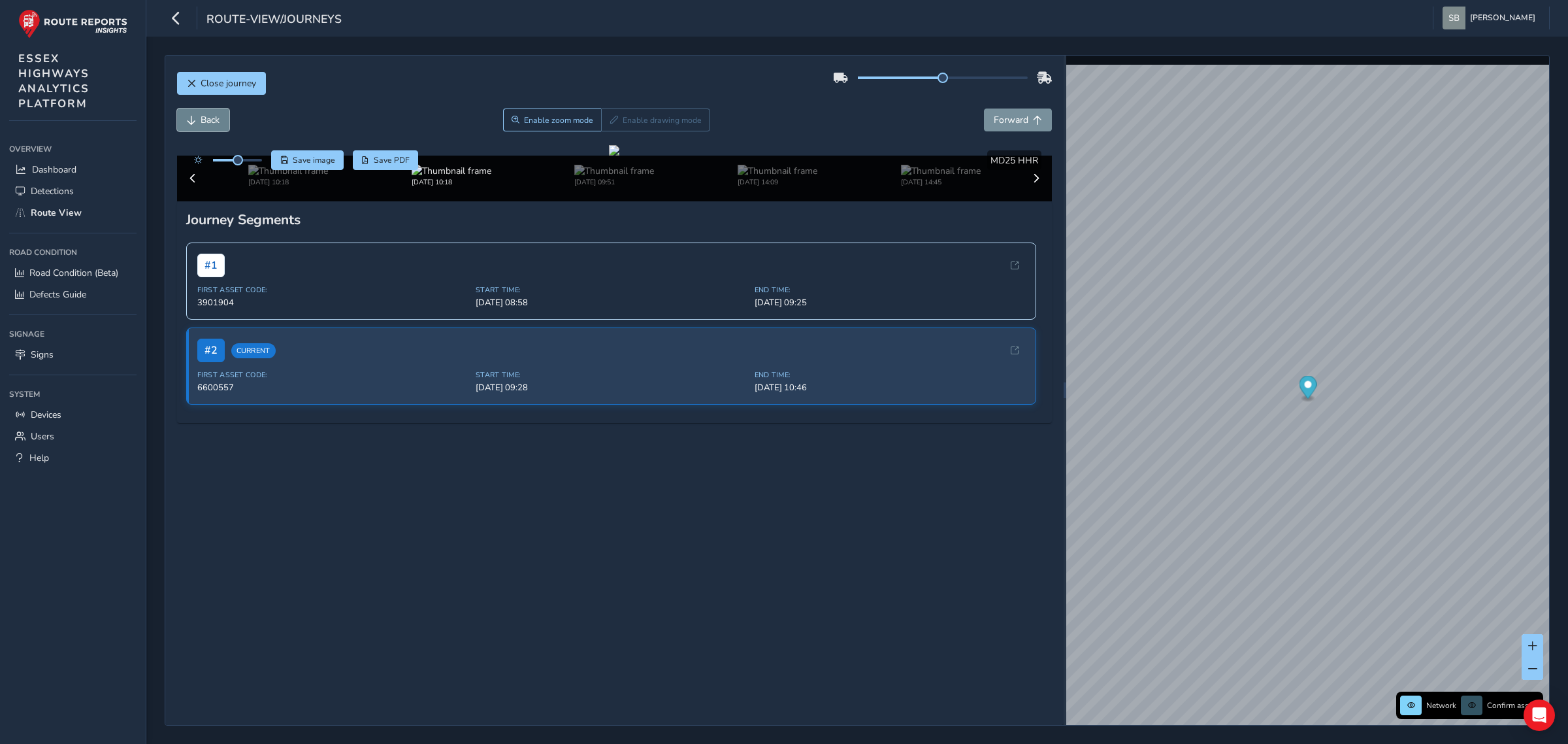
click at [218, 124] on span "Back" at bounding box center [210, 120] width 19 height 12
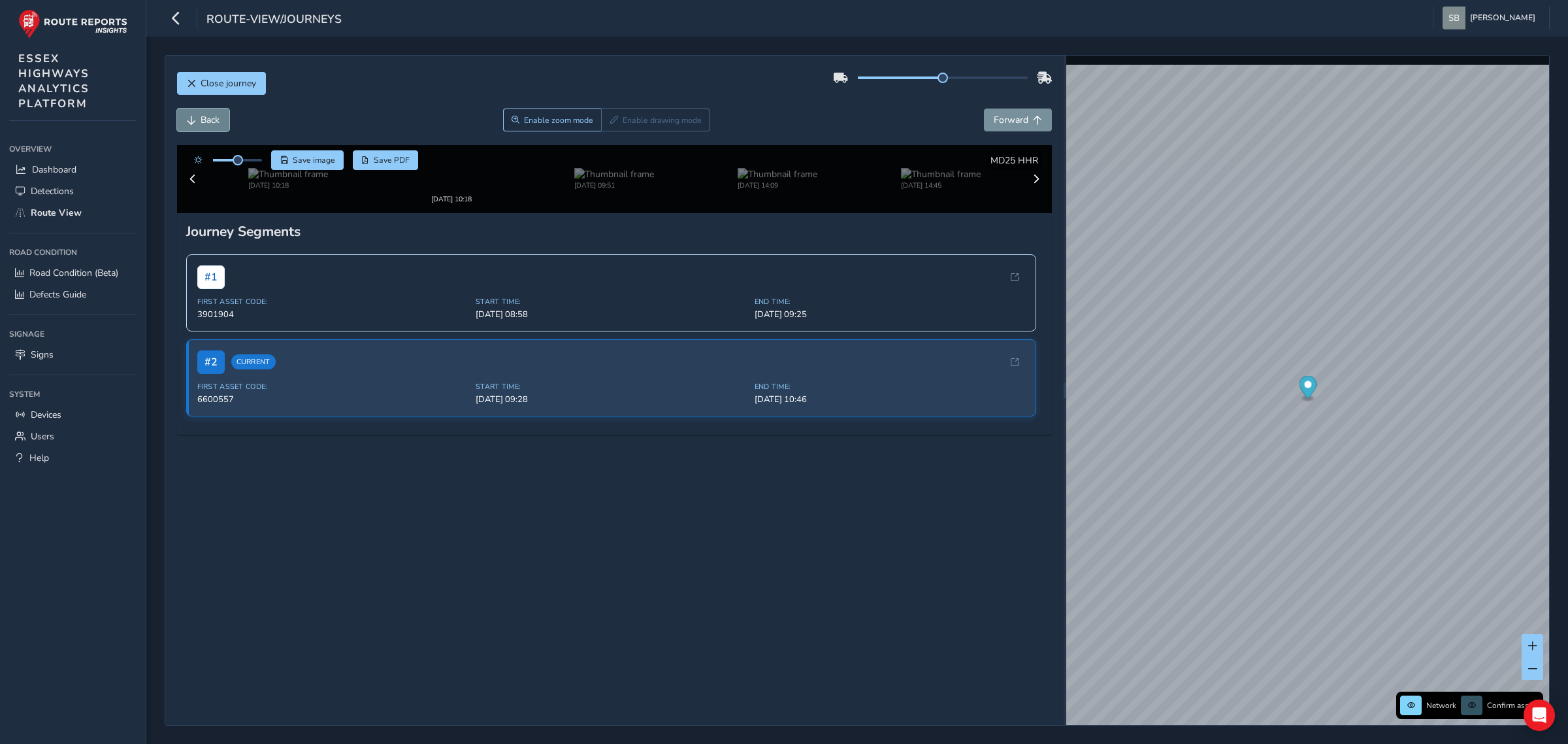
click at [218, 124] on span "Back" at bounding box center [210, 120] width 19 height 12
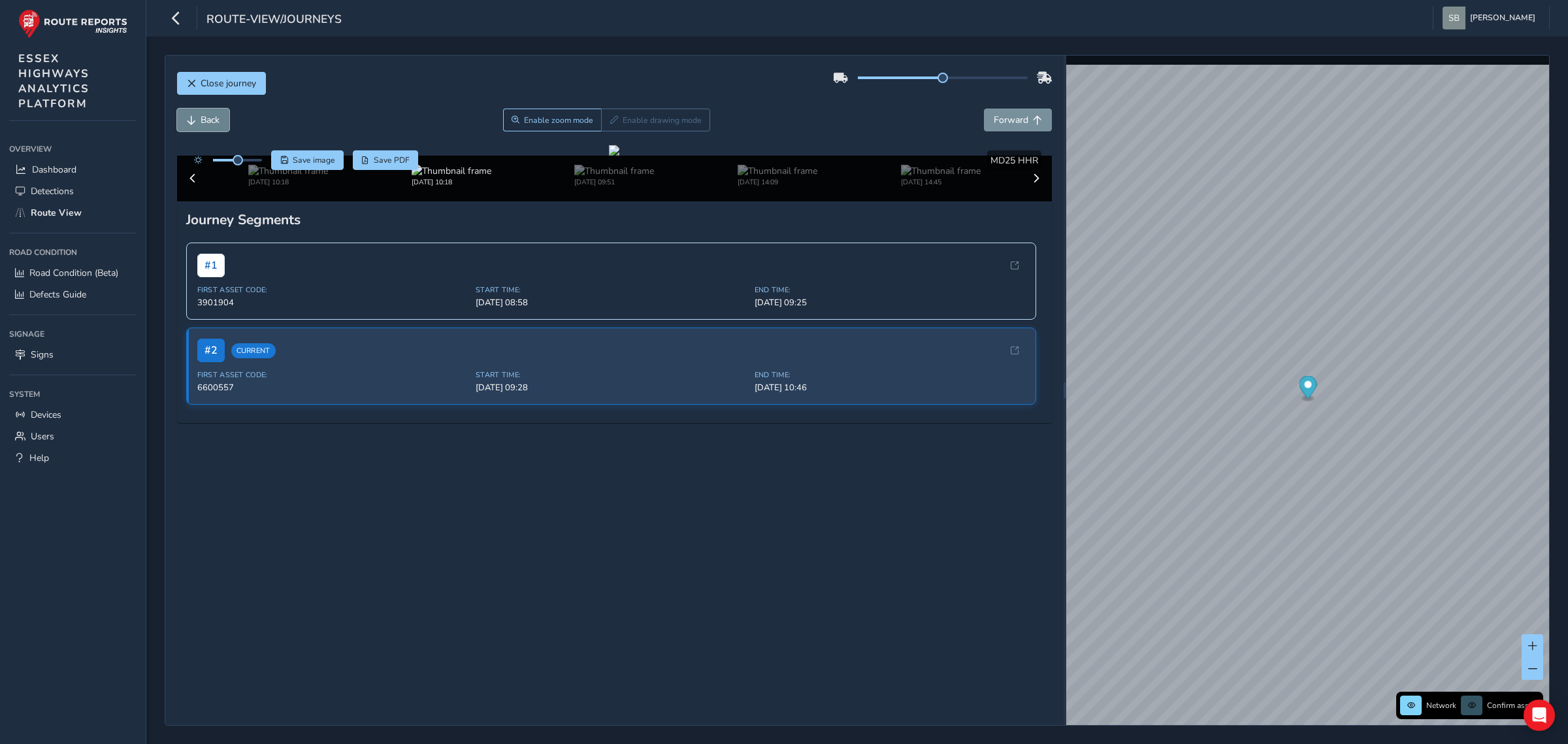
click at [218, 124] on span "Back" at bounding box center [210, 120] width 19 height 12
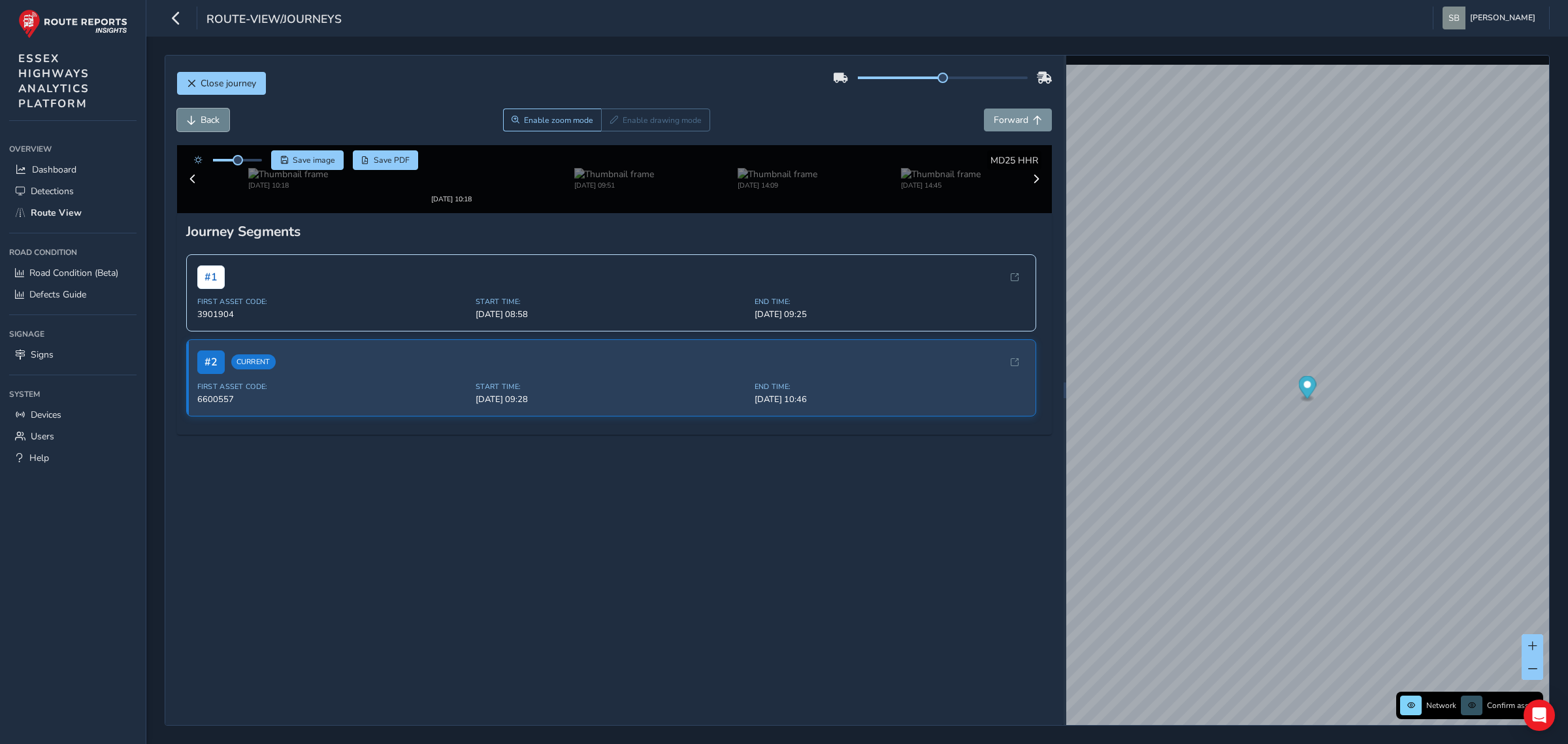
click at [218, 124] on span "Back" at bounding box center [210, 120] width 19 height 12
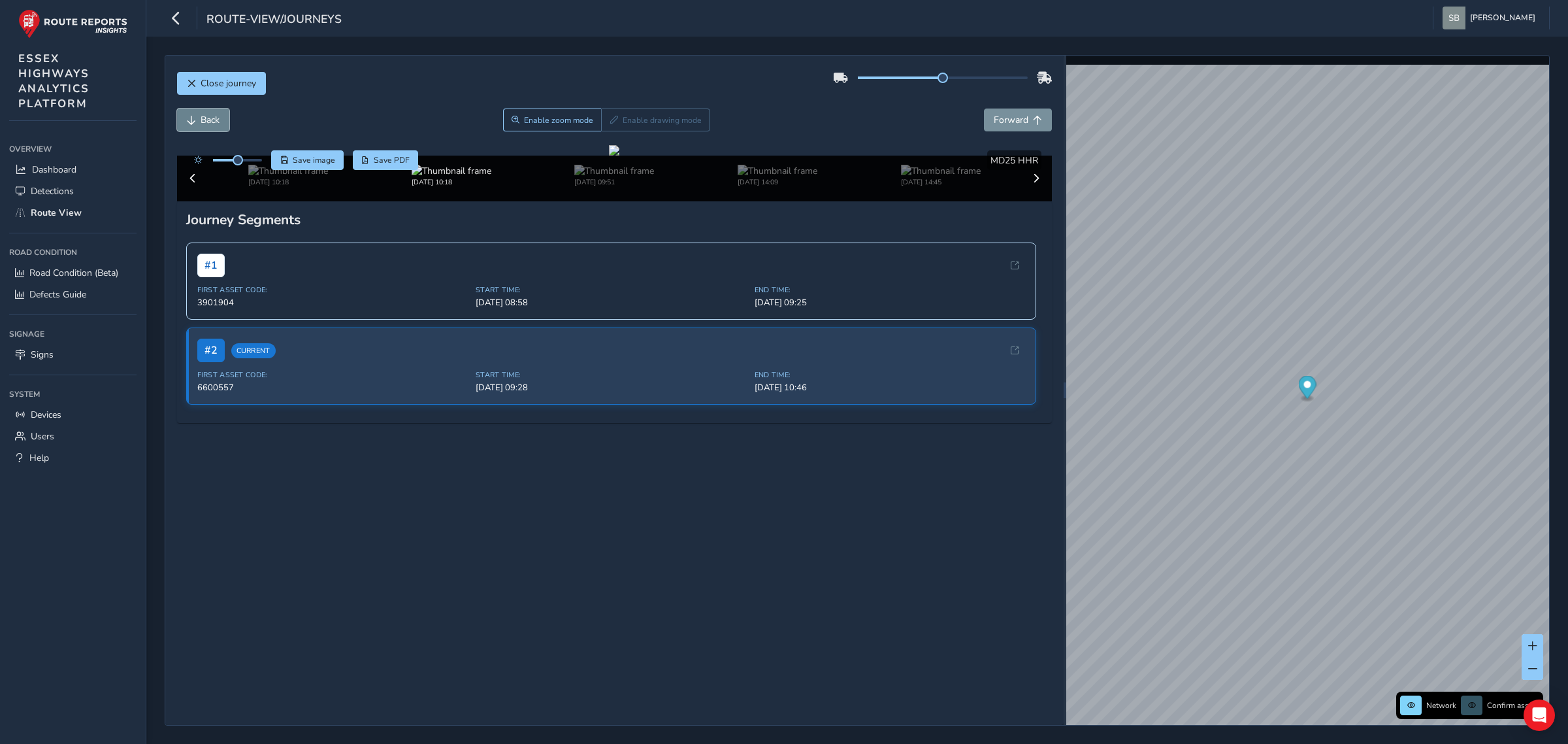
click at [218, 124] on span "Back" at bounding box center [210, 120] width 19 height 12
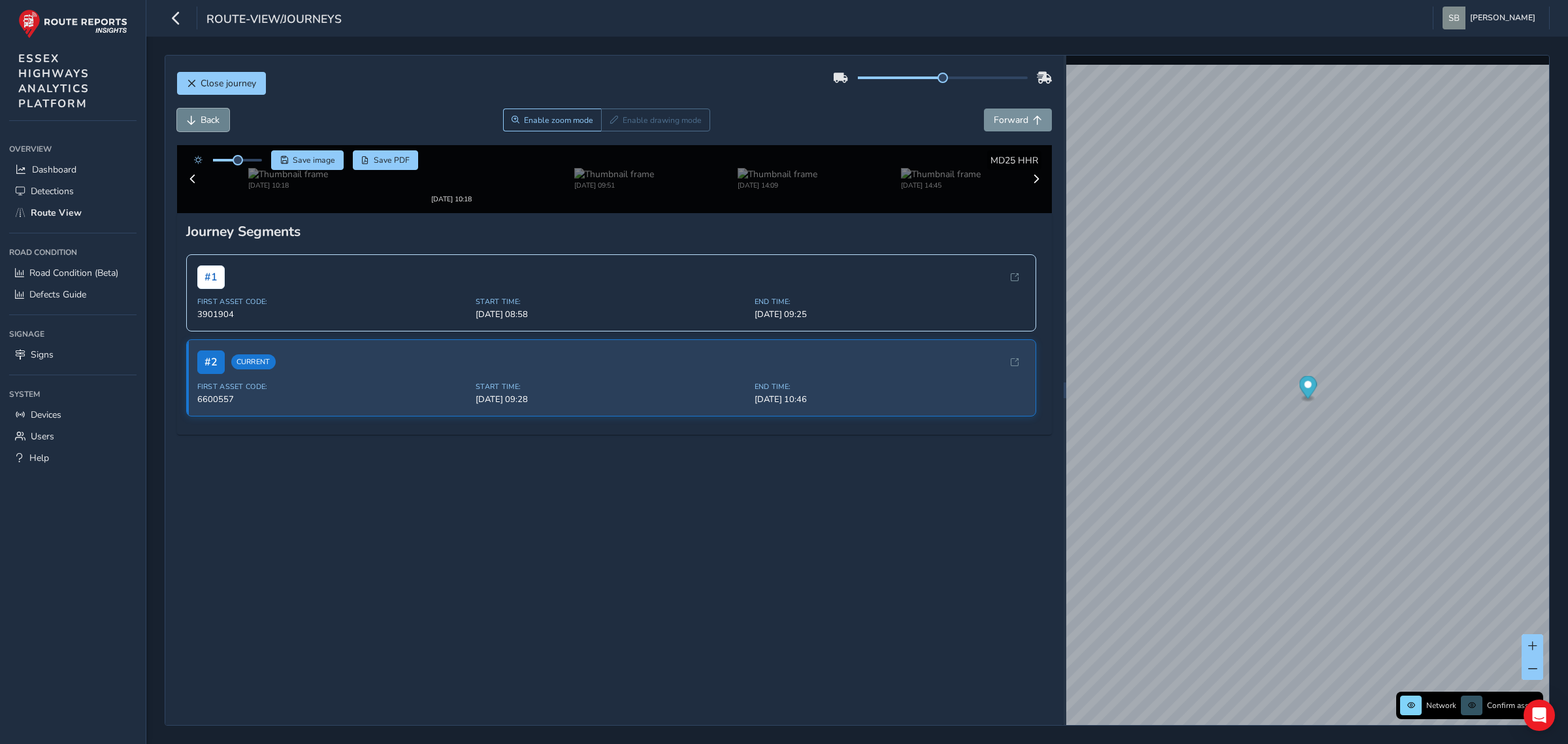
click at [218, 124] on span "Back" at bounding box center [210, 120] width 19 height 12
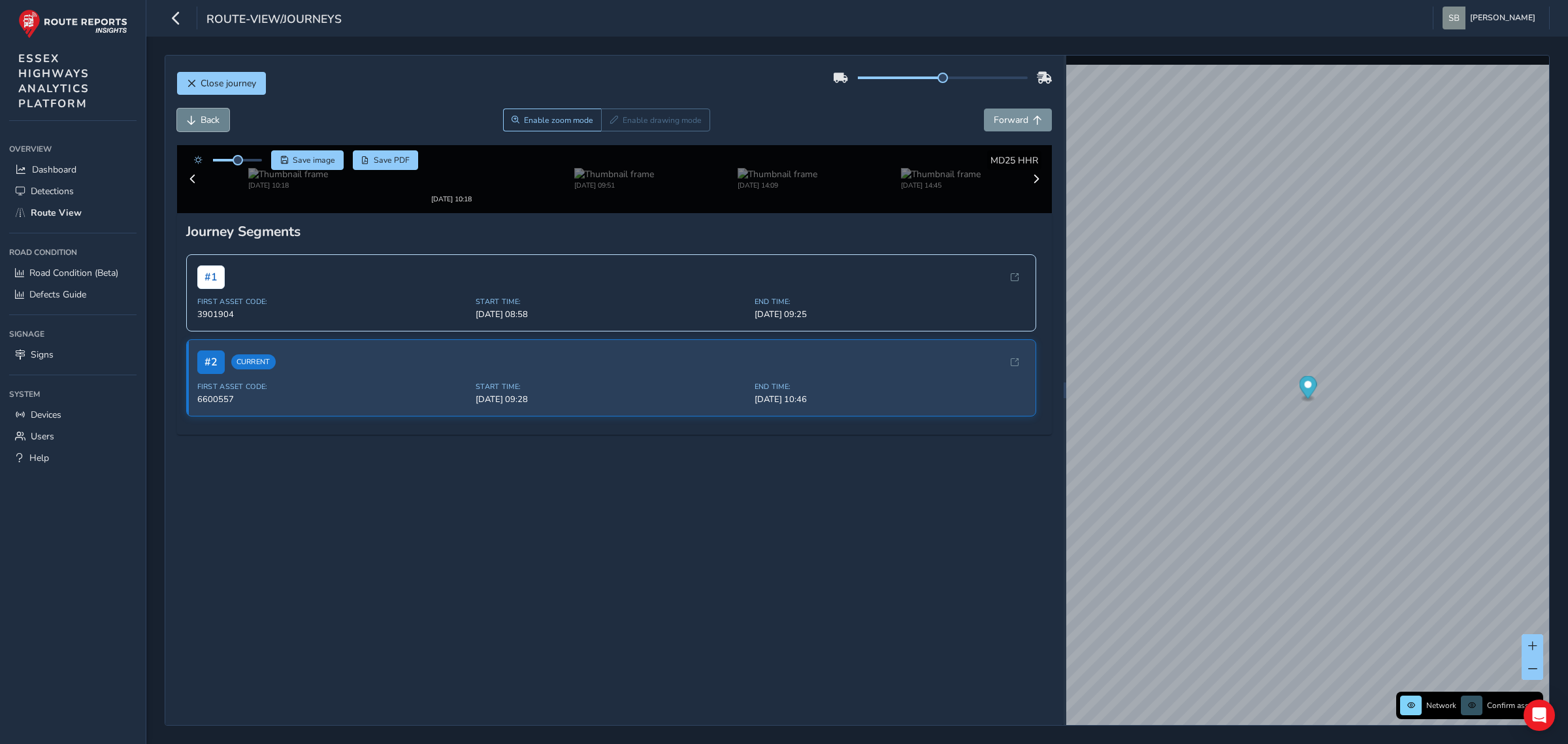
click at [218, 124] on span "Back" at bounding box center [210, 120] width 19 height 12
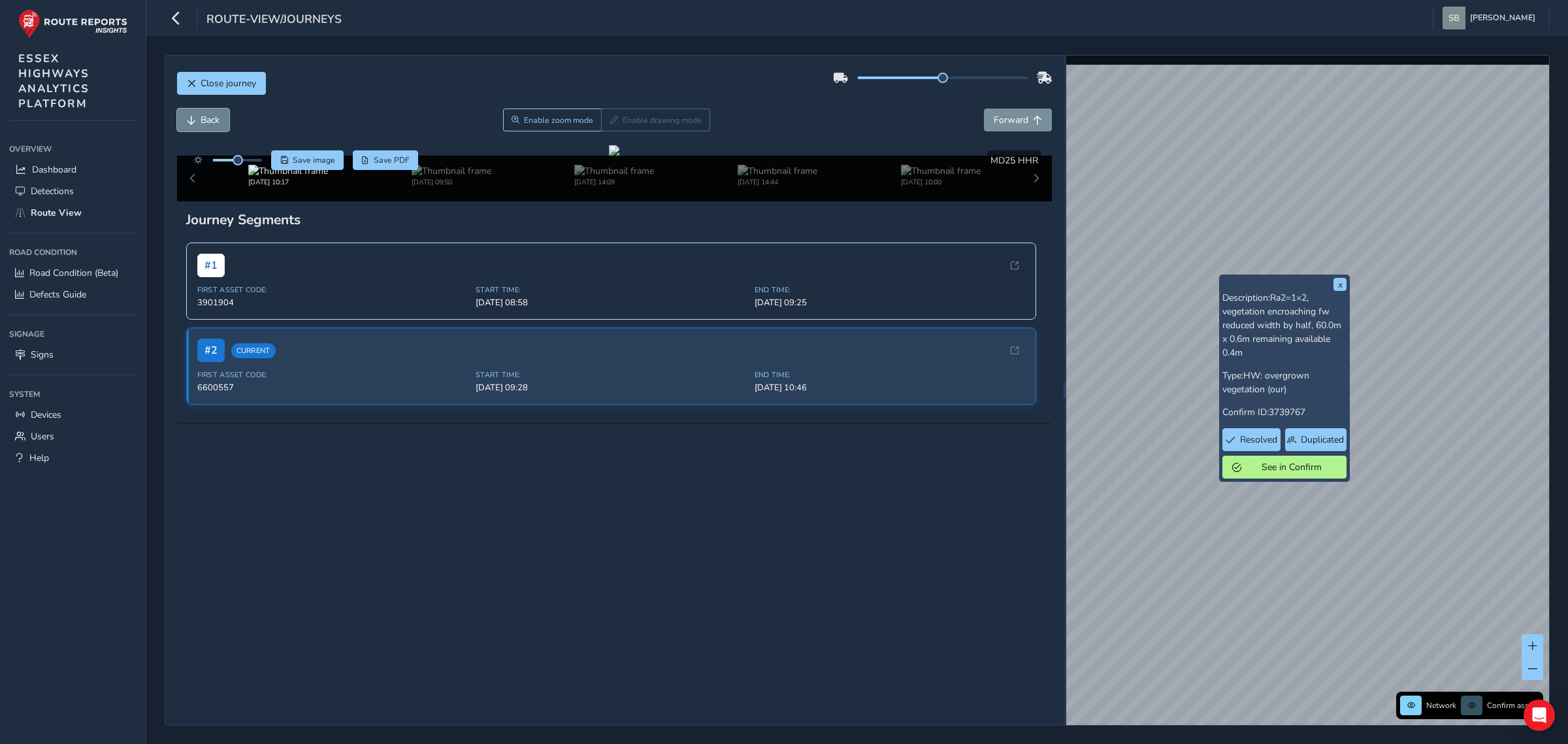
click at [209, 116] on span "Back" at bounding box center [210, 120] width 19 height 12
click at [208, 118] on span "Back" at bounding box center [210, 120] width 19 height 12
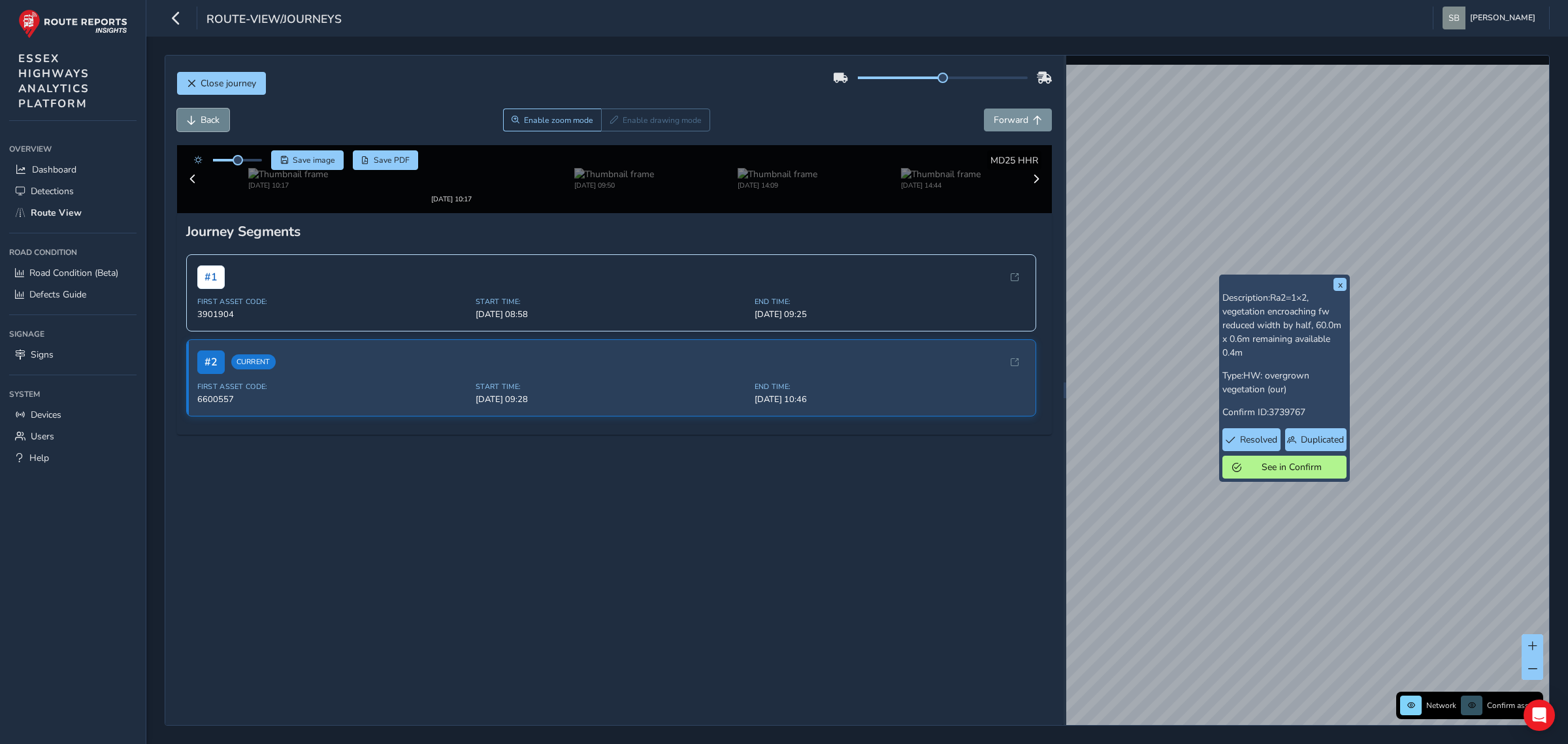
click at [208, 118] on span "Back" at bounding box center [210, 120] width 19 height 12
click at [208, 118] on span "Back" at bounding box center [210, 120] width 19 height 12
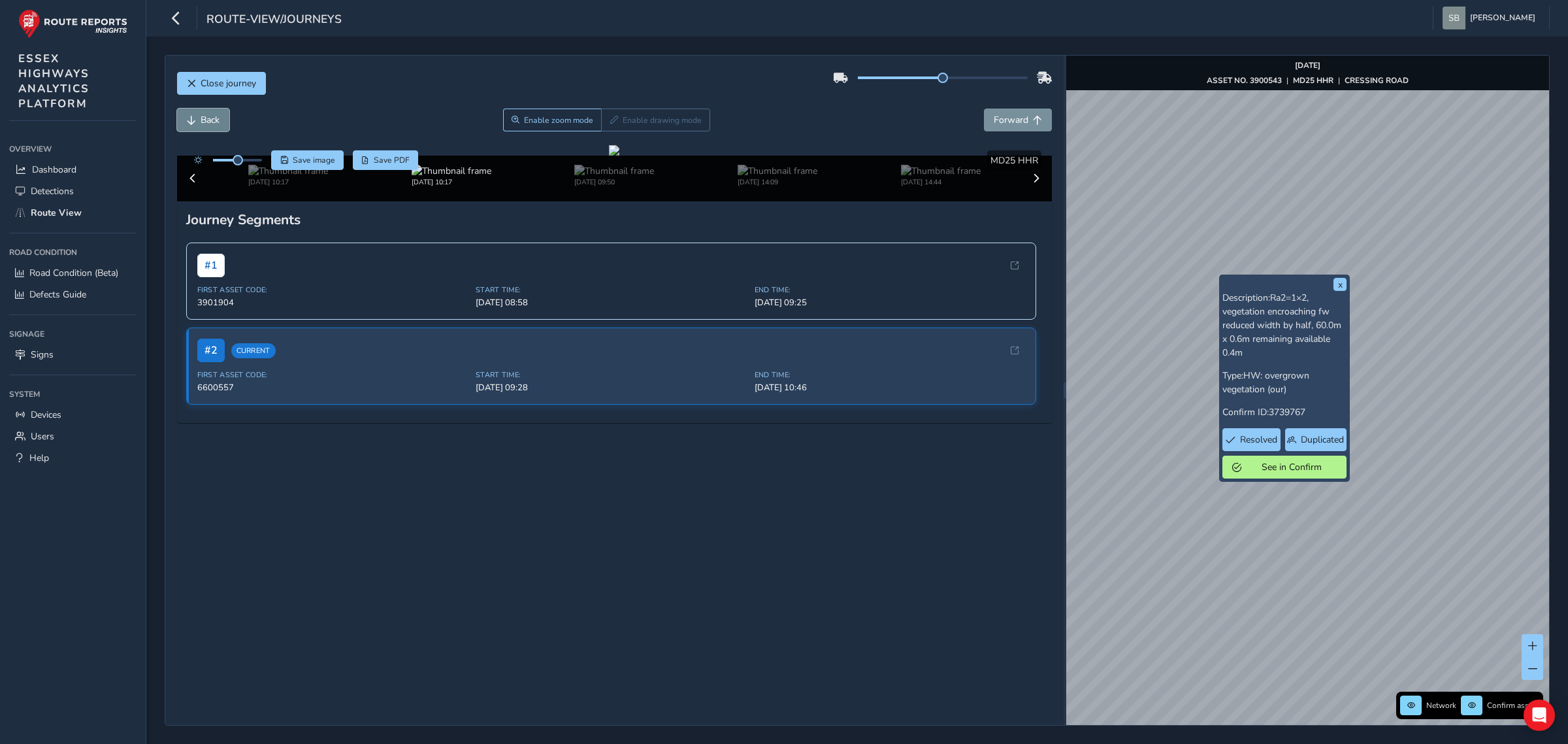
click at [208, 118] on span "Back" at bounding box center [210, 120] width 19 height 12
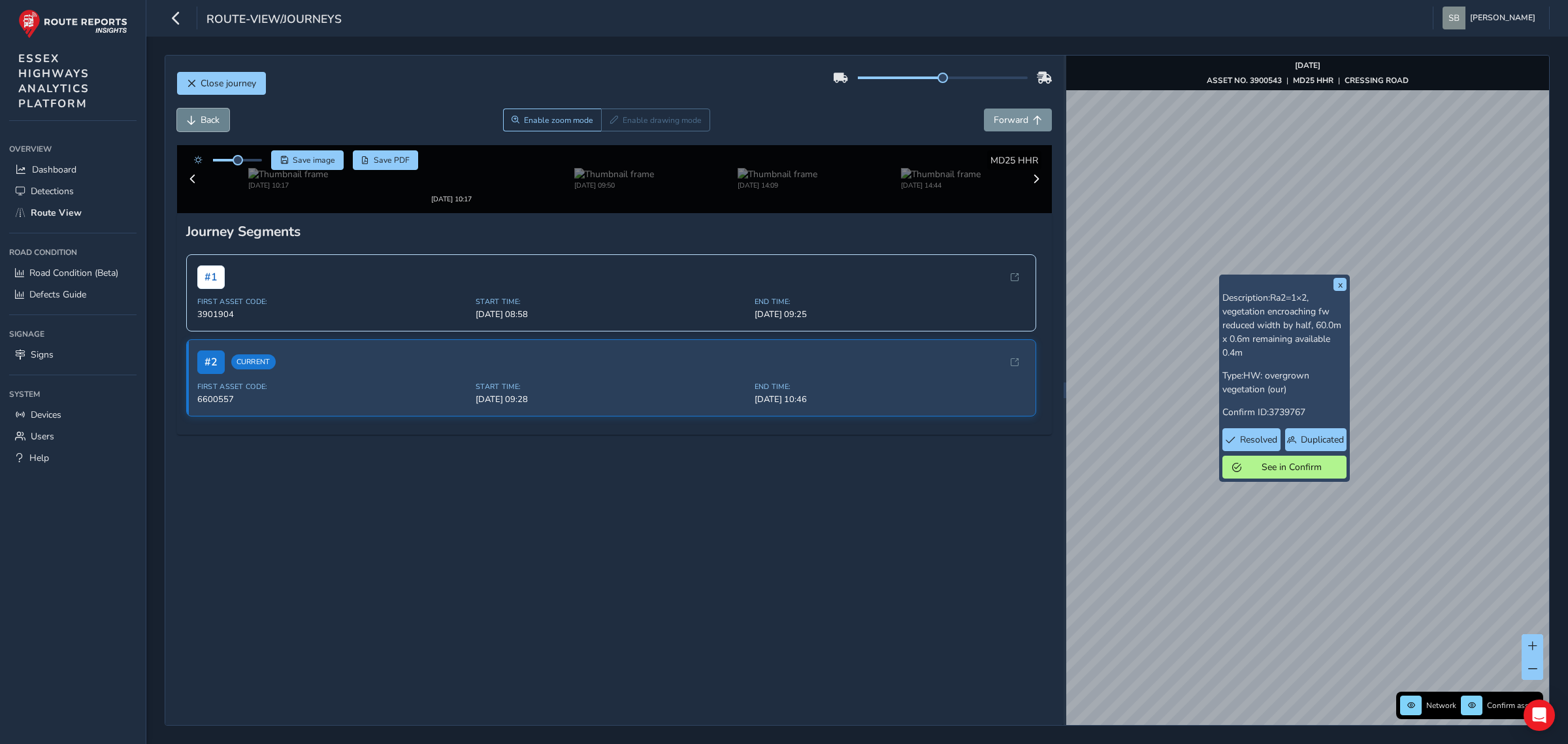
click at [208, 118] on span "Back" at bounding box center [210, 120] width 19 height 12
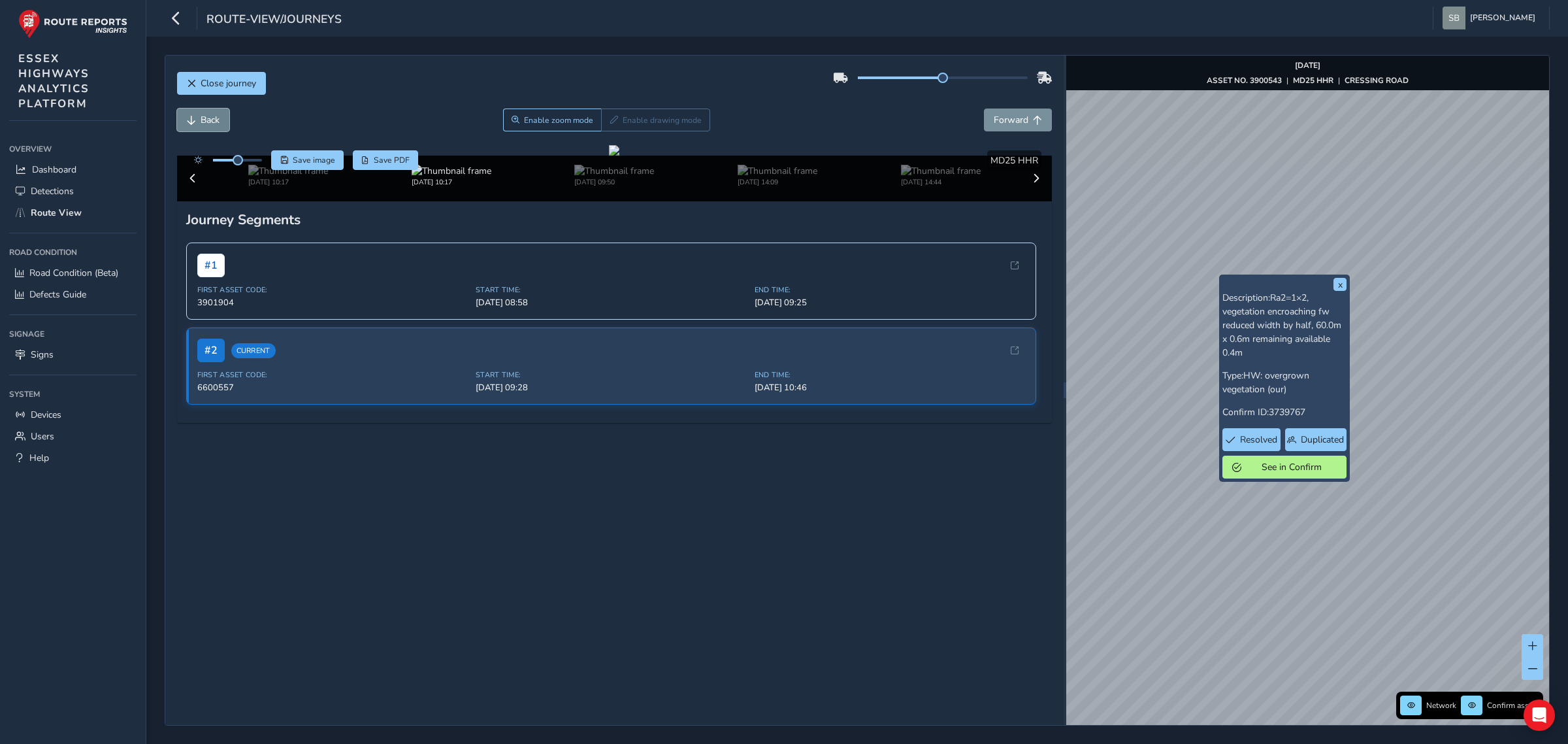
click at [208, 118] on span "Back" at bounding box center [210, 120] width 19 height 12
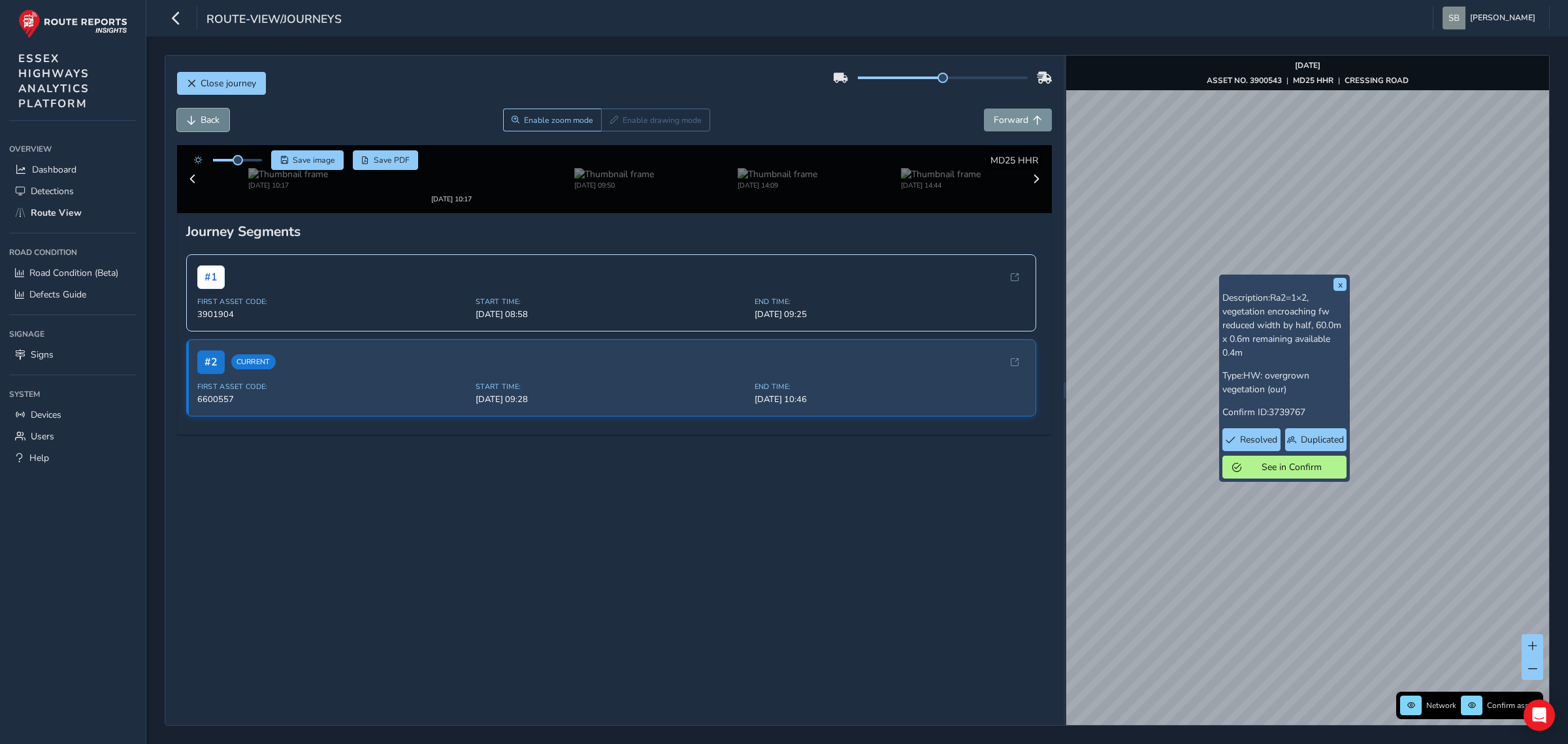
click at [208, 118] on span "Back" at bounding box center [210, 120] width 19 height 12
click at [208, 116] on span "Back" at bounding box center [210, 120] width 19 height 12
click at [194, 122] on span "Back" at bounding box center [191, 120] width 9 height 9
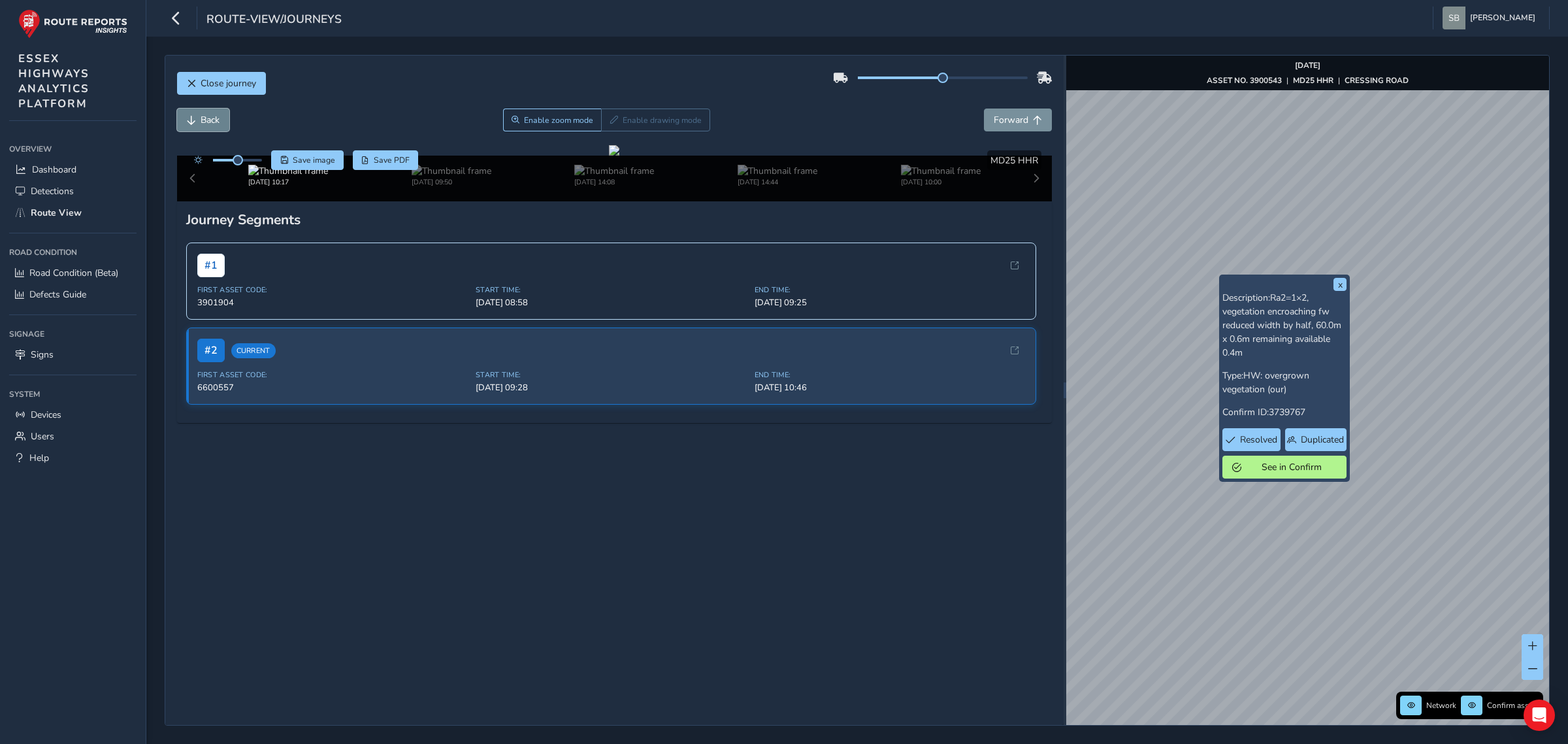
click at [193, 122] on span "Back" at bounding box center [191, 120] width 9 height 9
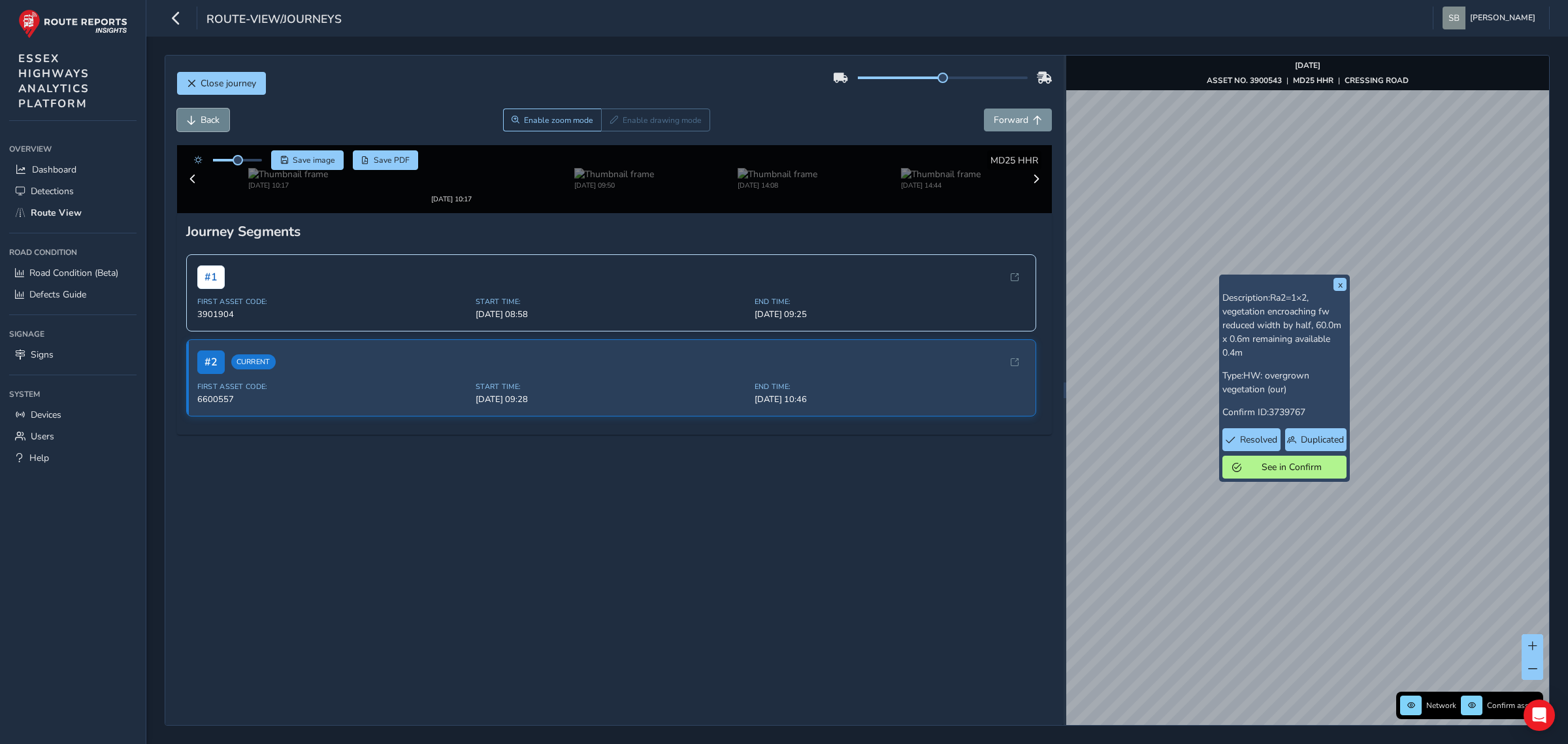
click at [193, 122] on span "Back" at bounding box center [191, 120] width 9 height 9
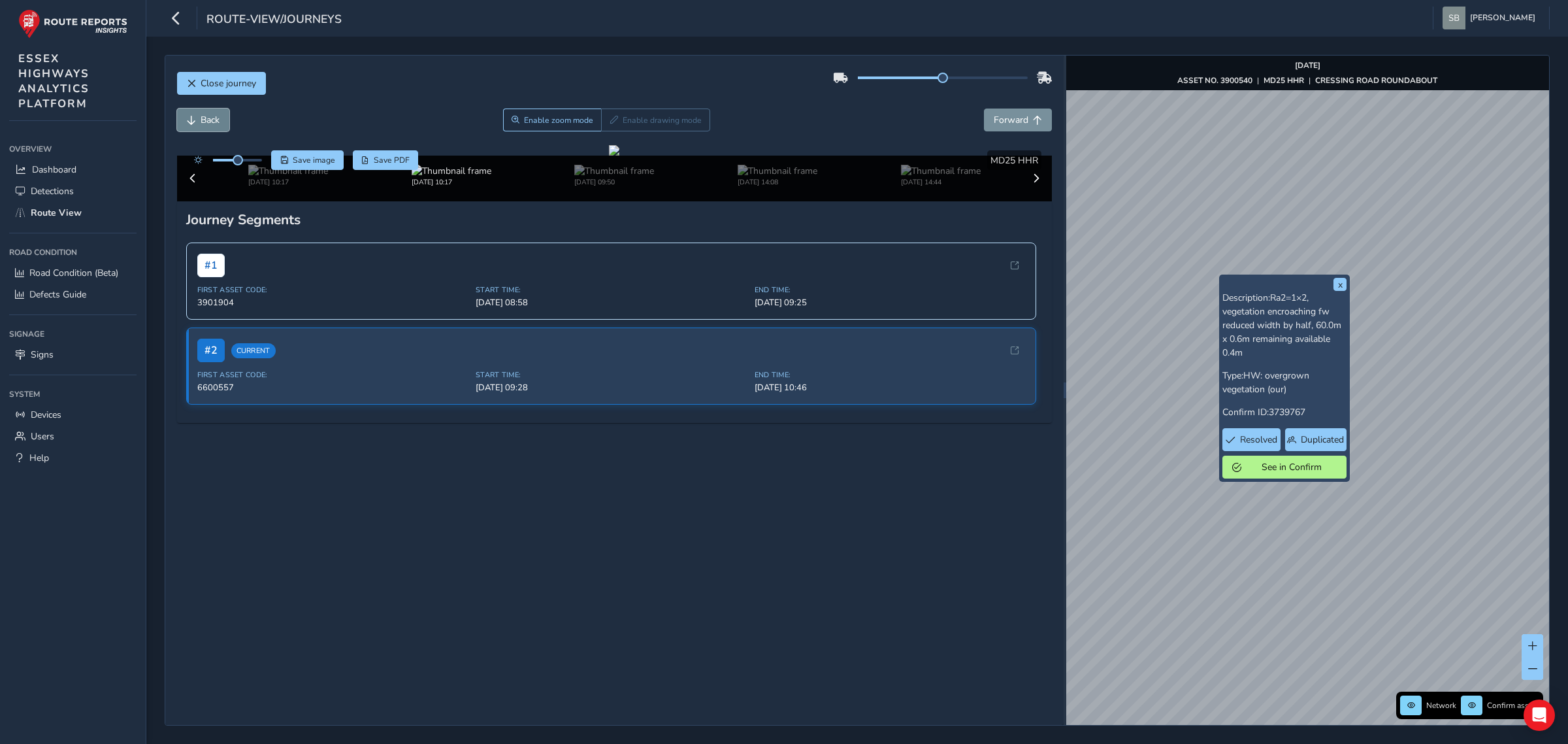
click at [193, 122] on span "Back" at bounding box center [191, 120] width 9 height 9
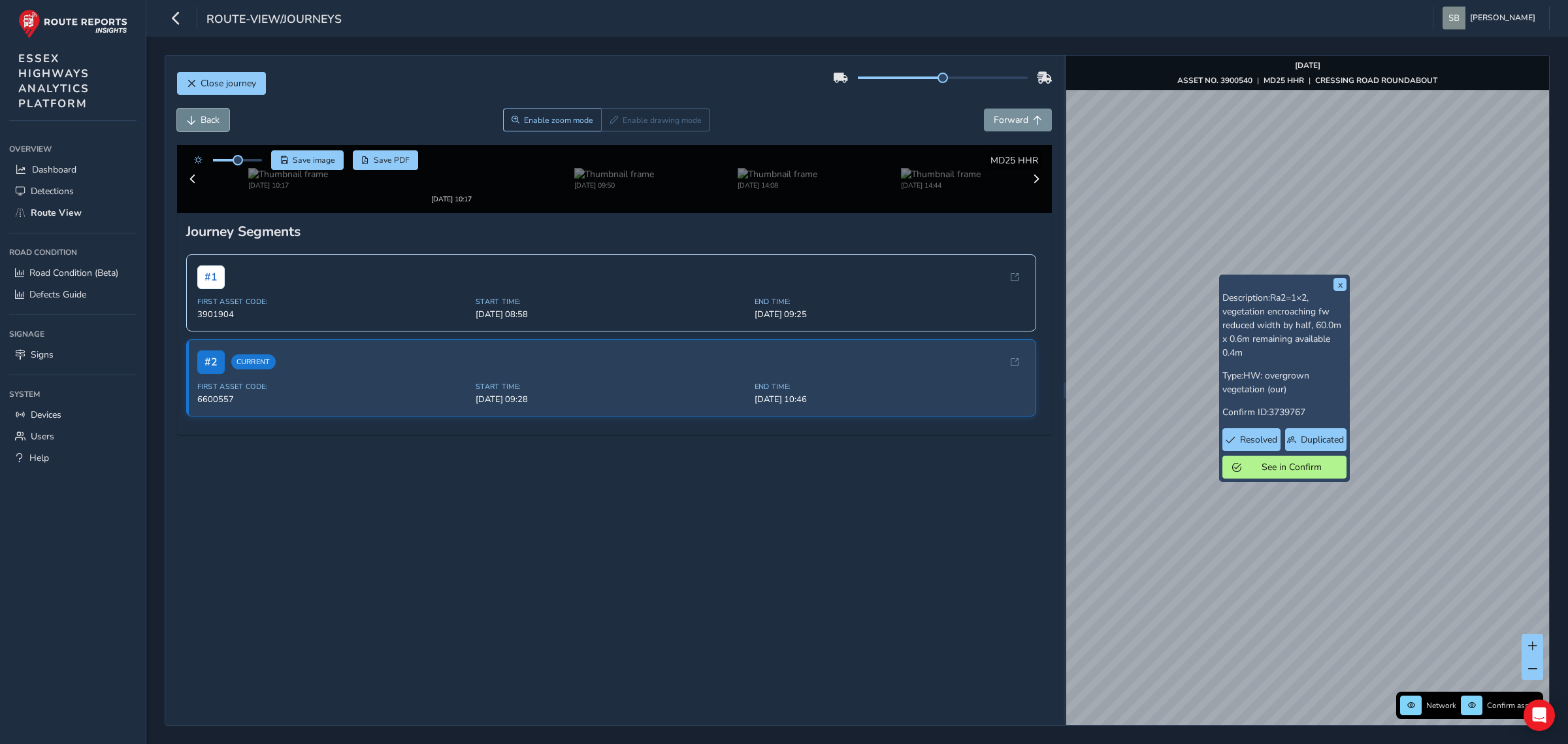
click at [193, 122] on span "Back" at bounding box center [191, 120] width 9 height 9
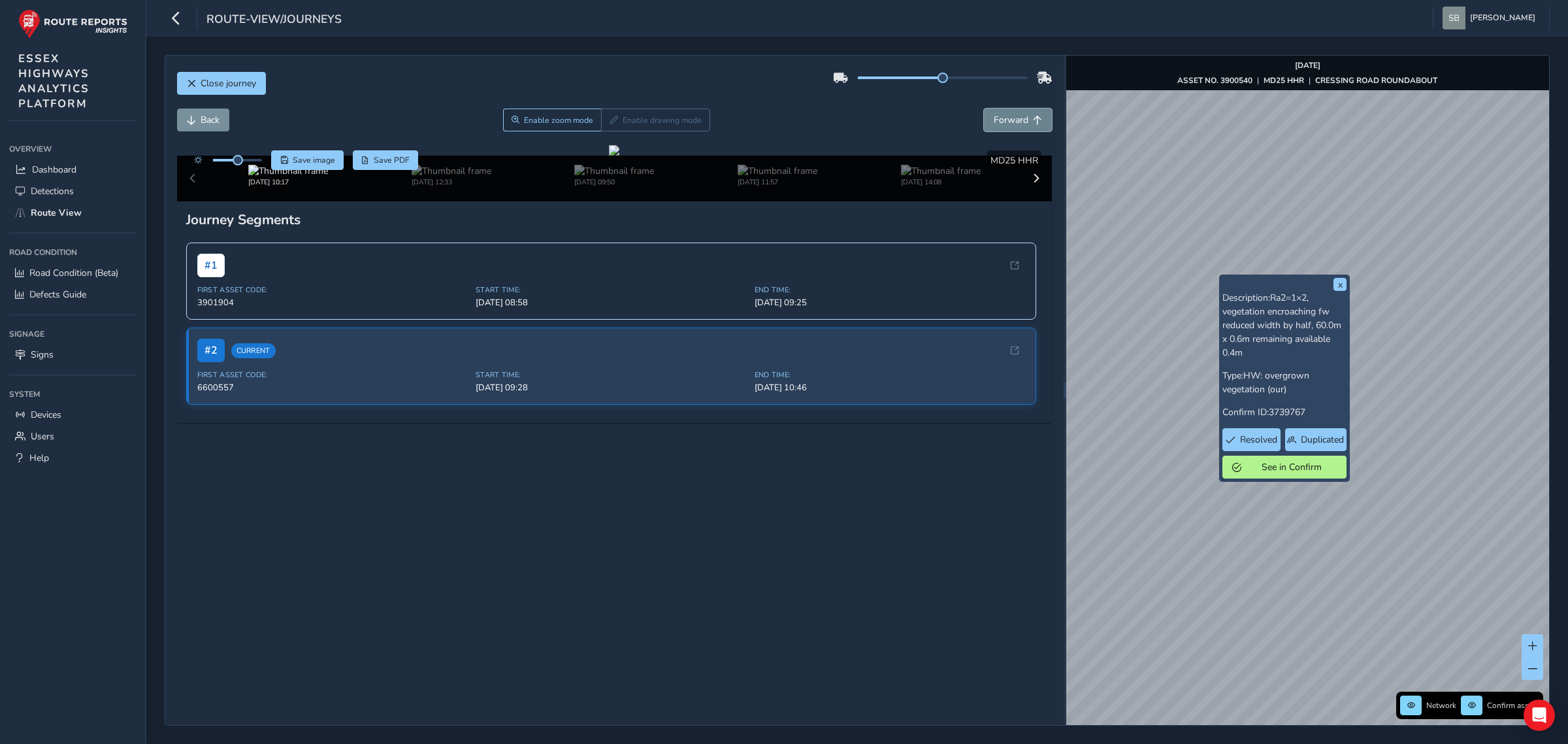
click at [1033, 120] on span "Forward" at bounding box center [1038, 120] width 9 height 9
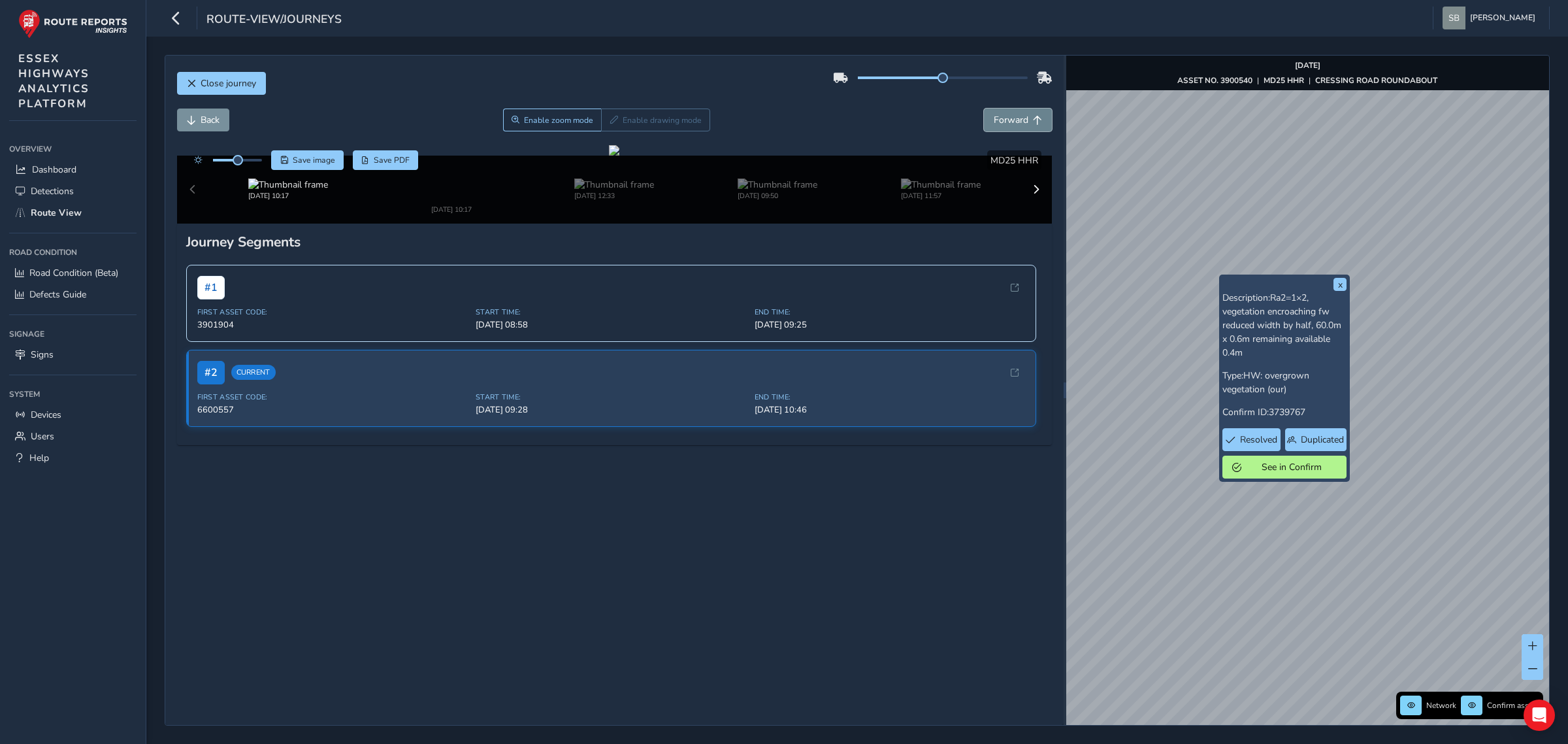
click at [1033, 120] on span "Forward" at bounding box center [1038, 120] width 9 height 9
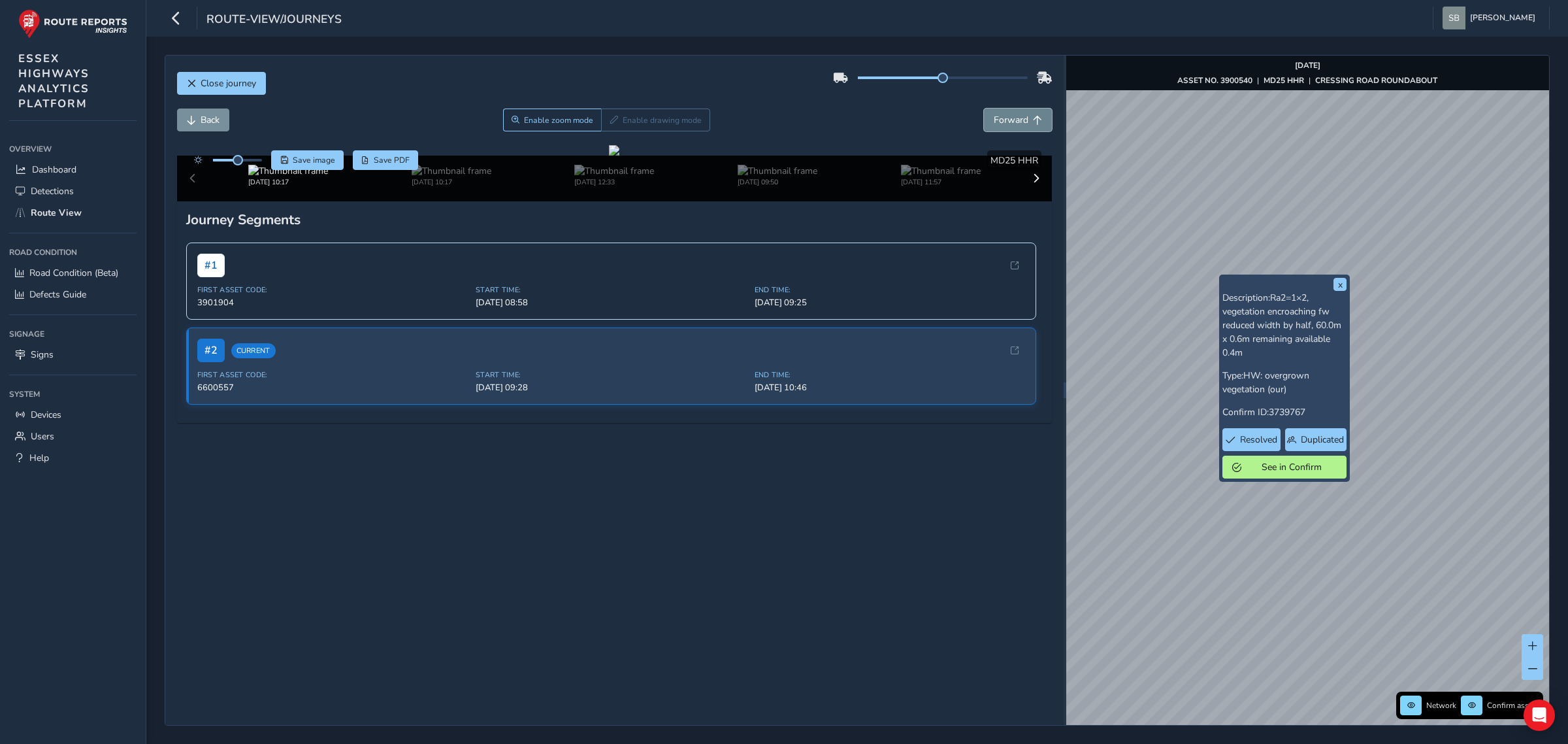
click at [1033, 120] on span "Forward" at bounding box center [1038, 120] width 9 height 9
